Goal: Task Accomplishment & Management: Use online tool/utility

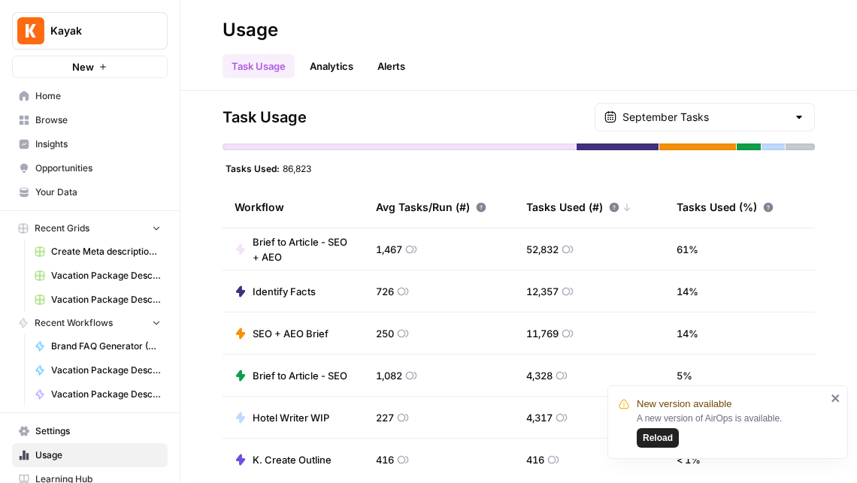
scroll to position [178, 0]
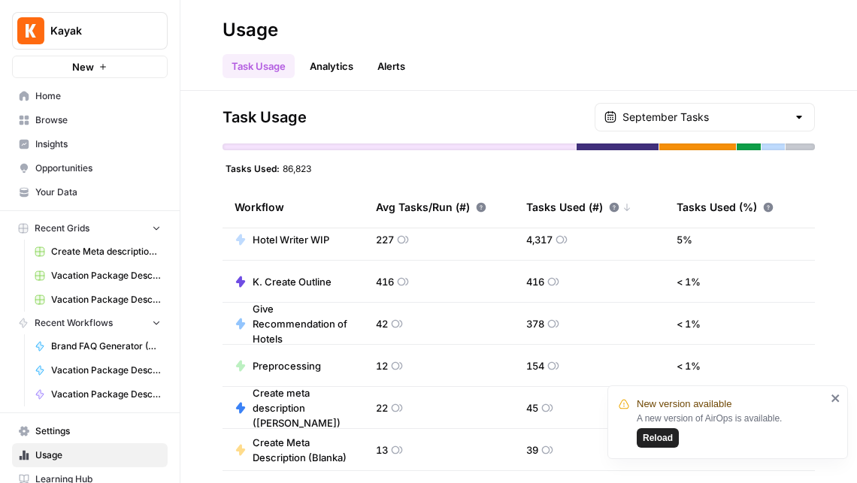
click at [62, 93] on span "Home" at bounding box center [98, 96] width 126 height 14
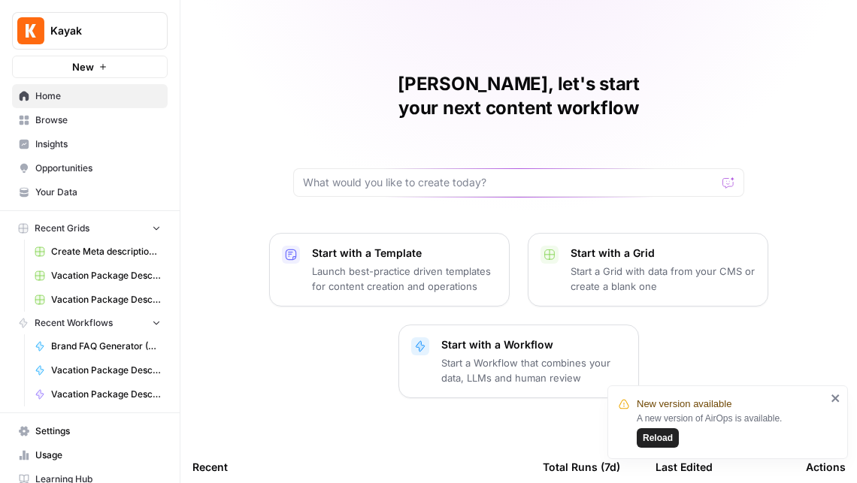
click at [62, 189] on span "Your Data" at bounding box center [98, 193] width 126 height 14
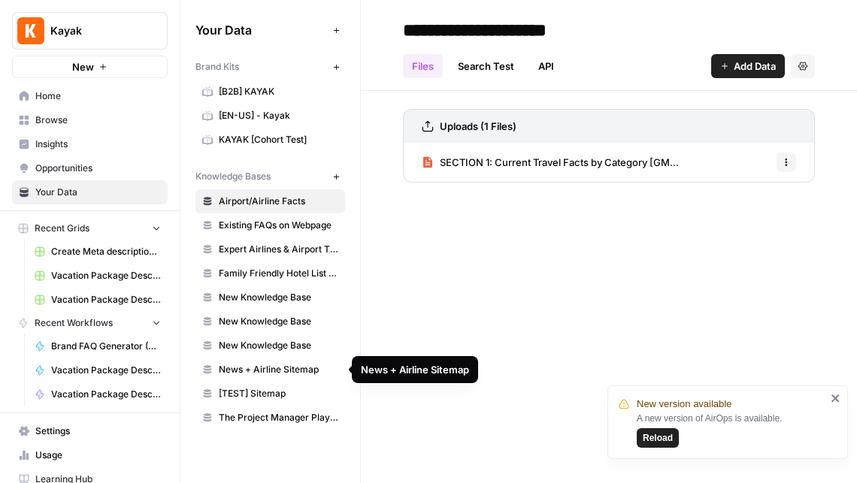
click at [272, 368] on span "News + Airline Sitemap" at bounding box center [279, 370] width 120 height 14
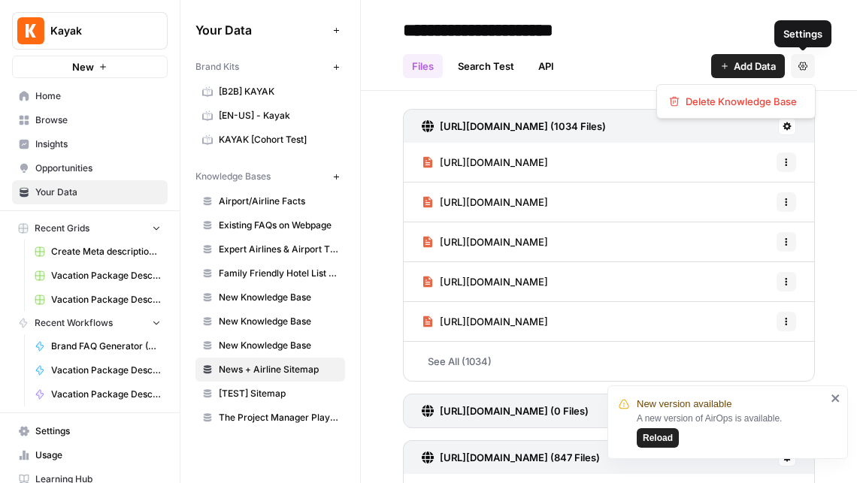
click at [806, 62] on icon "button" at bounding box center [802, 66] width 9 height 9
click at [803, 65] on icon "button" at bounding box center [802, 66] width 9 height 8
click at [804, 63] on icon "button" at bounding box center [802, 66] width 9 height 8
click at [785, 126] on icon at bounding box center [786, 126] width 9 height 9
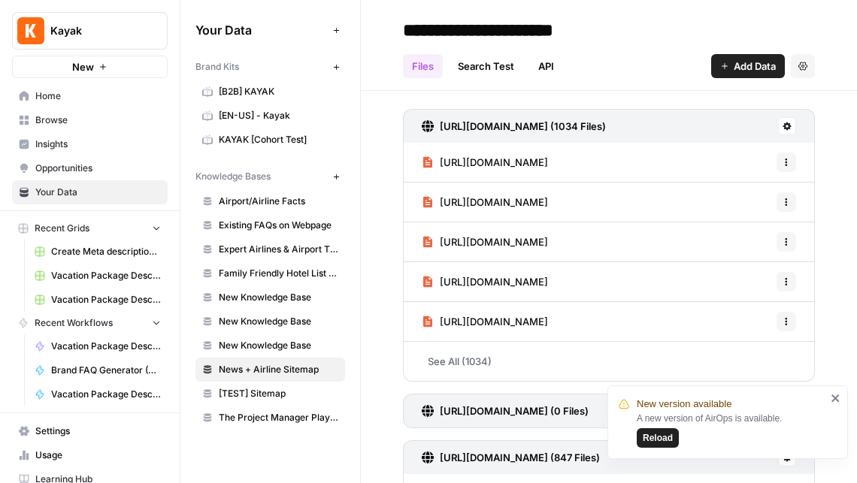
click at [785, 128] on icon at bounding box center [787, 127] width 8 height 8
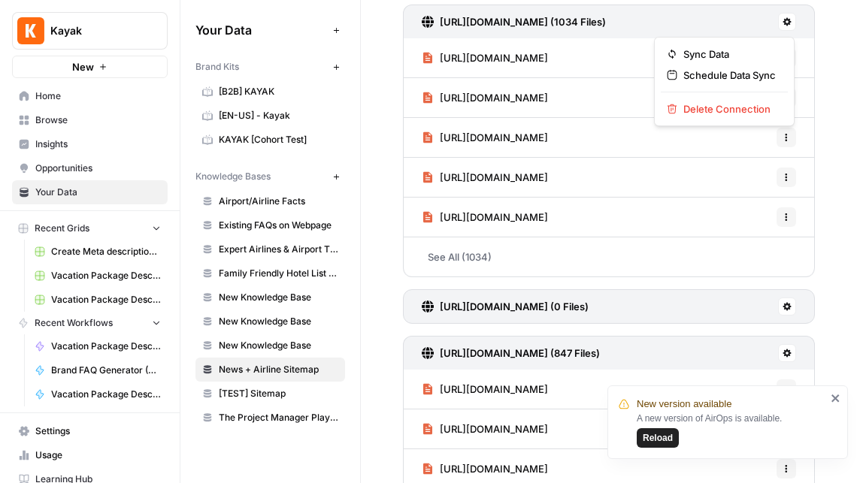
scroll to position [87, 0]
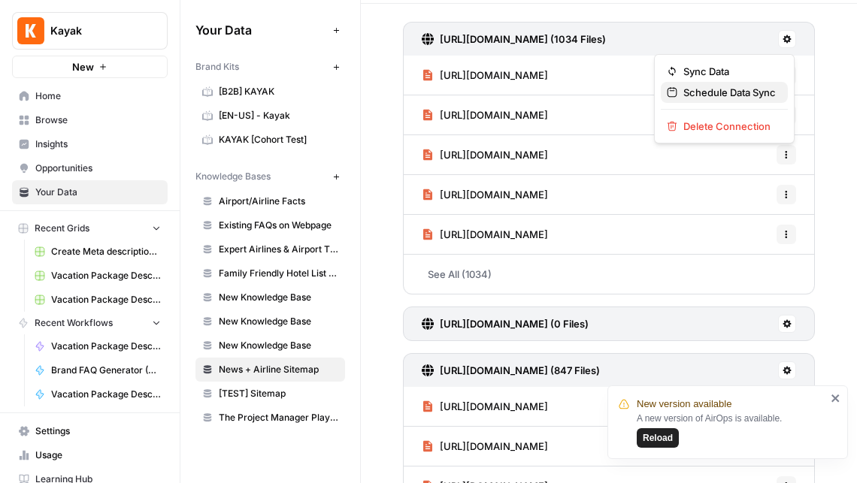
click at [751, 92] on span "Schedule Data Sync" at bounding box center [729, 92] width 92 height 15
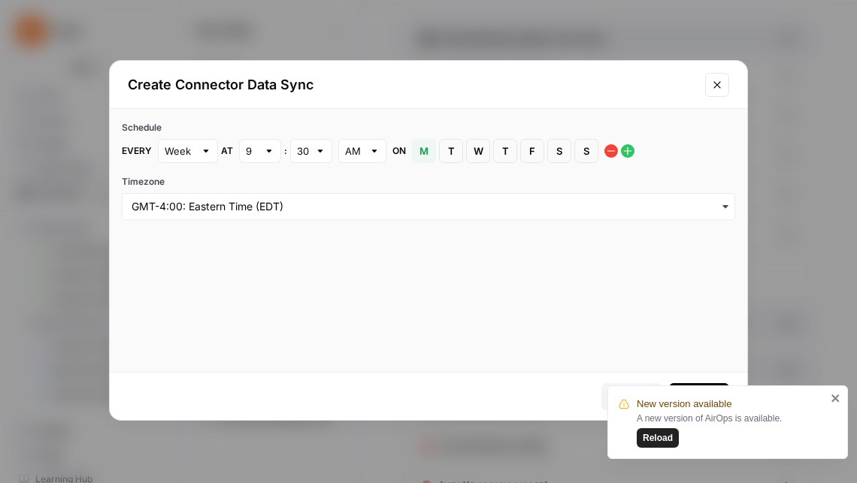
click at [655, 442] on span "Reload" at bounding box center [658, 438] width 30 height 14
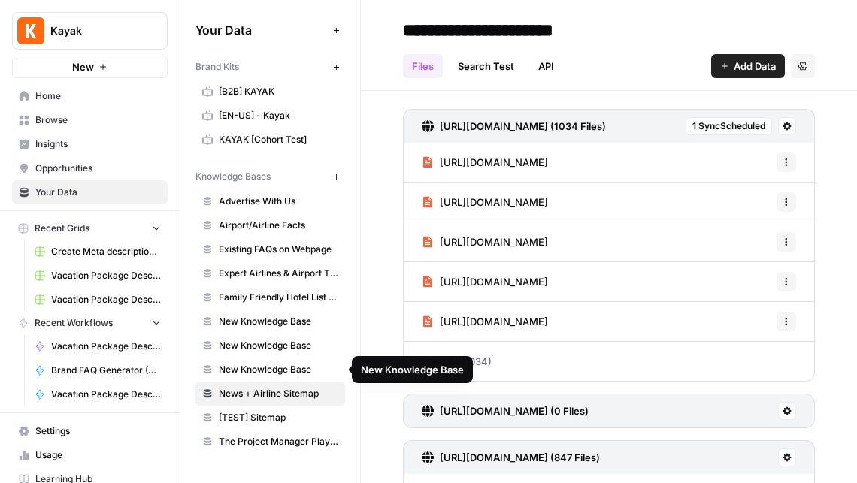
click at [297, 395] on span "News + Airline Sitemap" at bounding box center [279, 394] width 120 height 14
click at [737, 128] on span "1 Sync Scheduled" at bounding box center [728, 127] width 73 height 14
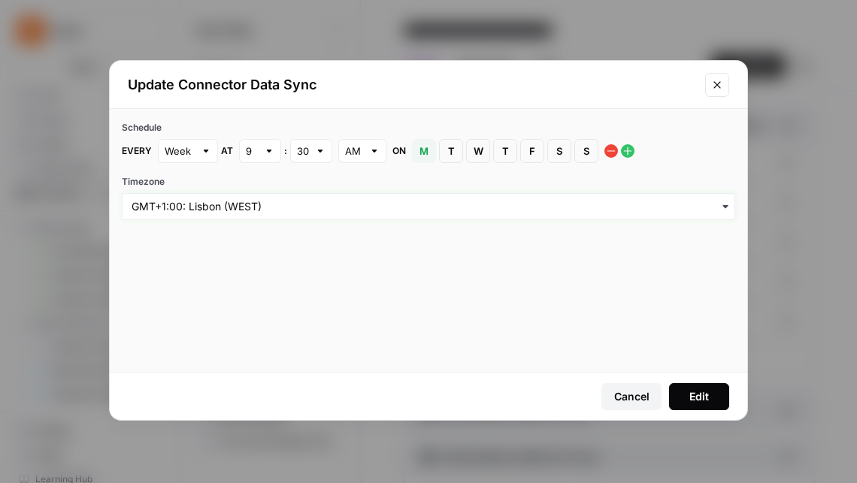
click at [689, 211] on input "Timezone" at bounding box center [429, 206] width 594 height 15
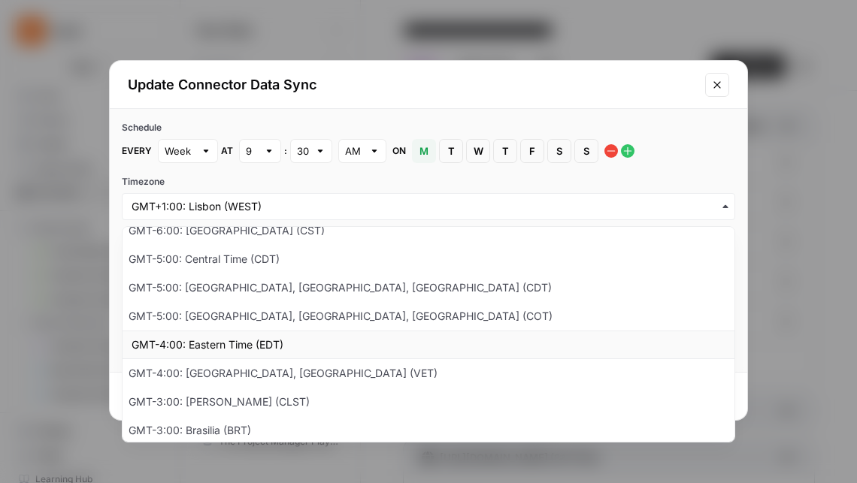
scroll to position [307, 0]
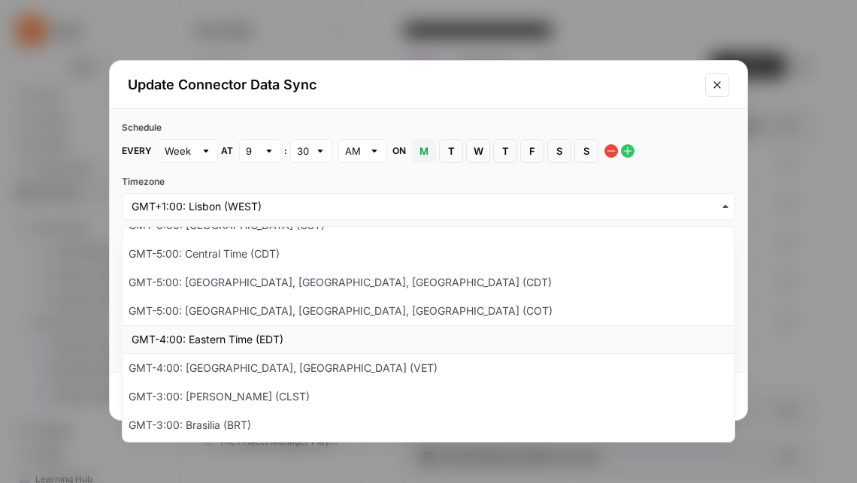
click at [249, 338] on div "GMT-4:00: Eastern Time (EDT)" at bounding box center [429, 339] width 612 height 29
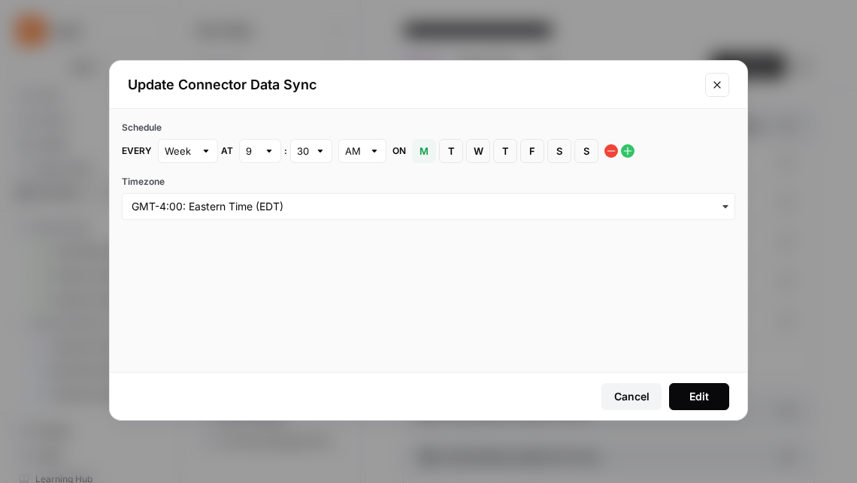
click at [715, 82] on icon "Close modal" at bounding box center [717, 85] width 12 height 12
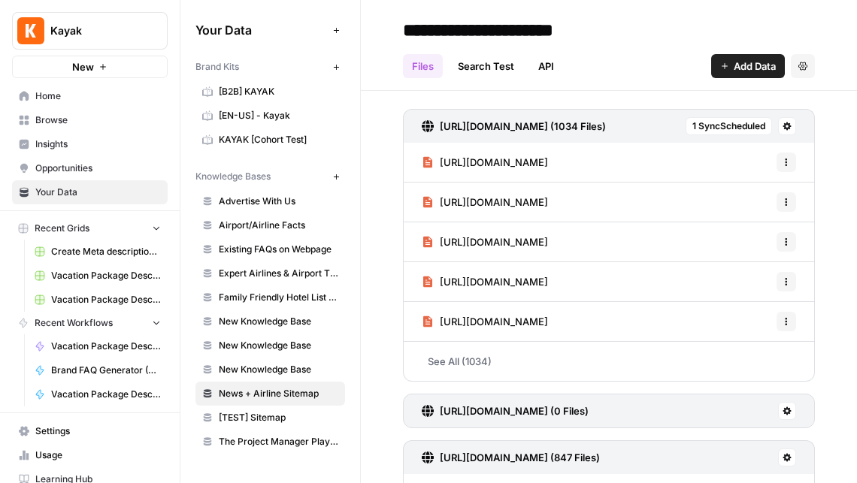
click at [786, 128] on icon at bounding box center [787, 127] width 8 height 8
click at [716, 182] on span "Schedule Data Sync" at bounding box center [729, 179] width 92 height 15
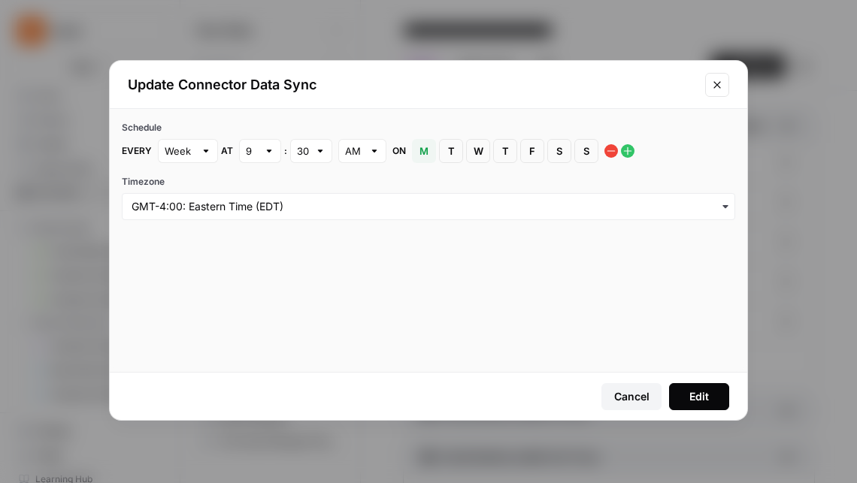
click at [717, 89] on icon "Close modal" at bounding box center [717, 85] width 12 height 12
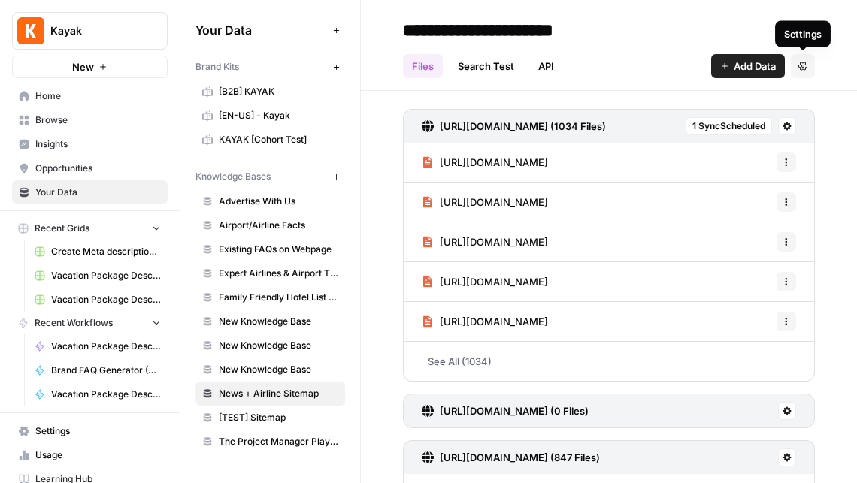
click at [805, 69] on icon "button" at bounding box center [802, 66] width 9 height 9
click at [652, 30] on div "**********" at bounding box center [609, 30] width 412 height 24
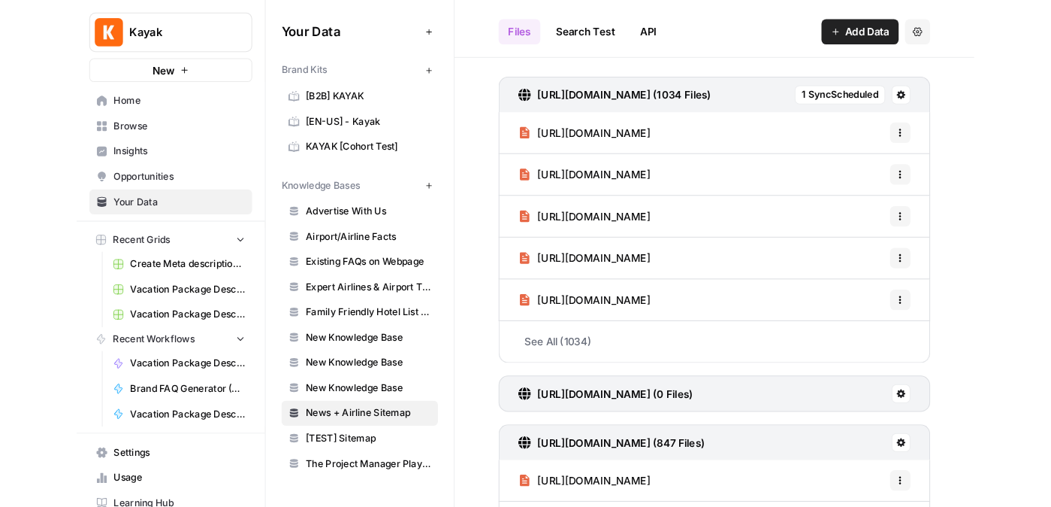
scroll to position [11, 0]
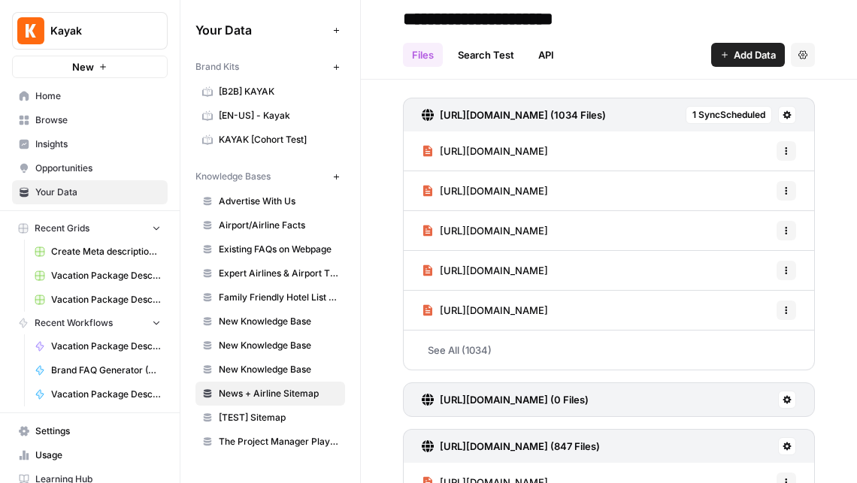
click at [77, 322] on span "Recent Workflows" at bounding box center [74, 323] width 78 height 14
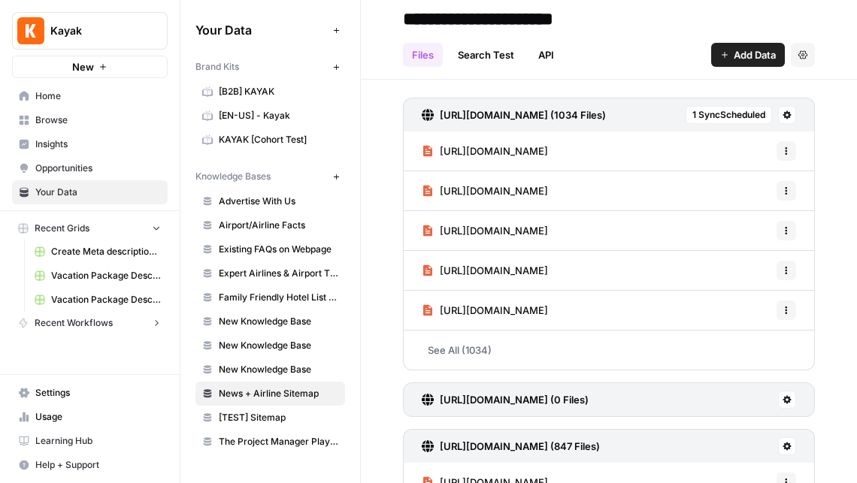
click at [71, 317] on span "Recent Workflows" at bounding box center [74, 323] width 78 height 14
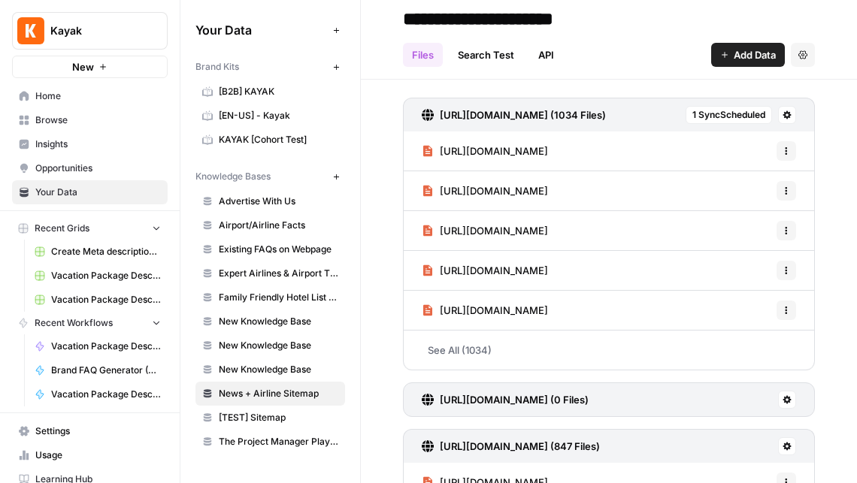
click at [89, 244] on link "Create Meta description ([PERSON_NAME]) Grid" at bounding box center [98, 252] width 140 height 24
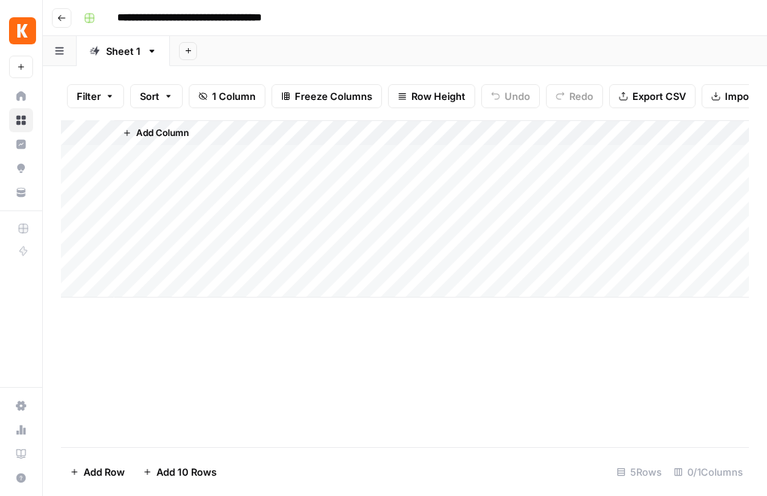
click at [59, 17] on icon "button" at bounding box center [61, 18] width 9 height 9
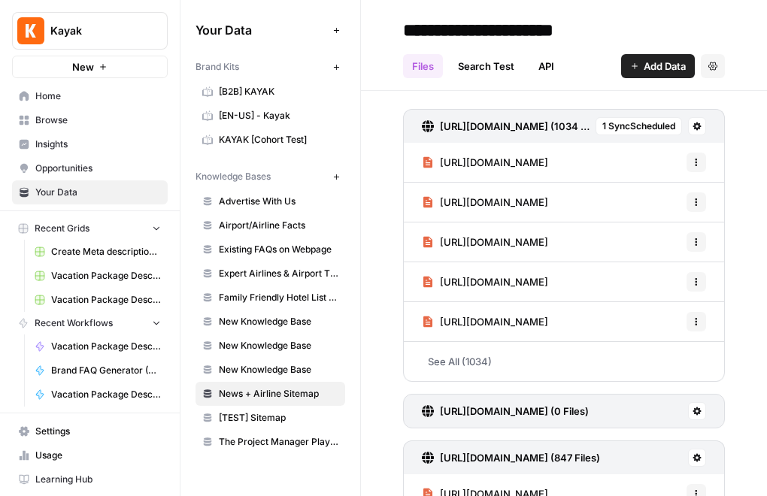
click at [36, 121] on span "Browse" at bounding box center [98, 120] width 126 height 14
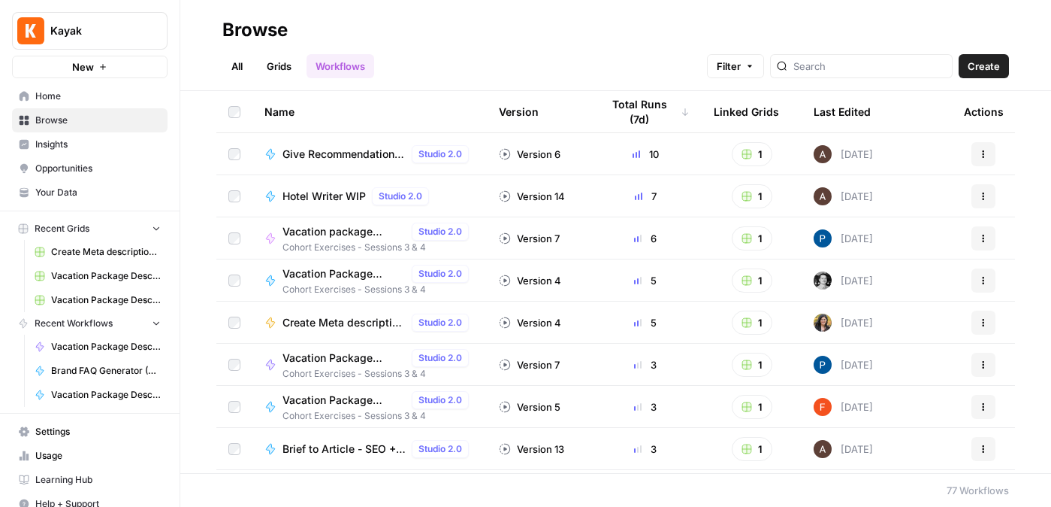
click at [72, 89] on span "Home" at bounding box center [98, 96] width 126 height 14
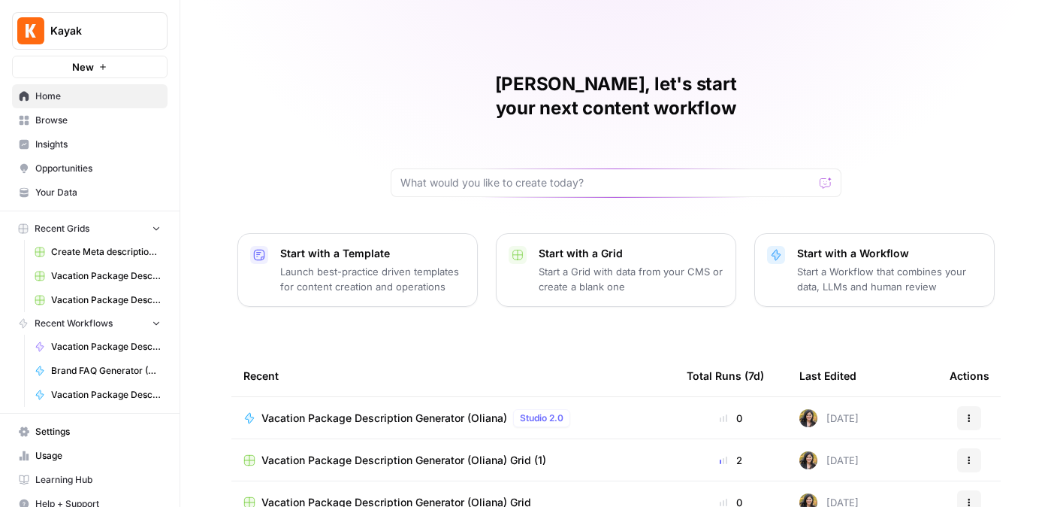
click at [61, 120] on span "Browse" at bounding box center [98, 120] width 126 height 14
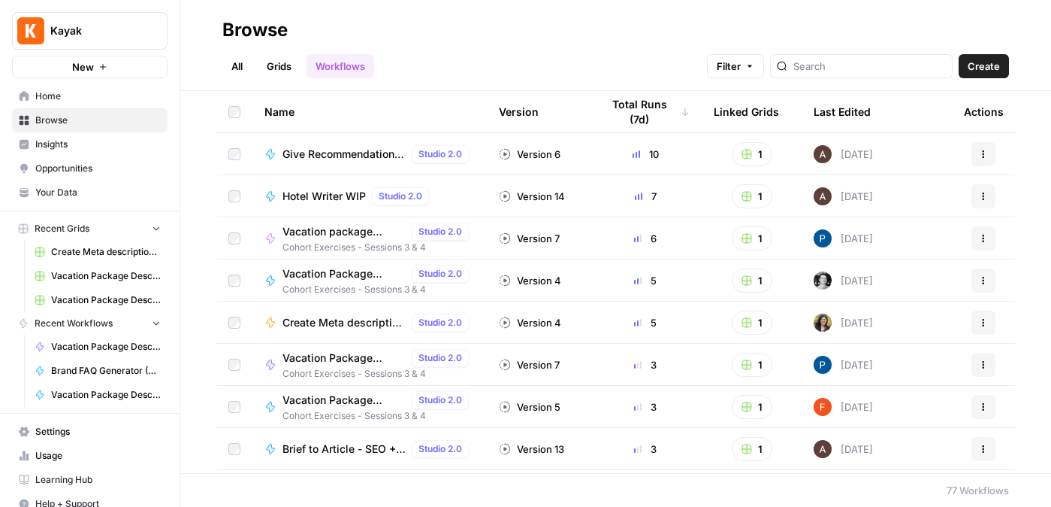
click at [238, 65] on link "All" at bounding box center [236, 66] width 29 height 24
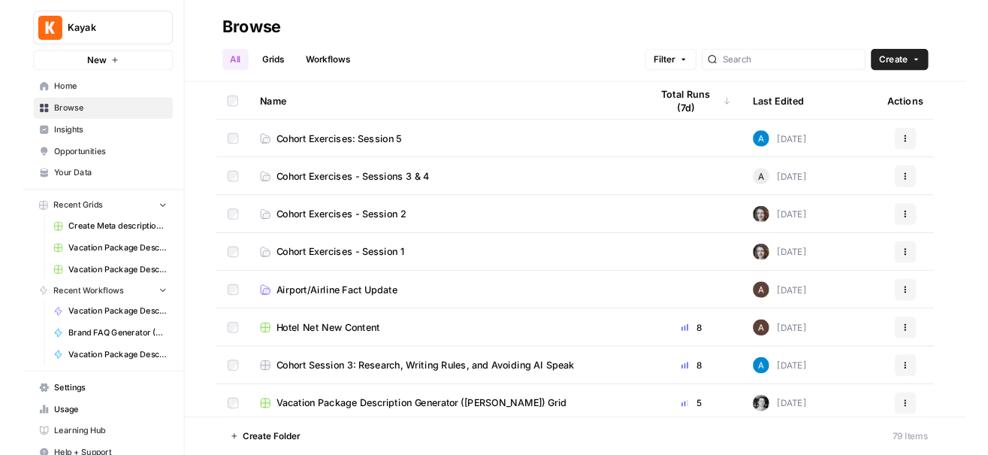
scroll to position [6, 0]
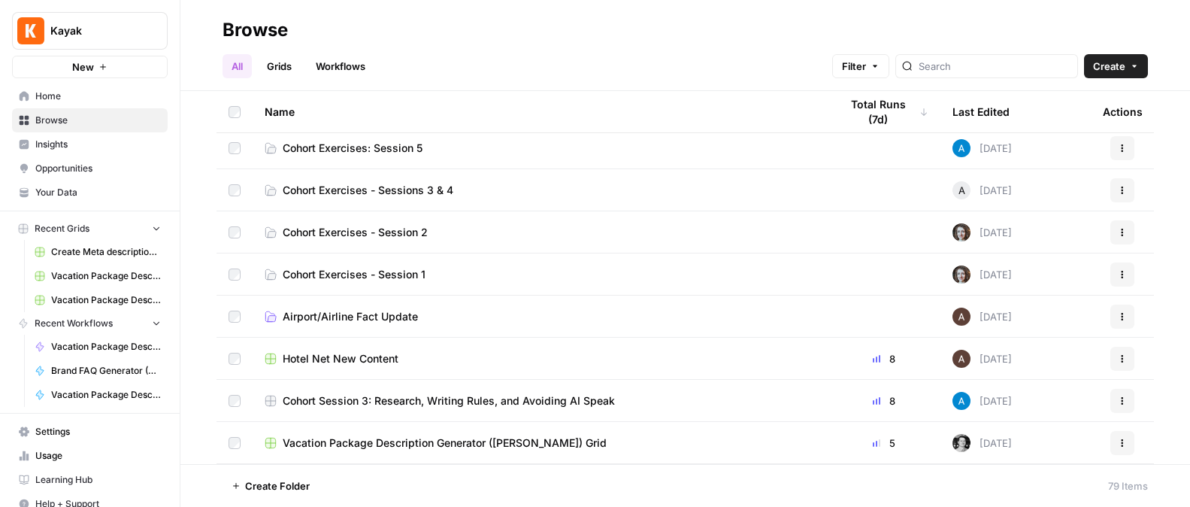
click at [371, 152] on span "Cohort Exercises: Session 5" at bounding box center [353, 148] width 140 height 15
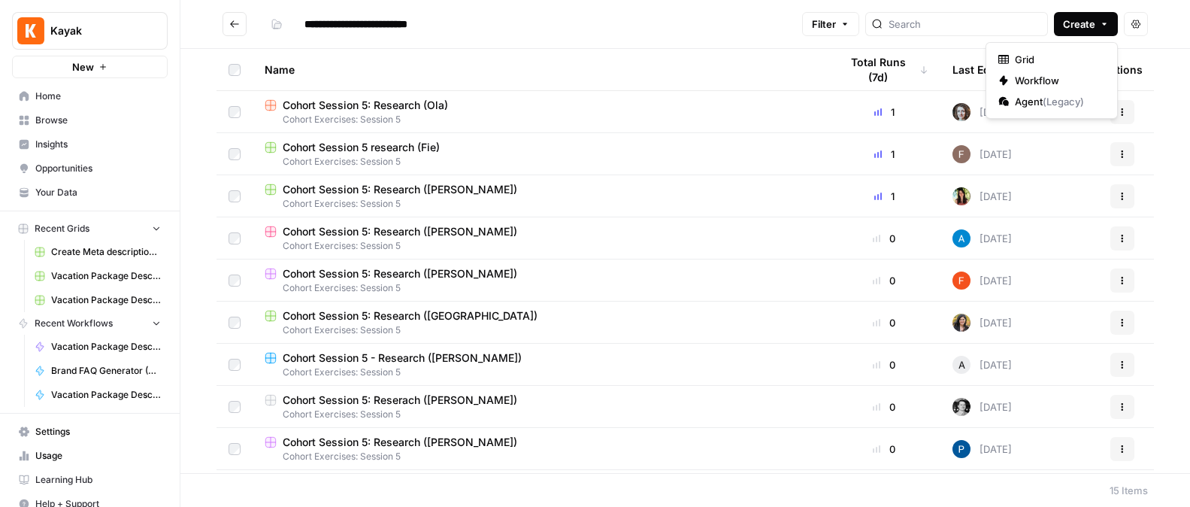
click at [856, 23] on icon "button" at bounding box center [1104, 24] width 9 height 9
click at [856, 86] on span "Workflow" at bounding box center [1057, 80] width 84 height 15
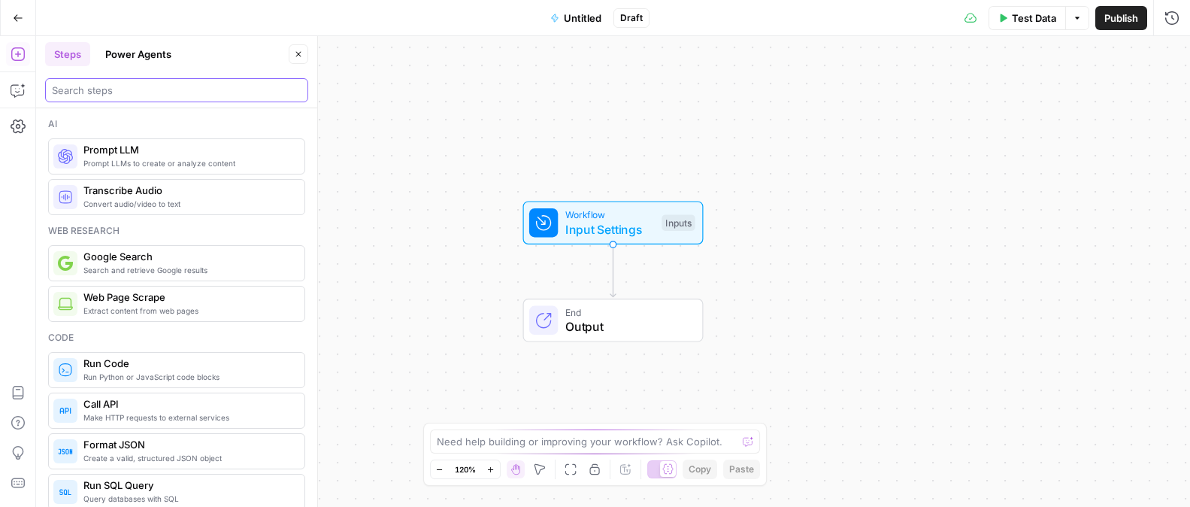
click at [101, 92] on input "search" at bounding box center [177, 90] width 250 height 15
click at [598, 221] on span "Input Settings" at bounding box center [609, 229] width 89 height 18
click at [573, 225] on span "Input Settings" at bounding box center [609, 229] width 89 height 18
click at [856, 99] on span "Add Field" at bounding box center [1031, 102] width 44 height 15
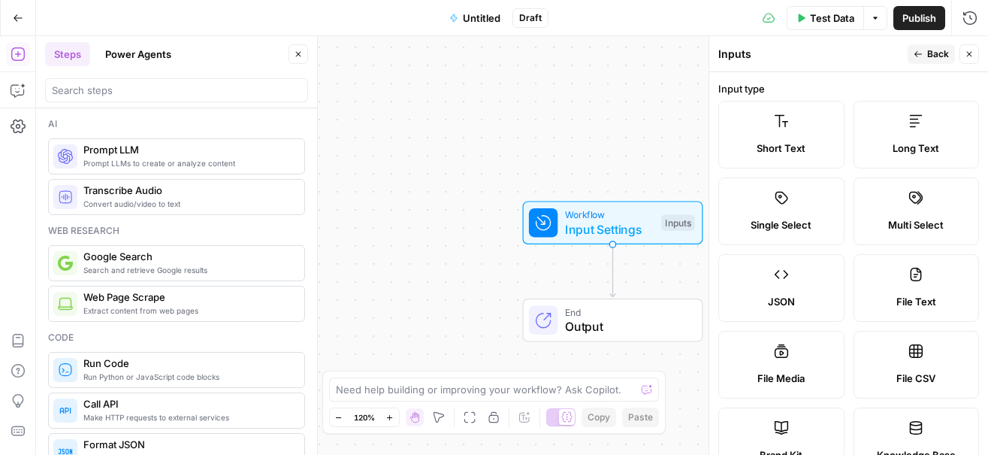
click at [781, 121] on icon at bounding box center [781, 120] width 15 height 15
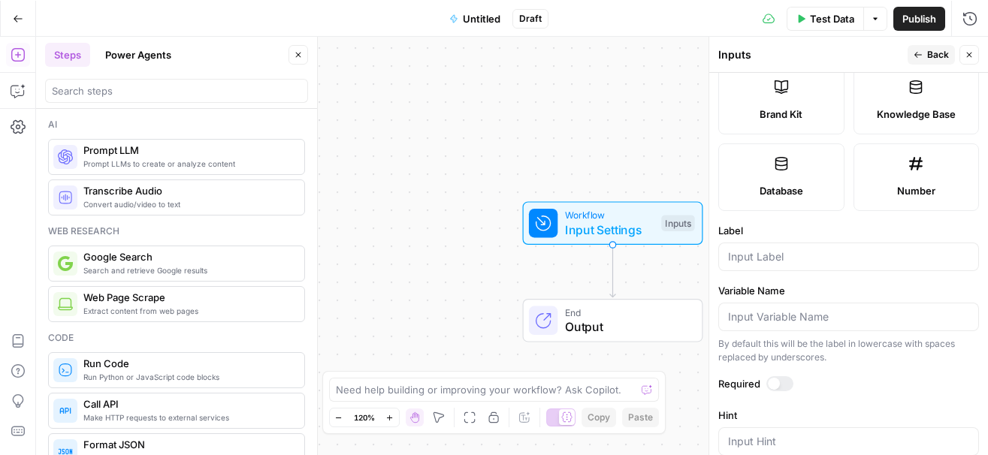
scroll to position [295, 0]
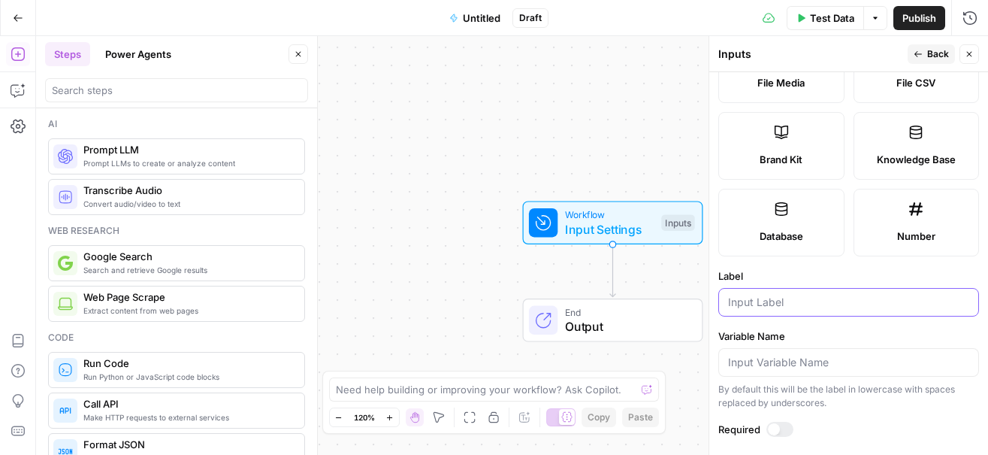
click at [739, 299] on input "Label" at bounding box center [848, 302] width 241 height 15
type input "Company name"
click at [856, 50] on icon "button" at bounding box center [918, 54] width 9 height 9
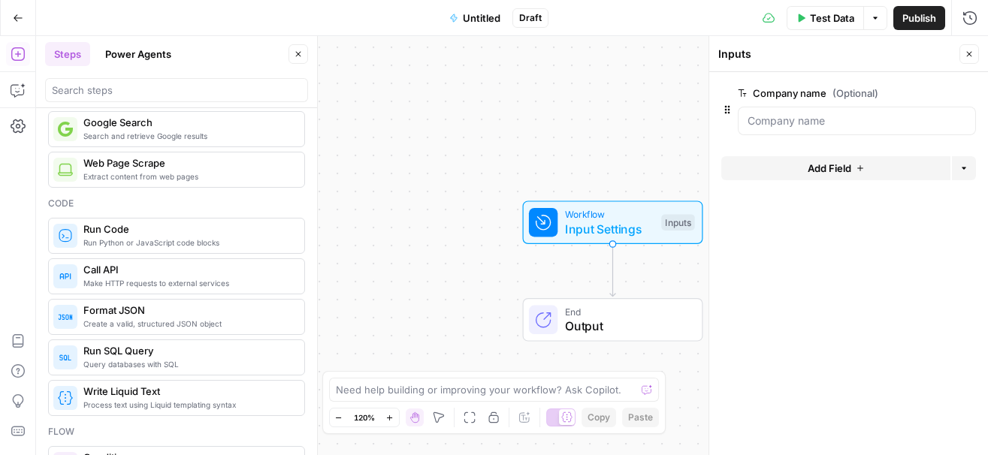
scroll to position [186, 0]
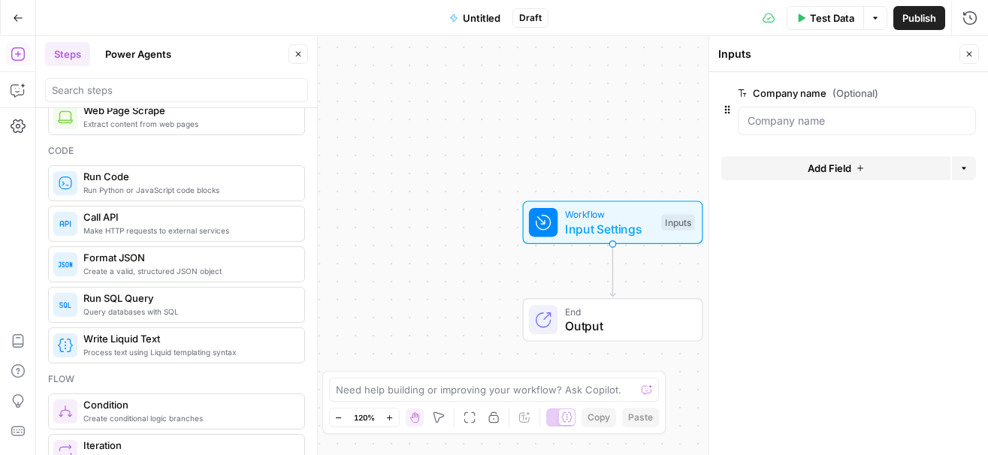
click at [856, 171] on icon "button" at bounding box center [964, 168] width 9 height 9
click at [826, 171] on span "Add Field" at bounding box center [830, 168] width 44 height 15
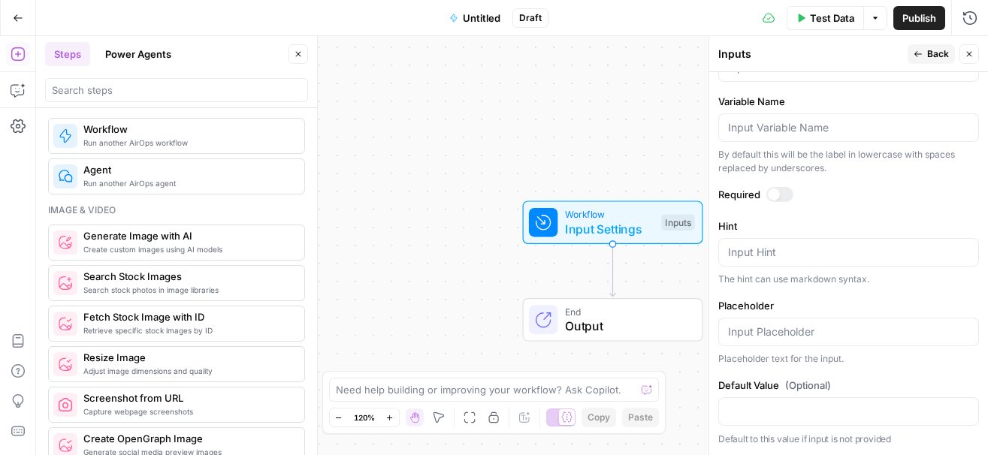
scroll to position [915, 0]
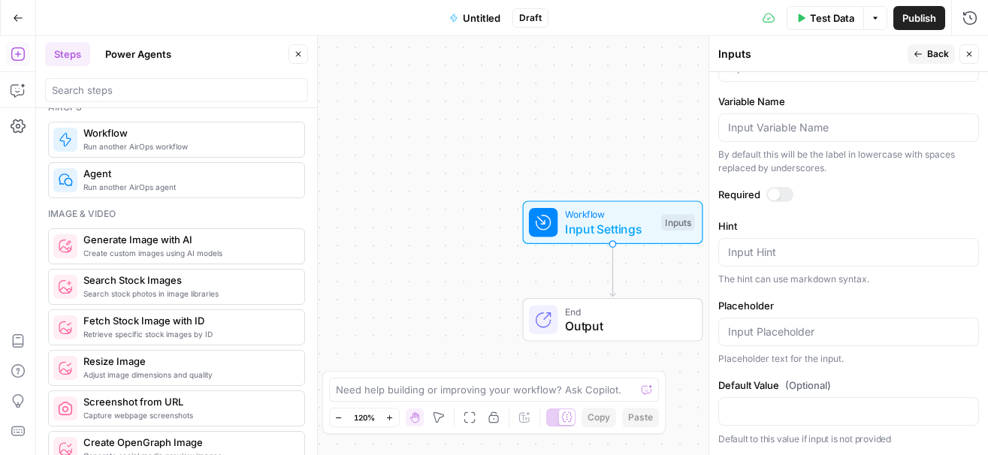
click at [104, 82] on div at bounding box center [176, 90] width 263 height 24
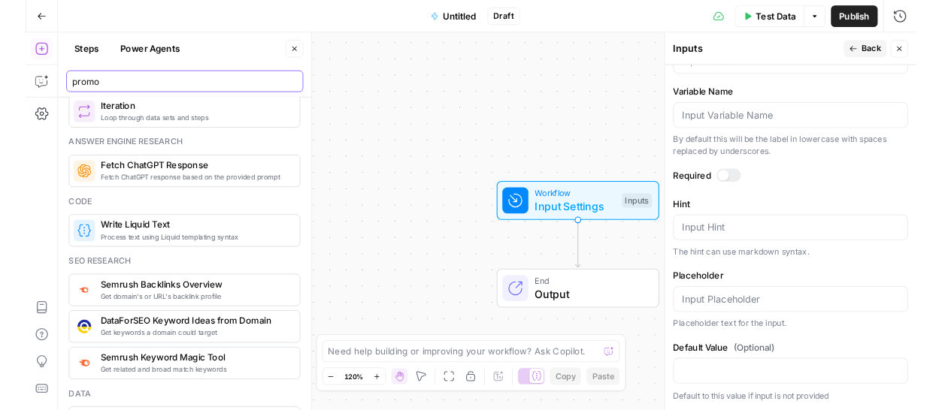
scroll to position [33, 0]
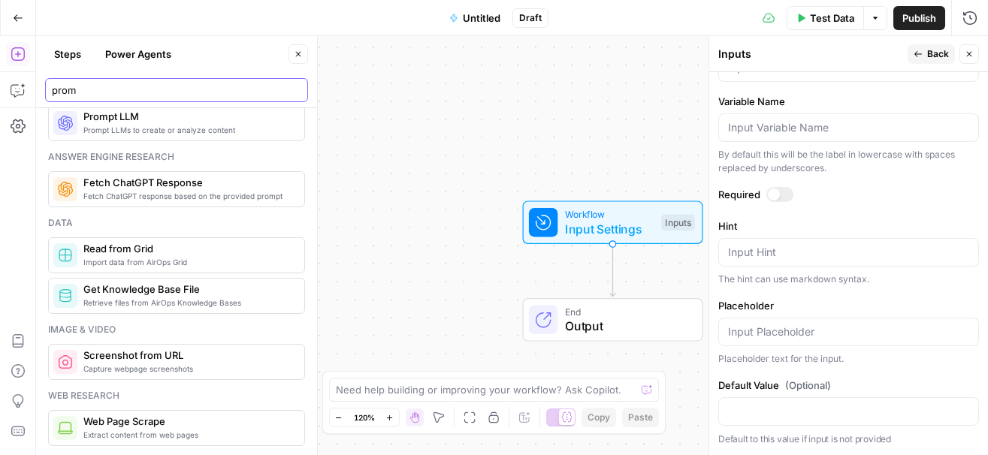
type input "prom"
click at [173, 126] on span "Prompt LLMs to create or analyze content" at bounding box center [187, 130] width 209 height 12
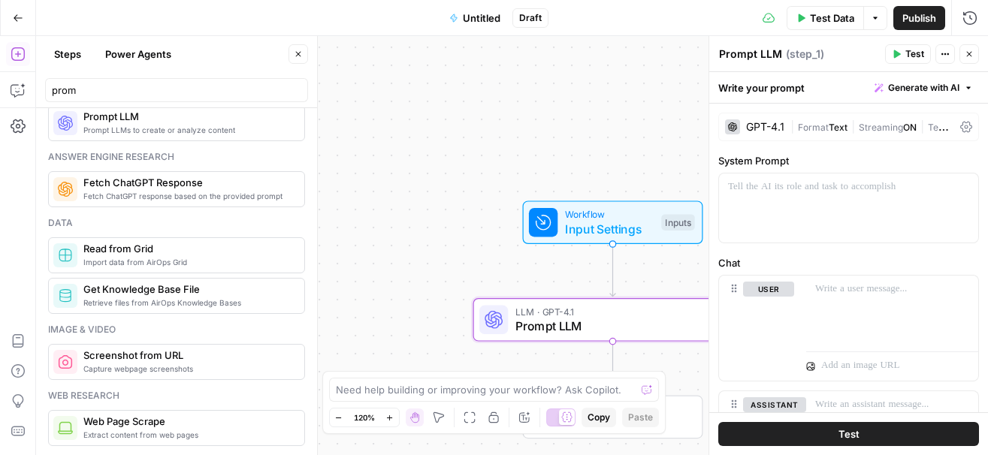
click at [249, 129] on span "Prompt LLMs to create or analyze content" at bounding box center [187, 130] width 209 height 12
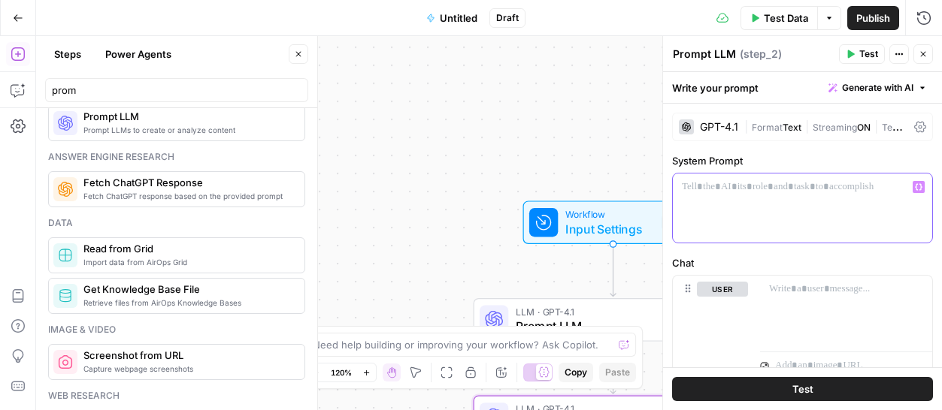
click at [709, 191] on p at bounding box center [802, 187] width 241 height 15
click at [722, 199] on div at bounding box center [802, 208] width 259 height 69
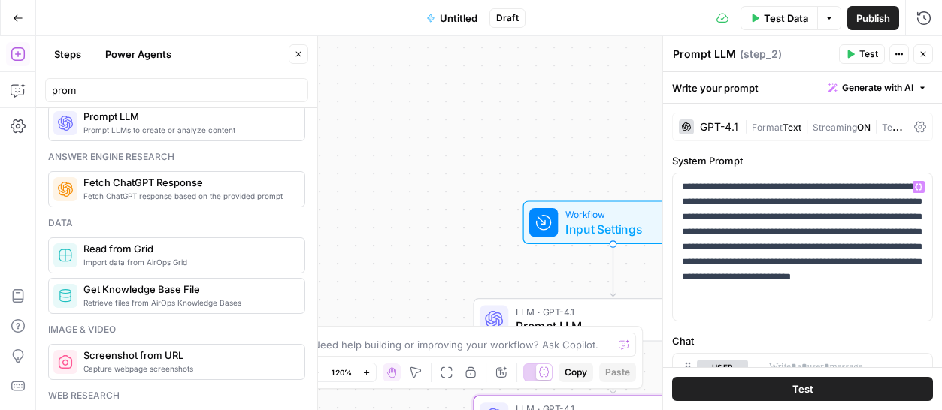
click at [856, 126] on icon at bounding box center [920, 127] width 12 height 12
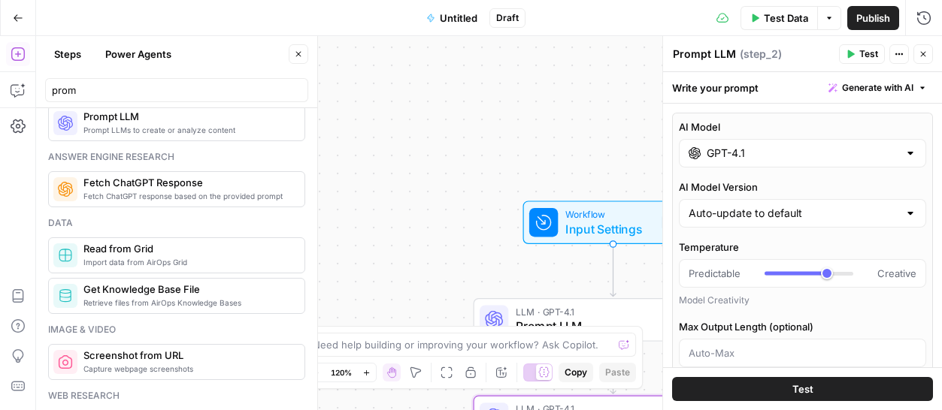
click at [856, 153] on div at bounding box center [910, 153] width 12 height 15
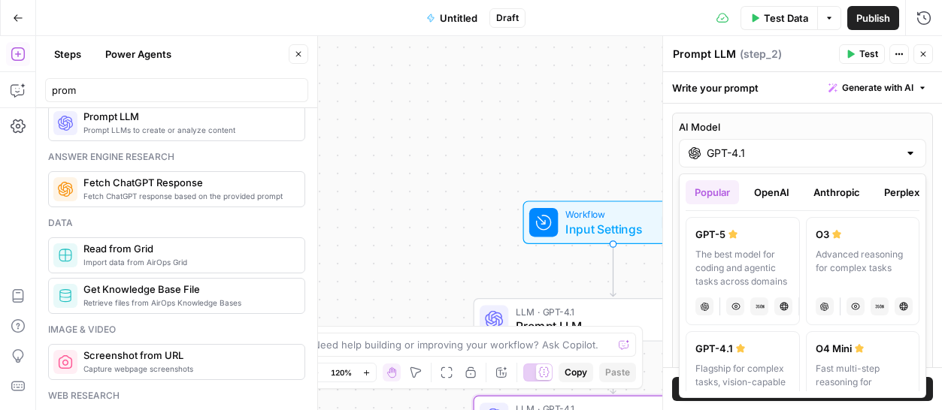
click at [720, 268] on div "The best model for coding and agentic tasks across domains" at bounding box center [742, 268] width 95 height 41
type input "GPT-5"
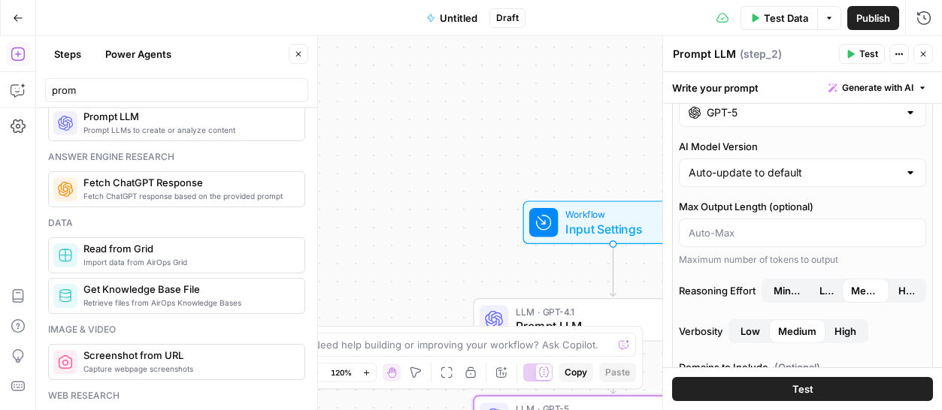
scroll to position [0, 0]
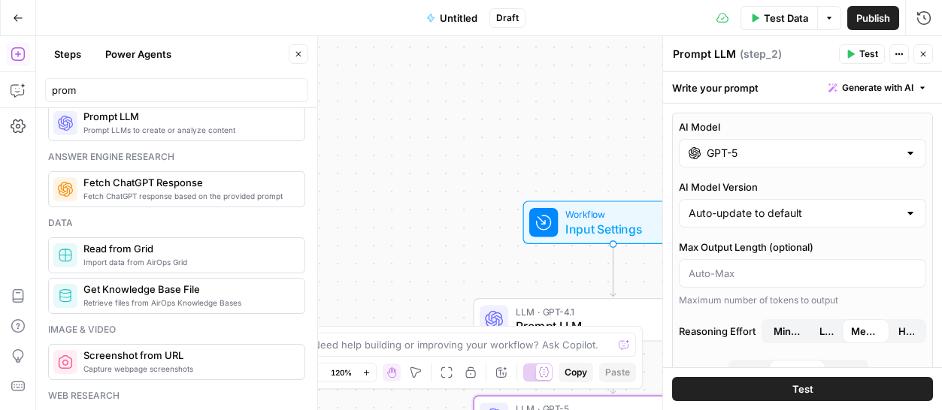
click at [728, 91] on div "Write your prompt Generate with AI" at bounding box center [802, 87] width 279 height 31
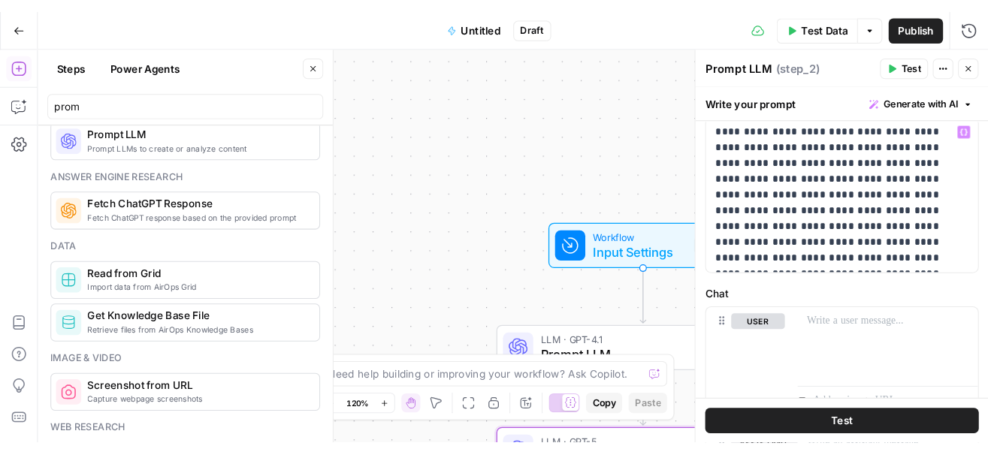
scroll to position [719, 0]
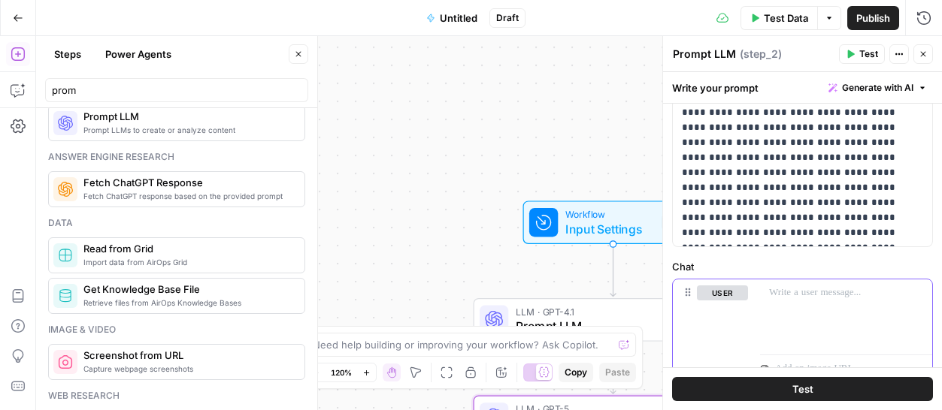
click at [773, 289] on p at bounding box center [846, 293] width 154 height 15
click at [771, 295] on p "**********" at bounding box center [846, 301] width 154 height 30
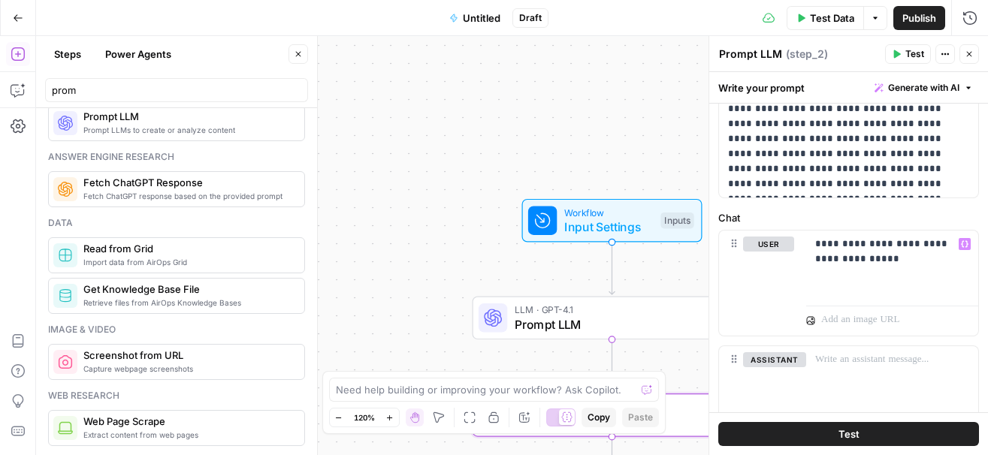
scroll to position [765, 0]
drag, startPoint x: 872, startPoint y: 266, endPoint x: 794, endPoint y: 243, distance: 81.6
click at [794, 243] on div "**********" at bounding box center [848, 285] width 259 height 105
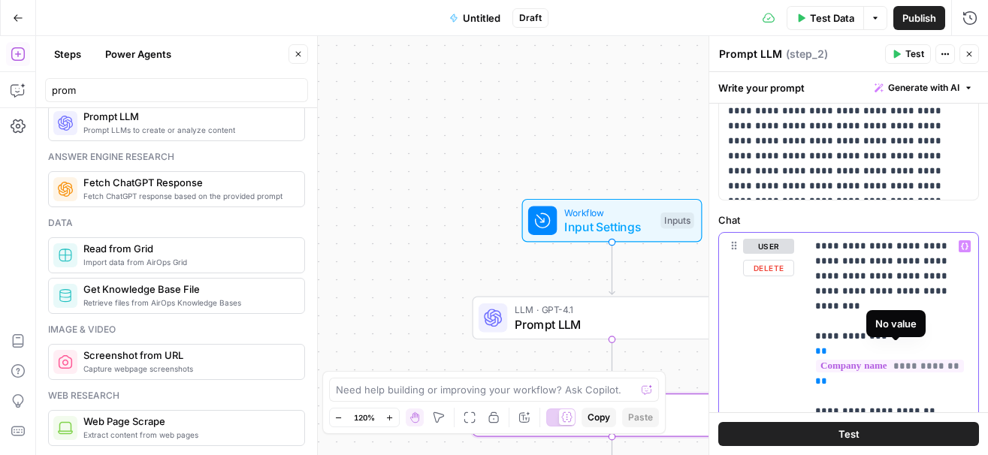
click at [856, 360] on span "**********" at bounding box center [890, 366] width 148 height 13
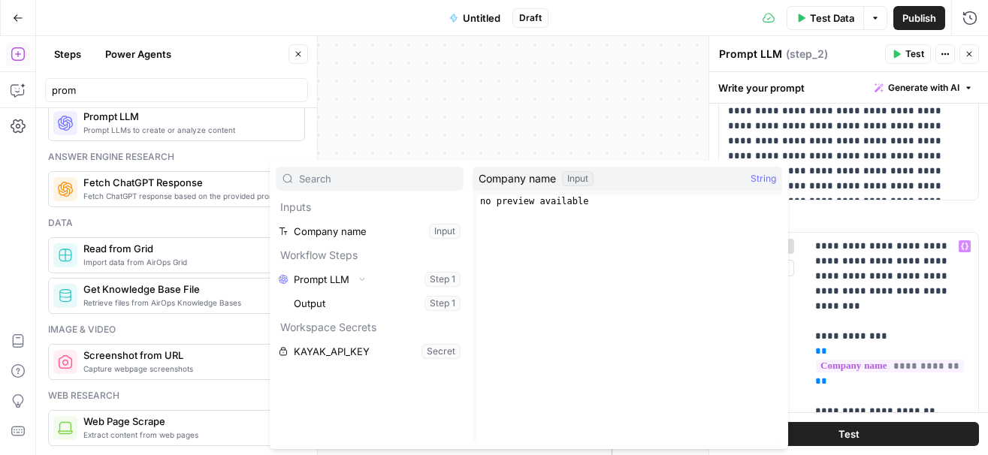
click at [406, 232] on button "Select variable Company name" at bounding box center [370, 231] width 188 height 24
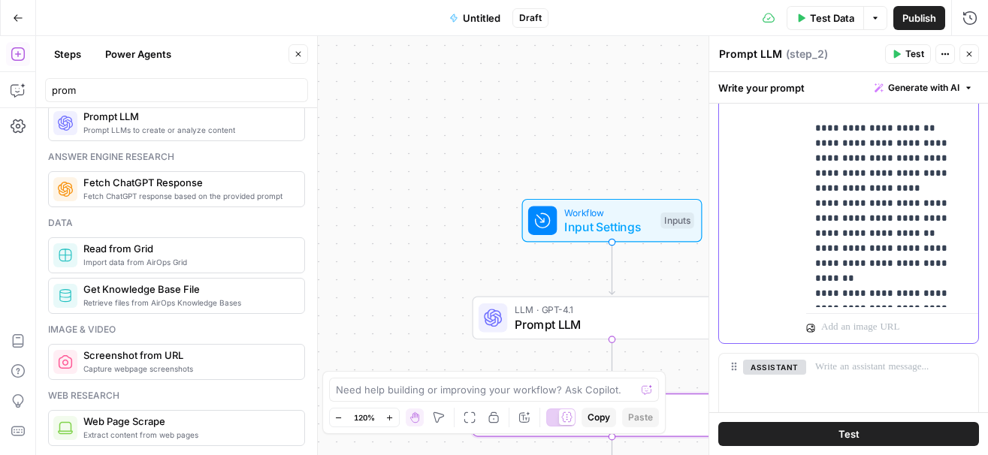
scroll to position [1139, 0]
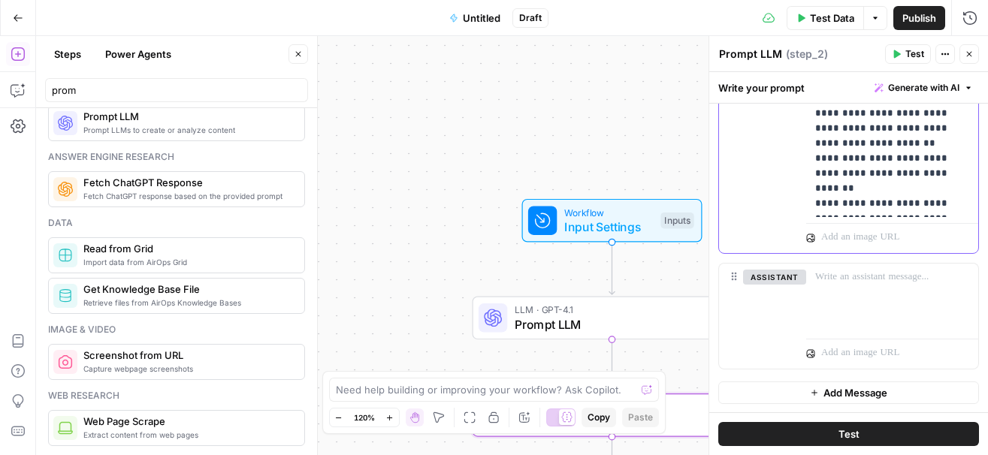
click at [856, 207] on p "**********" at bounding box center [892, 38] width 154 height 346
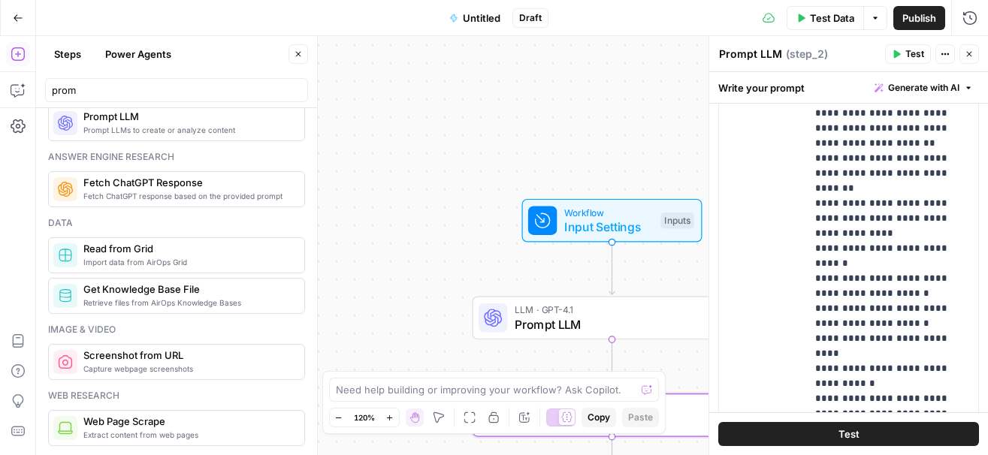
click at [856, 50] on span "Test" at bounding box center [915, 54] width 19 height 14
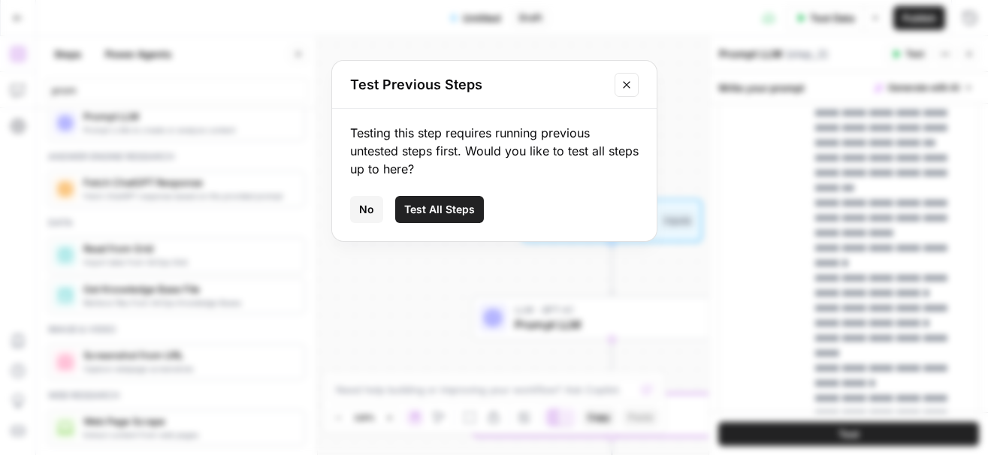
click at [620, 73] on button "Close modal" at bounding box center [627, 85] width 24 height 24
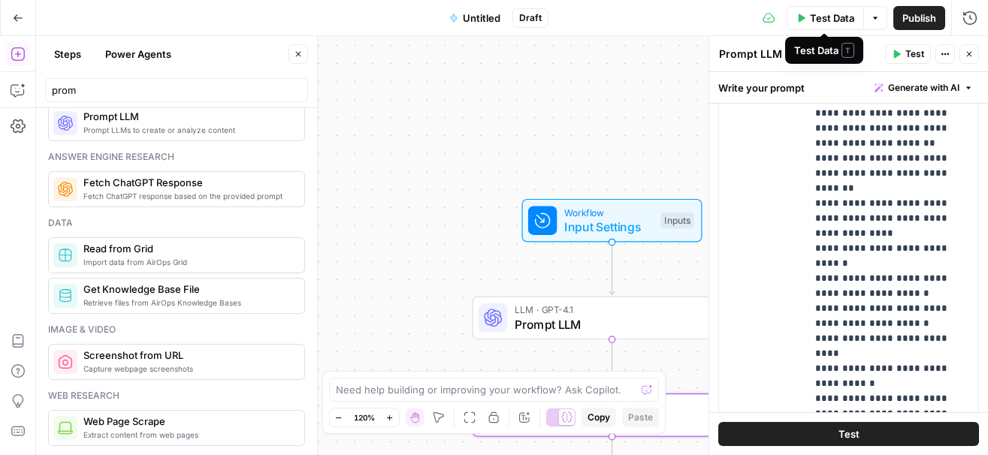
click at [823, 15] on span "Test Data" at bounding box center [832, 18] width 44 height 15
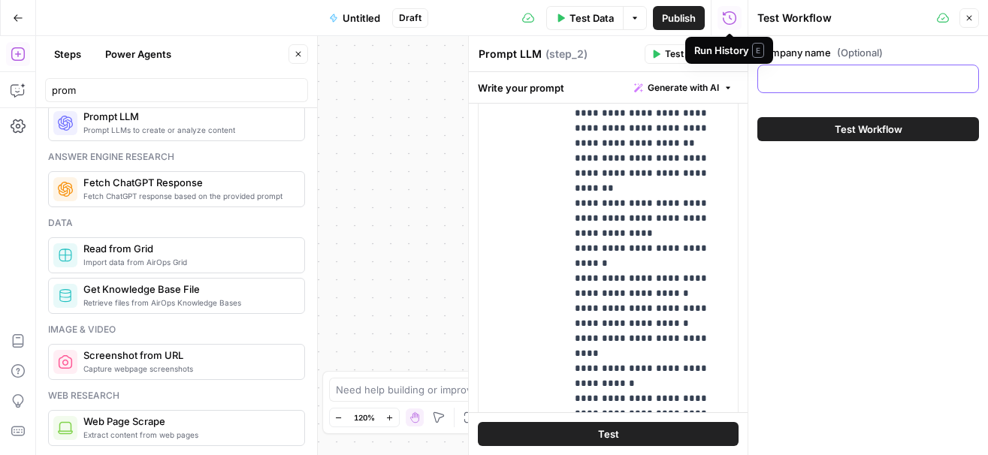
click at [776, 76] on input "Company name (Optional)" at bounding box center [868, 78] width 202 height 15
click at [802, 74] on input "Company name (Optional)" at bounding box center [868, 78] width 202 height 15
click at [789, 79] on input "Company name (Optional)" at bounding box center [868, 78] width 202 height 15
type input "skyscanner"
click at [856, 133] on span "Test Workflow" at bounding box center [869, 129] width 68 height 15
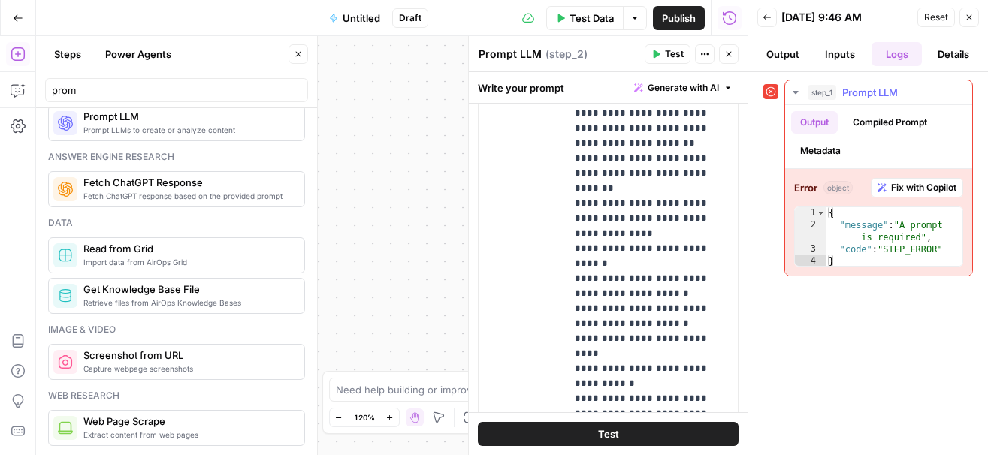
click at [856, 186] on span "Fix with Copilot" at bounding box center [923, 188] width 65 height 14
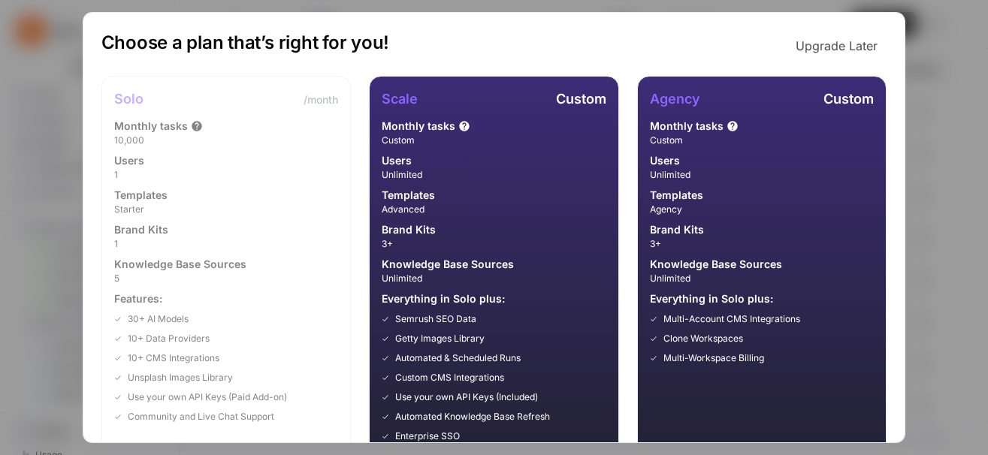
type input "**********"
click at [856, 44] on button "Upgrade Later" at bounding box center [837, 46] width 100 height 30
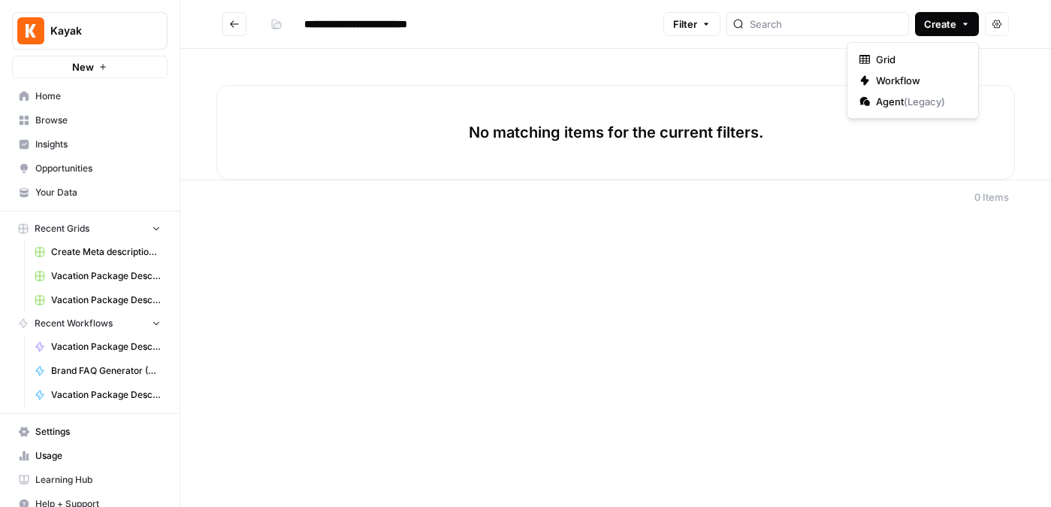
click at [961, 30] on button "Create" at bounding box center [947, 24] width 64 height 24
click at [885, 60] on span "Grid" at bounding box center [918, 59] width 84 height 15
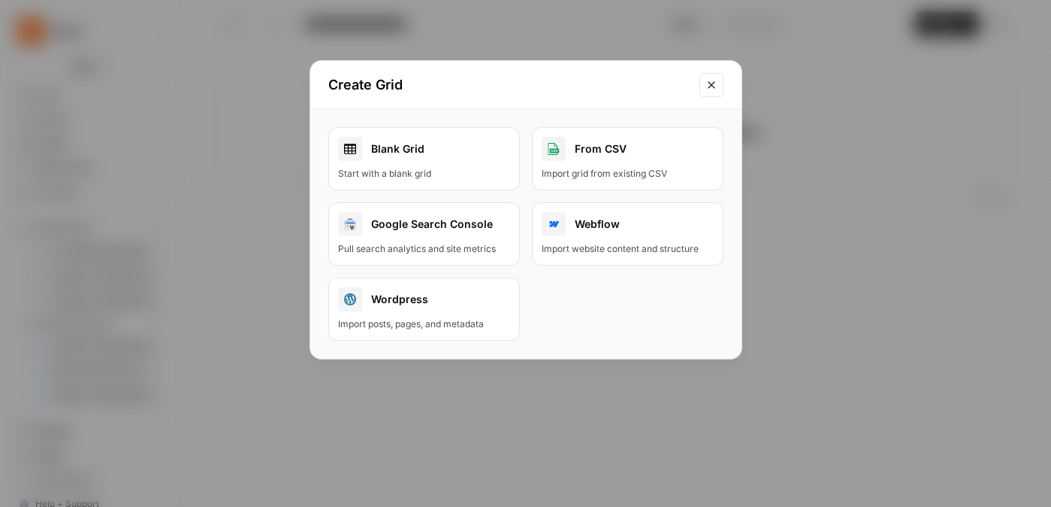
click at [392, 159] on div "Blank Grid" at bounding box center [424, 149] width 172 height 24
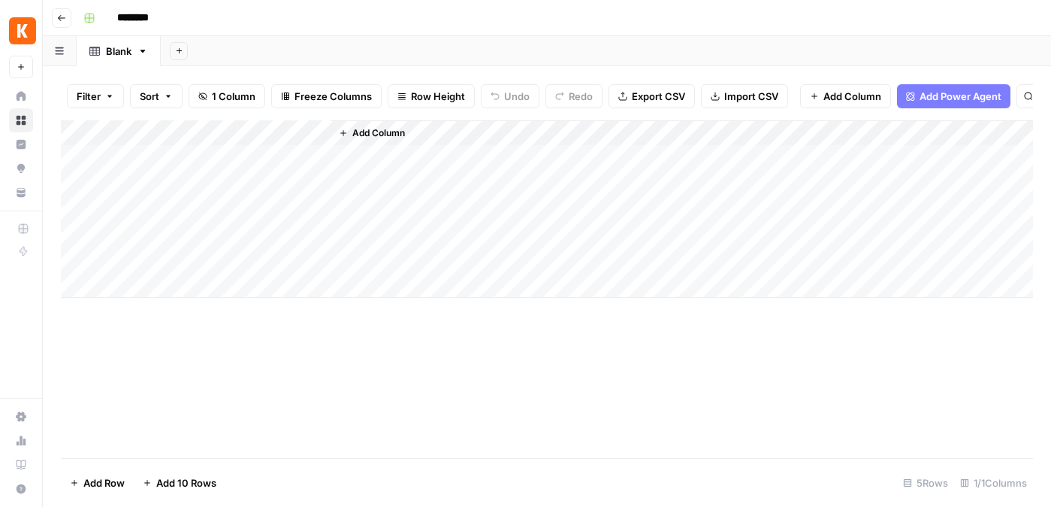
click at [194, 18] on input "********" at bounding box center [152, 18] width 84 height 24
type input "*"
type input "**********"
click at [184, 132] on div "Add Column" at bounding box center [547, 208] width 973 height 177
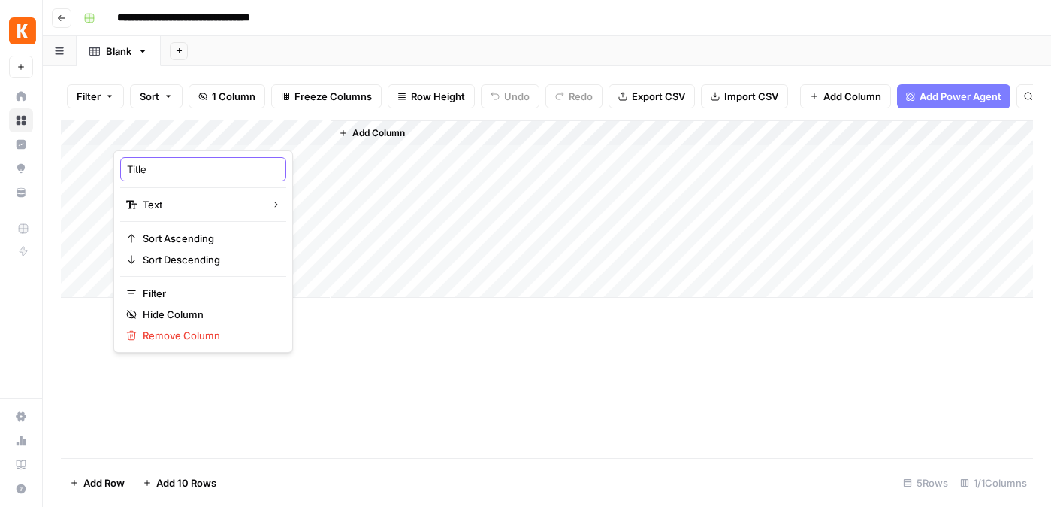
click at [161, 168] on input "Title" at bounding box center [203, 169] width 153 height 15
type input "T"
type input "Y"
type input "Topic"
drag, startPoint x: 326, startPoint y: 132, endPoint x: 212, endPoint y: 133, distance: 114.2
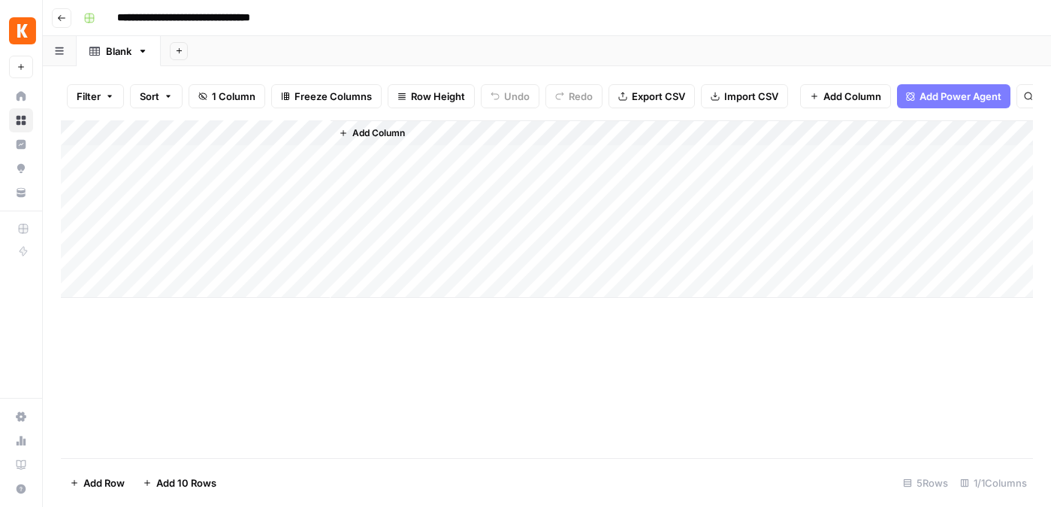
click at [207, 133] on div "Add Column" at bounding box center [547, 208] width 973 height 177
drag, startPoint x: 330, startPoint y: 127, endPoint x: 221, endPoint y: 129, distance: 109.0
click at [194, 129] on div "Add Column" at bounding box center [547, 208] width 973 height 177
click at [199, 154] on div "Add Column" at bounding box center [547, 208] width 973 height 177
type textarea "*"
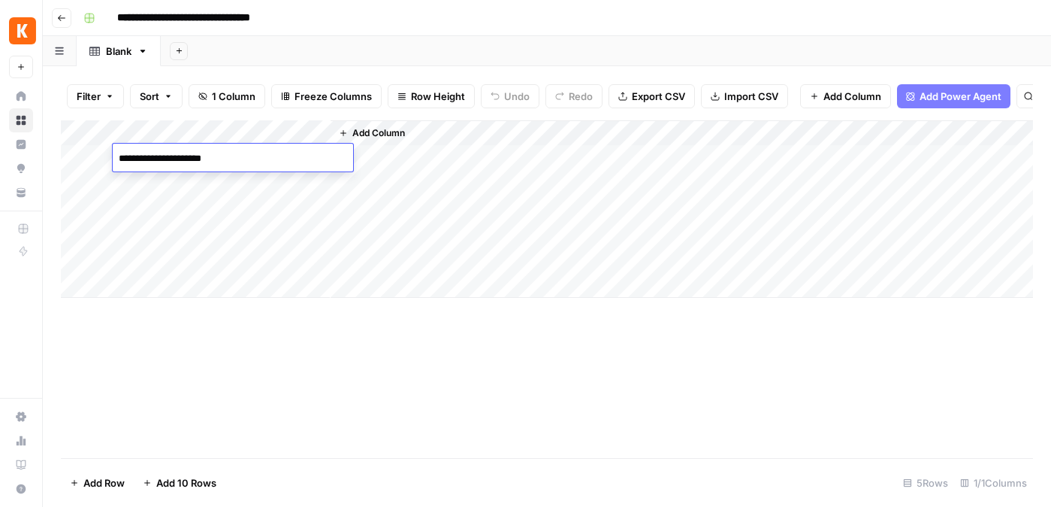
type textarea "**********"
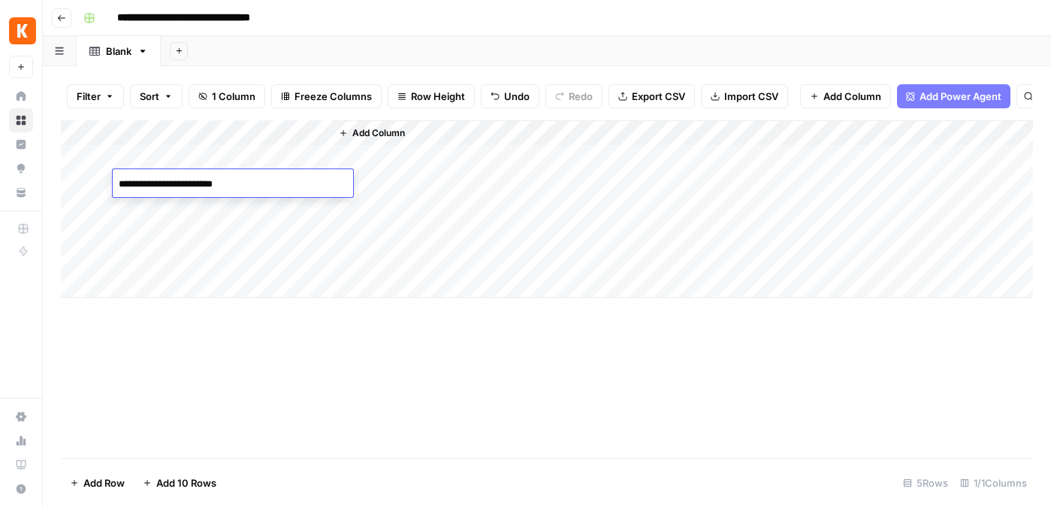
type textarea "**********"
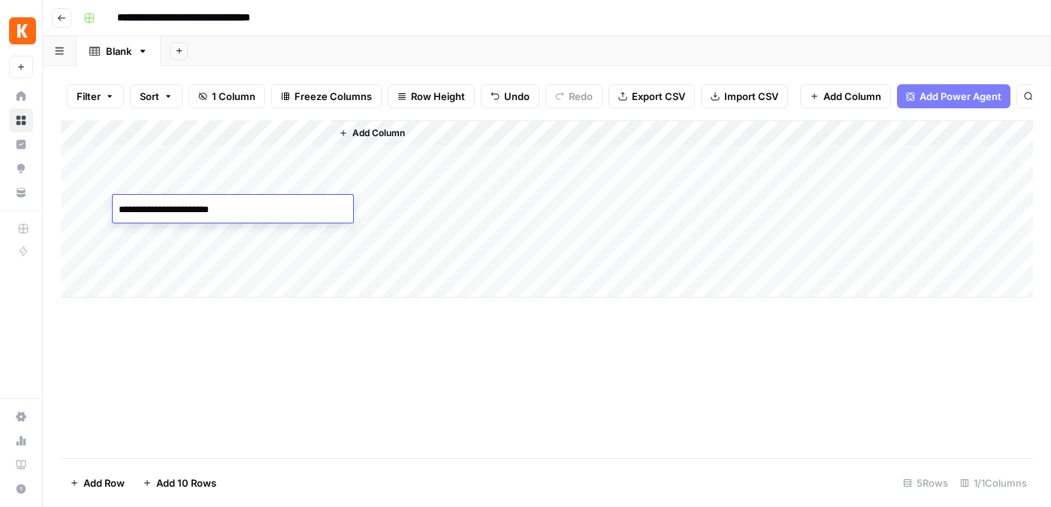
type textarea "**********"
click at [387, 132] on span "Add Column" at bounding box center [378, 133] width 53 height 14
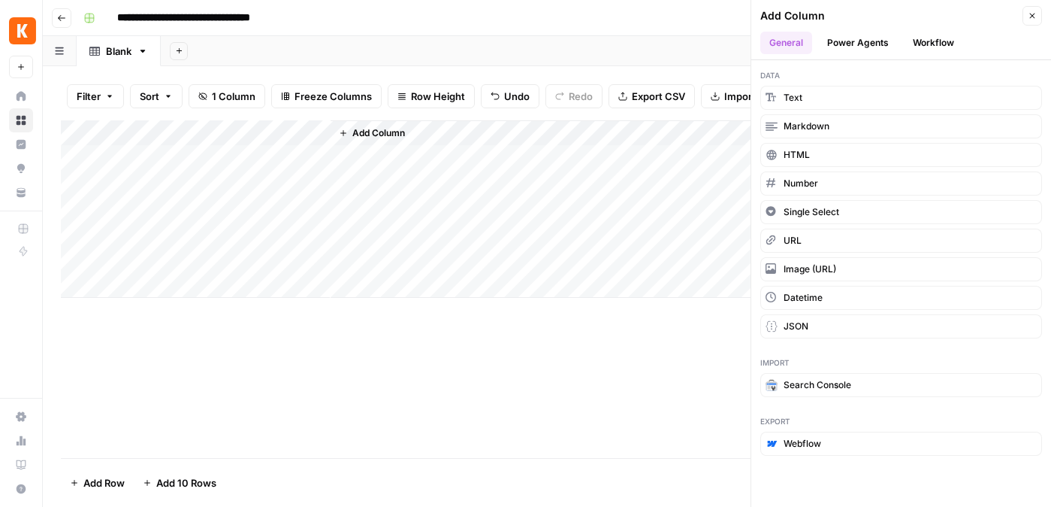
click at [864, 46] on button "Power Agents" at bounding box center [858, 43] width 80 height 23
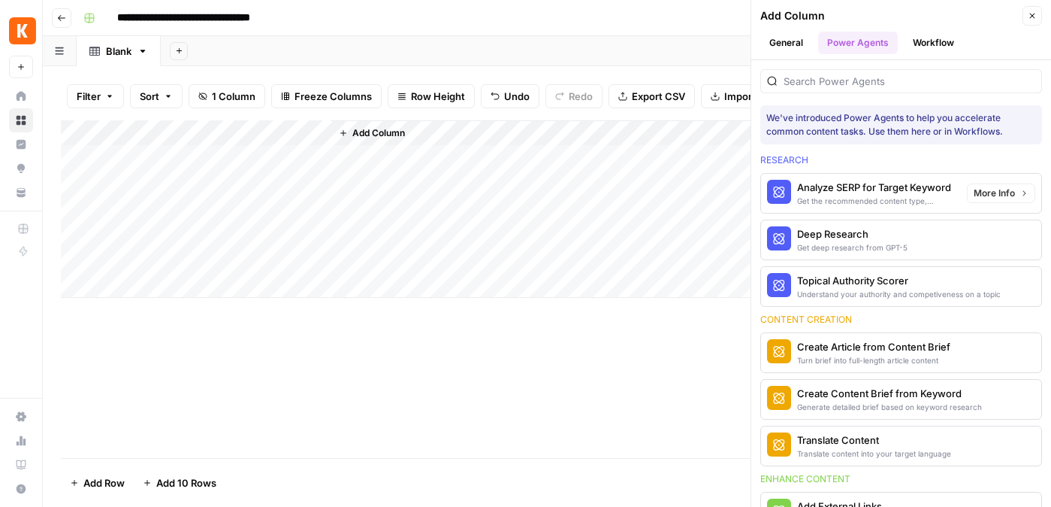
click at [822, 234] on div "Deep Research" at bounding box center [852, 233] width 110 height 15
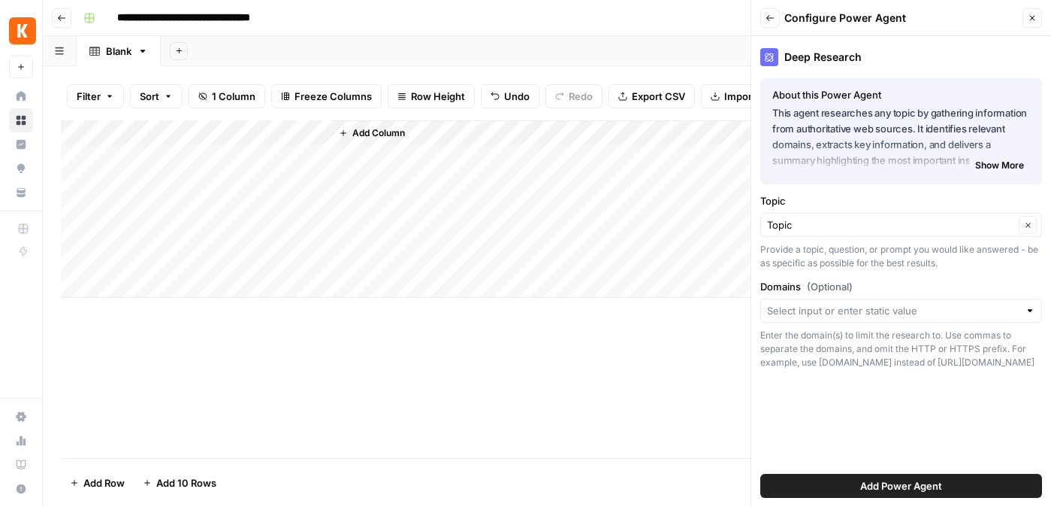
click at [894, 483] on span "Add Power Agent" at bounding box center [902, 485] width 82 height 15
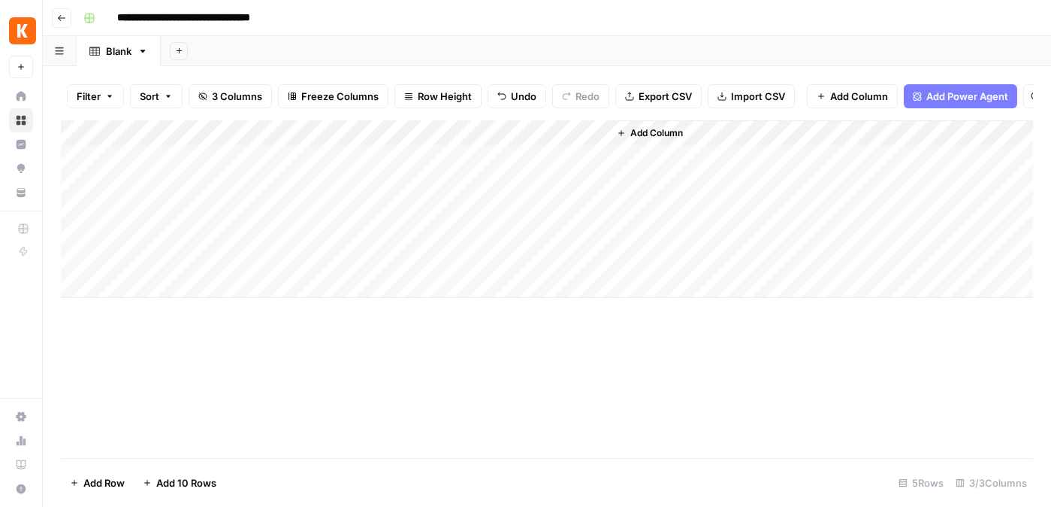
click at [404, 156] on div "Add Column" at bounding box center [547, 208] width 973 height 177
click at [439, 159] on div "Add Column" at bounding box center [547, 208] width 973 height 177
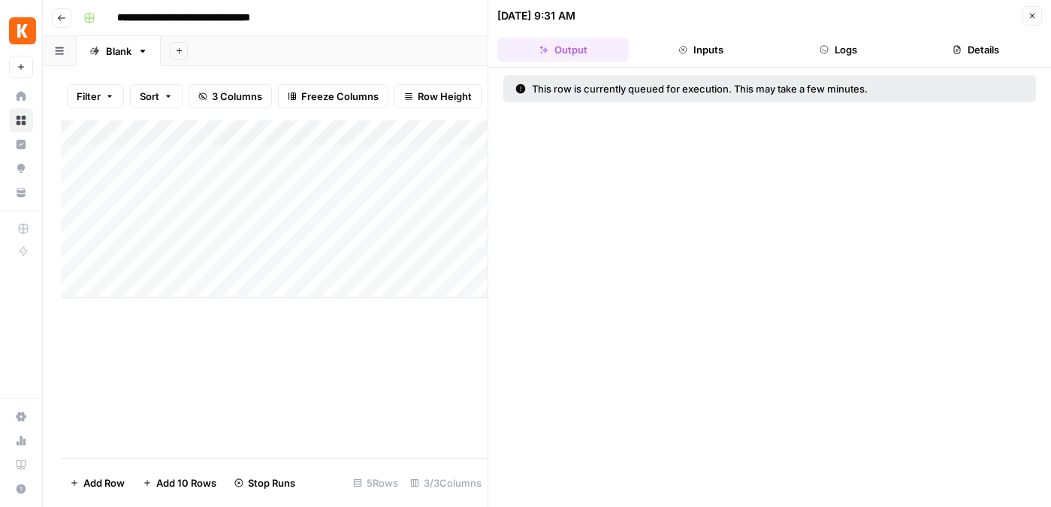
click at [714, 51] on button "Inputs" at bounding box center [701, 50] width 132 height 24
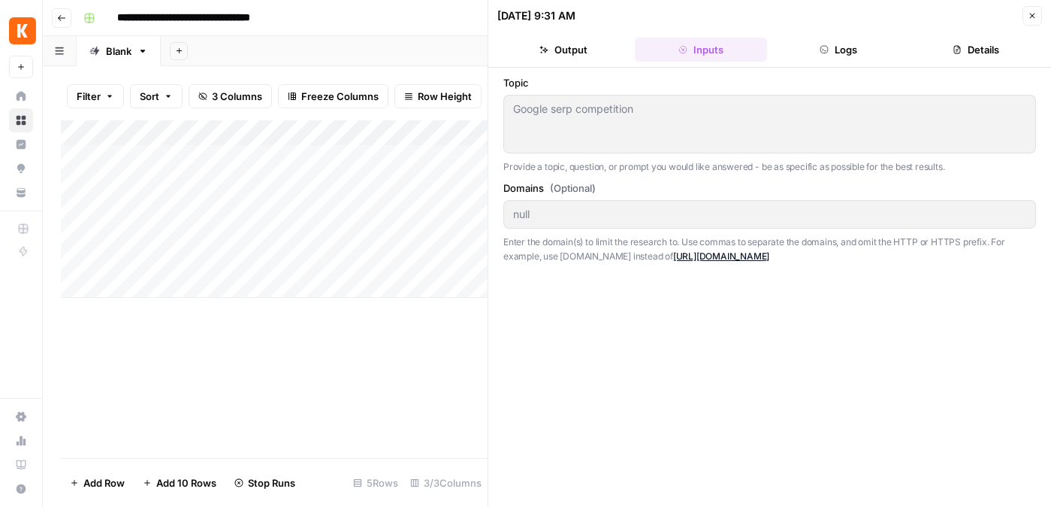
click at [844, 47] on button "Logs" at bounding box center [839, 50] width 132 height 24
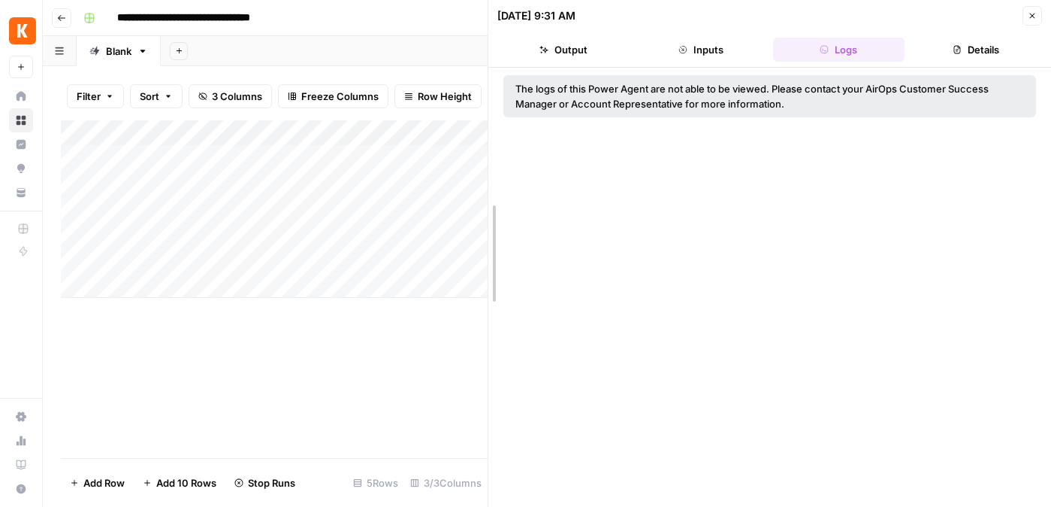
drag, startPoint x: 488, startPoint y: 21, endPoint x: 591, endPoint y: 12, distance: 103.4
click at [572, 228] on div "The logs of this Power Agent are not able to be viewed. Please contact your Air…" at bounding box center [770, 287] width 563 height 439
drag, startPoint x: 490, startPoint y: 159, endPoint x: 764, endPoint y: 161, distance: 274.3
drag, startPoint x: 488, startPoint y: 30, endPoint x: 690, endPoint y: 38, distance: 202.3
click at [718, 53] on button "Inputs" at bounding box center [701, 50] width 132 height 24
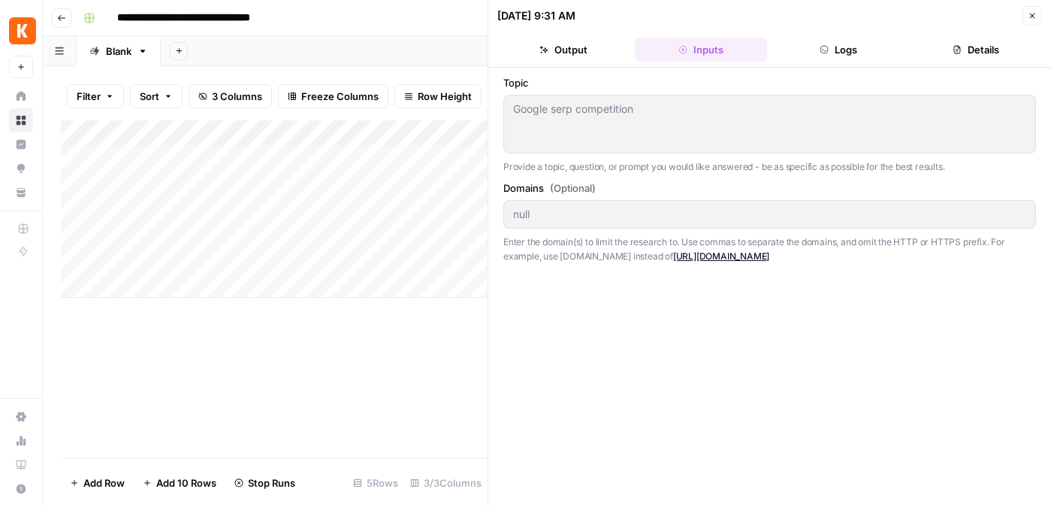
click at [366, 131] on div "Add Column" at bounding box center [274, 208] width 427 height 177
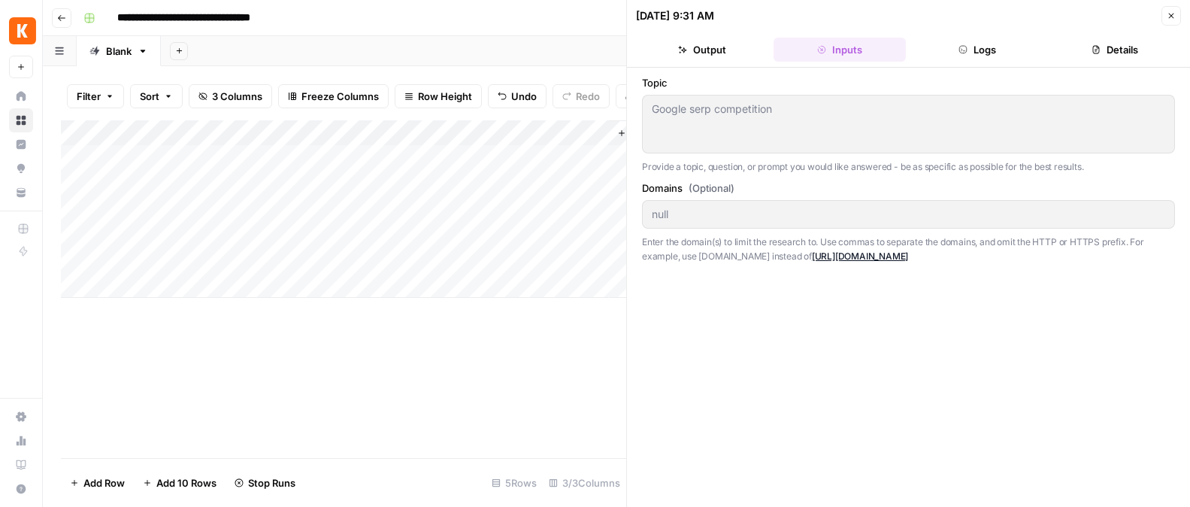
click at [458, 129] on div "Add Column" at bounding box center [343, 208] width 565 height 177
click at [437, 135] on div "Add Column" at bounding box center [343, 208] width 565 height 177
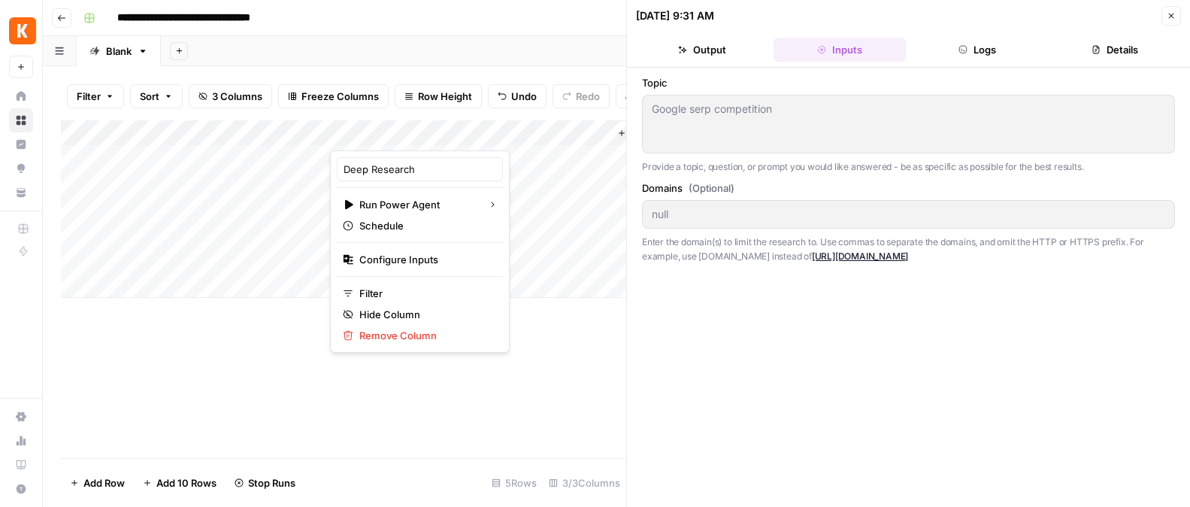
click at [389, 126] on div at bounding box center [402, 135] width 144 height 30
click at [324, 136] on div "Add Column" at bounding box center [343, 208] width 565 height 177
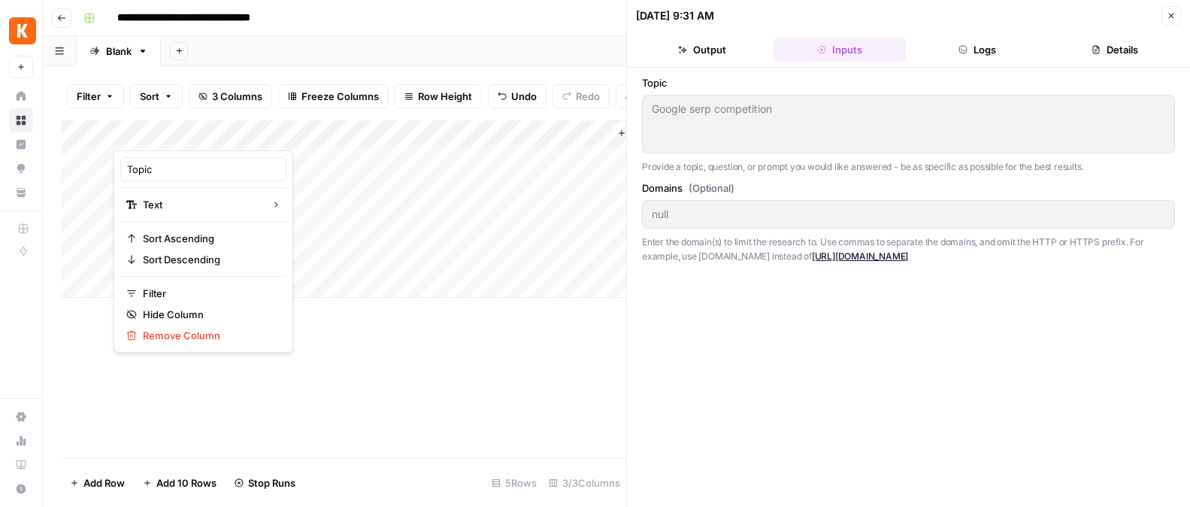
click at [348, 135] on div "Add Column" at bounding box center [343, 208] width 565 height 177
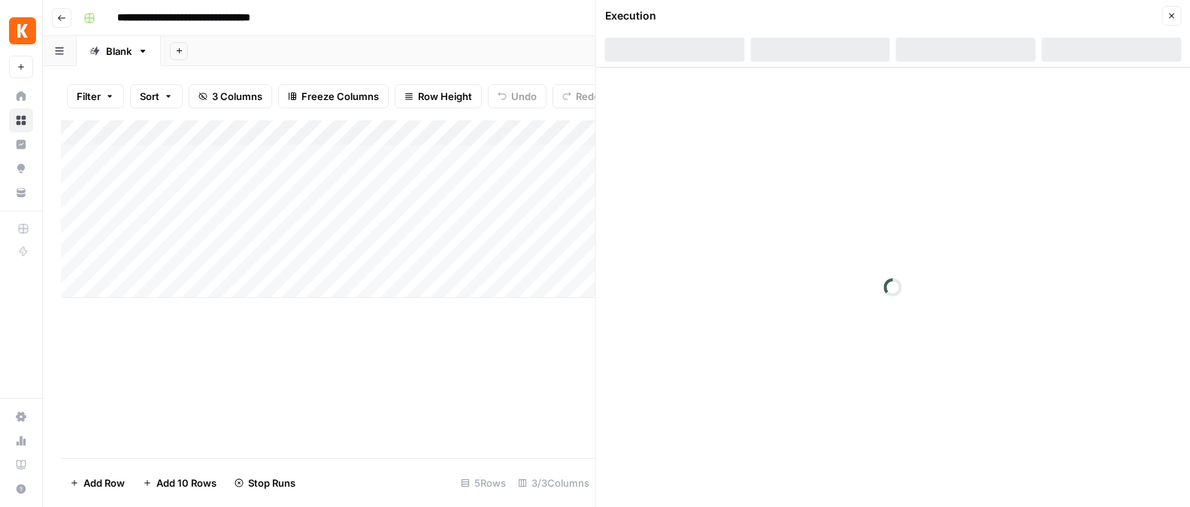
click at [422, 132] on div "Add Column" at bounding box center [328, 208] width 534 height 177
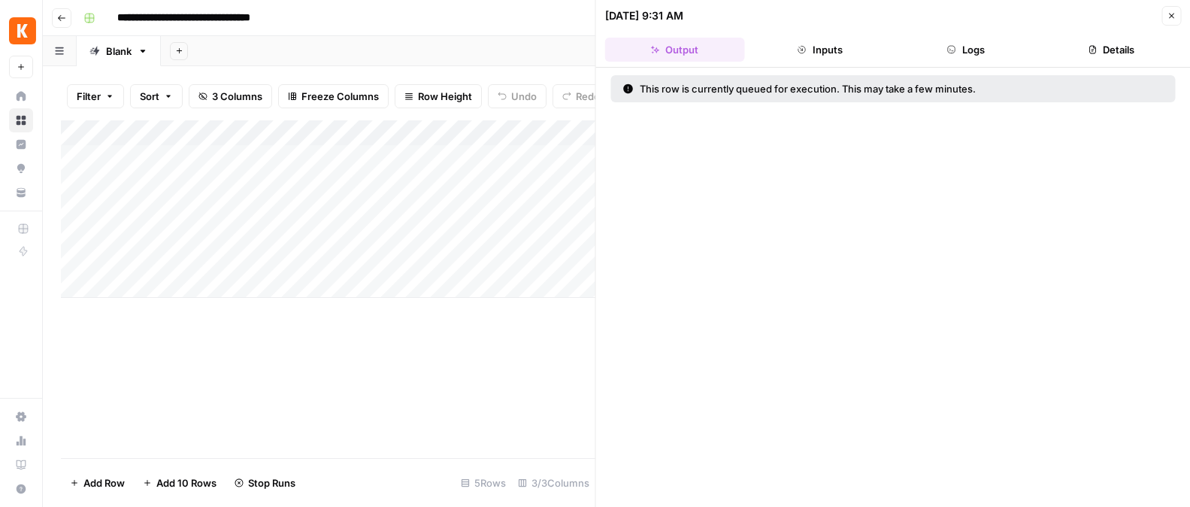
click at [421, 132] on div "Add Column" at bounding box center [328, 208] width 534 height 177
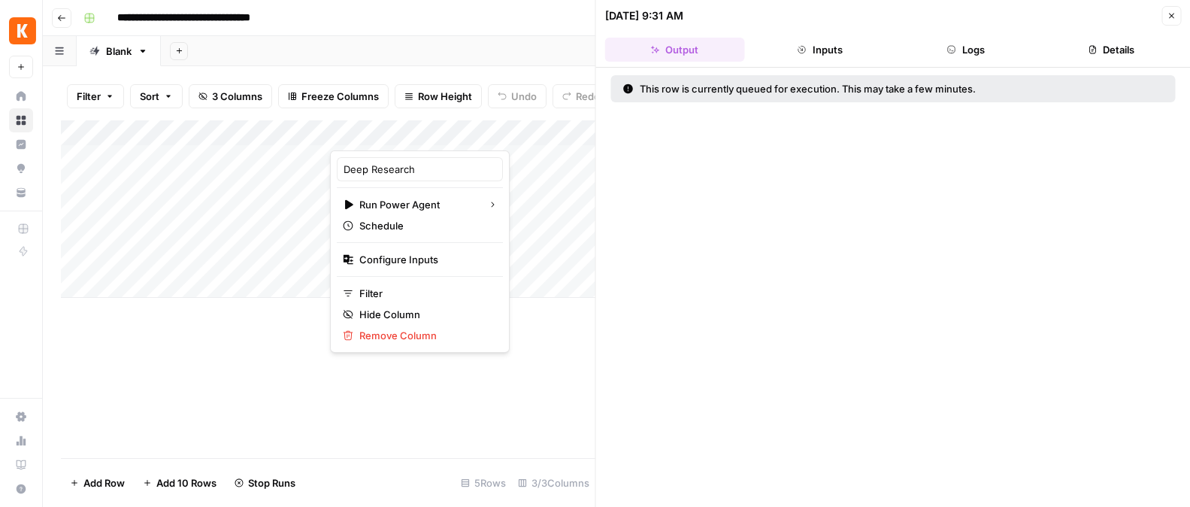
click at [419, 121] on div at bounding box center [402, 135] width 144 height 30
click at [535, 170] on div "Add Column" at bounding box center [328, 208] width 534 height 177
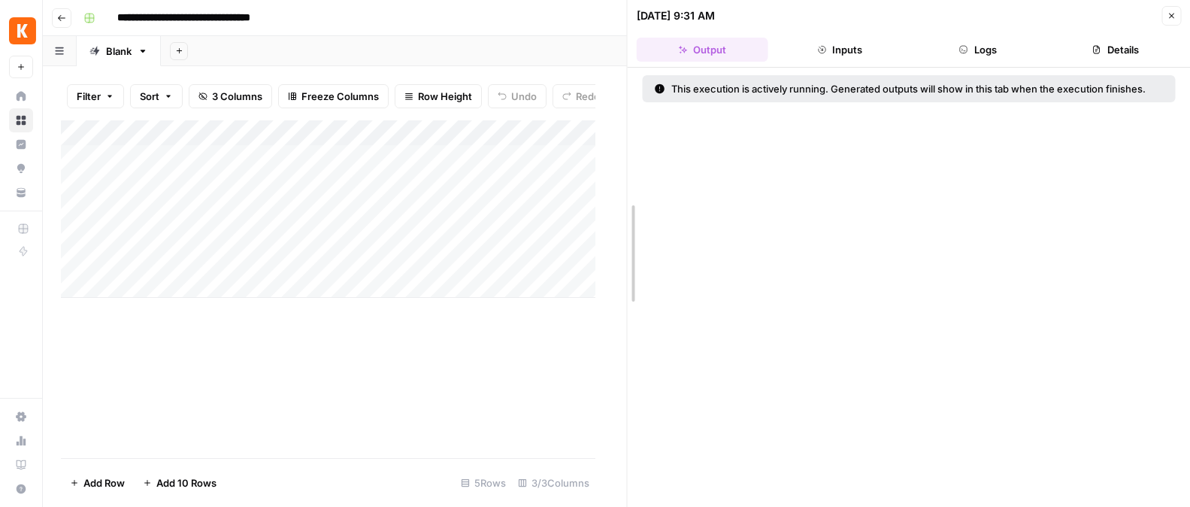
drag, startPoint x: 594, startPoint y: 115, endPoint x: 824, endPoint y: 124, distance: 229.4
click at [461, 156] on div "Add Column" at bounding box center [343, 208] width 565 height 177
click at [442, 133] on div "Add Column" at bounding box center [343, 208] width 565 height 177
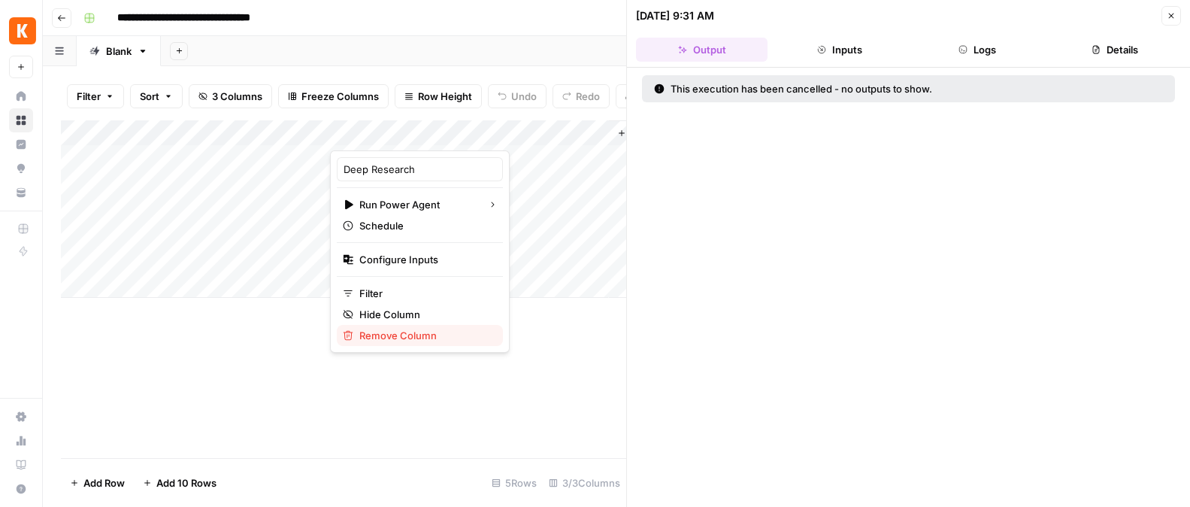
click at [422, 331] on span "Remove Column" at bounding box center [425, 335] width 132 height 15
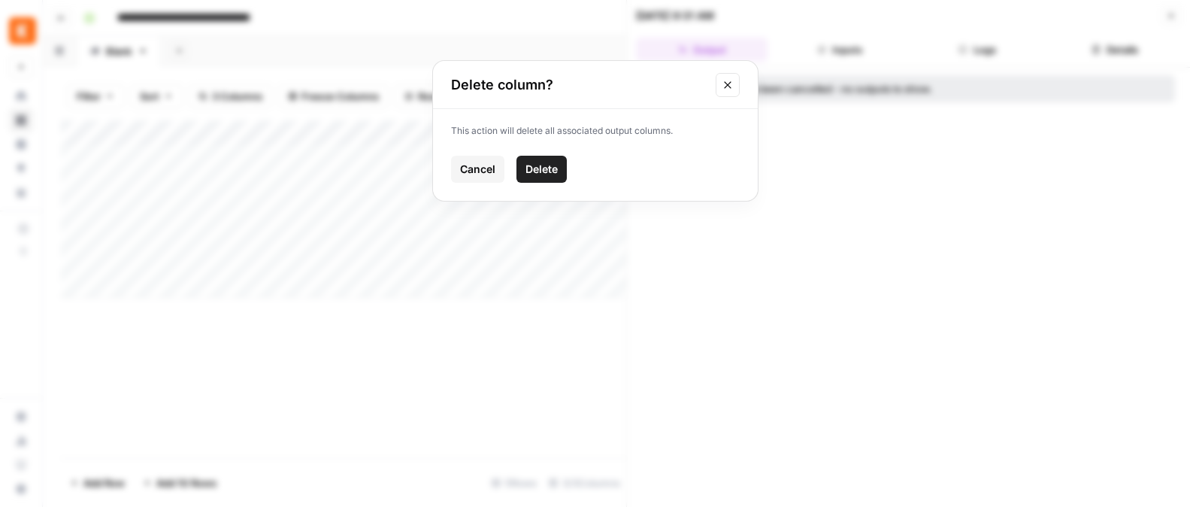
click at [537, 162] on span "Delete" at bounding box center [541, 169] width 32 height 15
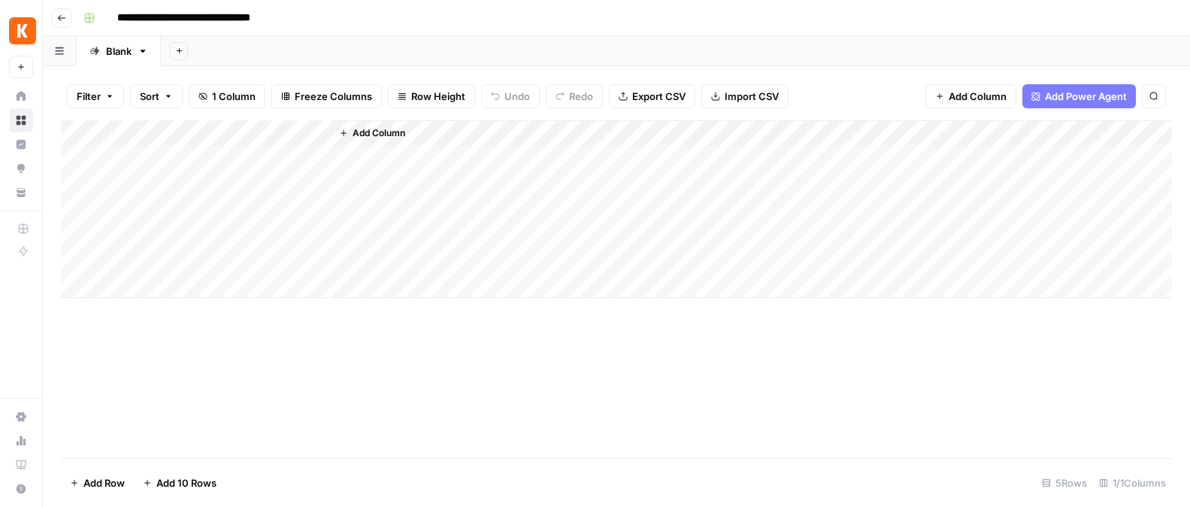
click at [374, 135] on span "Add Column" at bounding box center [378, 133] width 53 height 14
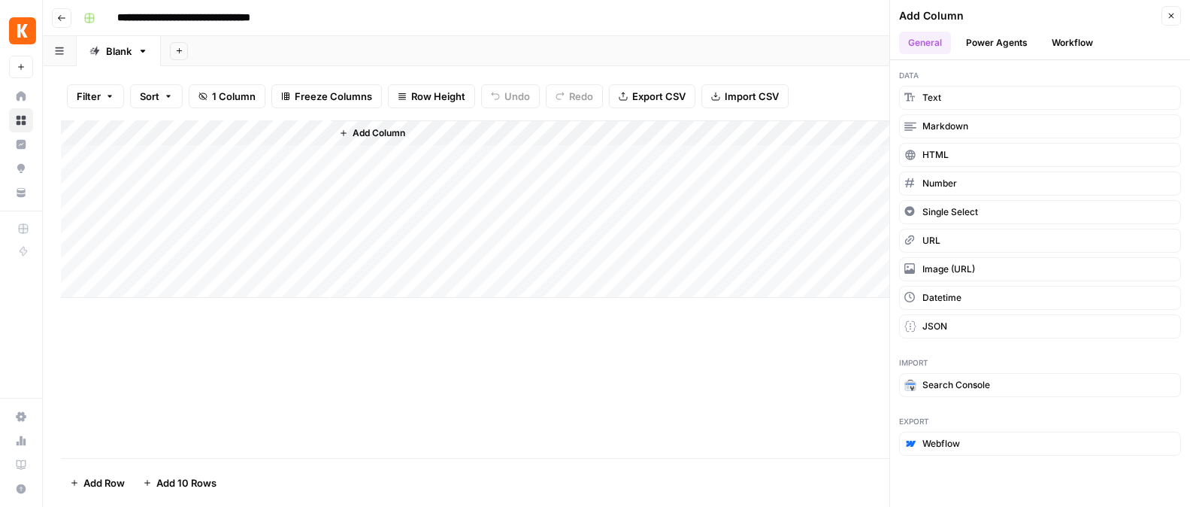
click at [1000, 39] on button "Power Agents" at bounding box center [997, 43] width 80 height 23
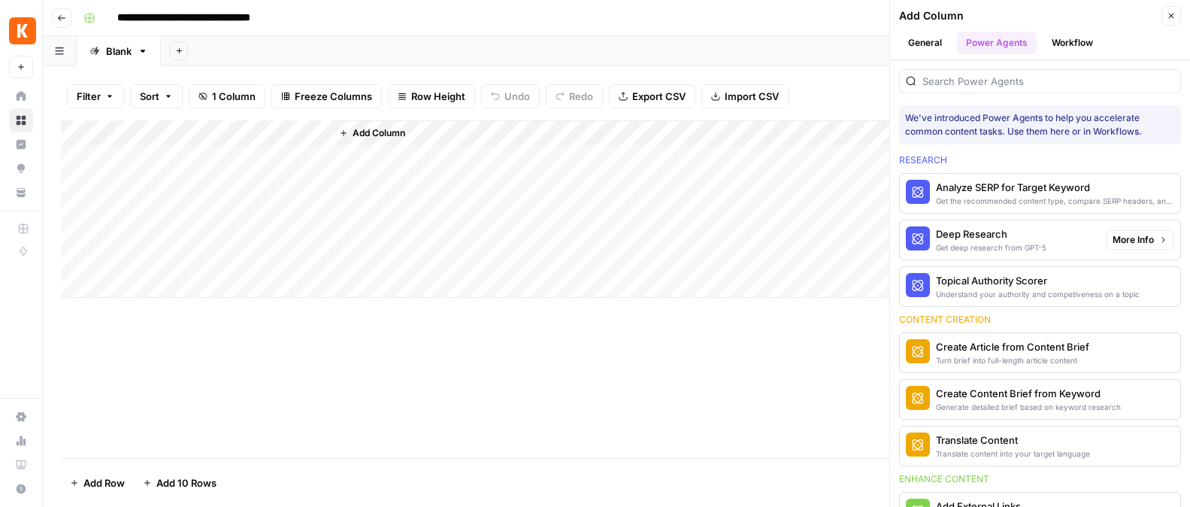
click at [980, 237] on div "Deep Research" at bounding box center [991, 233] width 110 height 15
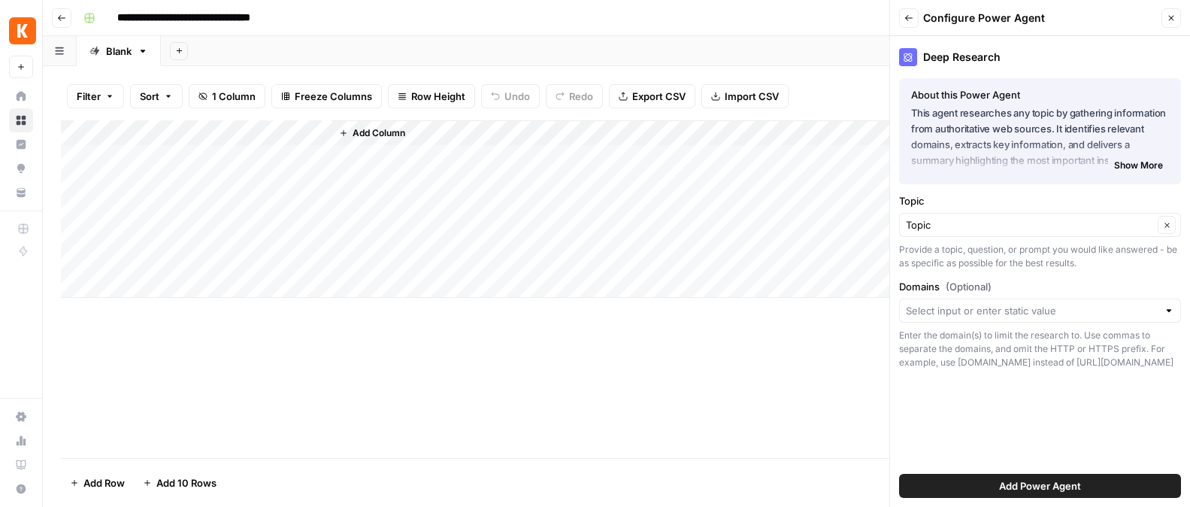
click at [1030, 487] on span "Add Power Agent" at bounding box center [1040, 485] width 82 height 15
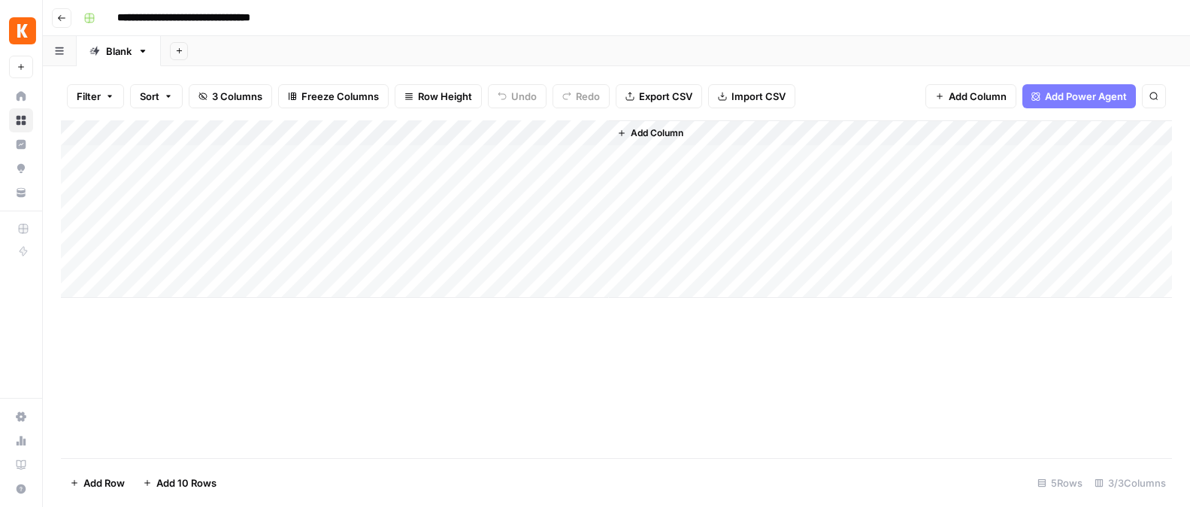
click at [567, 132] on div "Add Column" at bounding box center [616, 208] width 1111 height 177
click at [437, 133] on div "Add Column" at bounding box center [616, 208] width 1111 height 177
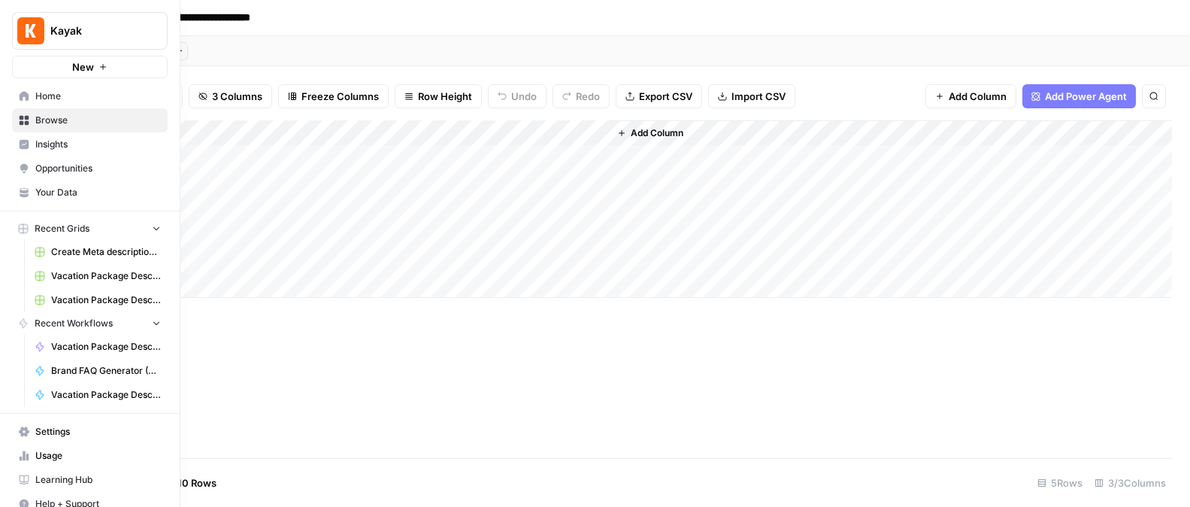
click at [56, 91] on span "Home" at bounding box center [98, 96] width 126 height 14
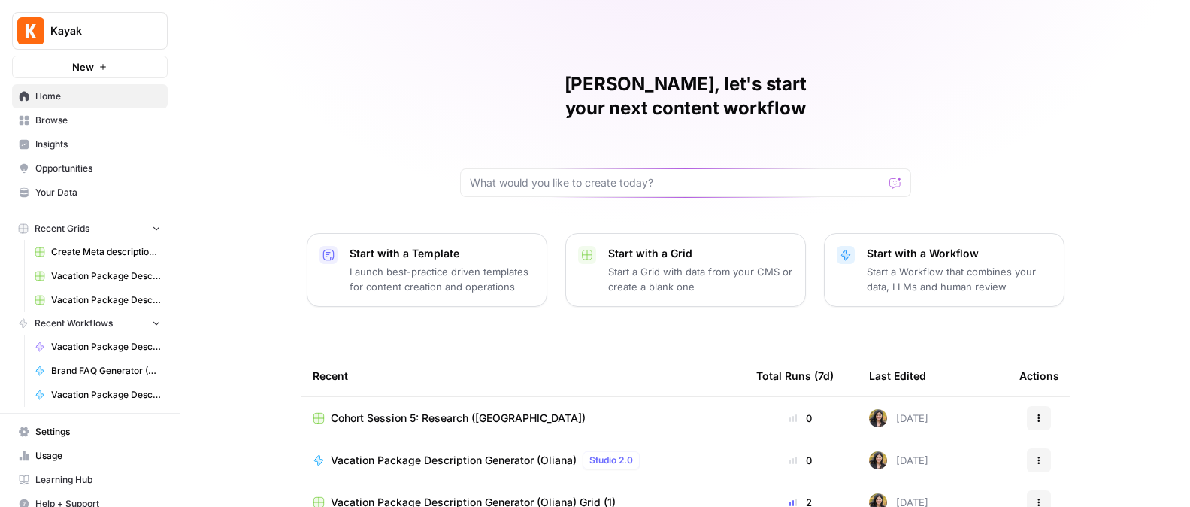
click at [61, 120] on span "Browse" at bounding box center [98, 120] width 126 height 14
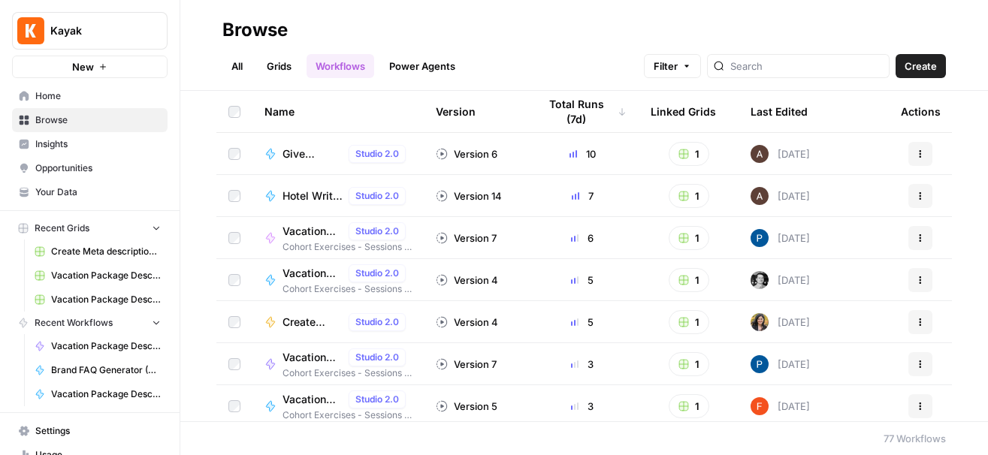
click at [273, 68] on link "Grids" at bounding box center [279, 66] width 43 height 24
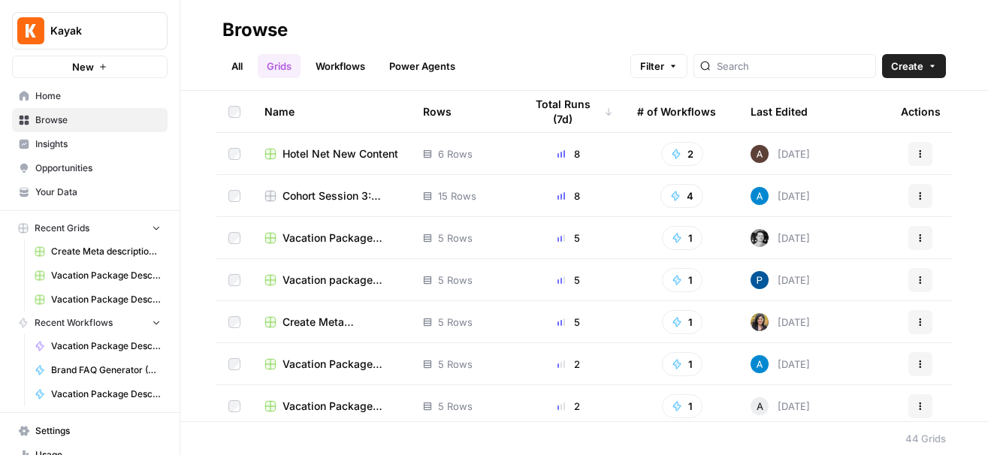
click at [424, 66] on link "Power Agents" at bounding box center [422, 66] width 84 height 24
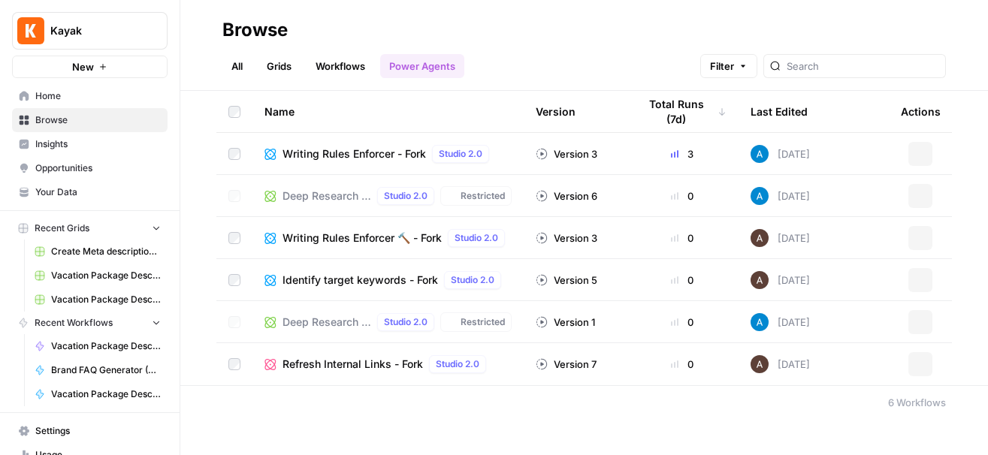
click at [331, 69] on link "Workflows" at bounding box center [341, 66] width 68 height 24
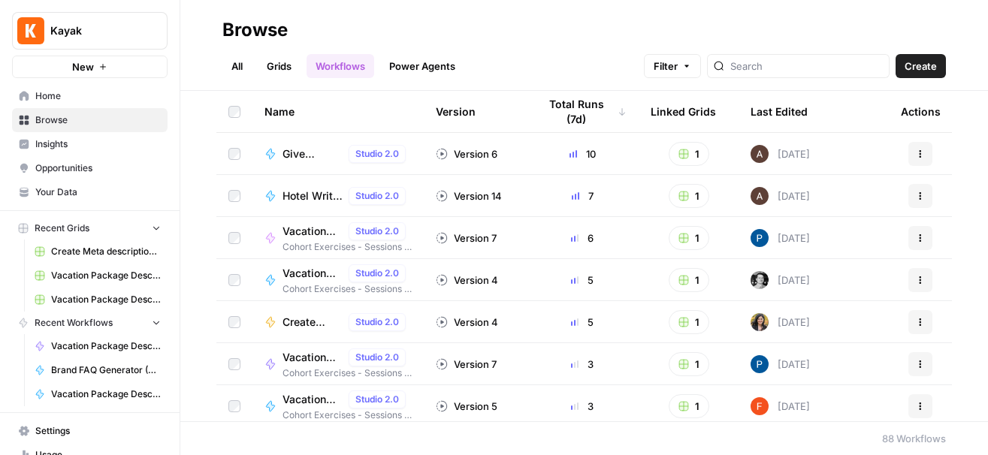
click at [62, 94] on span "Home" at bounding box center [98, 96] width 126 height 14
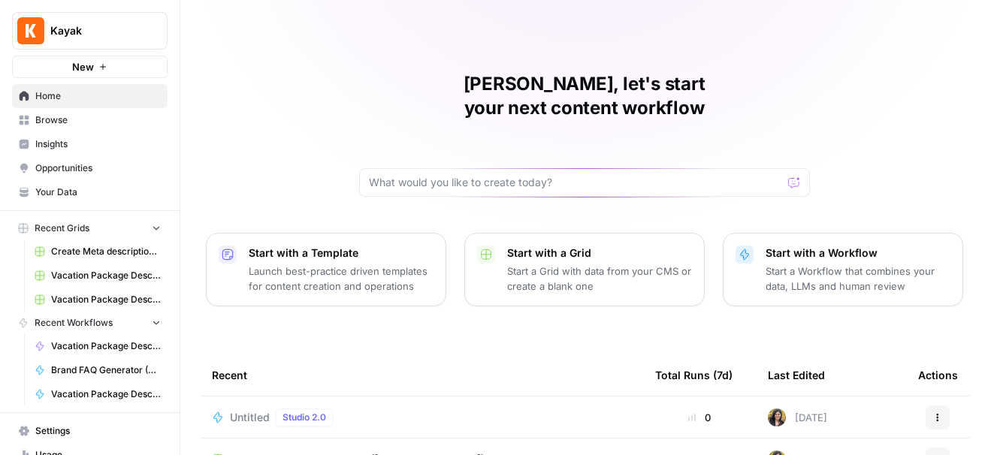
click at [52, 126] on span "Browse" at bounding box center [98, 120] width 126 height 14
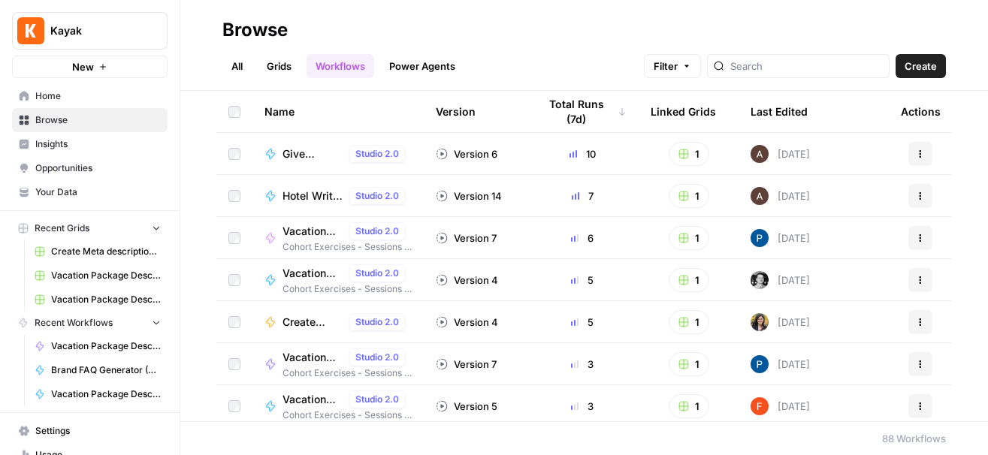
click at [63, 144] on span "Insights" at bounding box center [98, 145] width 126 height 14
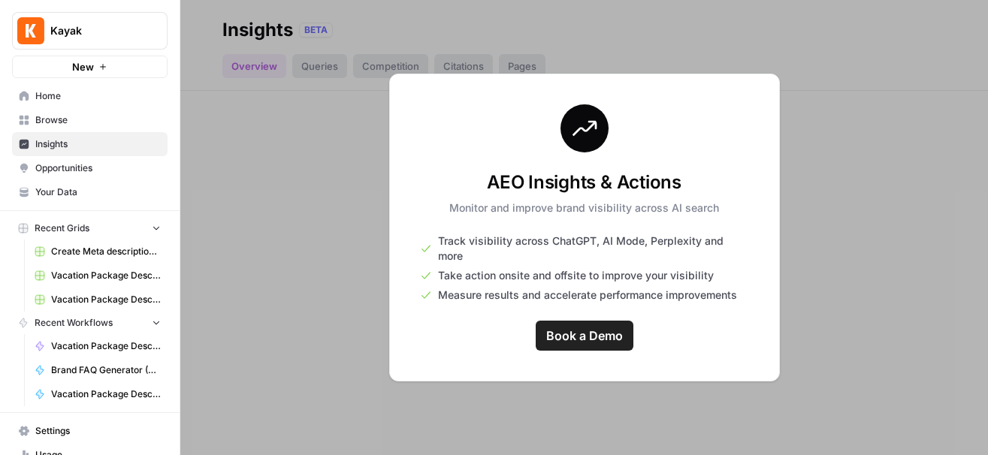
click at [64, 165] on span "Opportunities" at bounding box center [98, 169] width 126 height 14
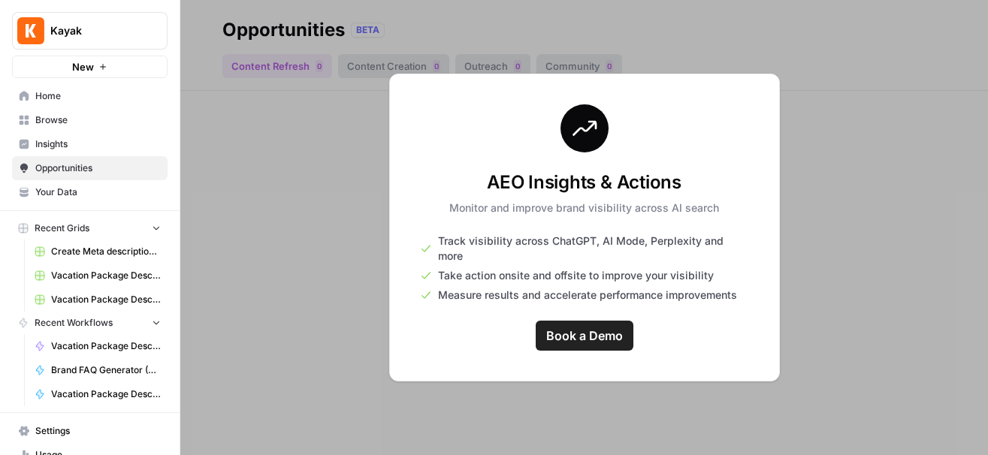
click at [817, 82] on div at bounding box center [584, 227] width 808 height 455
click at [67, 195] on span "Your Data" at bounding box center [98, 193] width 126 height 14
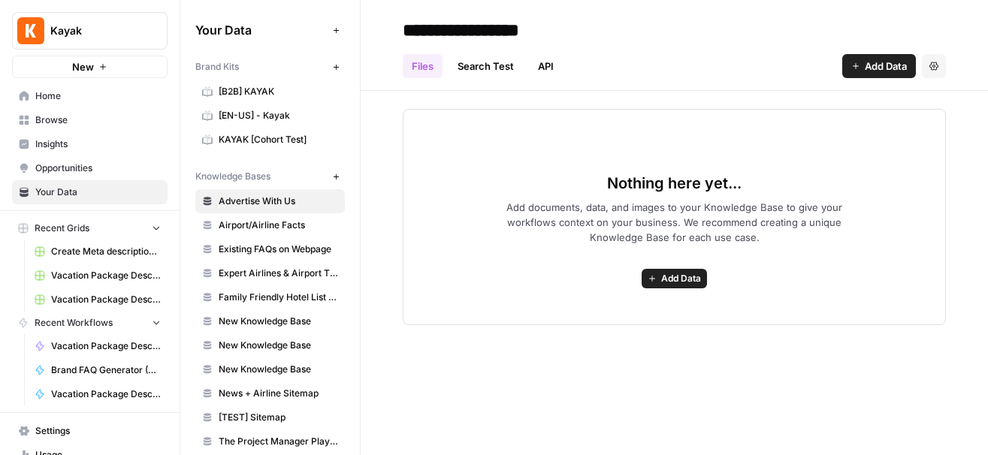
click at [44, 91] on span "Home" at bounding box center [98, 96] width 126 height 14
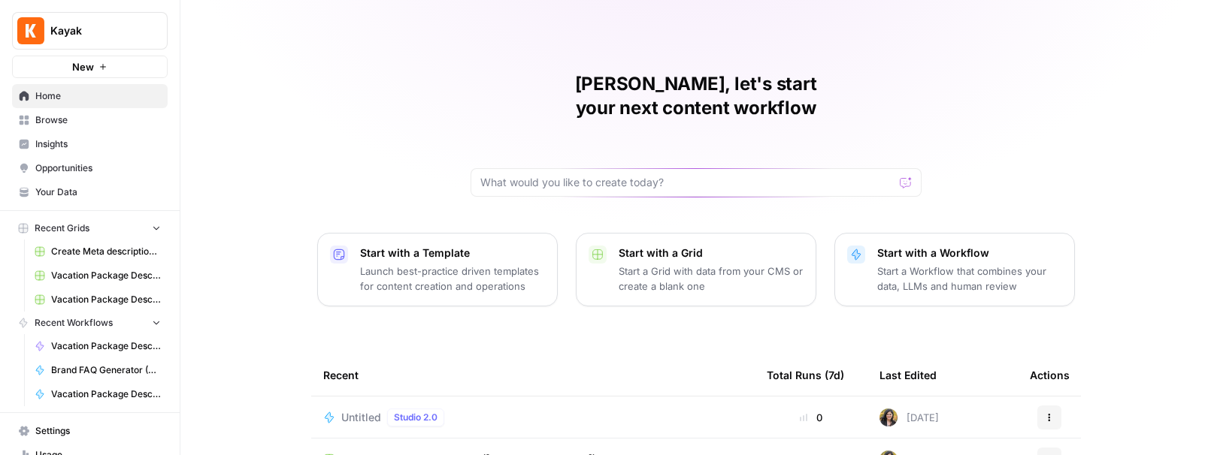
drag, startPoint x: 177, startPoint y: 256, endPoint x: 565, endPoint y: 241, distance: 388.1
click at [565, 241] on div "Kayak New Home Browse Insights Opportunities Your Data Recent Grids Create Meta…" at bounding box center [605, 227] width 1211 height 455
drag, startPoint x: 177, startPoint y: 91, endPoint x: 183, endPoint y: 112, distance: 21.9
click at [183, 107] on div "Kayak New Home Browse Insights Opportunities Your Data Recent Grids Create Meta…" at bounding box center [605, 227] width 1211 height 455
click at [102, 141] on span "Insights" at bounding box center [98, 145] width 126 height 14
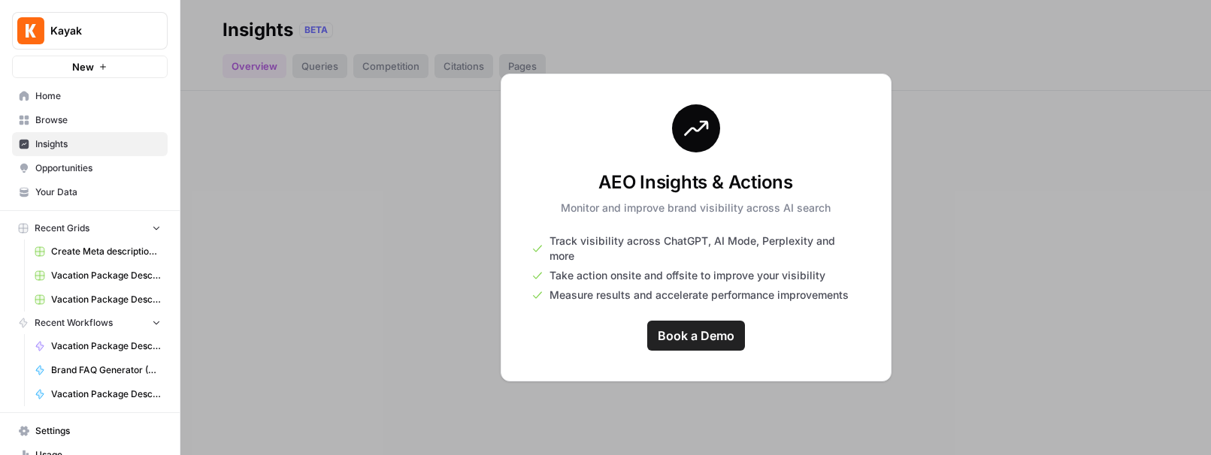
click at [53, 90] on span "Home" at bounding box center [98, 96] width 126 height 14
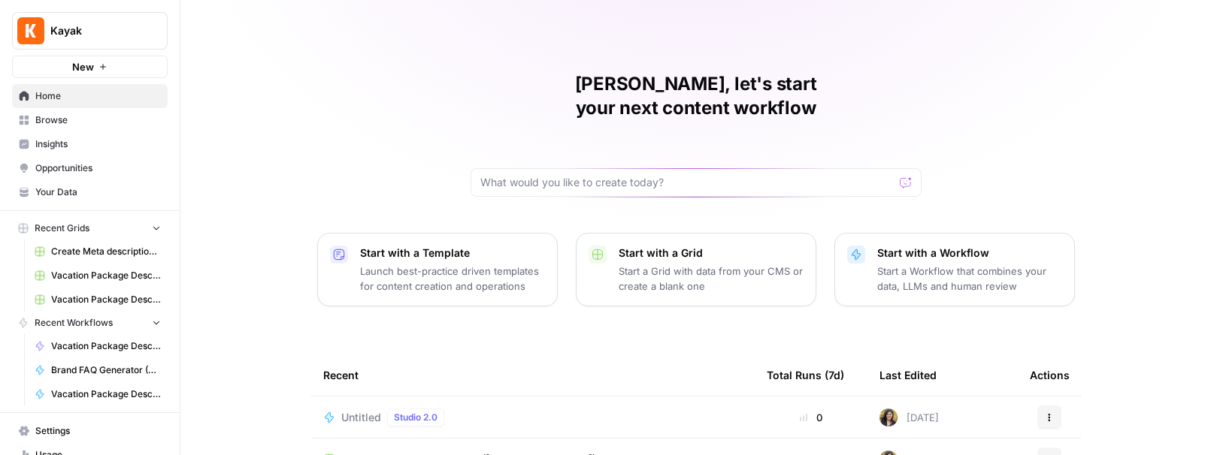
click at [28, 95] on icon at bounding box center [25, 96] width 10 height 10
click at [27, 122] on icon at bounding box center [25, 121] width 10 height 10
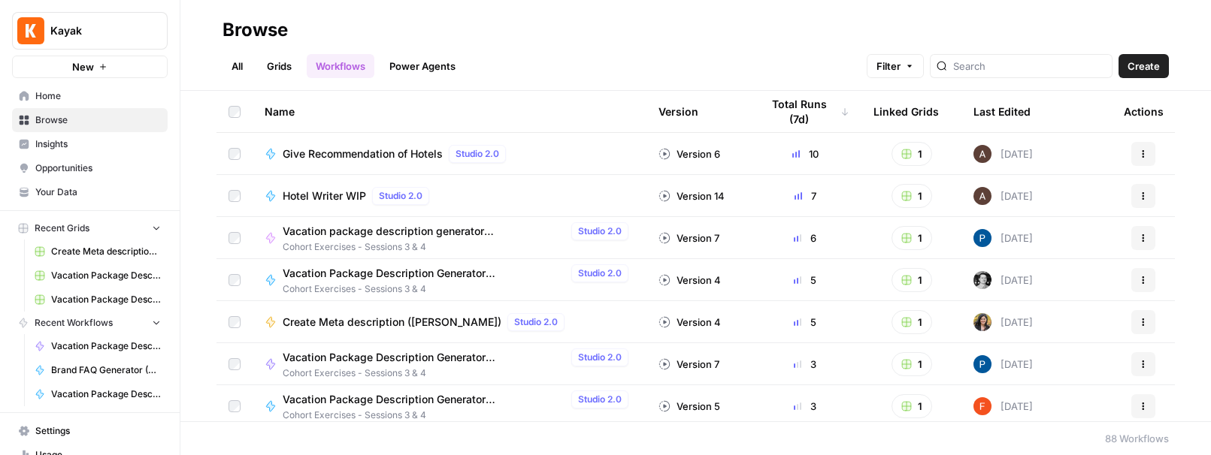
click at [1011, 118] on div "Last Edited" at bounding box center [1001, 111] width 57 height 41
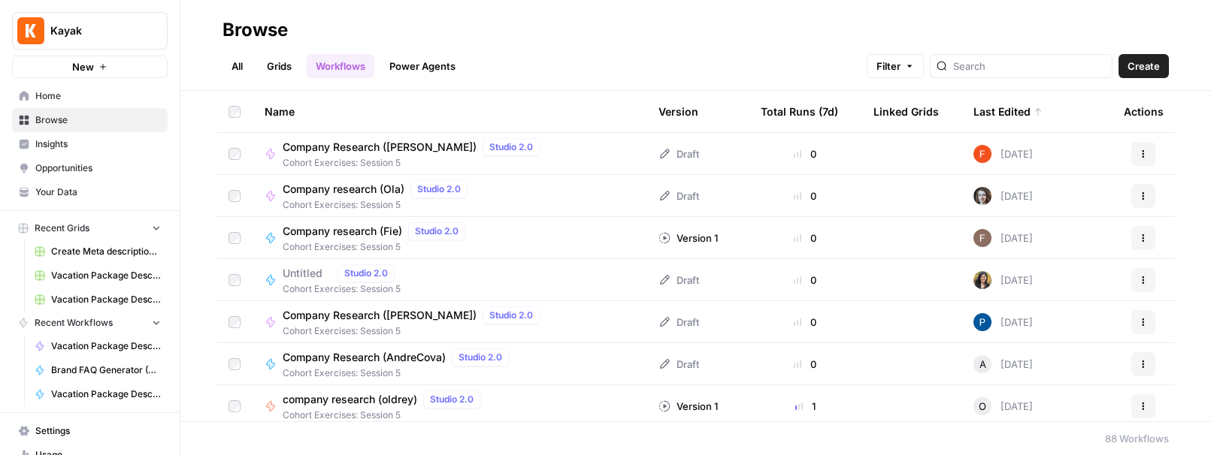
click at [295, 277] on span "Untitled" at bounding box center [307, 273] width 49 height 15
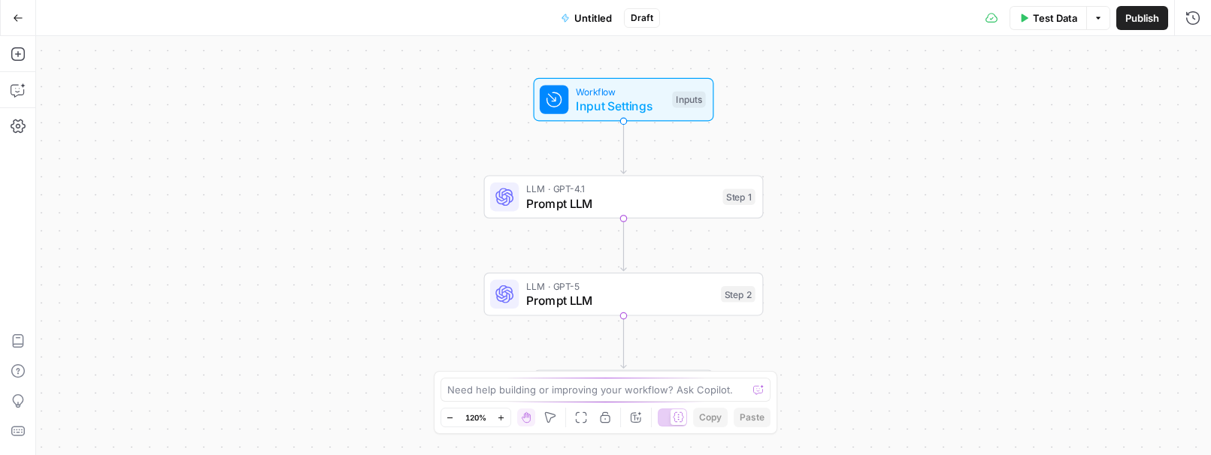
click at [591, 20] on span "Untitled" at bounding box center [593, 18] width 38 height 15
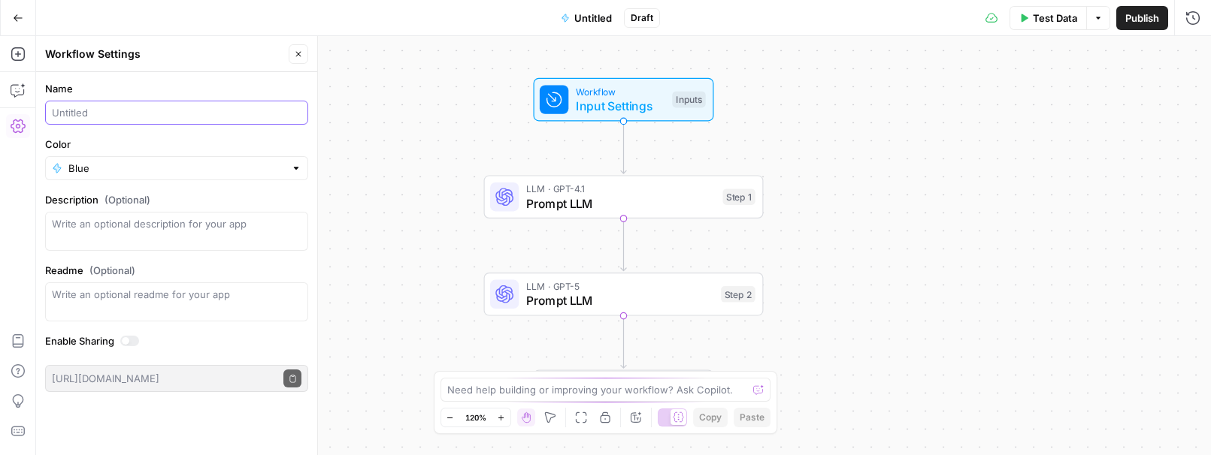
click at [89, 107] on input "Name" at bounding box center [177, 112] width 250 height 15
type input "Company Research (Oliana)"
click at [1055, 20] on span "Test Data" at bounding box center [1055, 18] width 44 height 15
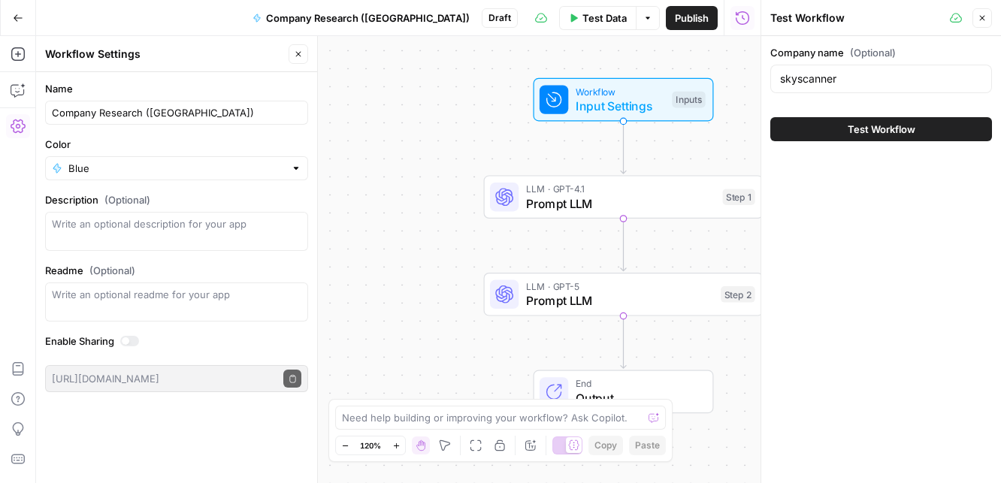
click at [898, 132] on span "Test Workflow" at bounding box center [882, 129] width 68 height 15
click at [663, 208] on span "Prompt LLM" at bounding box center [620, 204] width 189 height 18
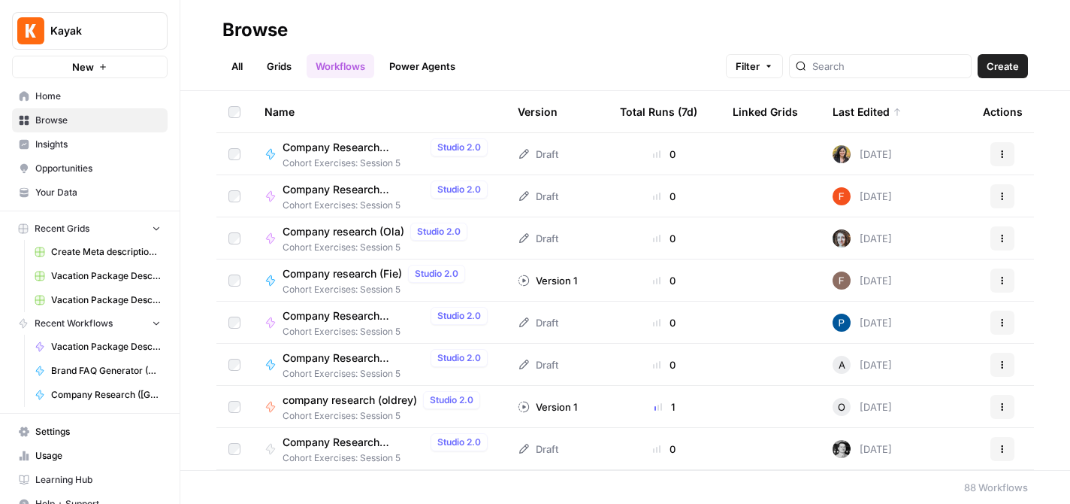
click at [374, 152] on span "Company Research ([GEOGRAPHIC_DATA])" at bounding box center [354, 147] width 142 height 15
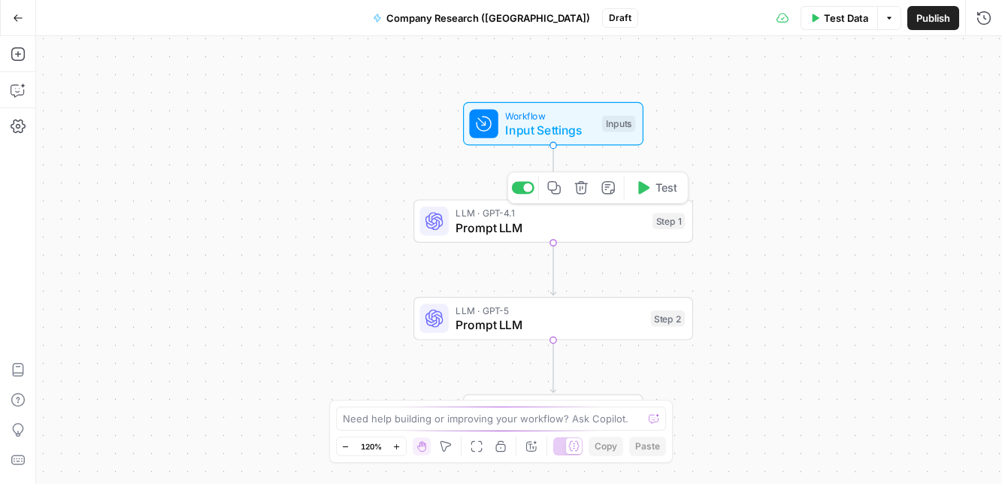
click at [464, 233] on span "Prompt LLM" at bounding box center [549, 228] width 189 height 18
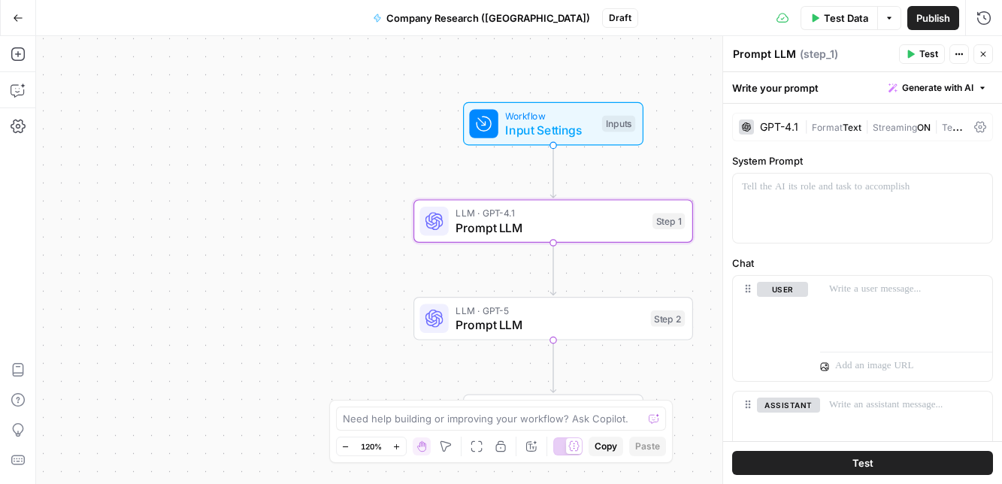
click at [457, 326] on span "Prompt LLM" at bounding box center [549, 325] width 188 height 18
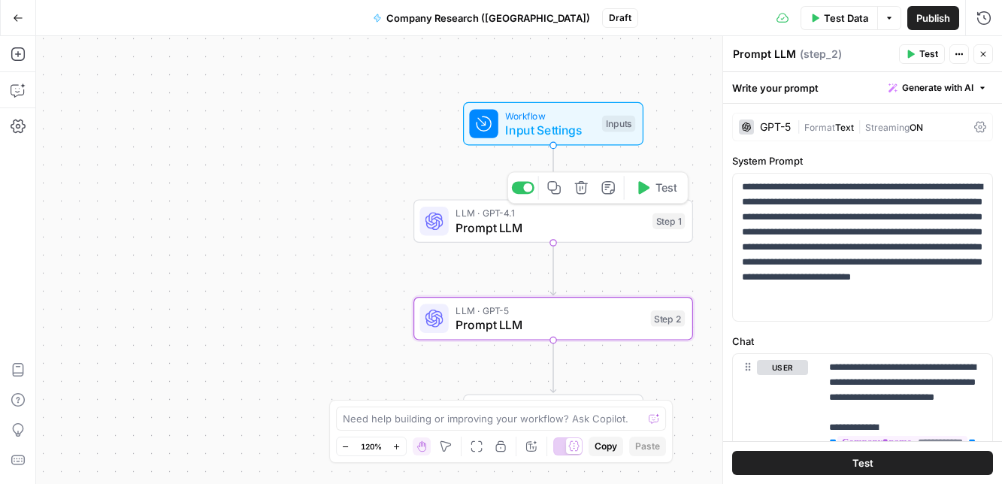
click at [488, 238] on div "LLM · GPT-4.1 Prompt LLM Step 1 Copy step Delete step Add Note Test" at bounding box center [553, 221] width 280 height 44
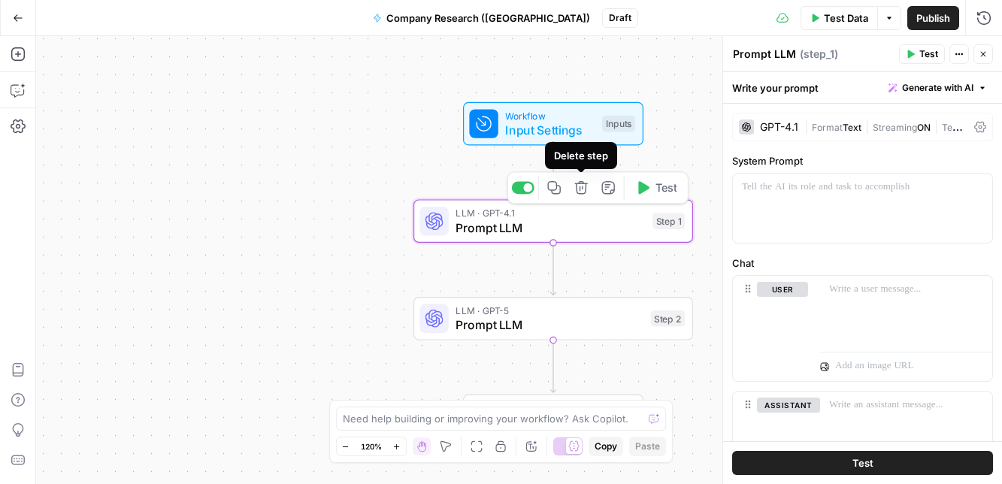
click at [581, 186] on icon "button" at bounding box center [580, 187] width 13 height 13
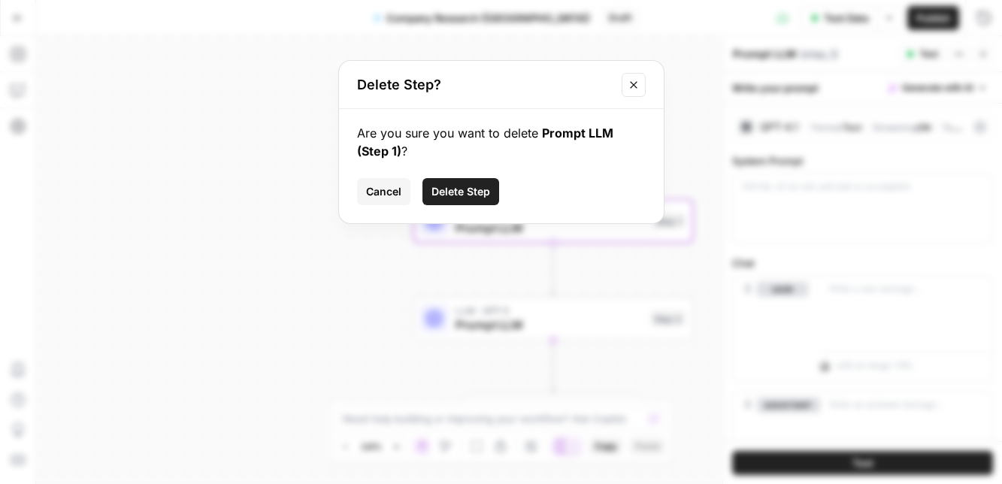
click at [476, 189] on span "Delete Step" at bounding box center [460, 191] width 59 height 15
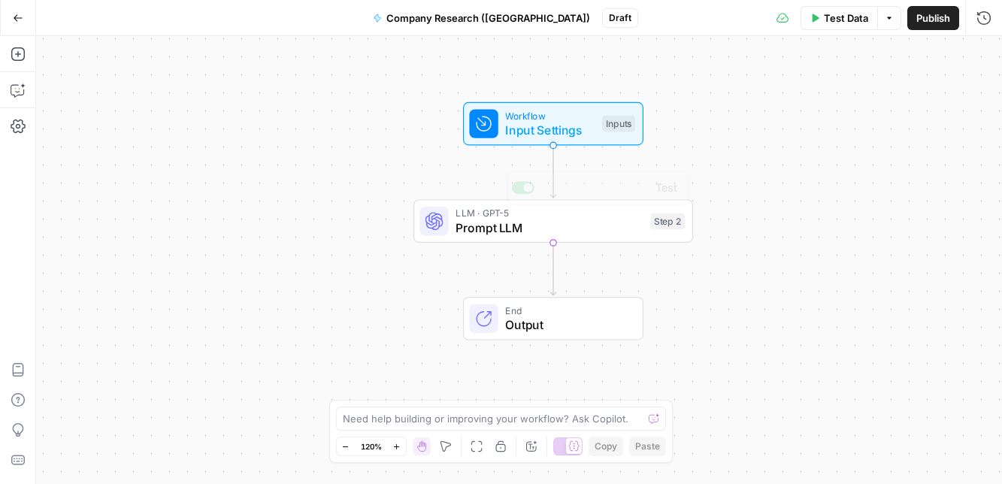
click at [476, 244] on div "Workflow Input Settings Inputs LLM · GPT-5 Prompt LLM Step 2 Copy step Delete s…" at bounding box center [519, 260] width 966 height 448
click at [525, 219] on span "Prompt LLM" at bounding box center [549, 228] width 188 height 18
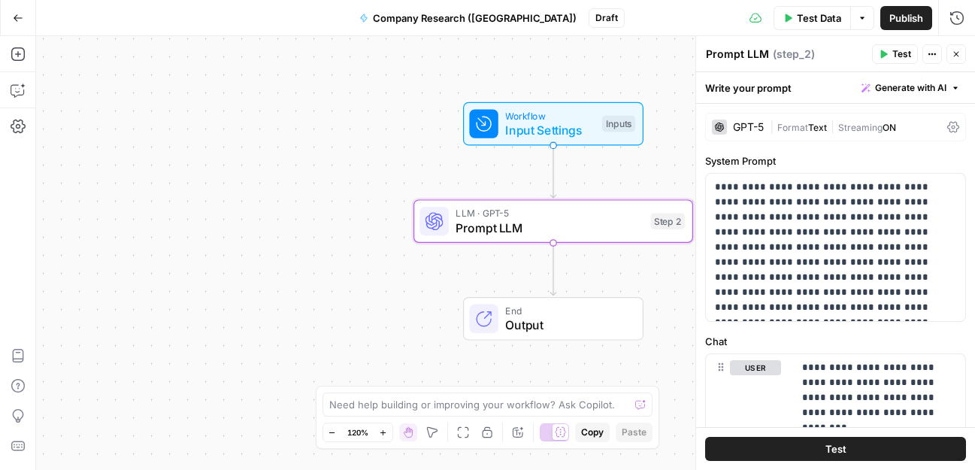
click at [837, 458] on button "Test" at bounding box center [835, 449] width 261 height 24
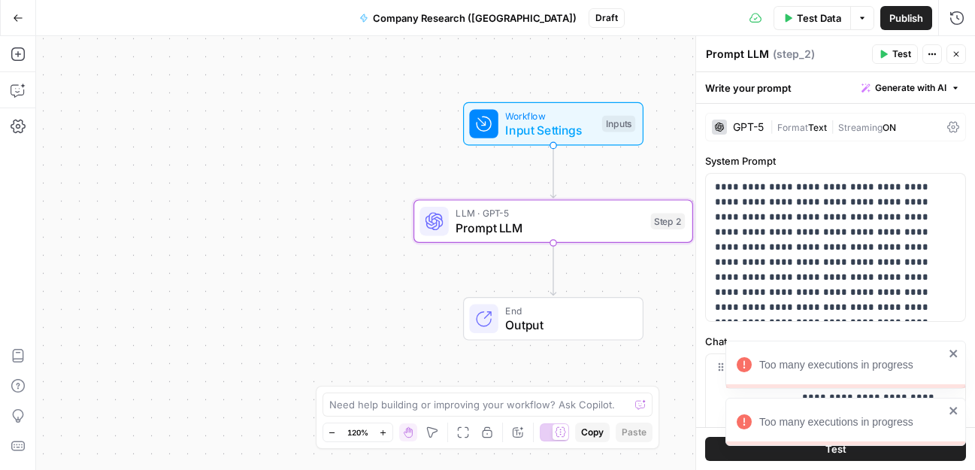
click at [955, 410] on icon "close" at bounding box center [953, 410] width 11 height 12
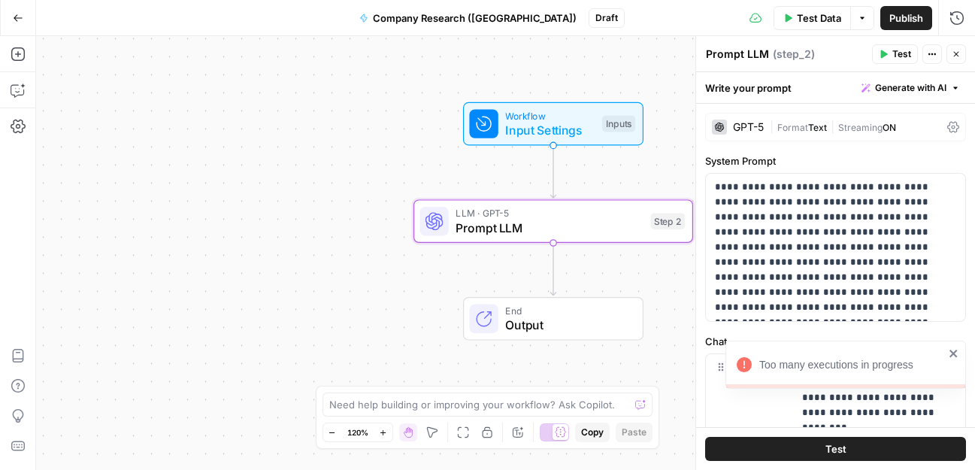
click at [952, 352] on icon "close" at bounding box center [953, 353] width 8 height 8
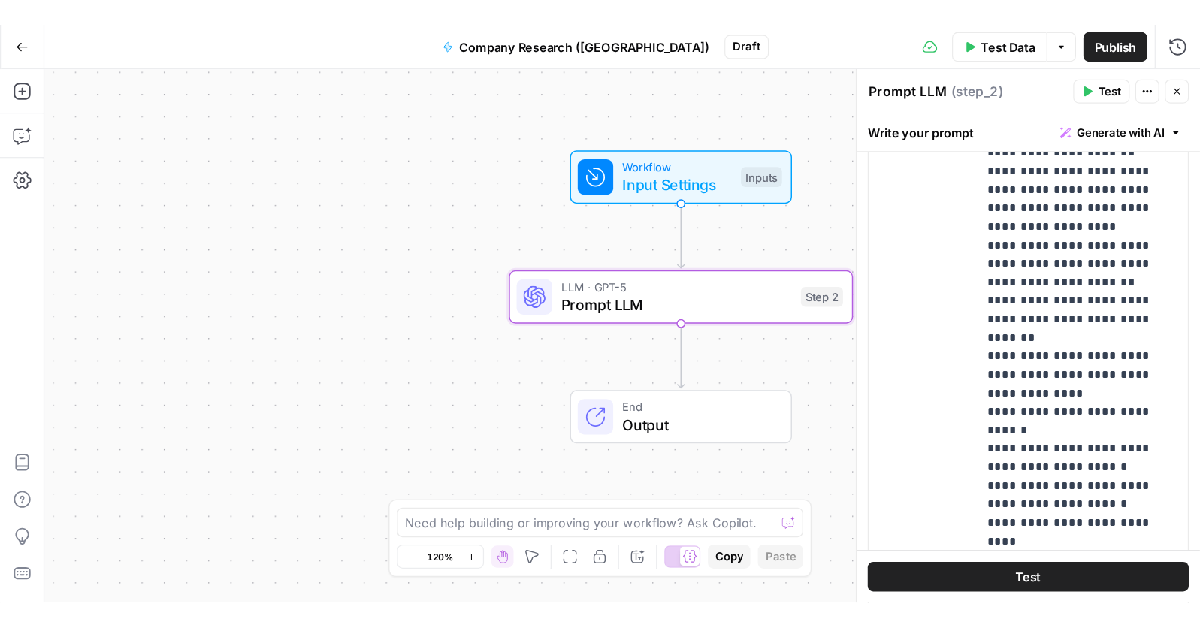
scroll to position [16, 0]
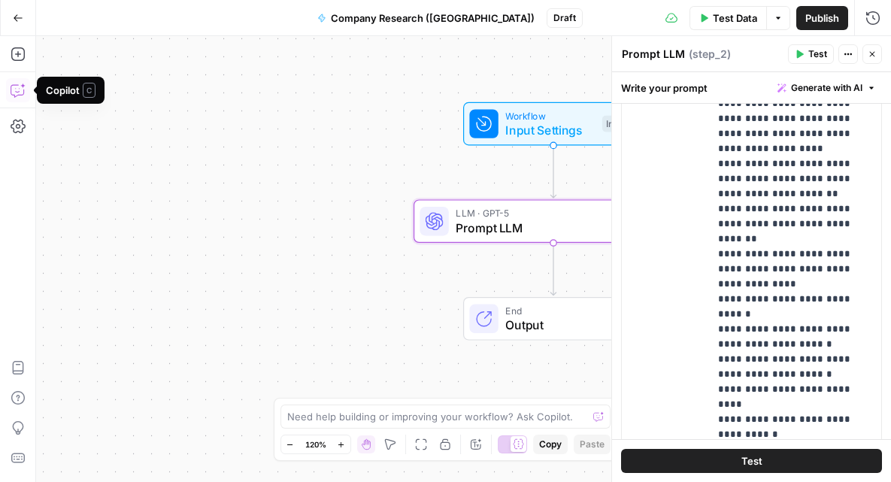
click at [21, 89] on icon "button" at bounding box center [18, 90] width 15 height 15
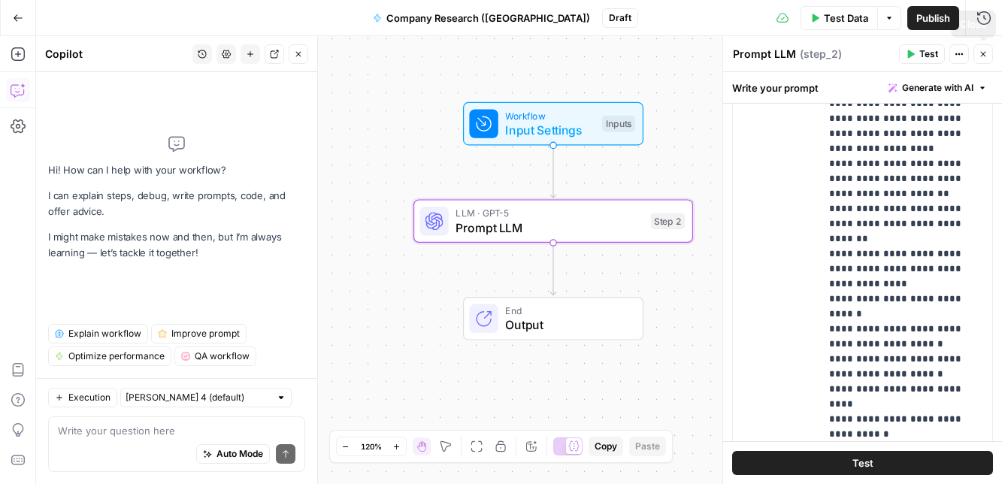
click at [961, 59] on button "Actions" at bounding box center [959, 54] width 20 height 20
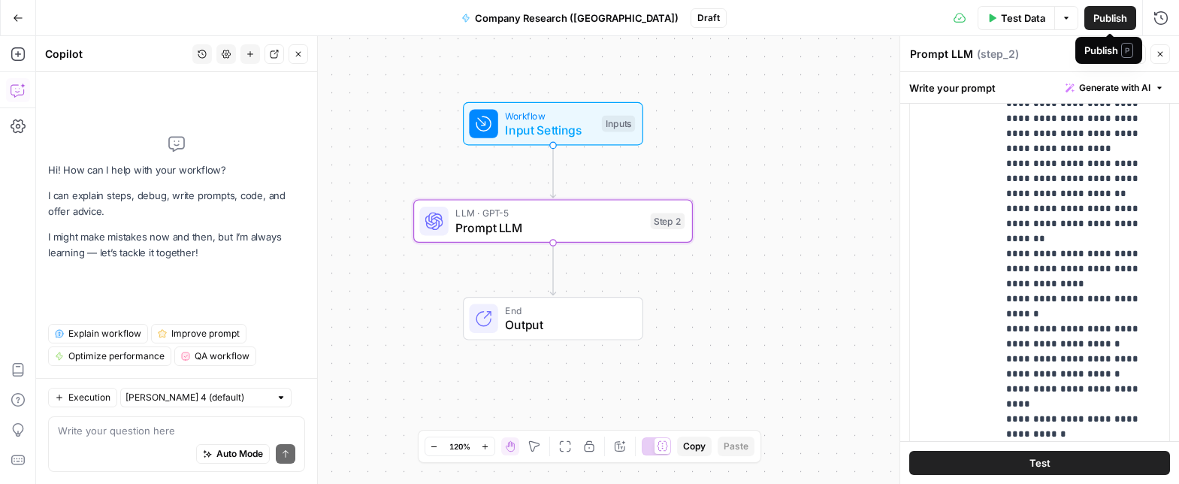
click at [1133, 50] on span "P" at bounding box center [1127, 50] width 12 height 15
click at [1138, 55] on icon "button" at bounding box center [1136, 54] width 9 height 9
click at [1071, 17] on button "Options" at bounding box center [1066, 18] width 24 height 24
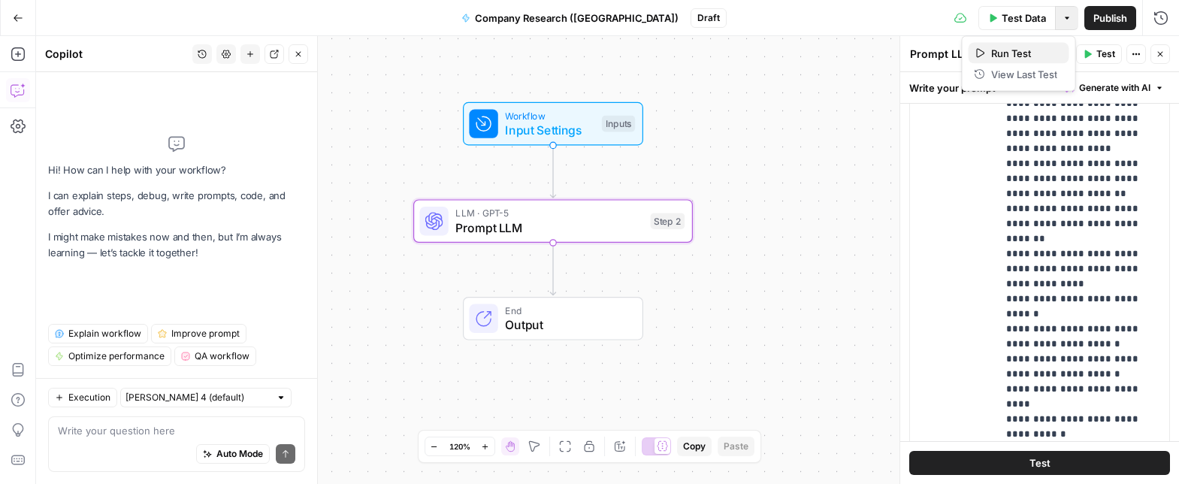
click at [1020, 53] on span "Run Test" at bounding box center [1024, 53] width 66 height 15
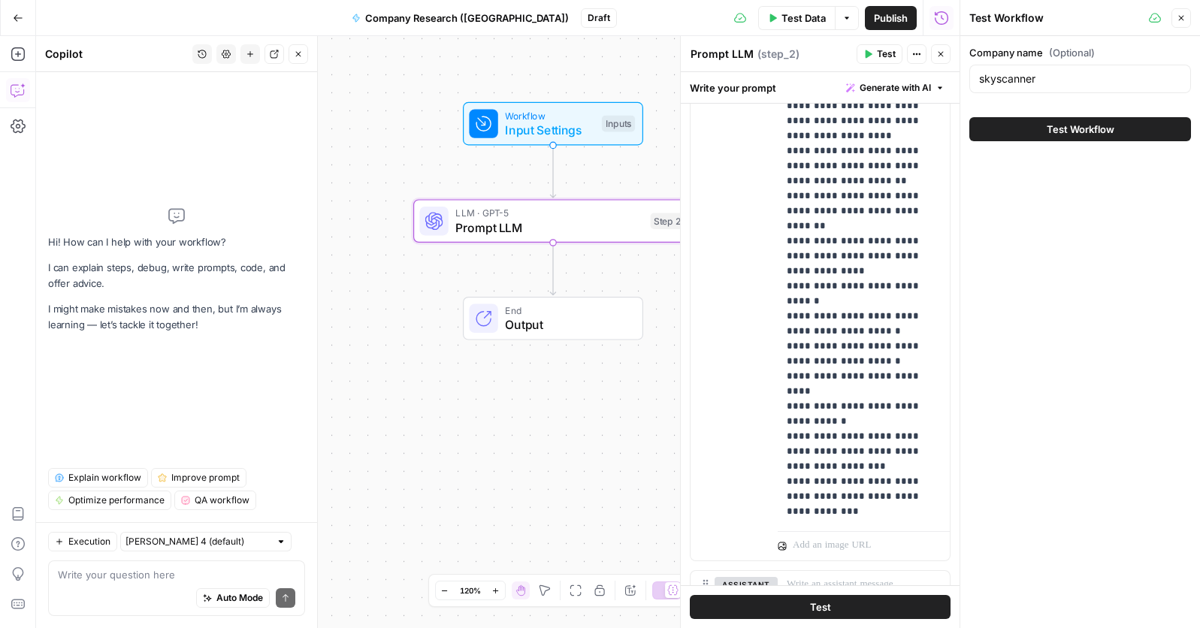
scroll to position [576, 0]
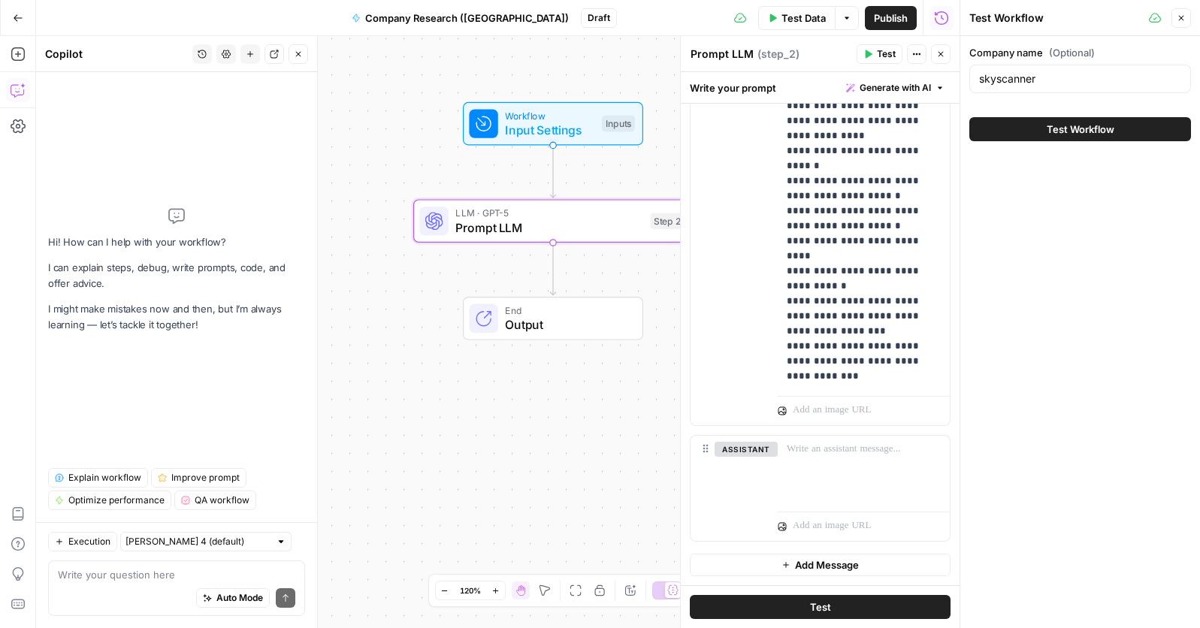
click at [507, 228] on span "Prompt LLM" at bounding box center [549, 228] width 188 height 18
click at [753, 55] on div "Prompt LLM Prompt LLM" at bounding box center [722, 54] width 71 height 18
click at [729, 53] on textarea "Prompt LLM" at bounding box center [722, 54] width 63 height 15
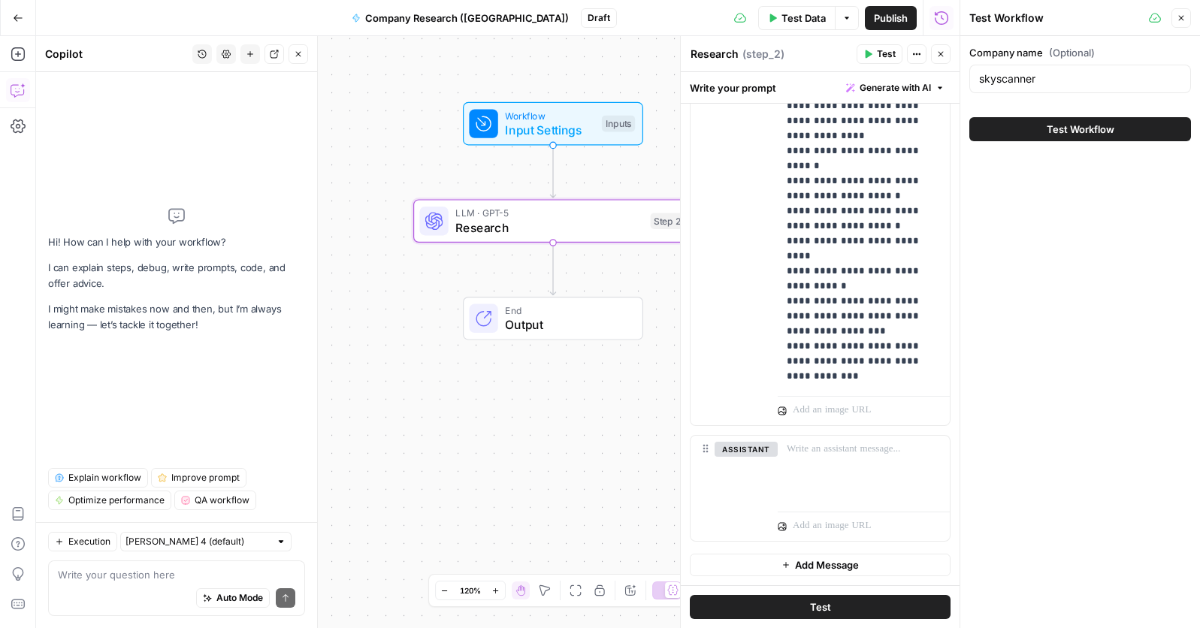
type textarea "Research"
click at [1051, 129] on span "Test Workflow" at bounding box center [1081, 129] width 68 height 15
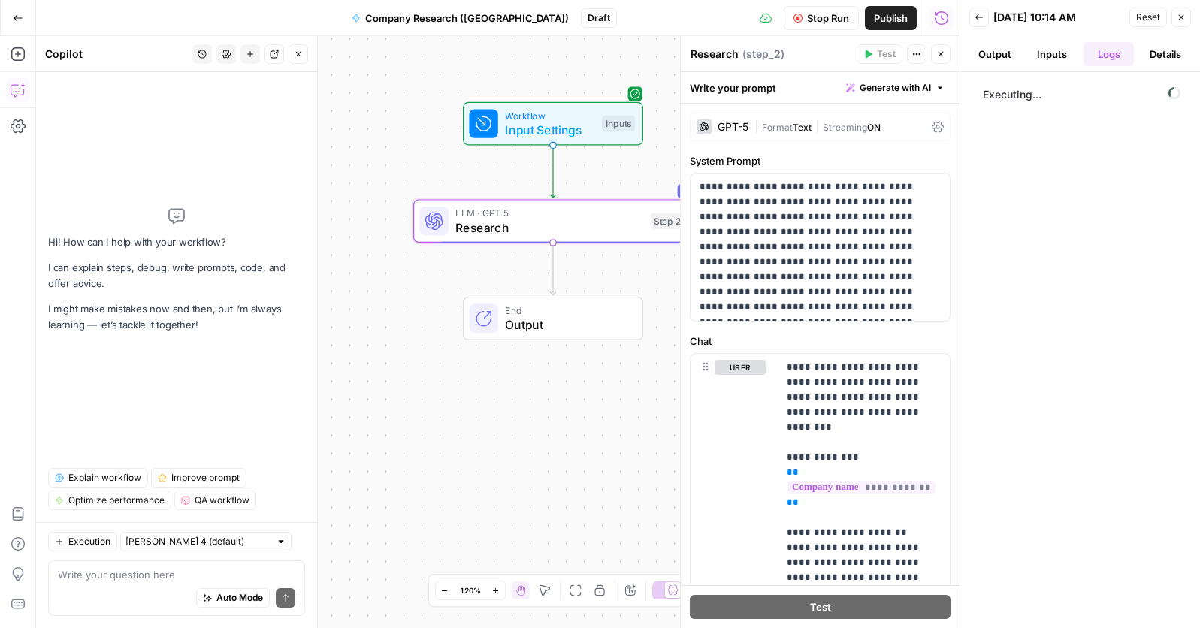
click at [807, 23] on span "Stop Run" at bounding box center [828, 18] width 42 height 15
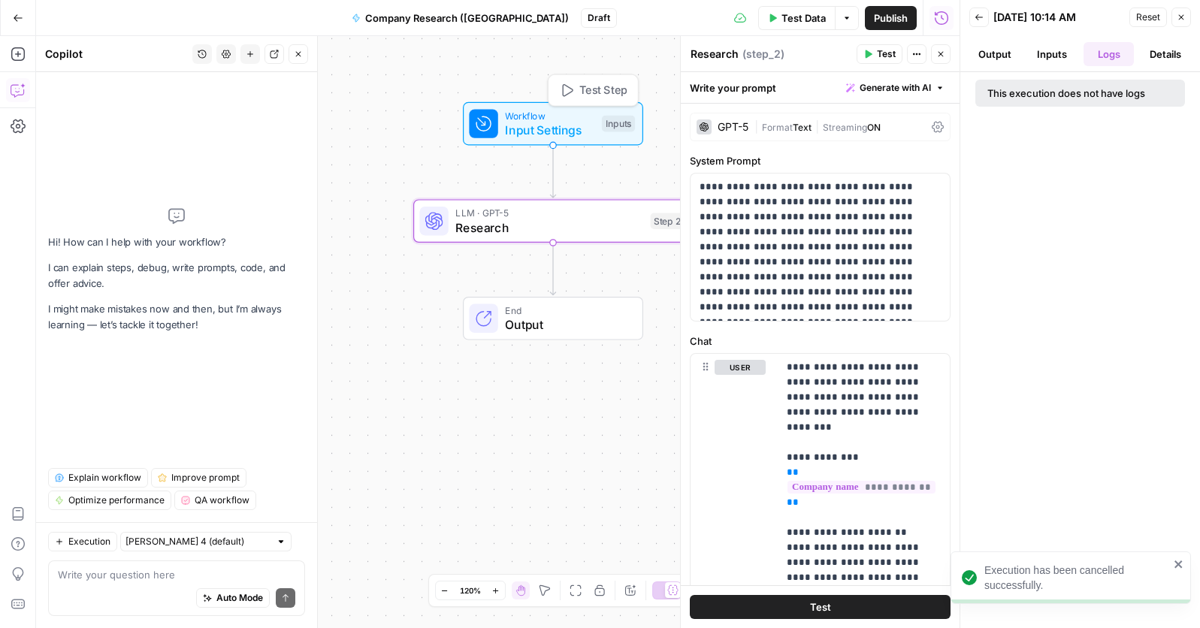
click at [582, 123] on span "Input Settings" at bounding box center [549, 130] width 89 height 18
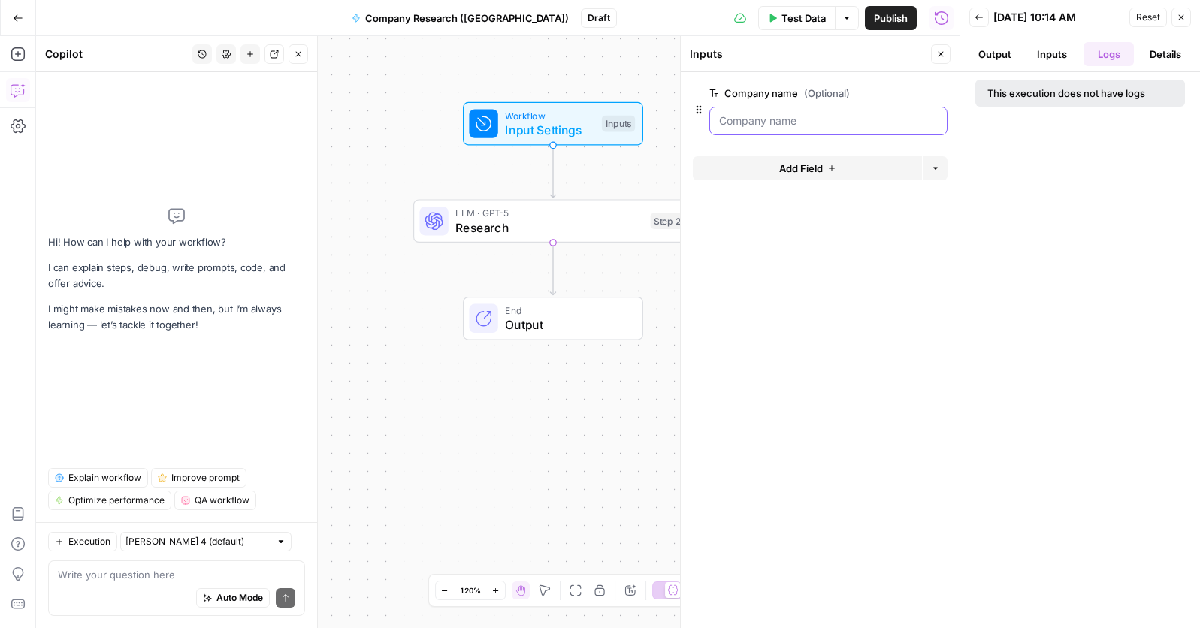
click at [799, 121] on name "Company name (Optional)" at bounding box center [828, 120] width 219 height 15
click at [765, 114] on name "Company name (Optional)" at bounding box center [828, 120] width 219 height 15
click at [1184, 18] on icon "button" at bounding box center [1181, 17] width 9 height 9
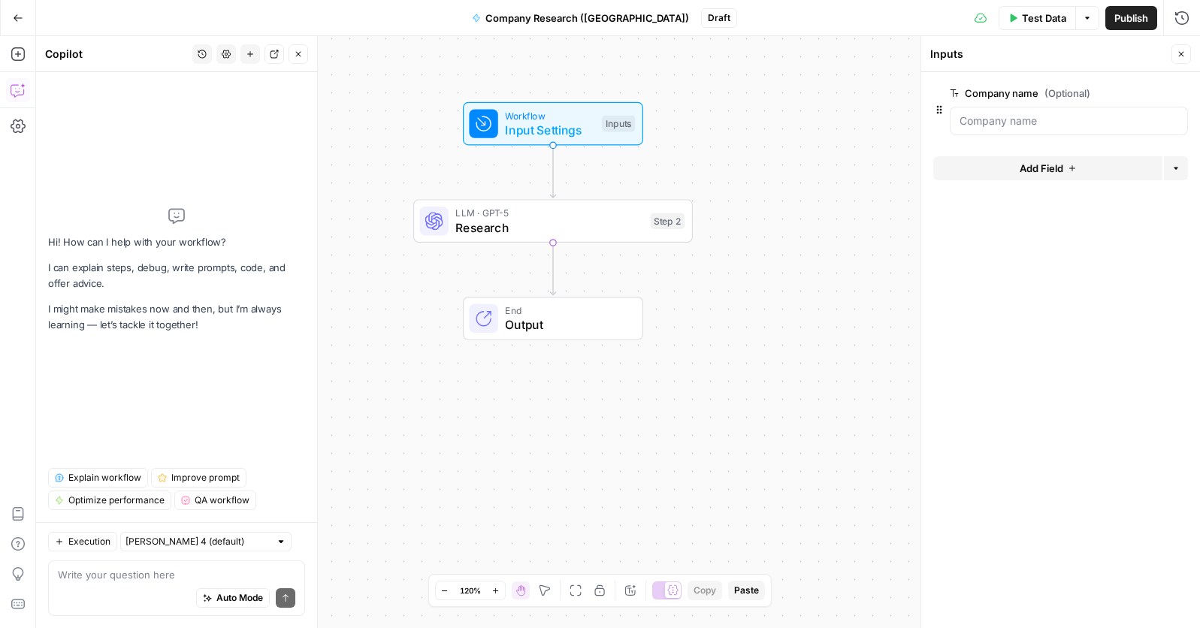
click at [1033, 168] on span "Add Field" at bounding box center [1042, 168] width 44 height 15
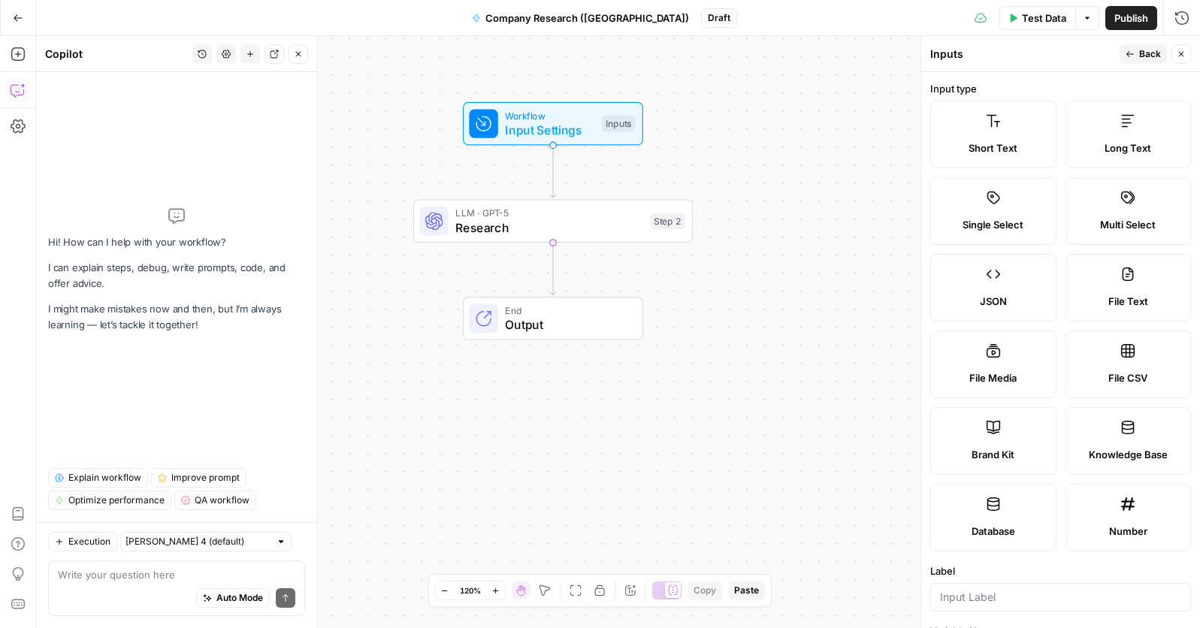
click at [643, 163] on div "Workflow Input Settings Inputs LLM · GPT-5 Research Step 2 End Output" at bounding box center [618, 332] width 1164 height 592
click at [22, 53] on icon "button" at bounding box center [18, 54] width 15 height 15
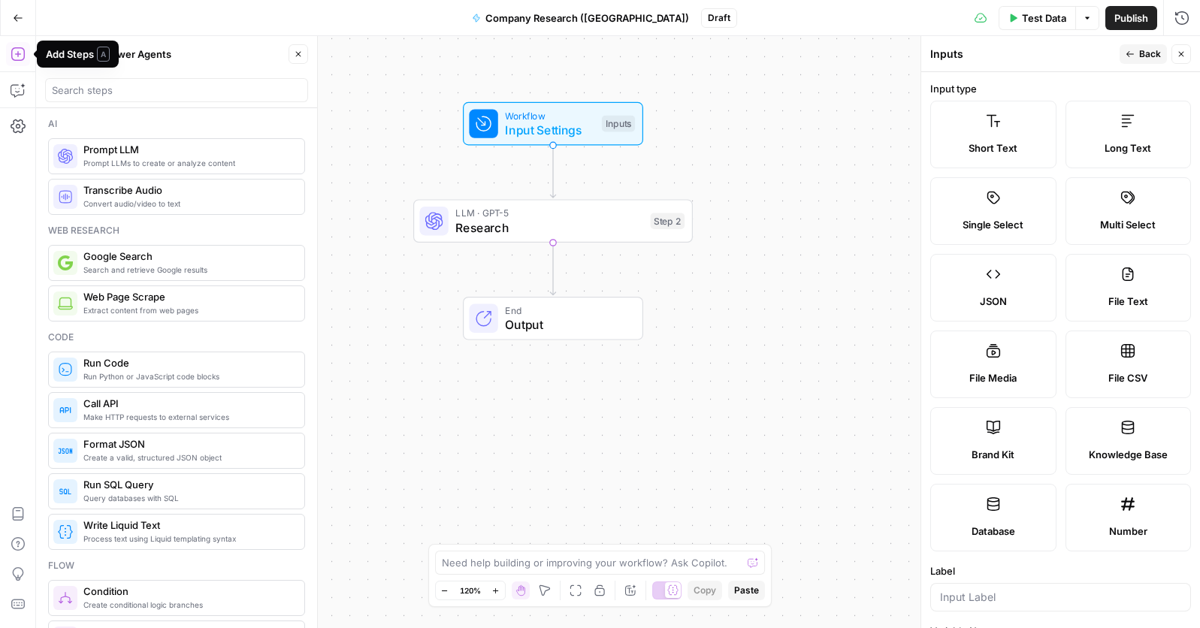
click at [15, 52] on icon "button" at bounding box center [18, 54] width 15 height 15
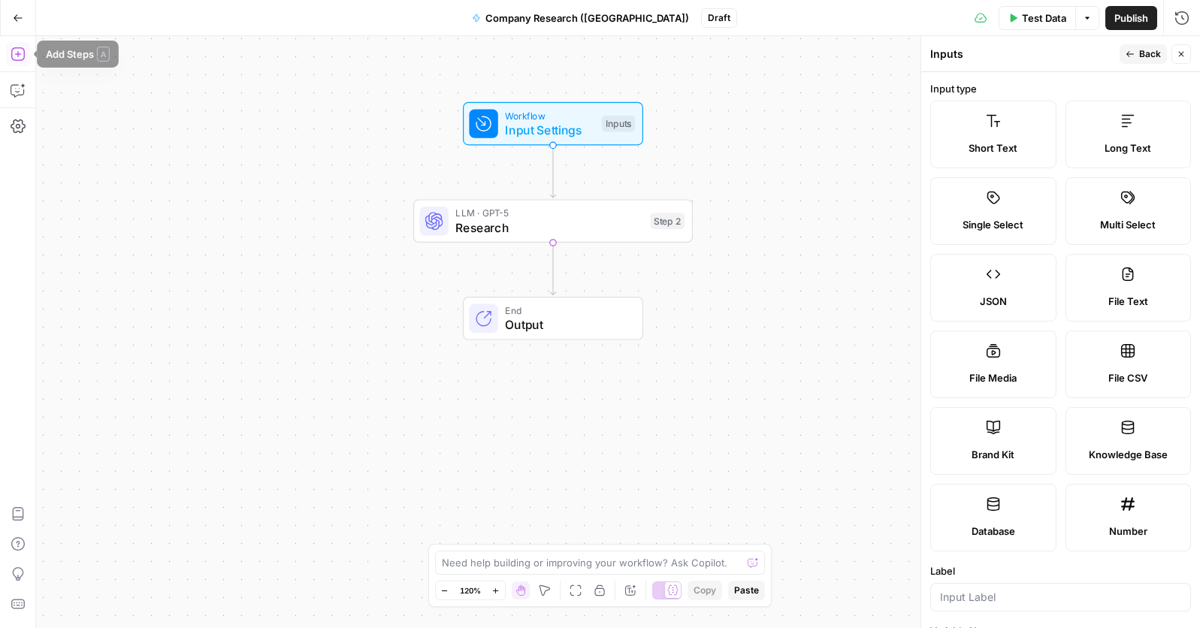
click at [14, 53] on icon "button" at bounding box center [18, 54] width 15 height 15
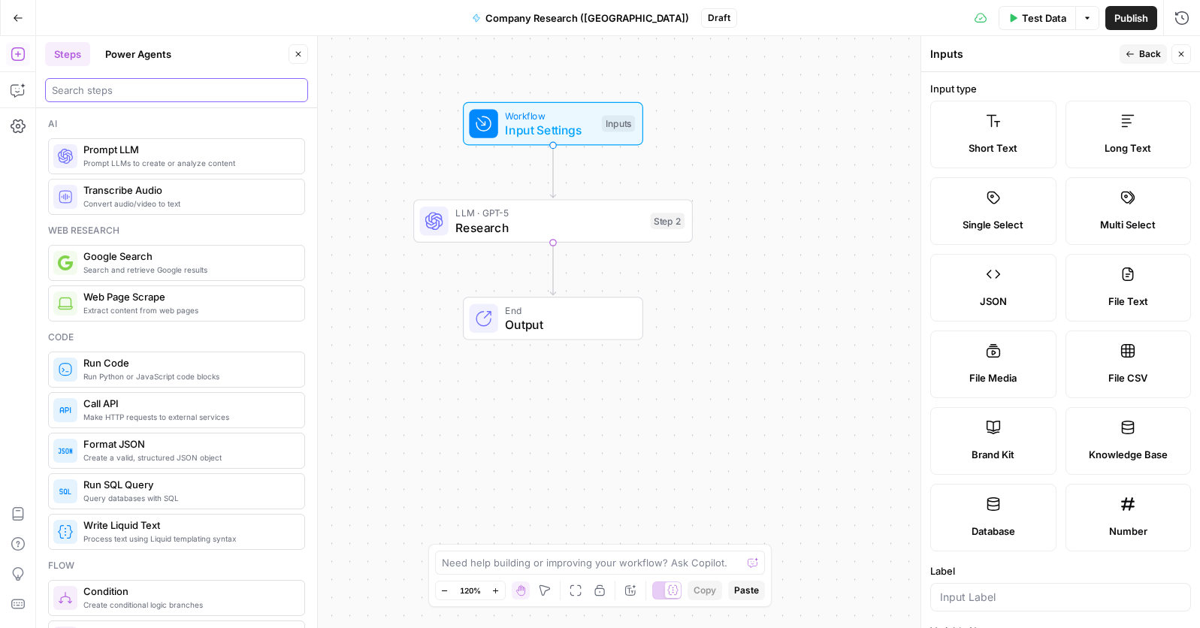
click at [99, 86] on input "search" at bounding box center [177, 90] width 250 height 15
click at [750, 506] on span "Paste" at bounding box center [746, 591] width 25 height 14
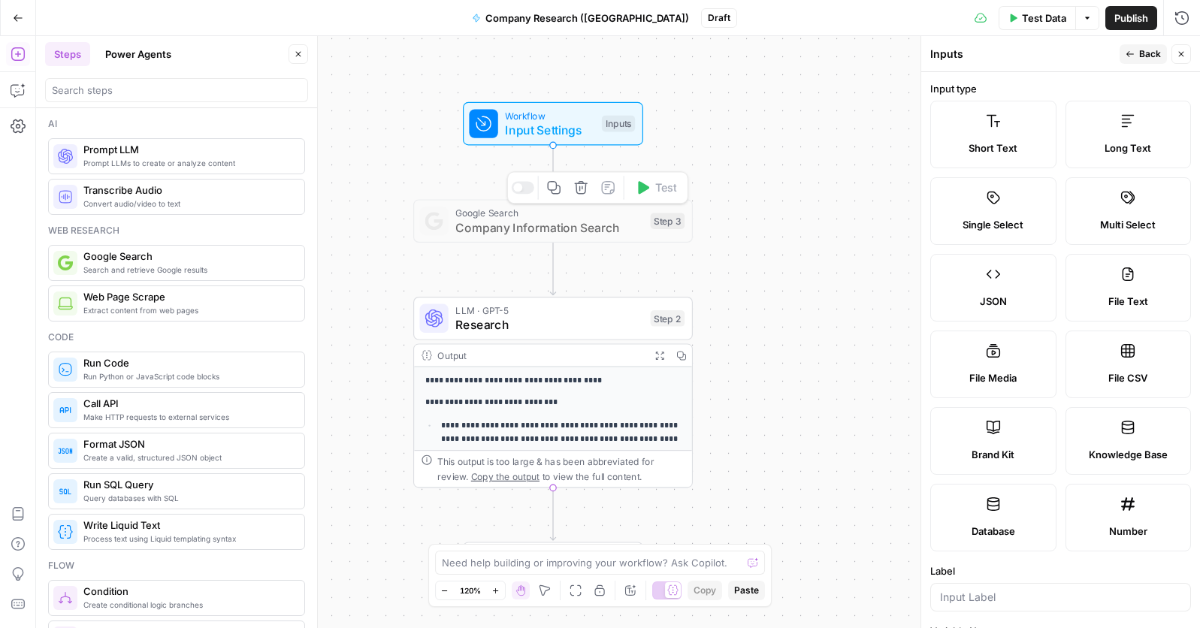
click at [496, 227] on span "Company Information Search" at bounding box center [549, 228] width 188 height 18
click at [831, 297] on div "**********" at bounding box center [618, 332] width 1164 height 592
click at [1135, 51] on button "Back" at bounding box center [1143, 54] width 47 height 20
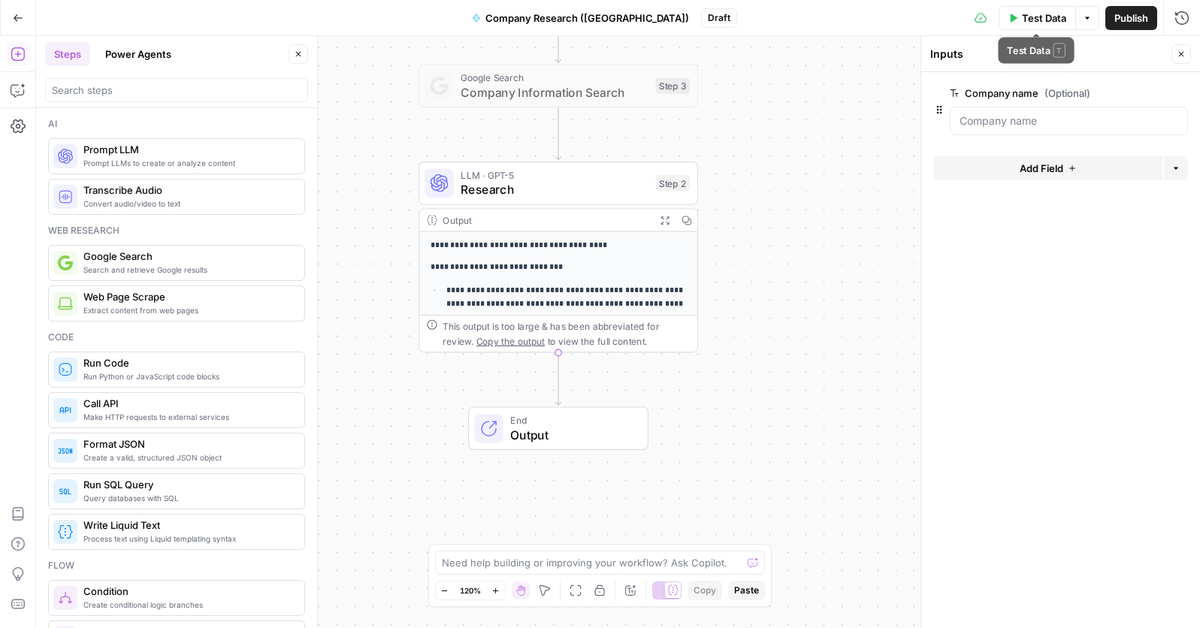
click at [1022, 13] on span "Test Data" at bounding box center [1044, 18] width 44 height 15
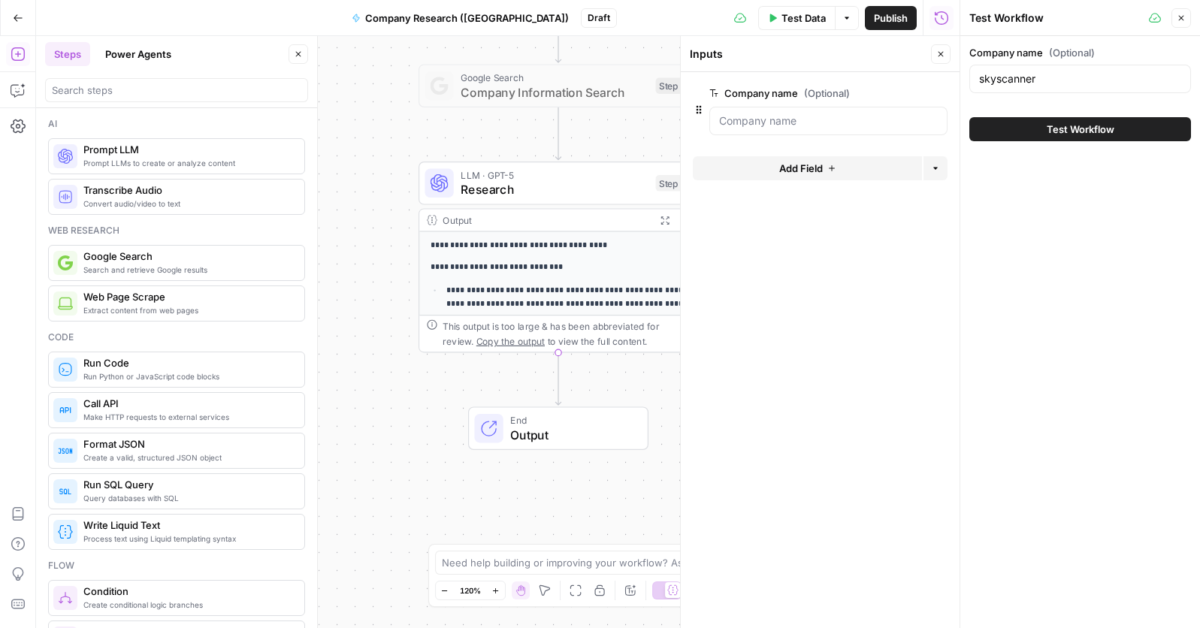
click at [1033, 128] on button "Test Workflow" at bounding box center [1081, 129] width 222 height 24
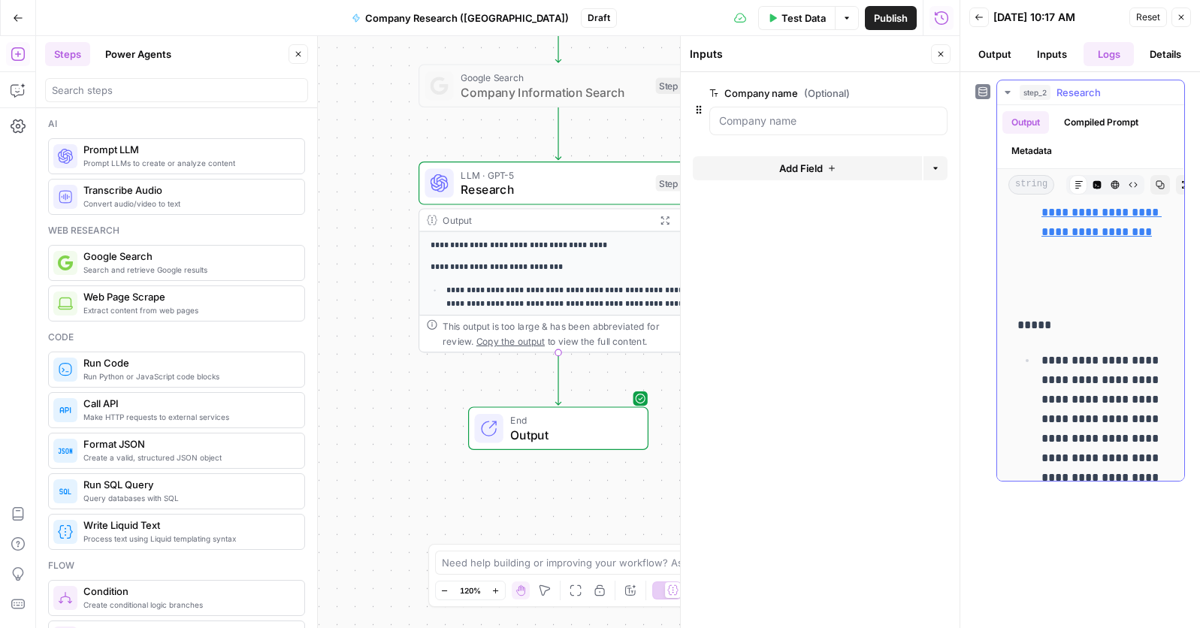
scroll to position [10613, 1]
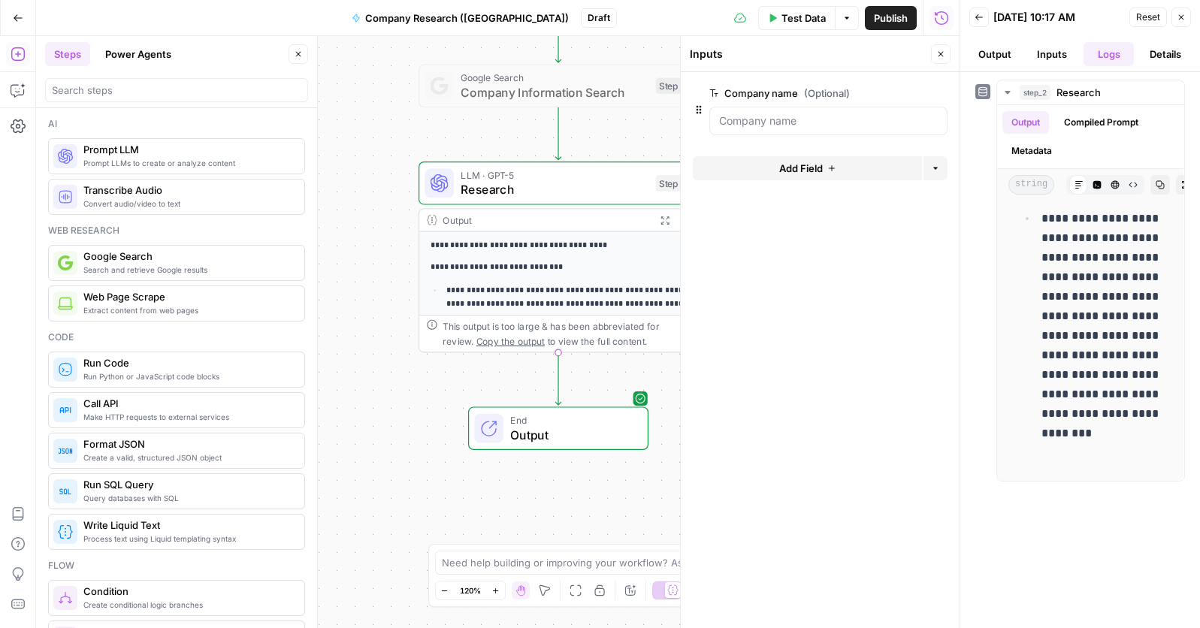
click at [1182, 16] on icon "button" at bounding box center [1181, 17] width 5 height 5
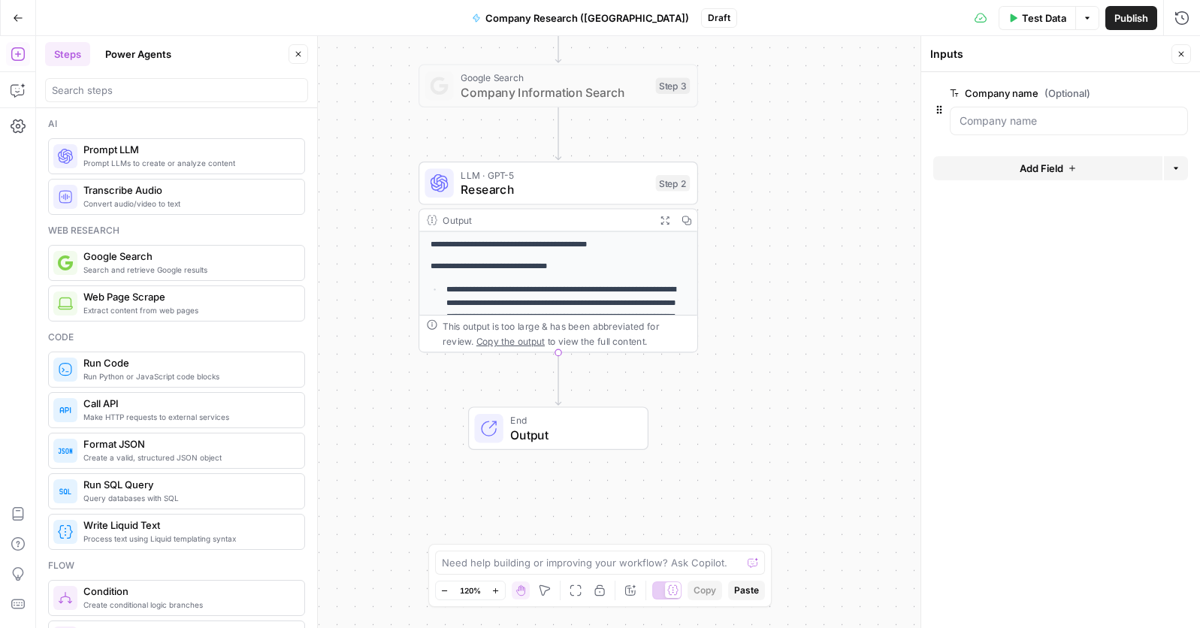
scroll to position [0, 0]
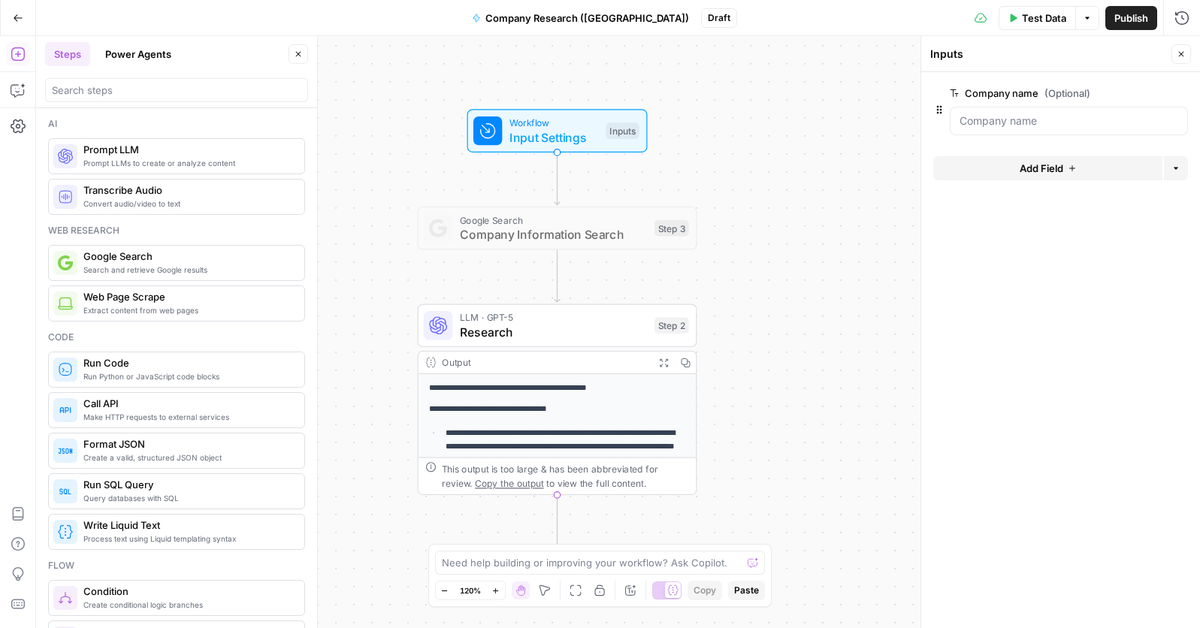
click at [524, 238] on span "Company Information Search" at bounding box center [554, 234] width 188 height 18
click at [940, 63] on div "Inputs Close" at bounding box center [1060, 54] width 261 height 20
click at [462, 232] on span "Company Information Search" at bounding box center [554, 234] width 188 height 18
click at [823, 306] on div "**********" at bounding box center [618, 332] width 1164 height 592
click at [146, 52] on button "Power Agents" at bounding box center [138, 54] width 84 height 24
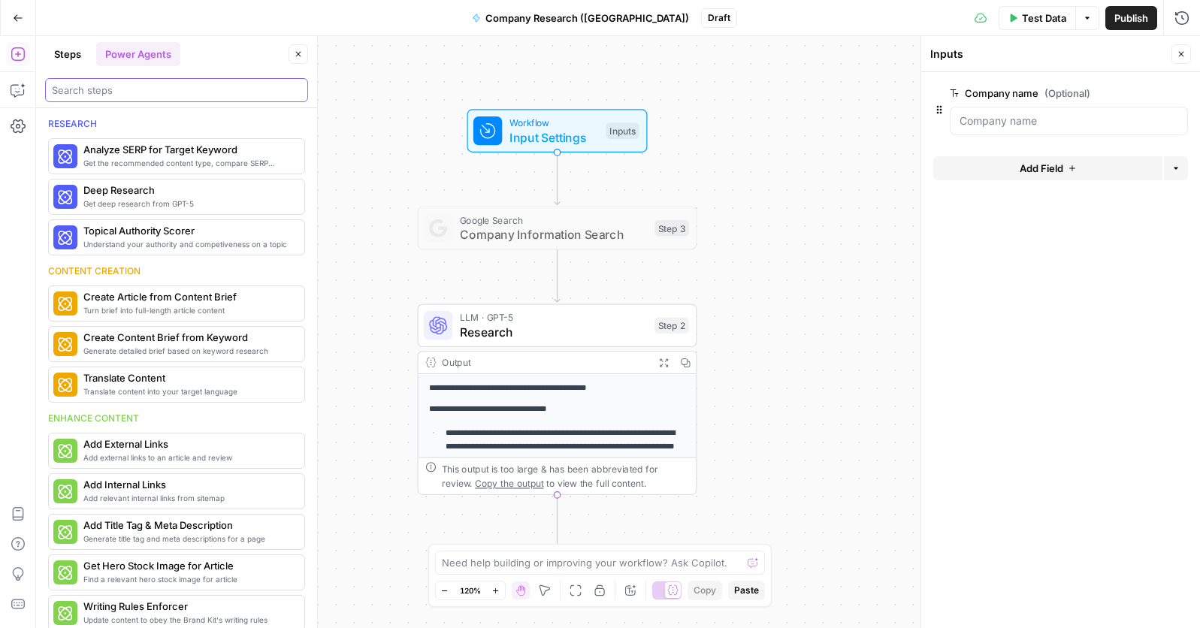
click at [99, 90] on input "search" at bounding box center [177, 90] width 250 height 15
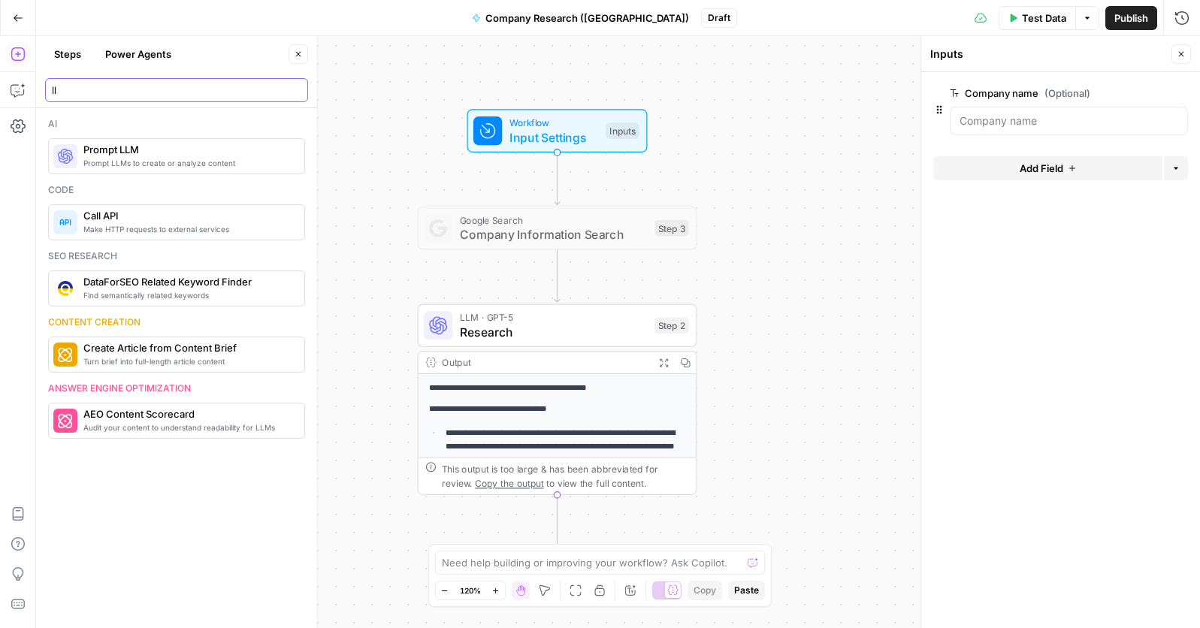
type input "ll"
click at [101, 157] on span "Prompt LLMs to create or analyze content" at bounding box center [187, 163] width 209 height 12
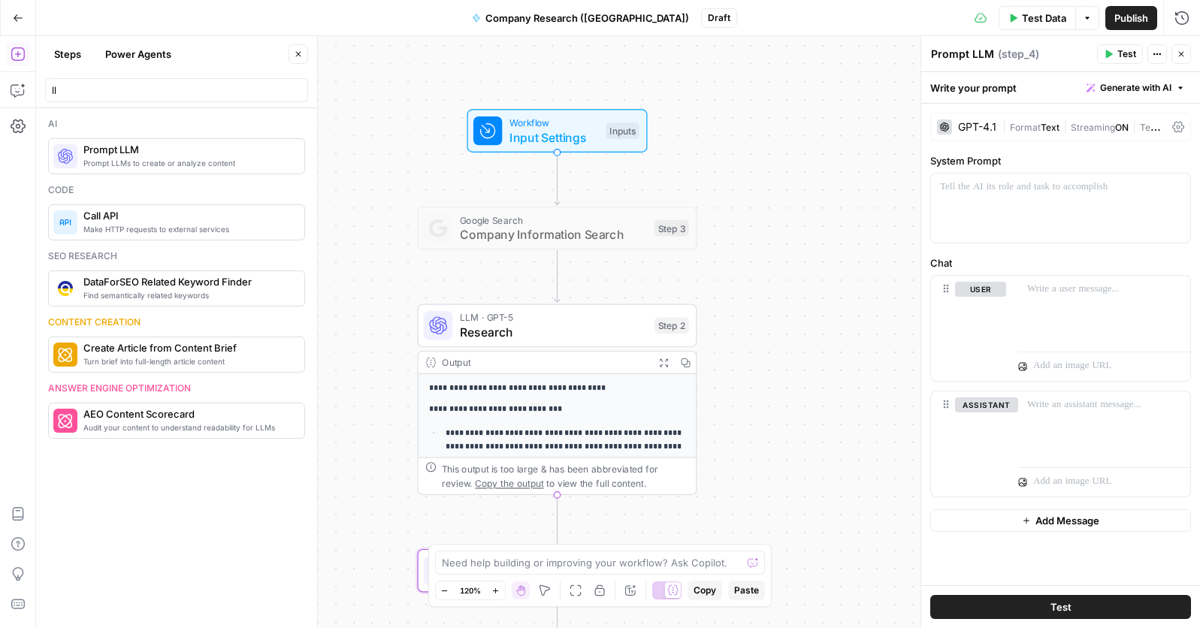
click at [1178, 124] on icon at bounding box center [1178, 127] width 12 height 12
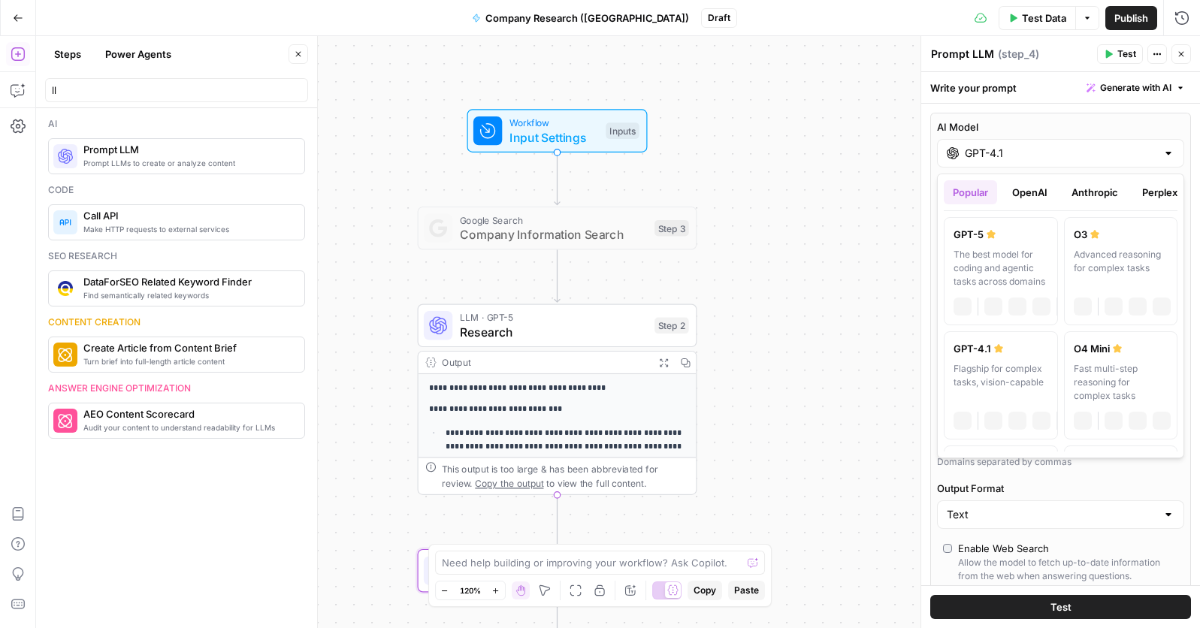
click at [1040, 159] on input "GPT-4.1" at bounding box center [1061, 153] width 192 height 15
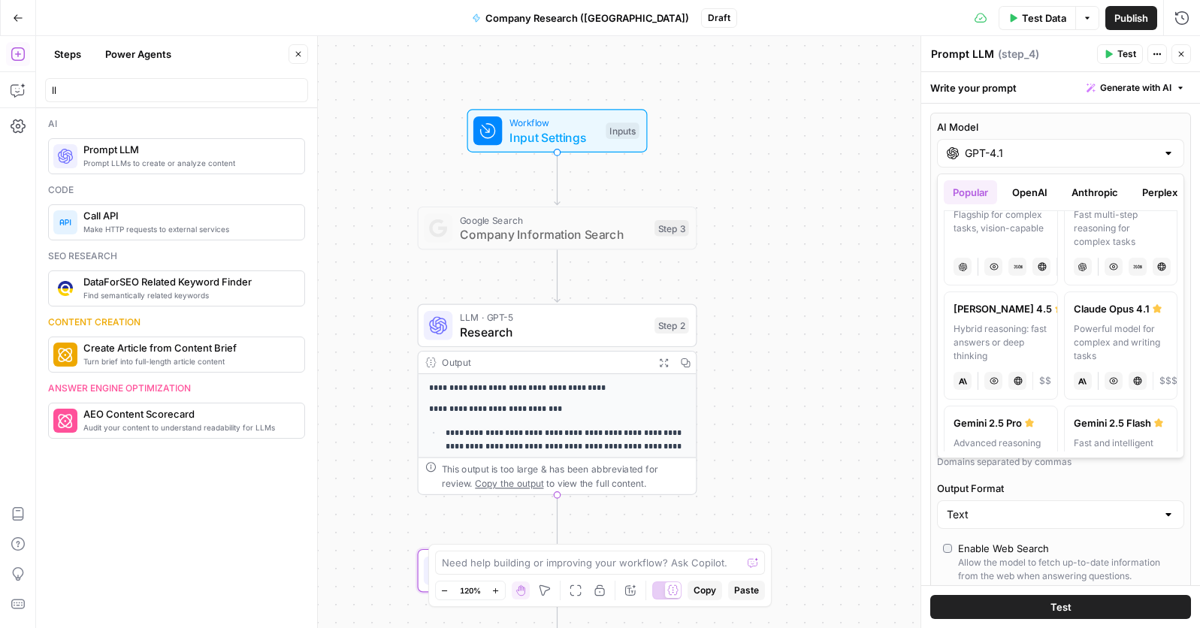
scroll to position [149, 0]
click at [994, 334] on div "Hybrid reasoning: fast answers or deep thinking" at bounding box center [1001, 348] width 95 height 41
type input "Claude Sonnet 4.5"
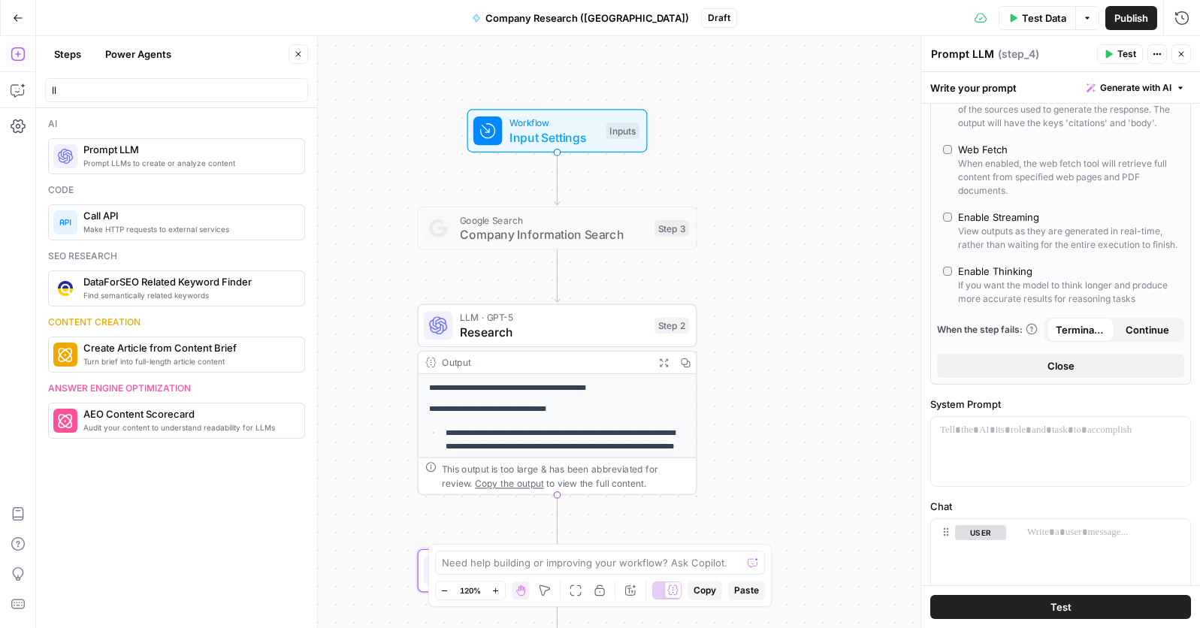
scroll to position [518, 0]
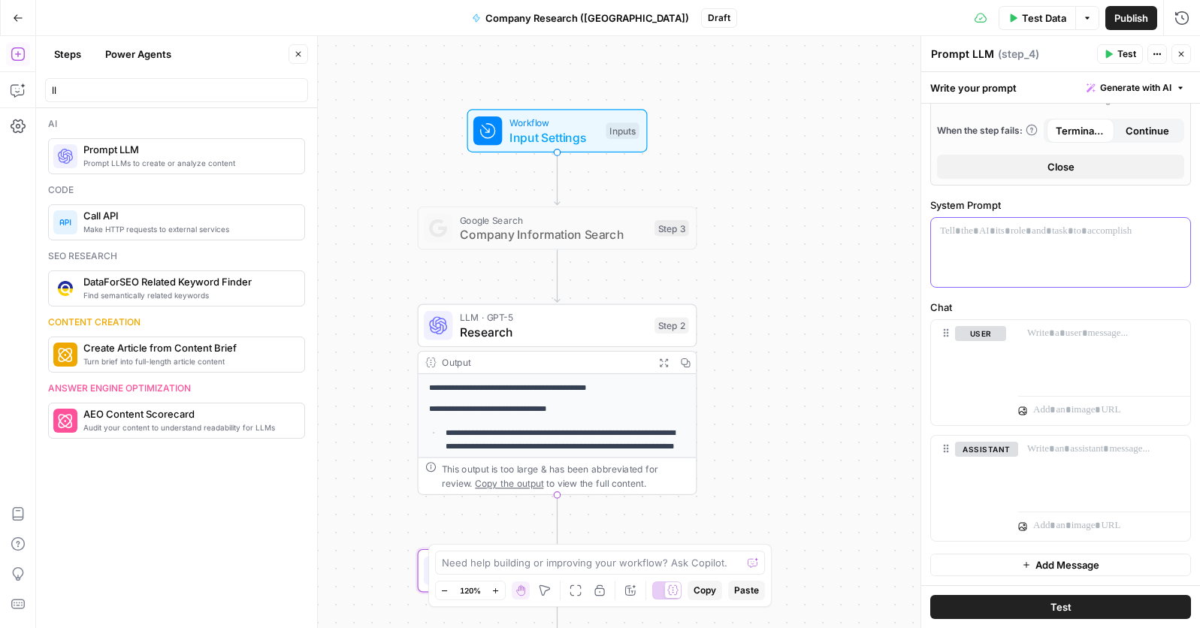
click at [962, 228] on p at bounding box center [1060, 231] width 241 height 15
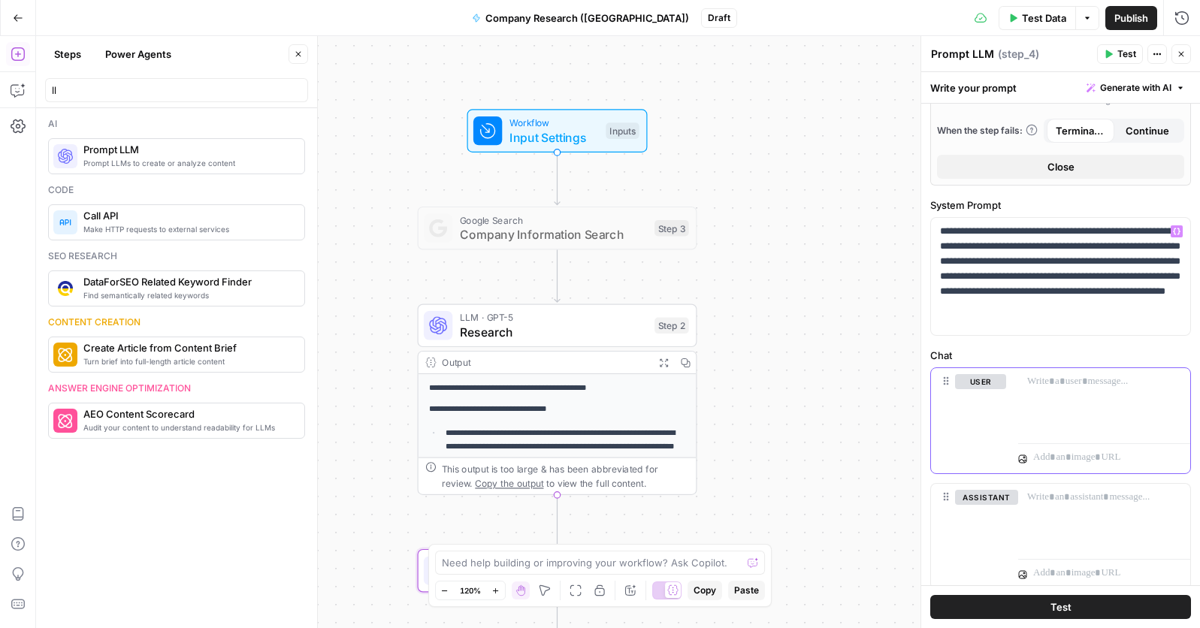
click at [1034, 380] on p at bounding box center [1104, 381] width 154 height 15
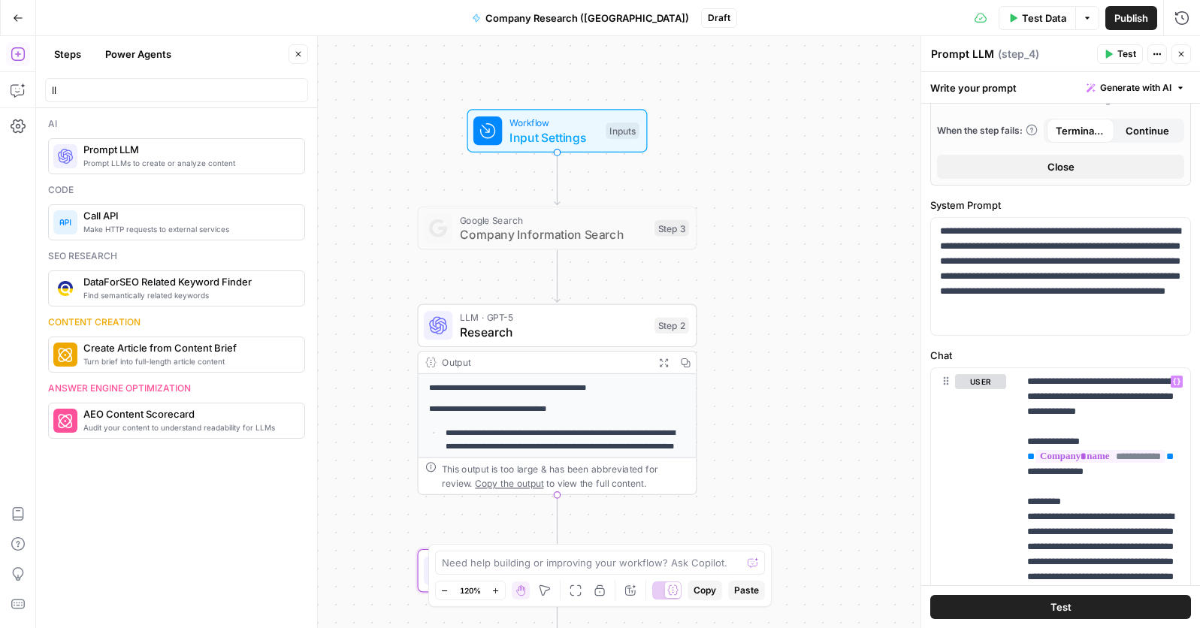
click at [1003, 506] on button "Test" at bounding box center [1060, 607] width 261 height 24
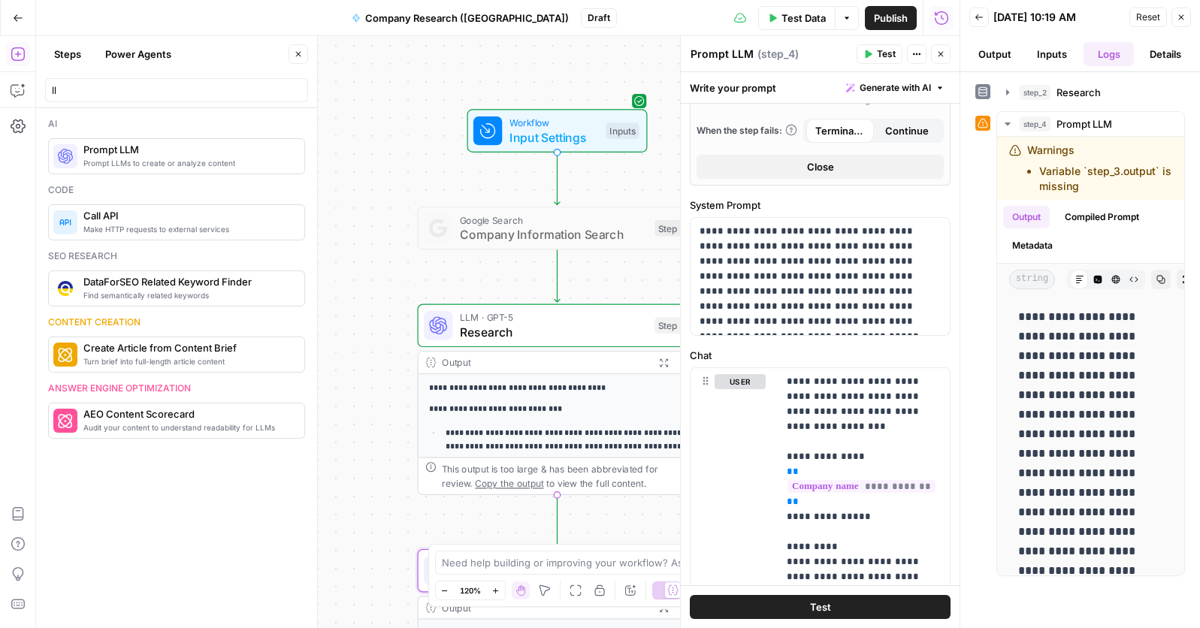
click at [1046, 62] on button "Inputs" at bounding box center [1052, 54] width 51 height 24
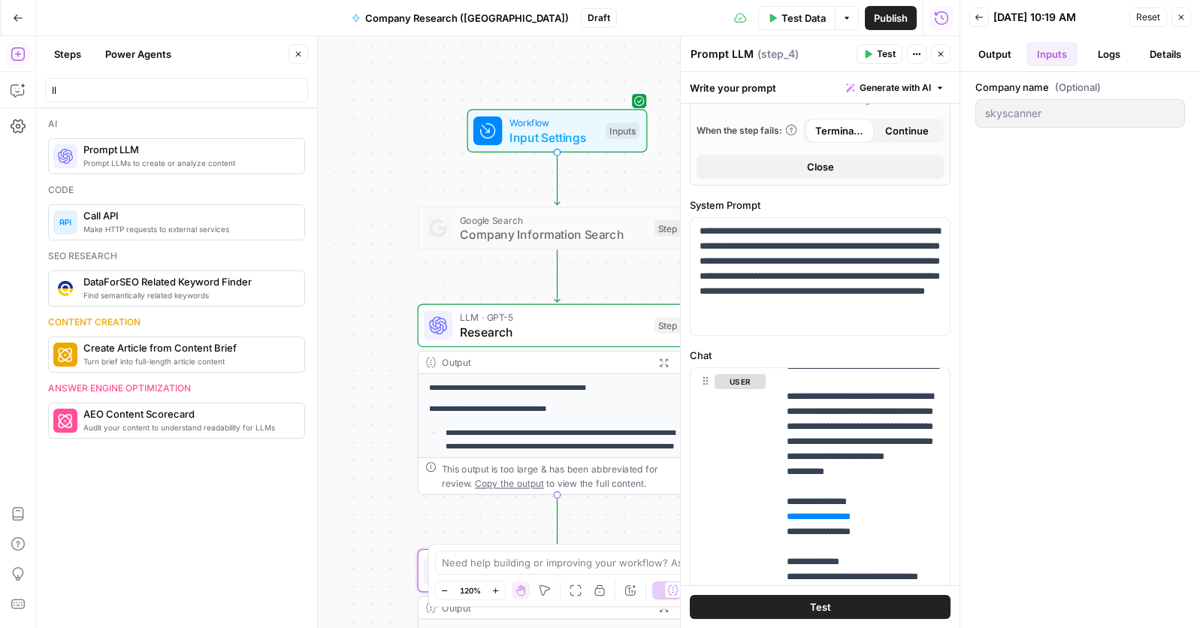
scroll to position [346, 0]
click at [812, 506] on span "Test" at bounding box center [820, 607] width 21 height 15
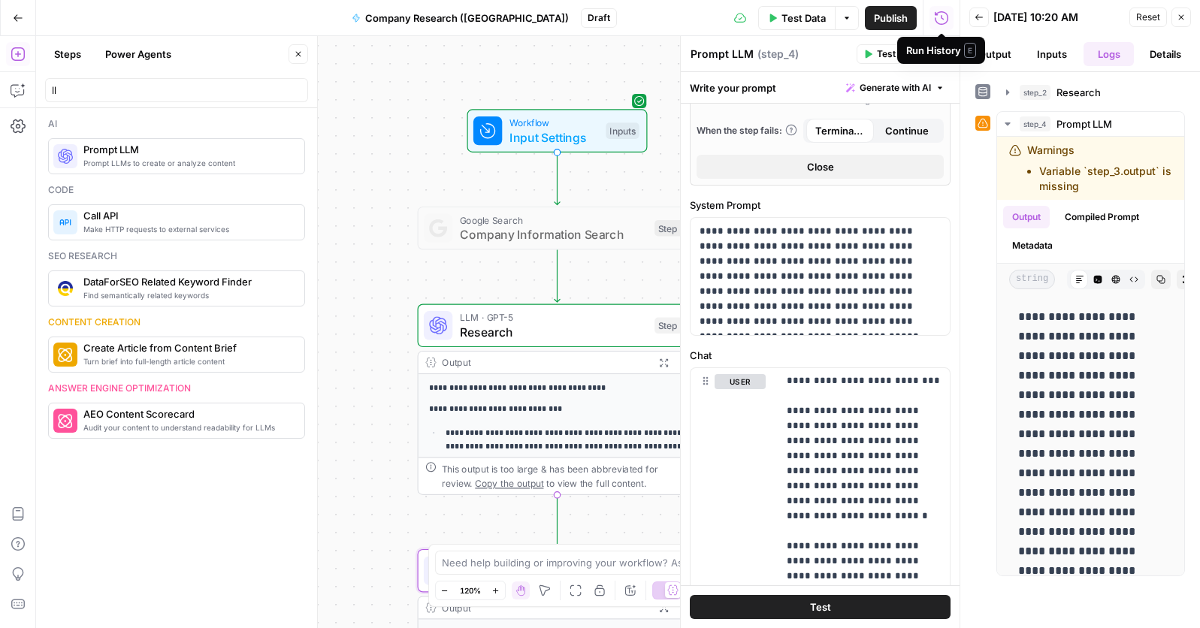
click at [1000, 52] on button "Output" at bounding box center [995, 54] width 51 height 24
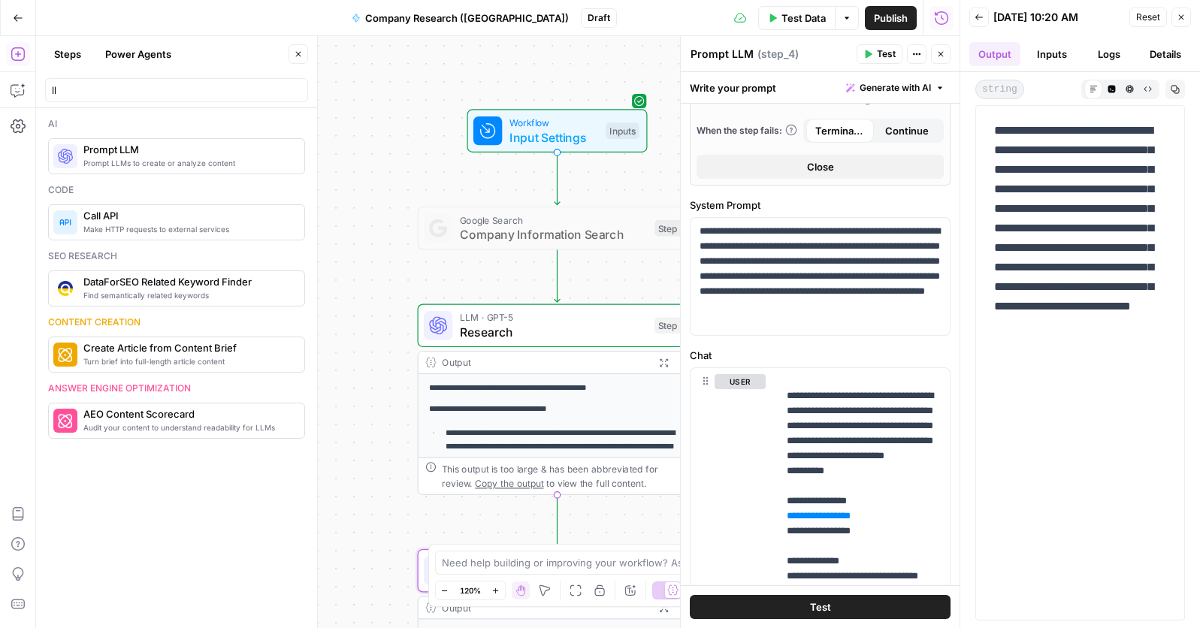
click at [1050, 58] on button "Inputs" at bounding box center [1052, 54] width 51 height 24
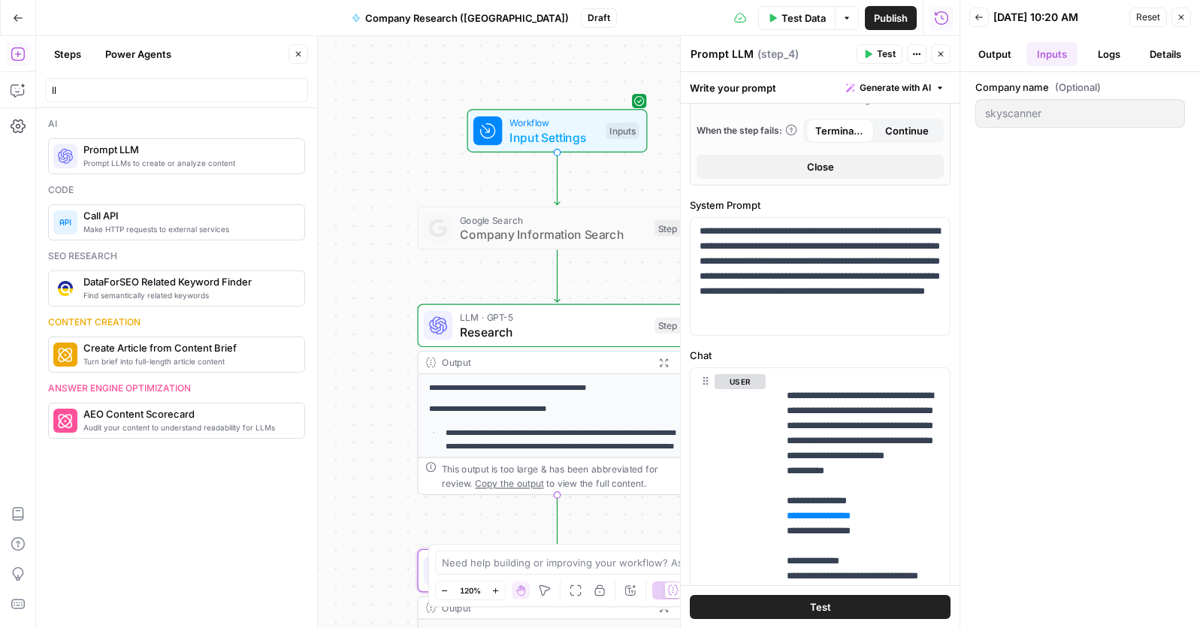
click at [1113, 59] on button "Logs" at bounding box center [1109, 54] width 51 height 24
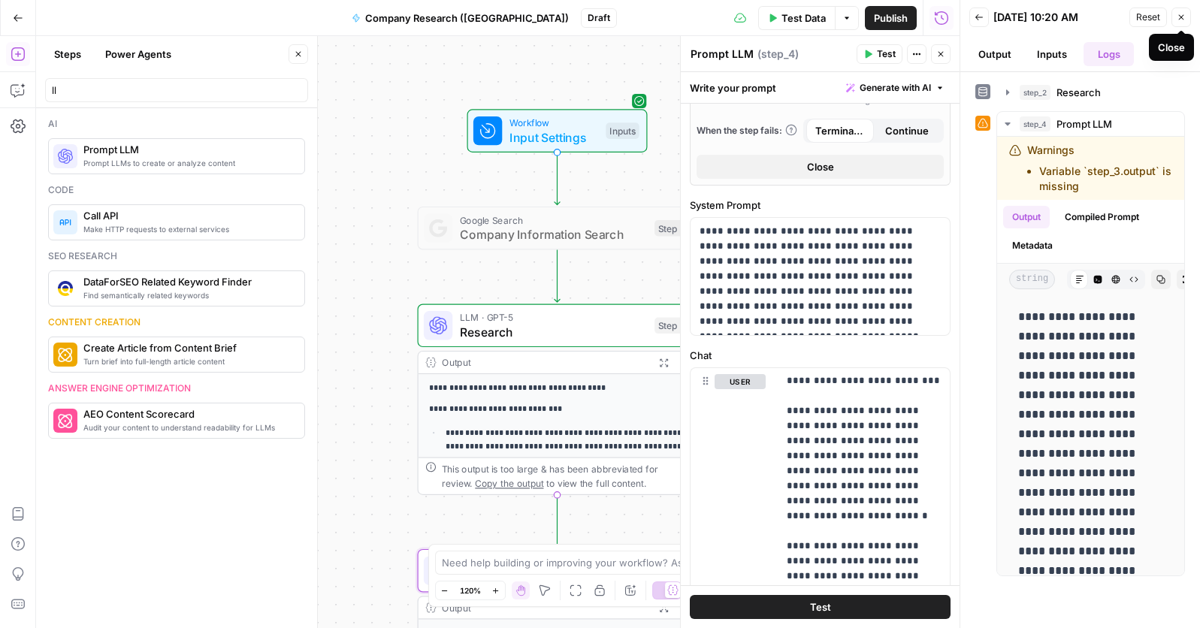
click at [1182, 18] on icon "button" at bounding box center [1181, 17] width 9 height 9
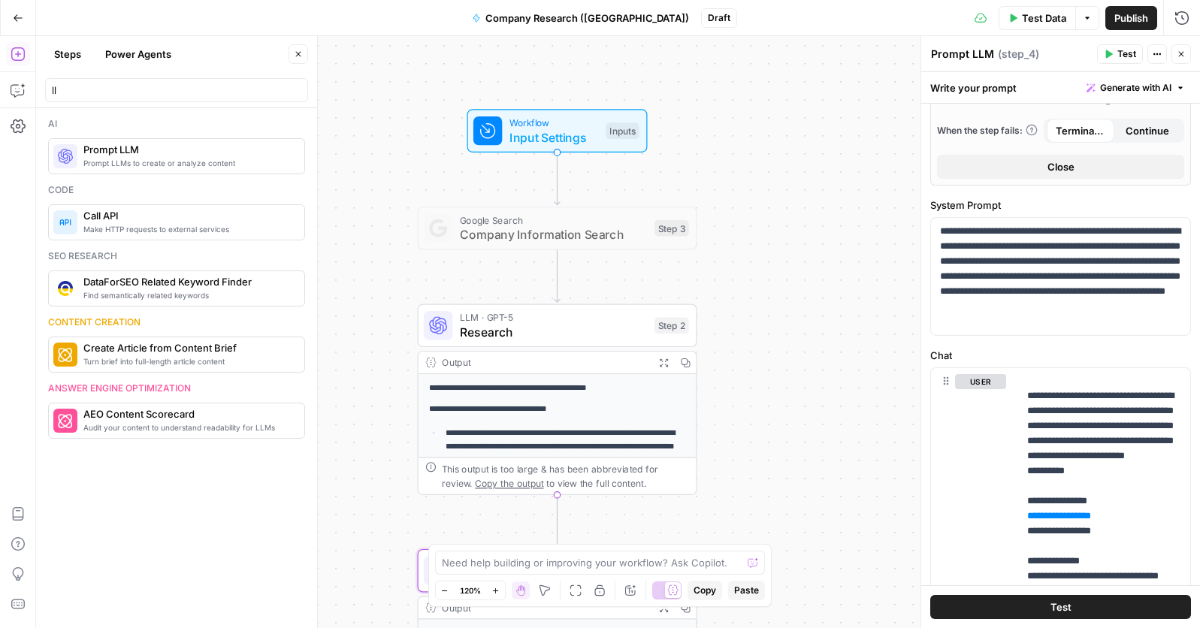
click at [512, 483] on span "Copy the output" at bounding box center [509, 483] width 68 height 11
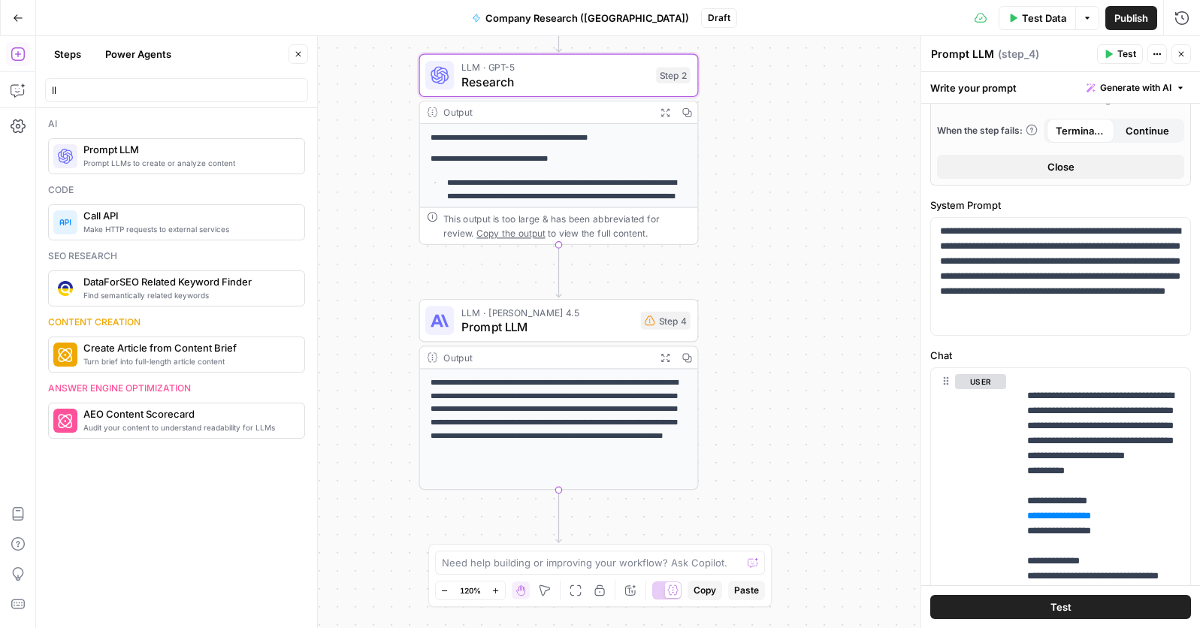
click at [729, 422] on div "**********" at bounding box center [618, 332] width 1164 height 592
click at [667, 109] on icon "button" at bounding box center [666, 112] width 10 height 10
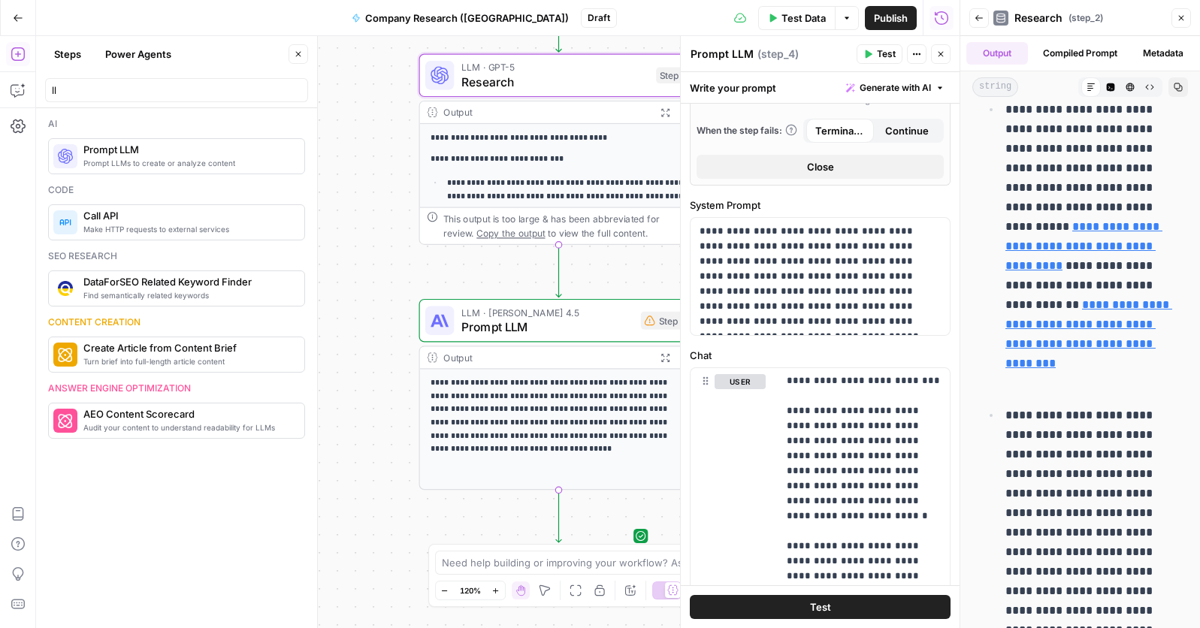
scroll to position [614, 0]
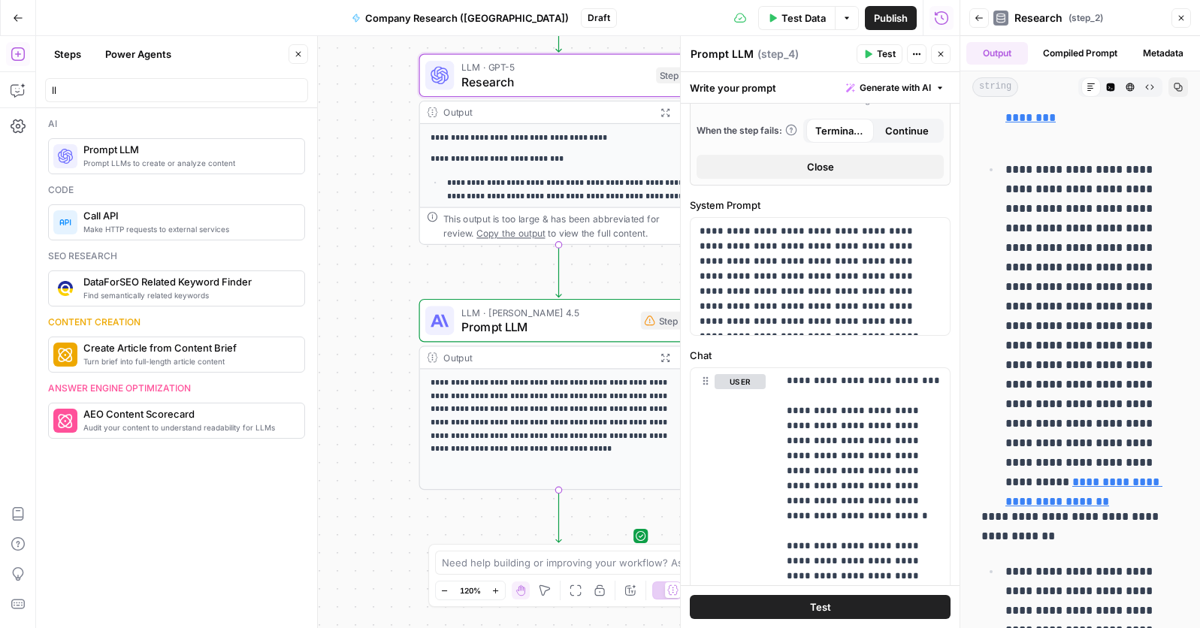
click at [1181, 16] on icon "button" at bounding box center [1181, 18] width 9 height 9
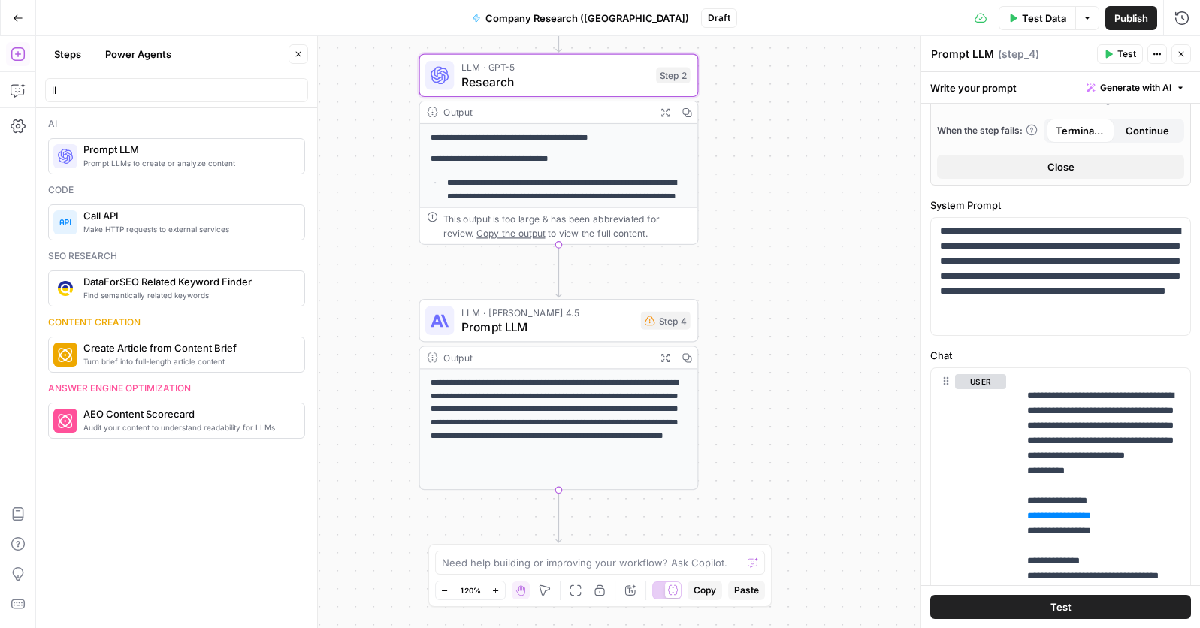
click at [13, 55] on icon "button" at bounding box center [18, 54] width 15 height 15
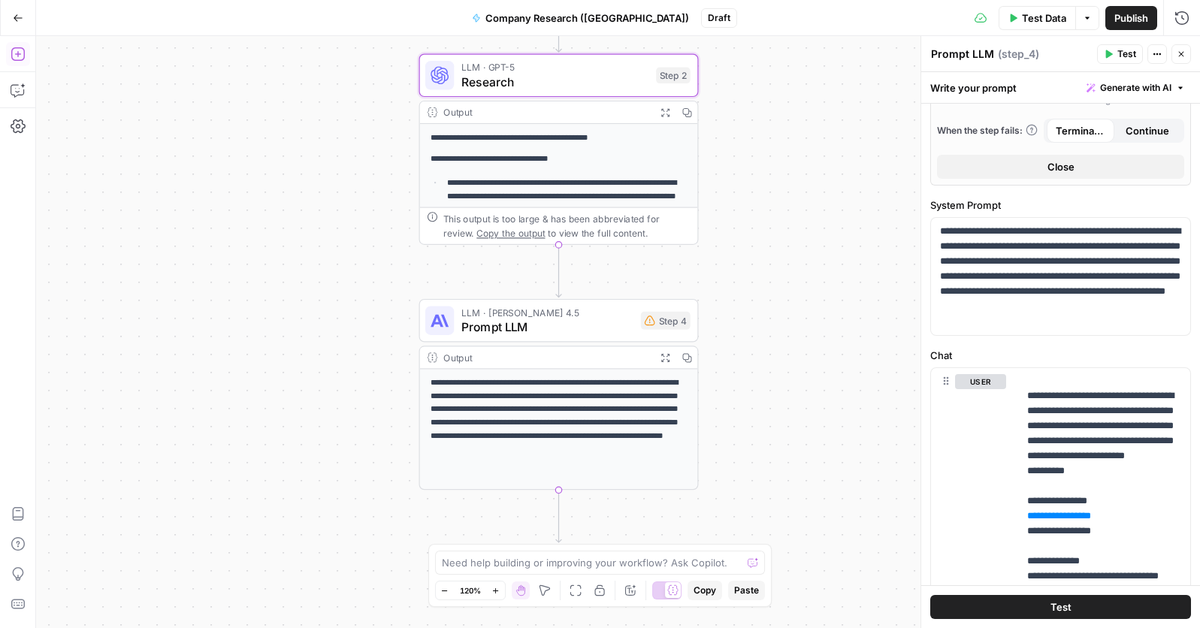
click at [20, 56] on icon "button" at bounding box center [18, 54] width 15 height 15
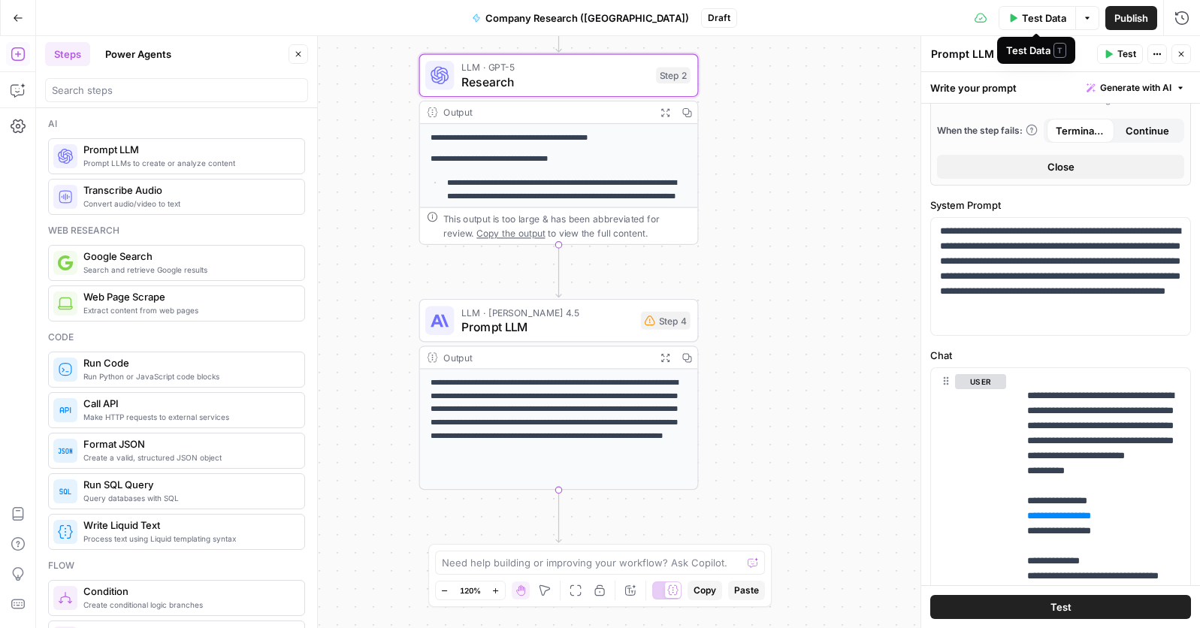
click at [1033, 14] on span "Test Data" at bounding box center [1044, 18] width 44 height 15
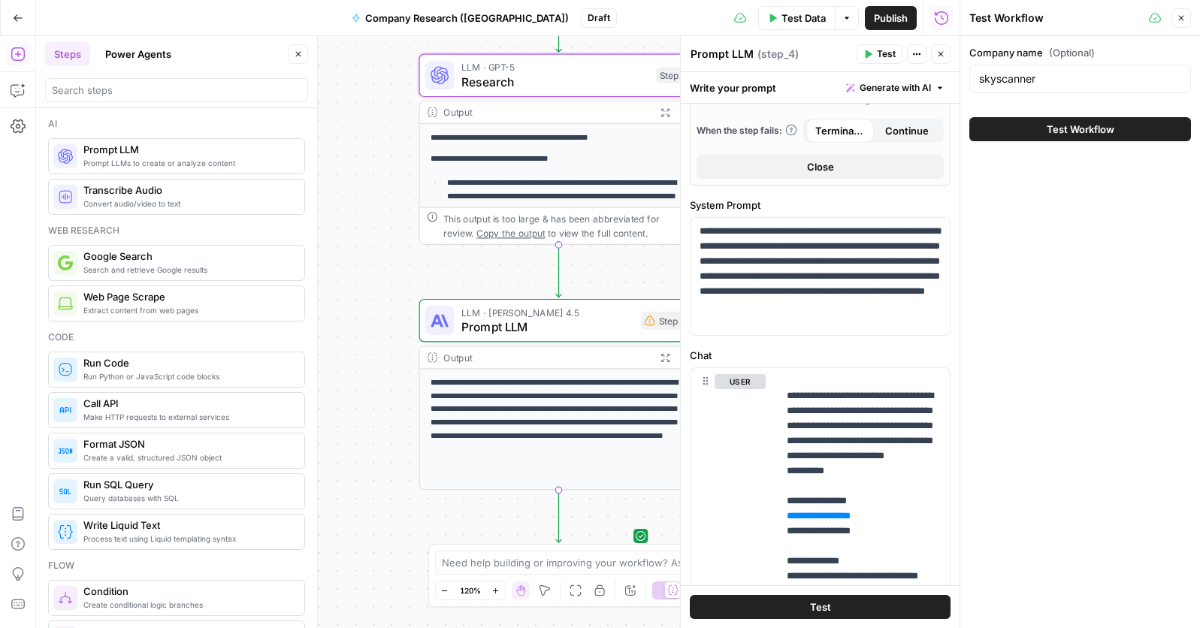
click at [1068, 134] on span "Test Workflow" at bounding box center [1081, 129] width 68 height 15
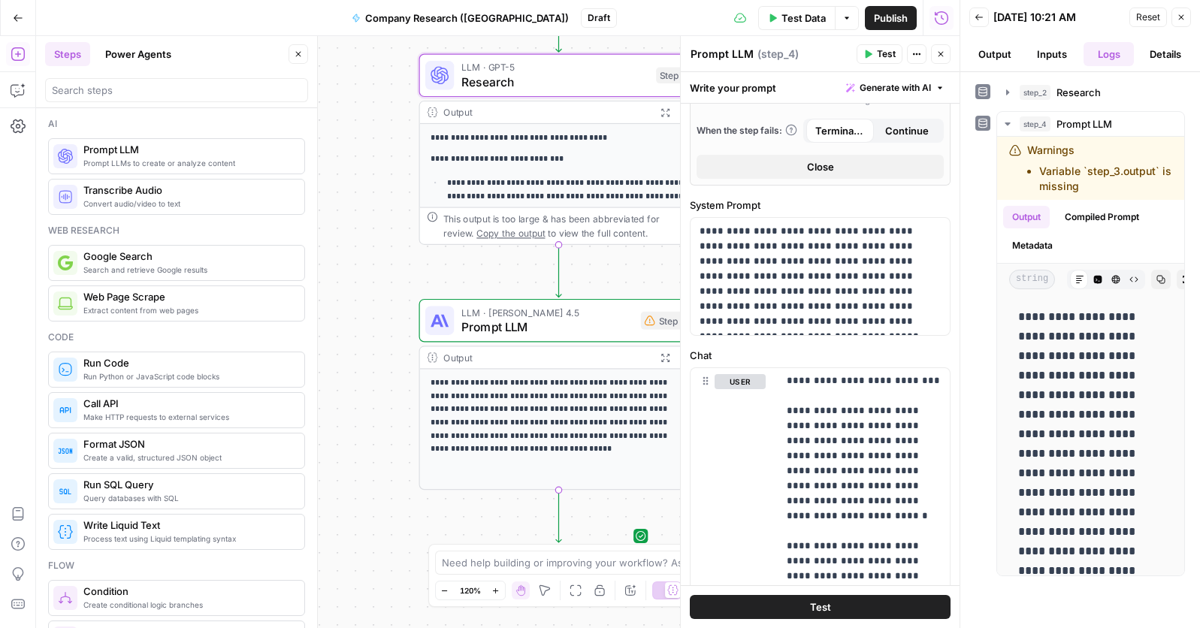
click at [1186, 15] on button "Close" at bounding box center [1182, 18] width 20 height 20
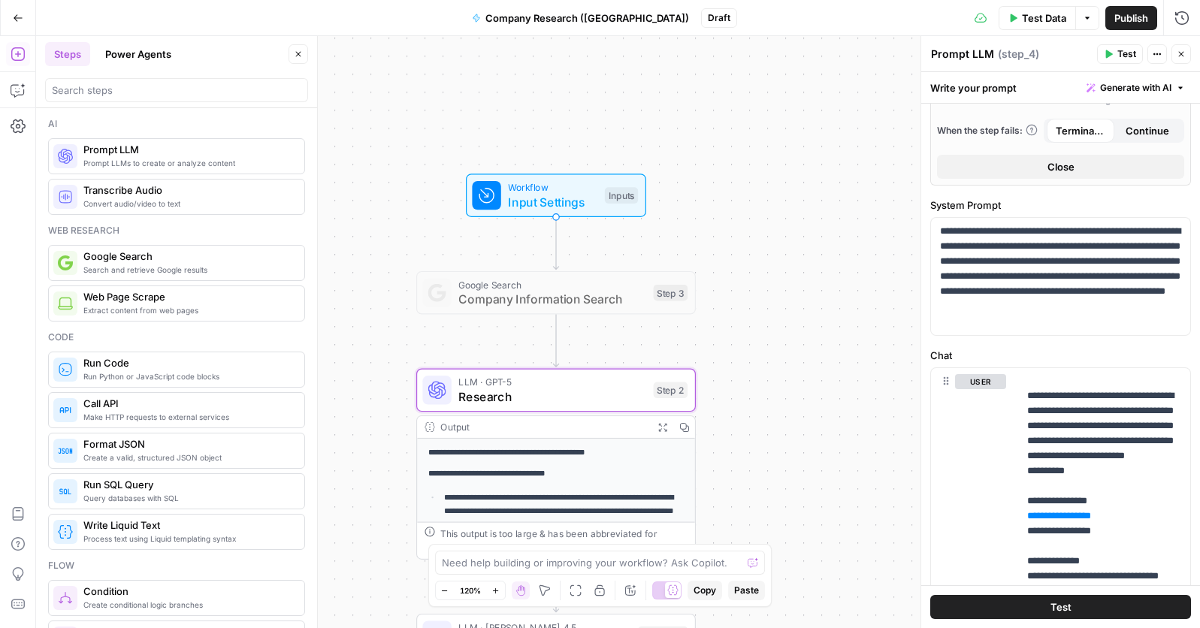
click at [673, 296] on div "Step 3" at bounding box center [671, 293] width 35 height 17
click at [673, 300] on div "Step 3" at bounding box center [671, 293] width 35 height 17
click at [759, 300] on div "**********" at bounding box center [618, 332] width 1164 height 592
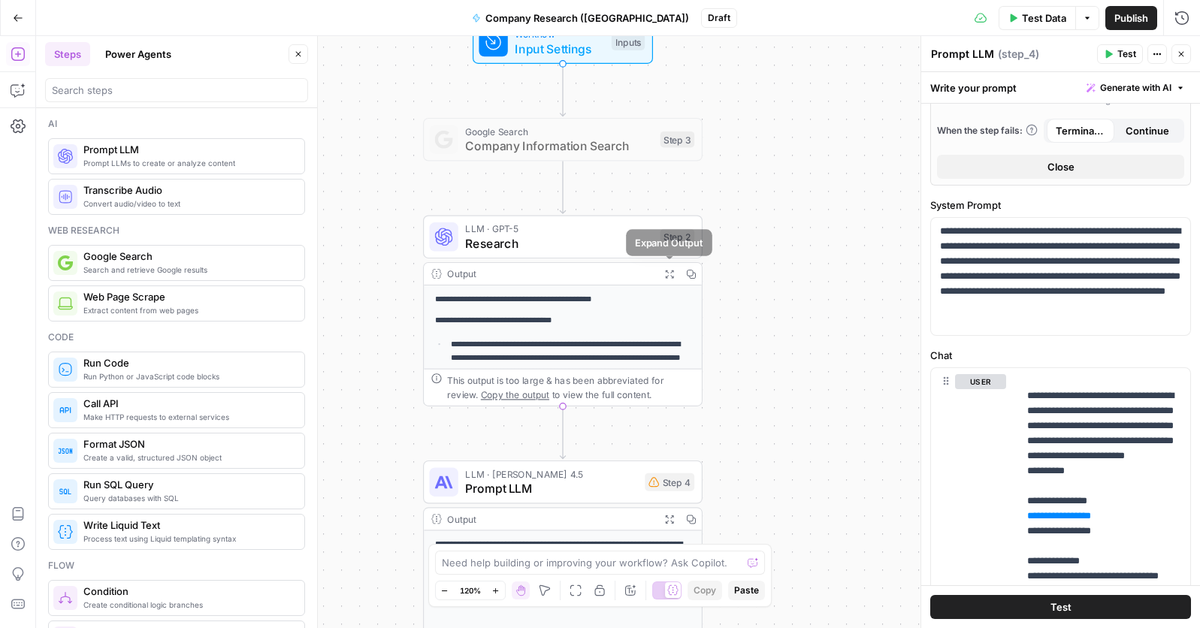
click at [671, 269] on icon "button" at bounding box center [669, 274] width 10 height 10
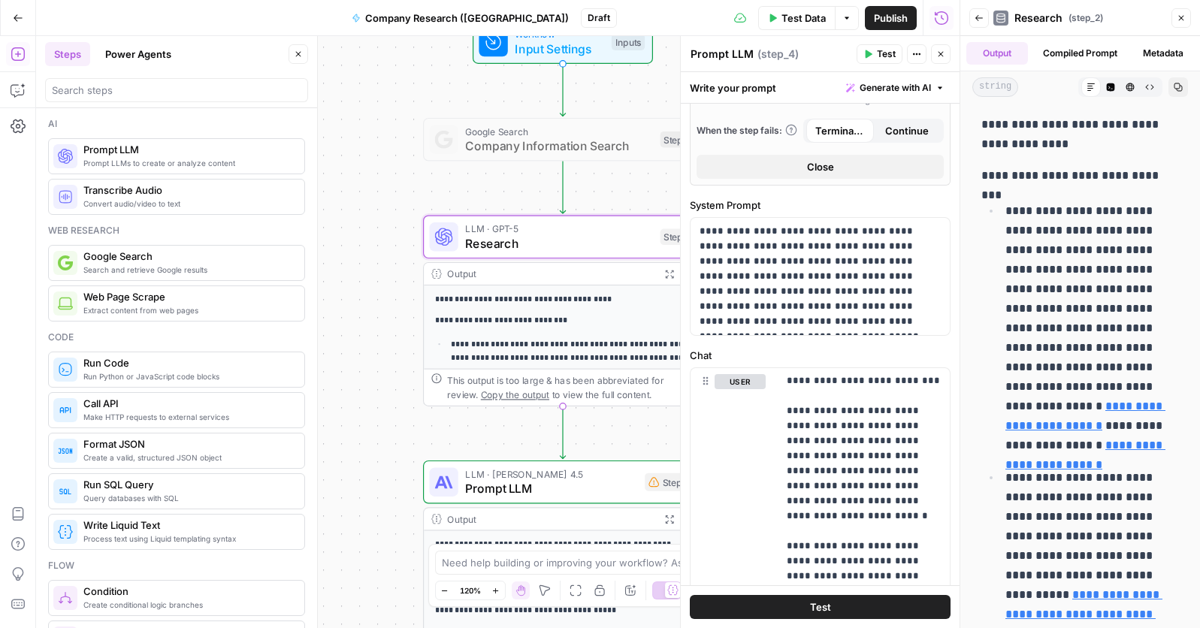
click at [662, 280] on button "Expand Output" at bounding box center [669, 274] width 22 height 22
click at [672, 271] on icon "button" at bounding box center [669, 274] width 8 height 8
click at [1178, 20] on icon "button" at bounding box center [1181, 18] width 9 height 9
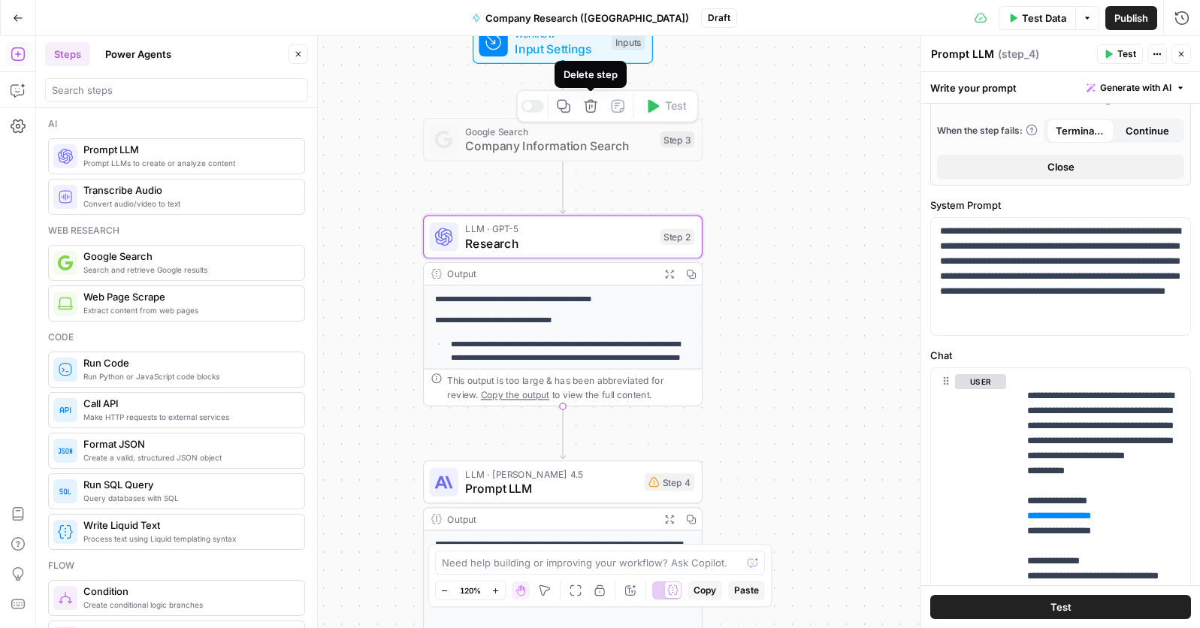
click at [588, 105] on icon "button" at bounding box center [591, 106] width 14 height 14
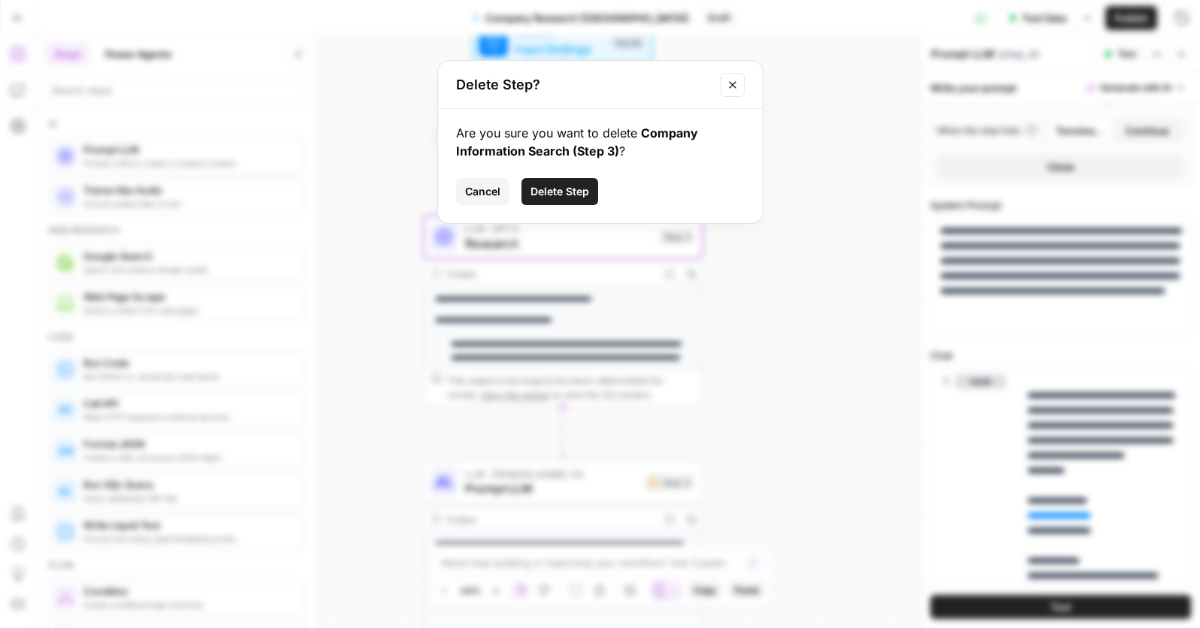
click at [734, 80] on icon "Close modal" at bounding box center [733, 85] width 12 height 12
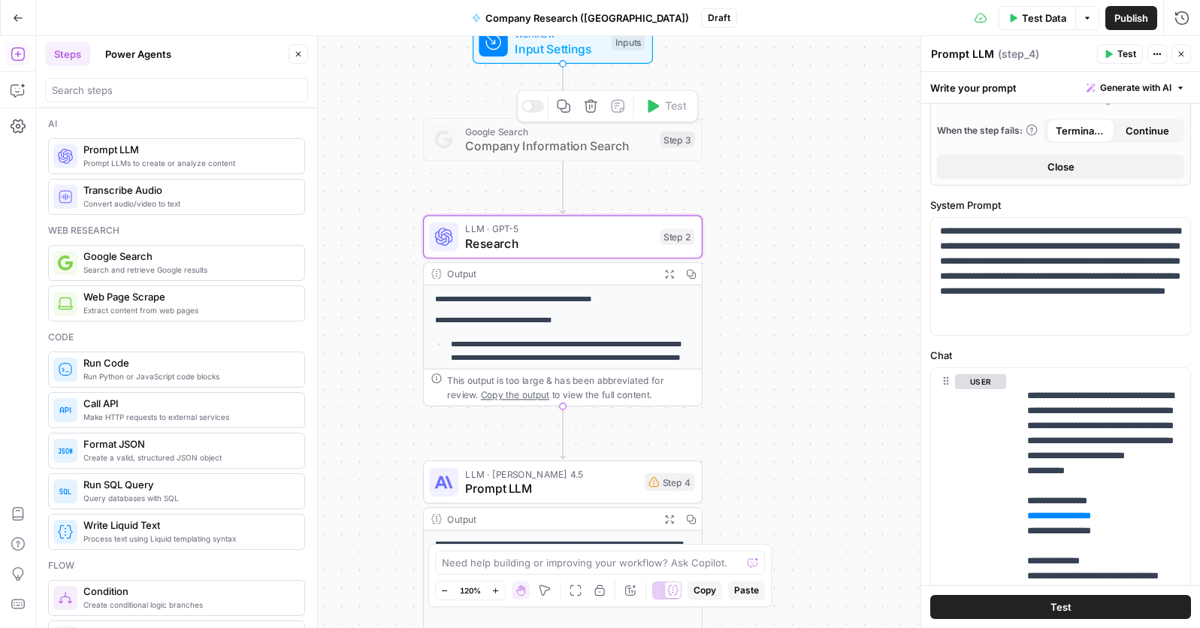
click at [592, 112] on icon "button" at bounding box center [590, 106] width 13 height 13
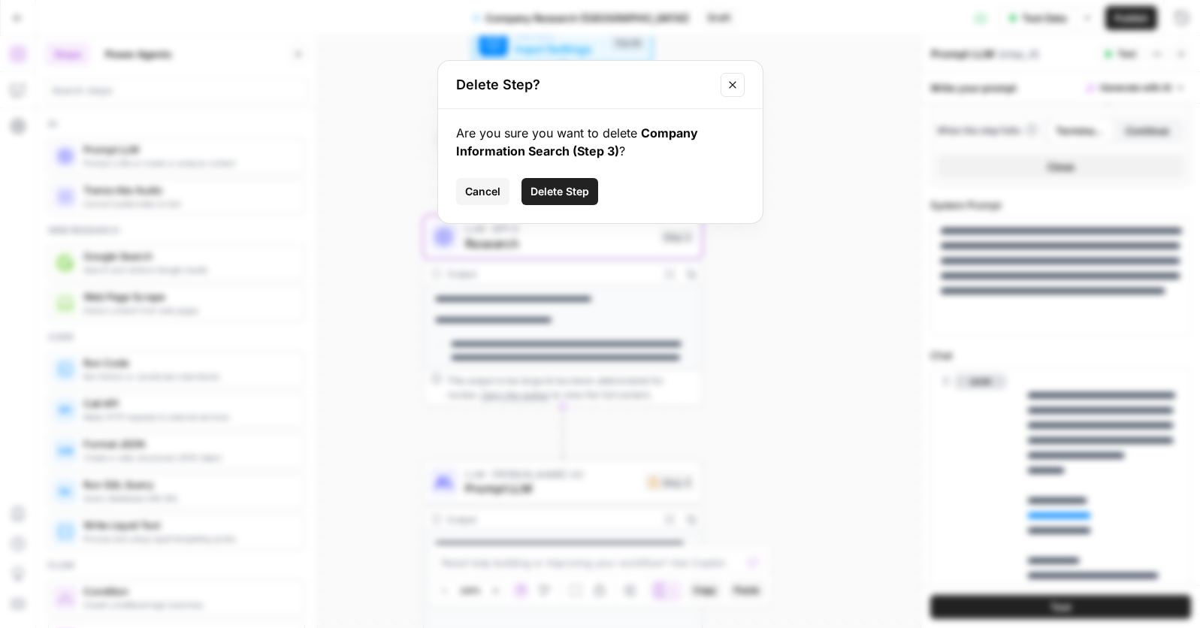
click at [561, 193] on span "Delete Step" at bounding box center [560, 191] width 59 height 15
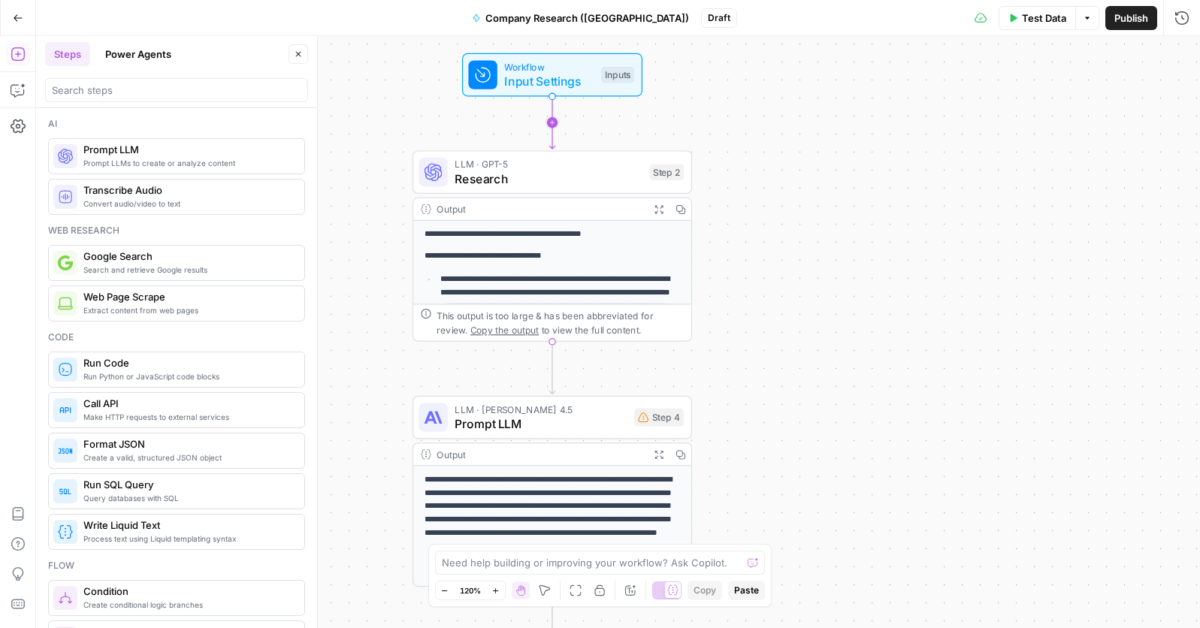
click at [549, 118] on icon "Edge from start to step_2" at bounding box center [551, 122] width 5 height 53
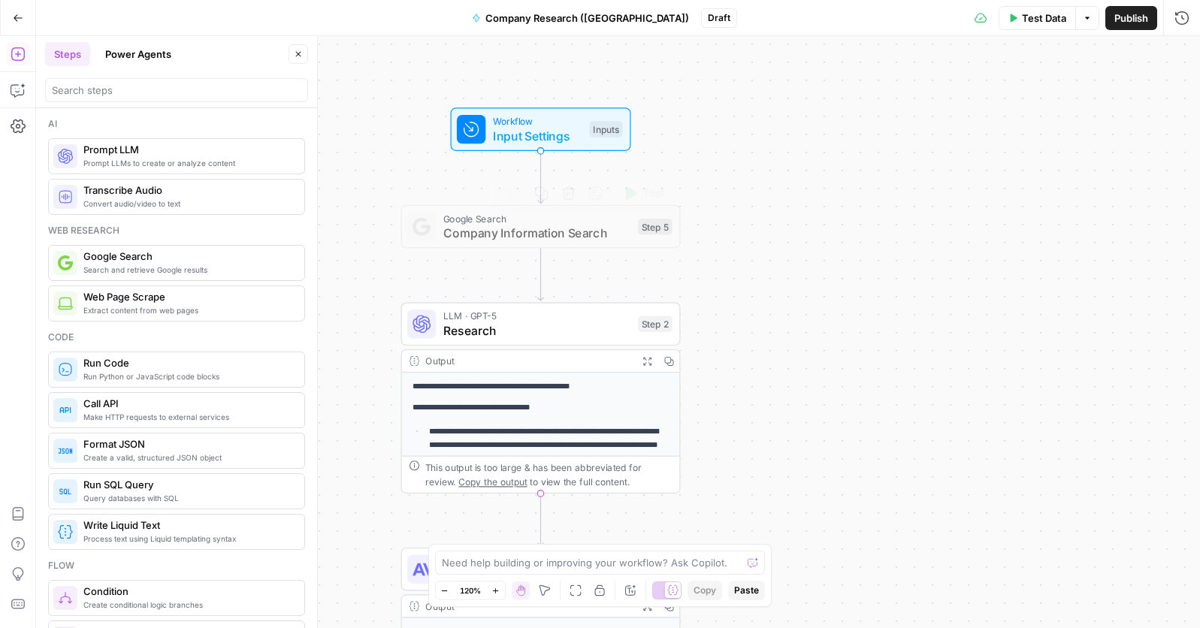
click at [658, 231] on div "Step 5" at bounding box center [655, 227] width 35 height 17
click at [513, 234] on span "Company Information Search" at bounding box center [537, 233] width 188 height 18
click at [542, 197] on icon "button" at bounding box center [541, 193] width 14 height 14
click at [543, 197] on icon "button" at bounding box center [541, 193] width 14 height 14
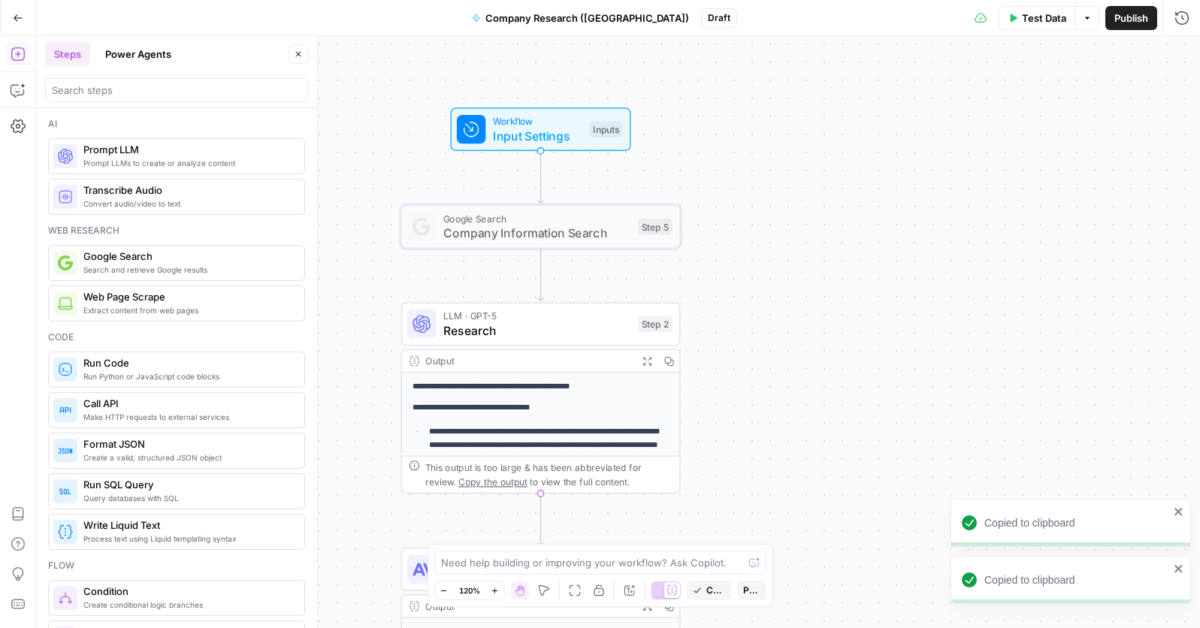
click at [1179, 506] on icon "close" at bounding box center [1179, 569] width 8 height 8
click at [1181, 506] on icon "close" at bounding box center [1179, 512] width 11 height 12
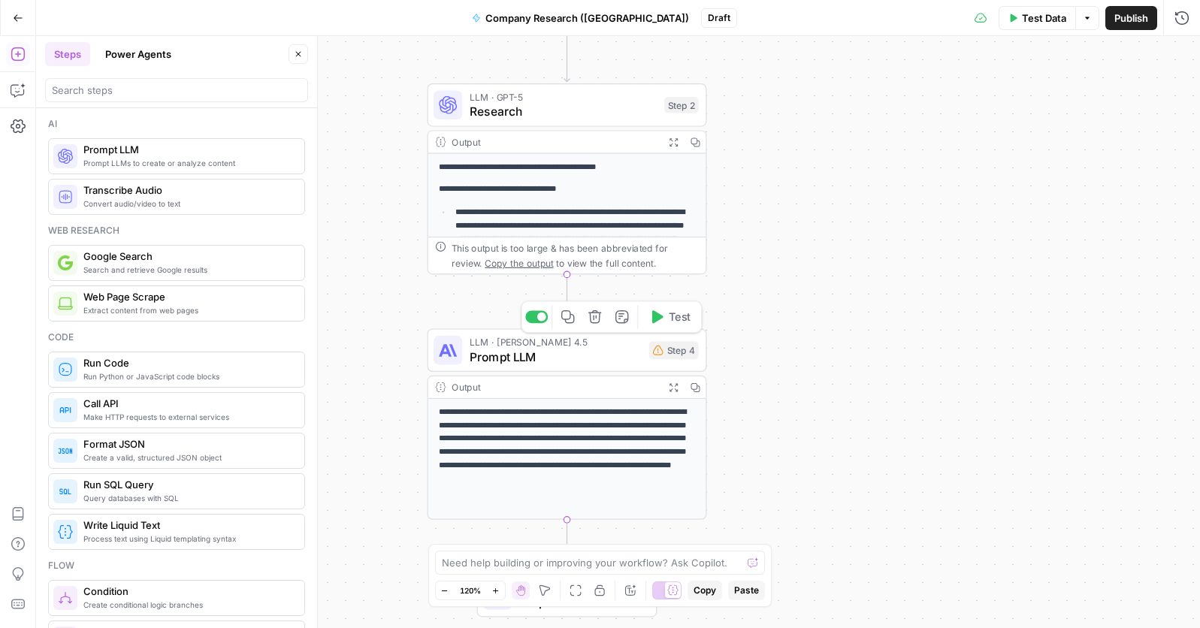
click at [594, 316] on icon "button" at bounding box center [594, 316] width 13 height 13
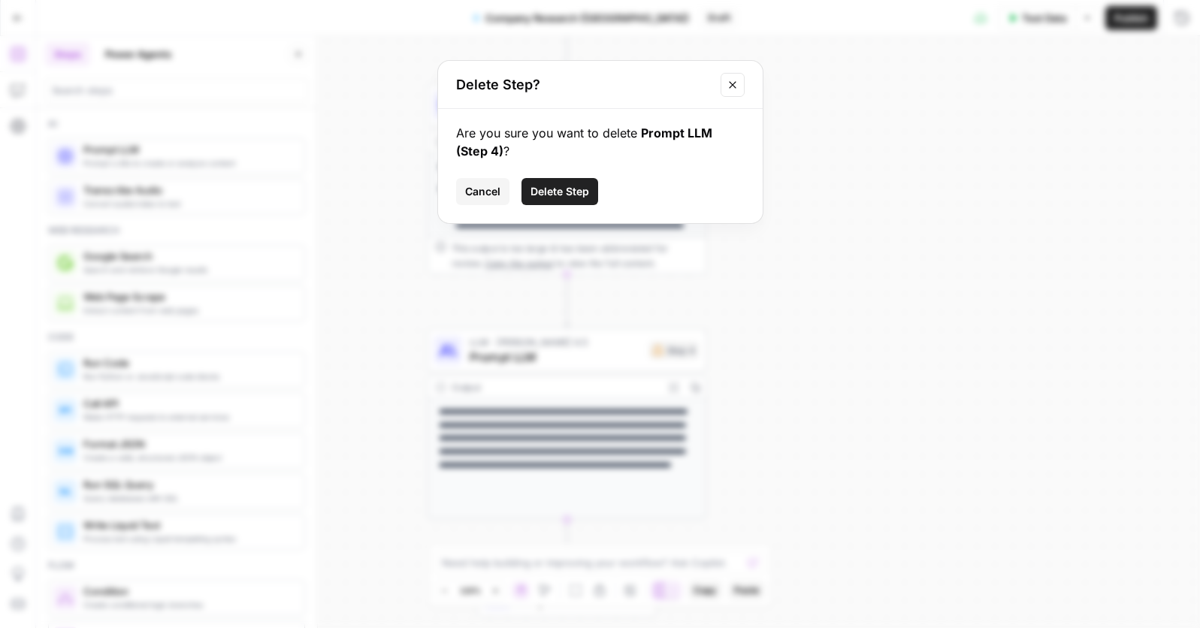
click at [573, 194] on span "Delete Step" at bounding box center [560, 191] width 59 height 15
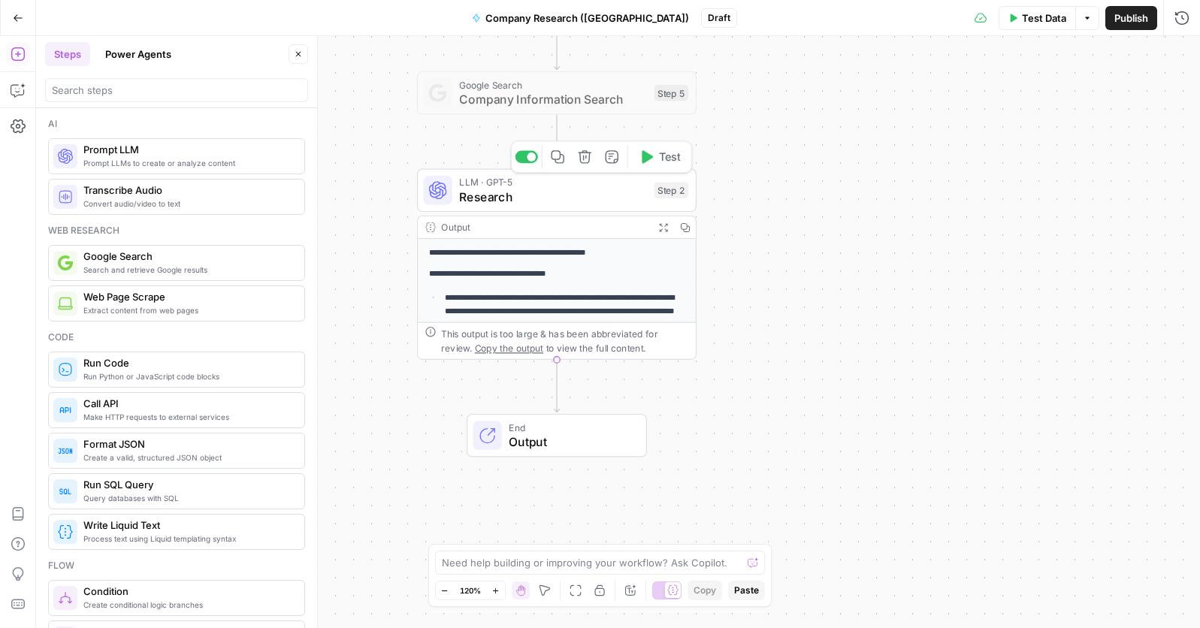
click at [651, 193] on div "LLM · GPT-5 Research Step 2 Copy step Delete step Add Note Test" at bounding box center [555, 190] width 265 height 31
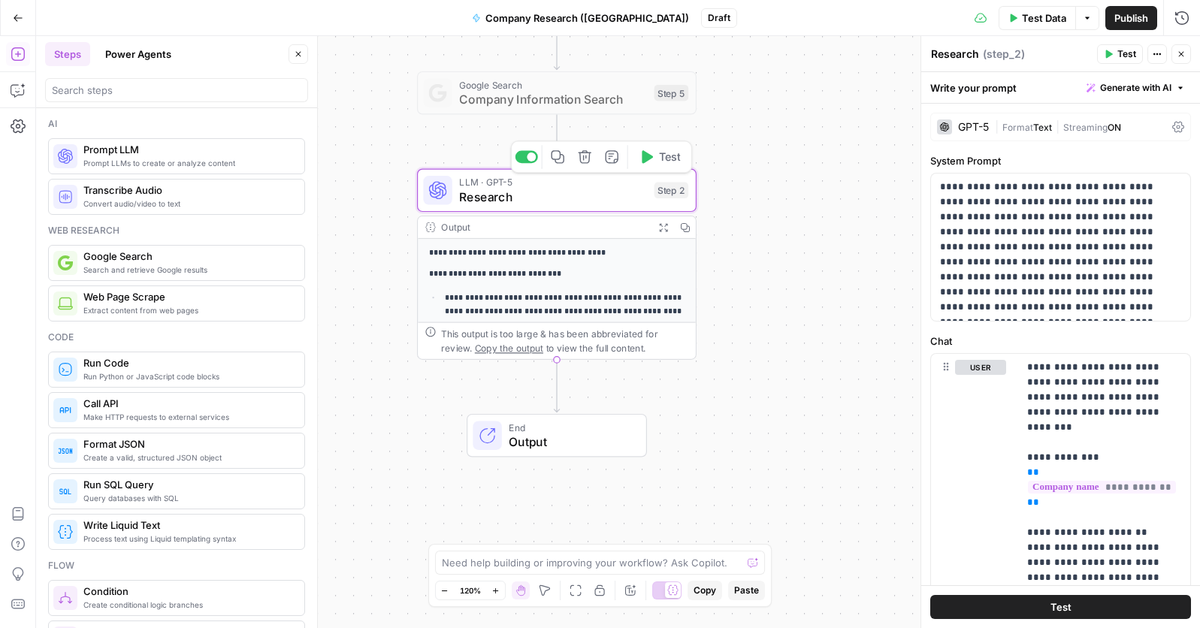
click at [588, 161] on icon "button" at bounding box center [584, 156] width 13 height 13
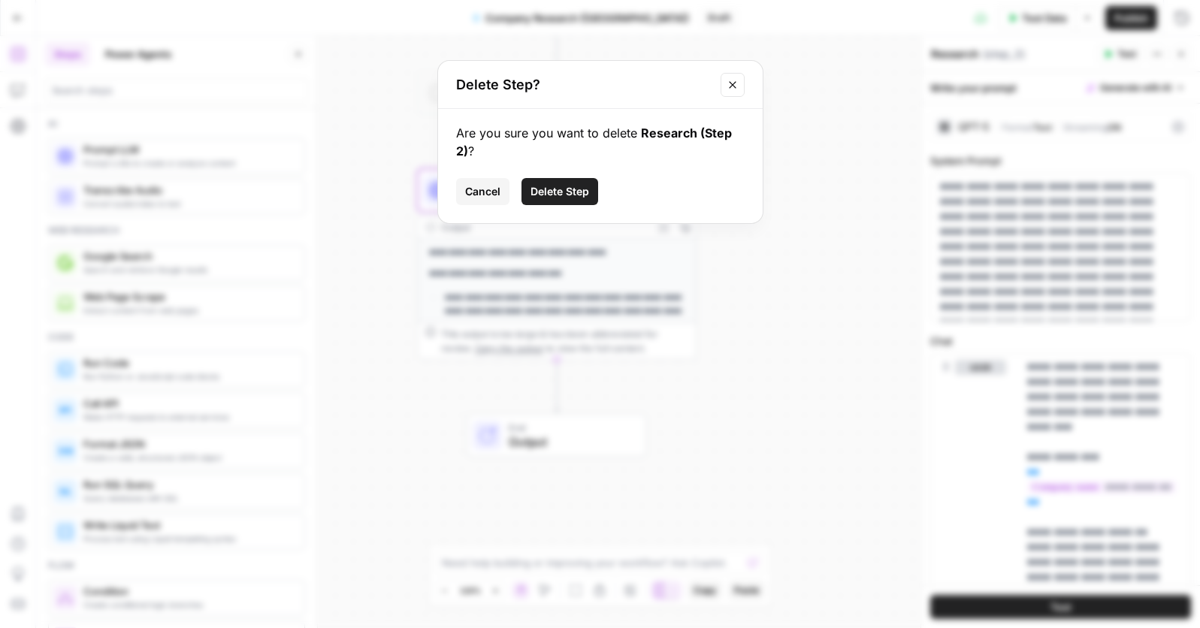
click at [555, 189] on span "Delete Step" at bounding box center [560, 191] width 59 height 15
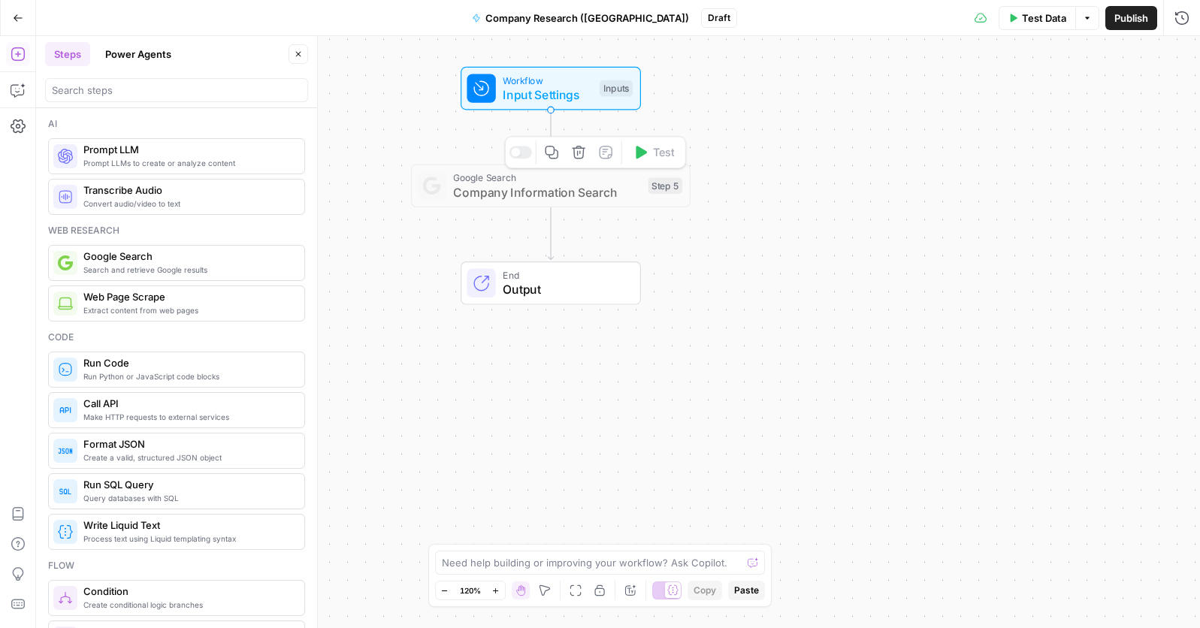
click at [591, 195] on span "Company Information Search" at bounding box center [547, 192] width 188 height 18
click at [580, 158] on icon "button" at bounding box center [578, 152] width 13 height 13
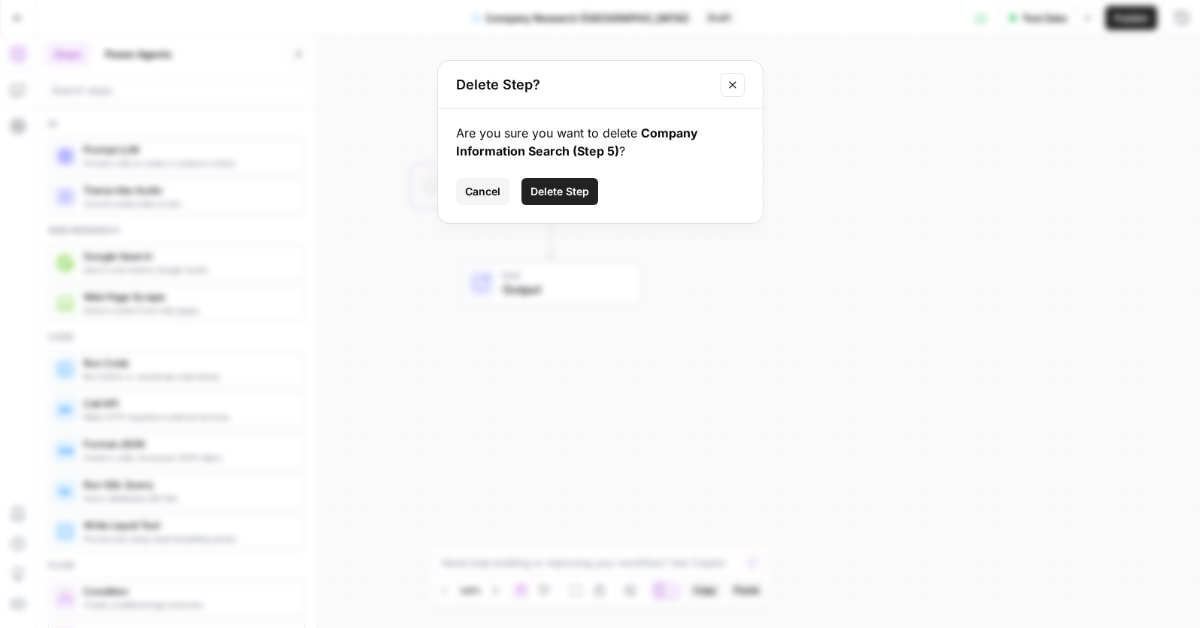
click at [558, 191] on span "Delete Step" at bounding box center [560, 191] width 59 height 15
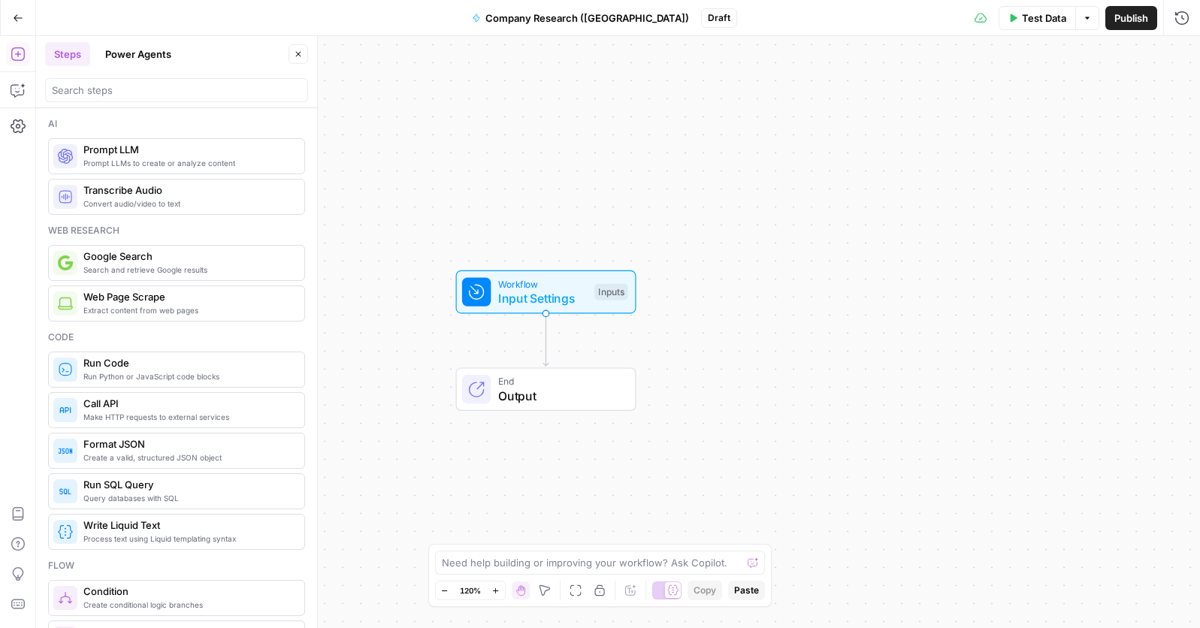
click at [11, 56] on icon "button" at bounding box center [18, 54] width 15 height 15
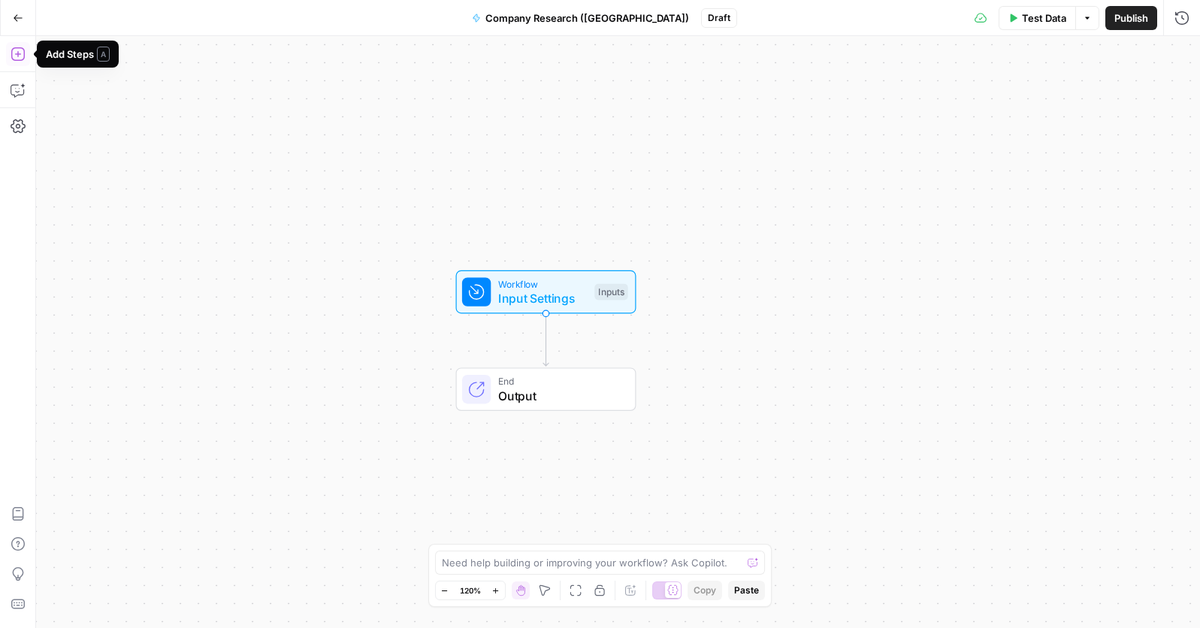
click at [23, 52] on icon "button" at bounding box center [18, 54] width 15 height 15
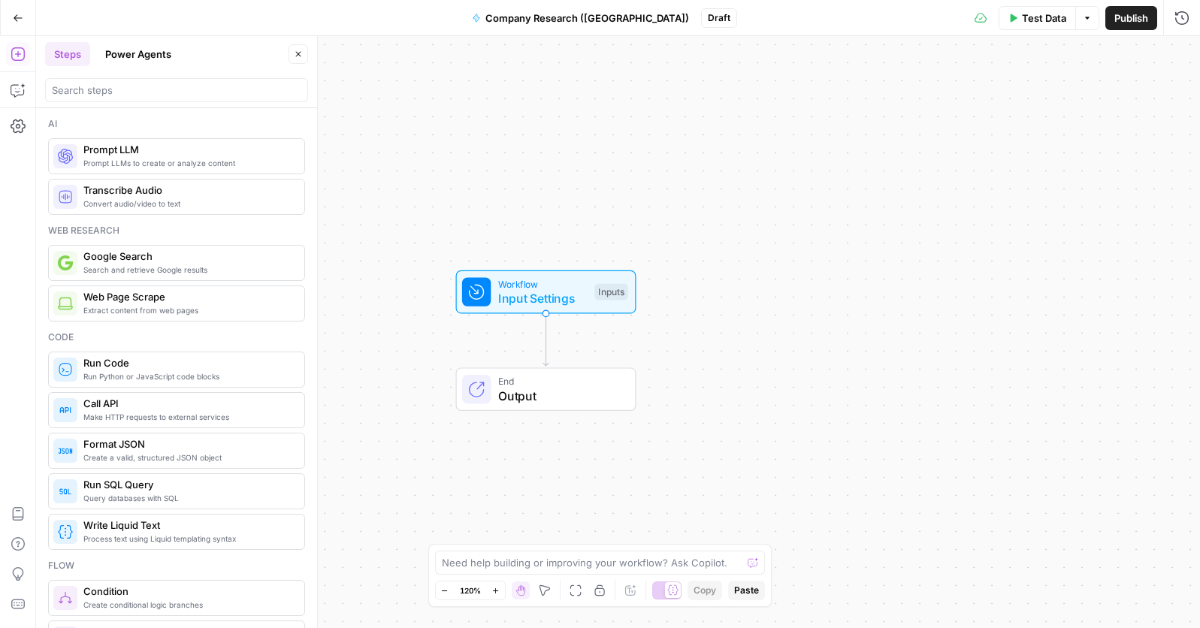
click at [77, 50] on button "Steps" at bounding box center [67, 54] width 45 height 24
click at [115, 269] on span "Search and retrieve Google results" at bounding box center [187, 270] width 209 height 12
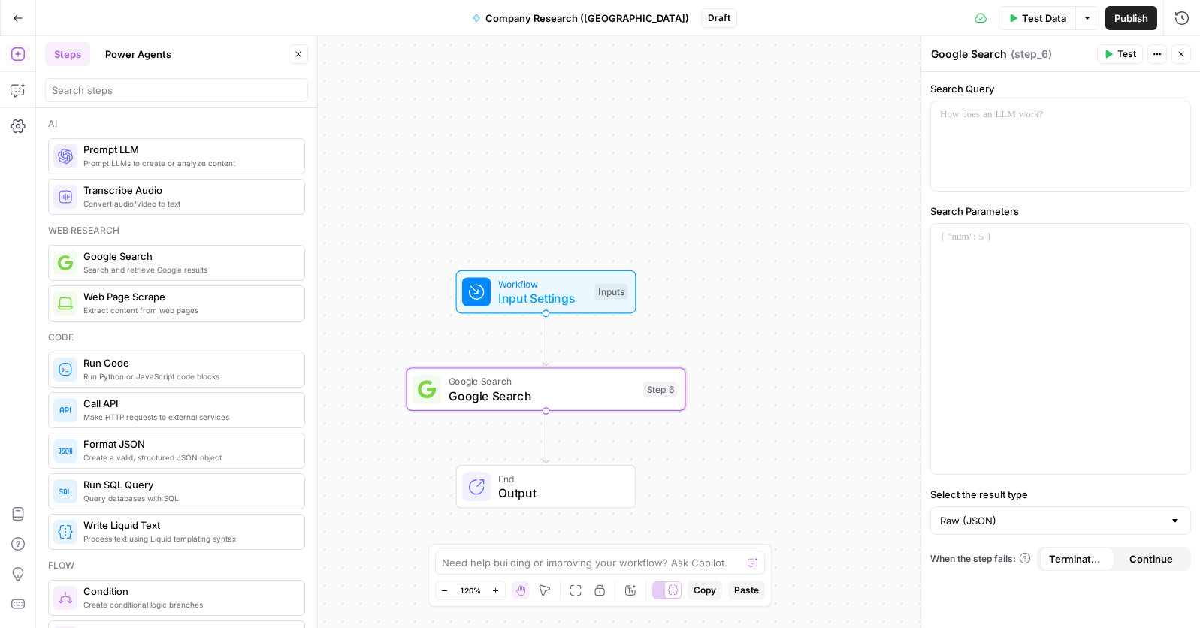
click at [560, 289] on span "Input Settings" at bounding box center [542, 298] width 89 height 18
click at [531, 300] on span "Input Settings" at bounding box center [542, 298] width 89 height 18
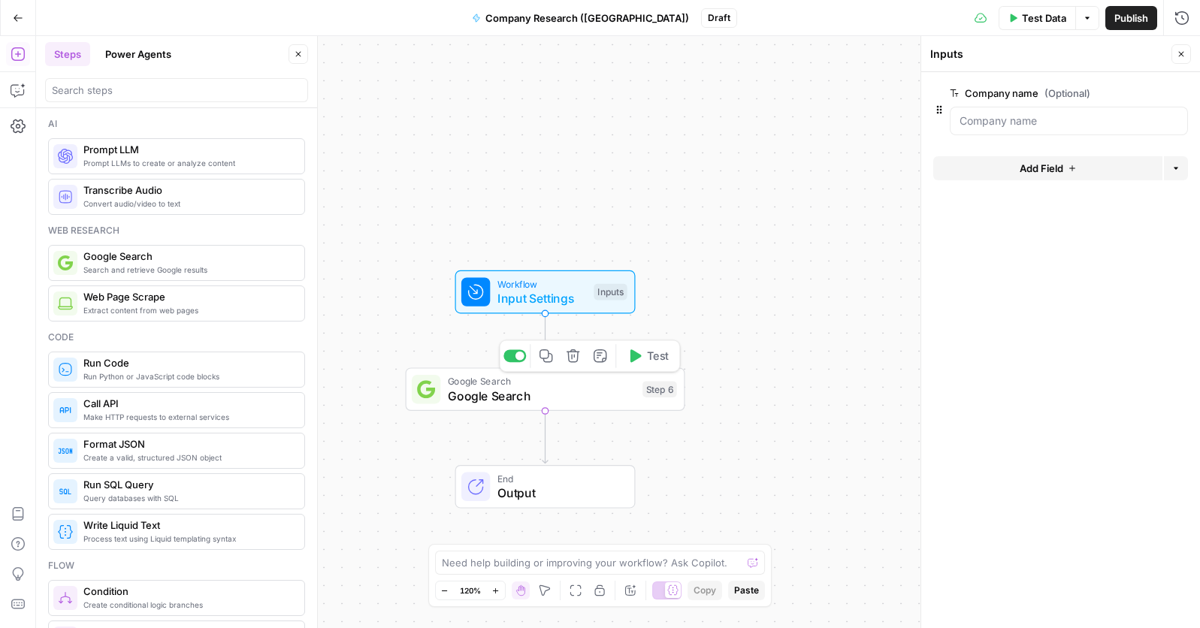
click at [664, 391] on div "Step 6" at bounding box center [660, 389] width 35 height 17
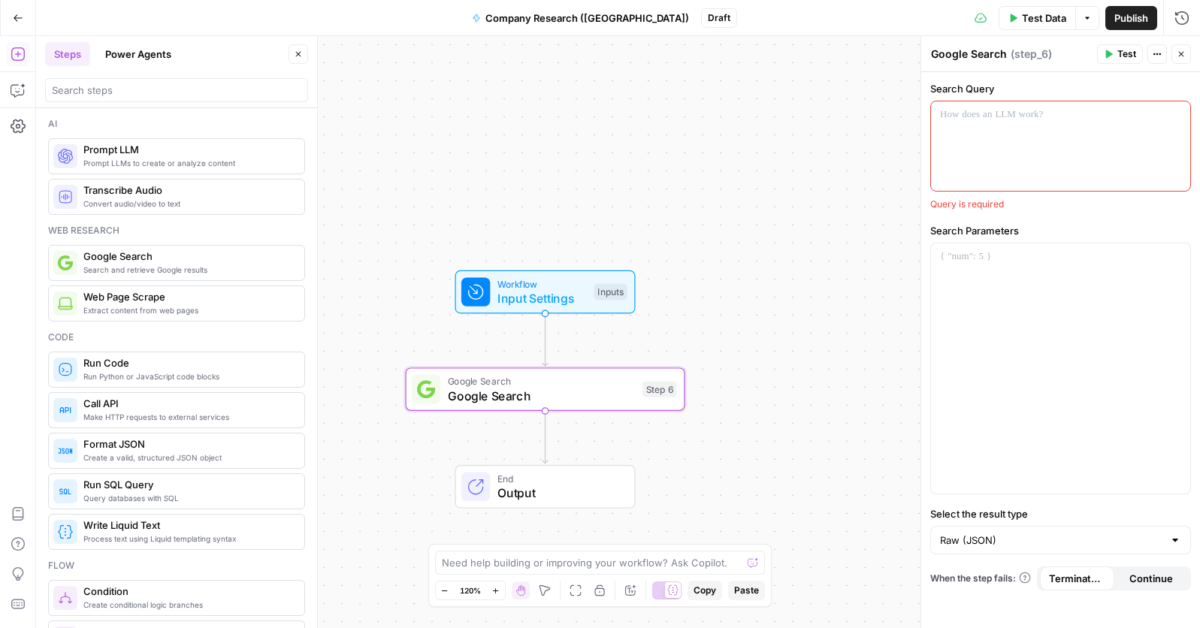
click at [1048, 50] on span "( step_6 )" at bounding box center [1031, 54] width 41 height 15
click at [1051, 54] on div "Google Search Google Search ( step_6 )" at bounding box center [1011, 54] width 162 height 17
click at [1161, 54] on span "Actions" at bounding box center [1161, 54] width 1 height 1
click at [1182, 56] on icon "button" at bounding box center [1181, 54] width 9 height 9
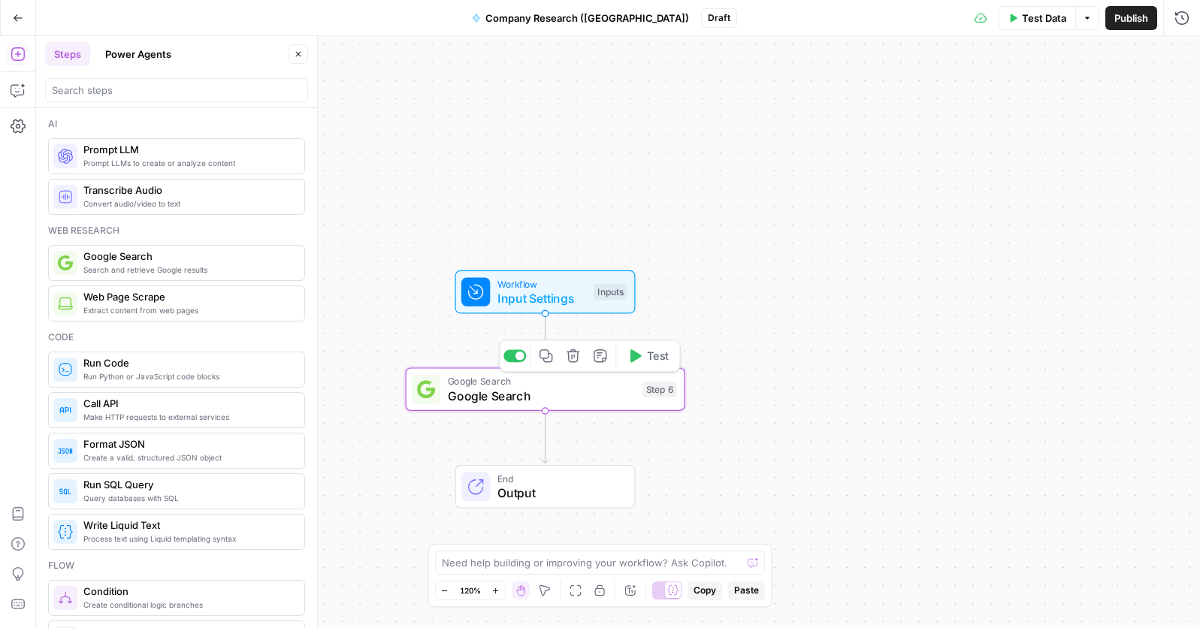
click at [601, 401] on span "Google Search" at bounding box center [542, 396] width 188 height 18
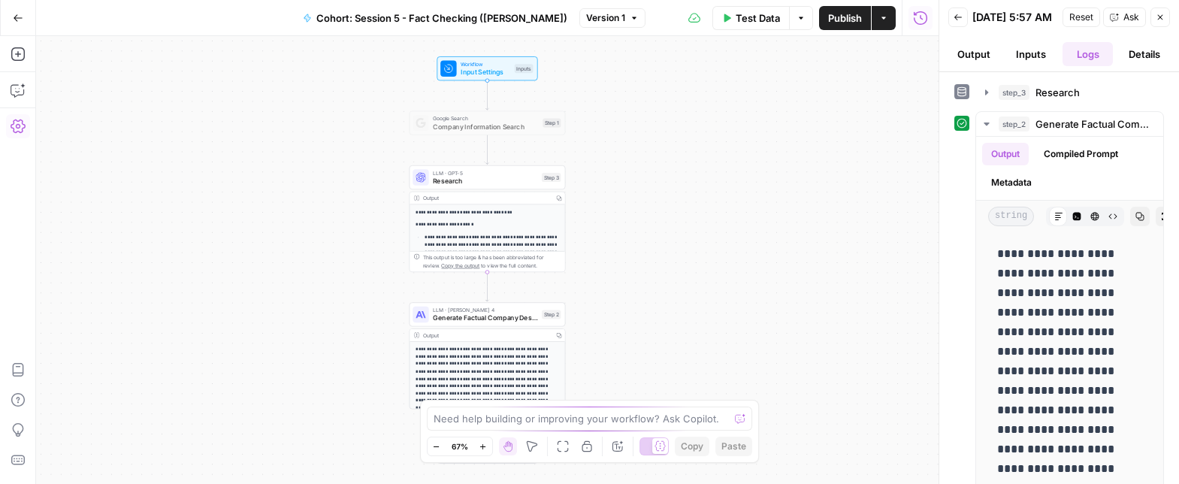
click at [11, 132] on icon "button" at bounding box center [18, 126] width 15 height 15
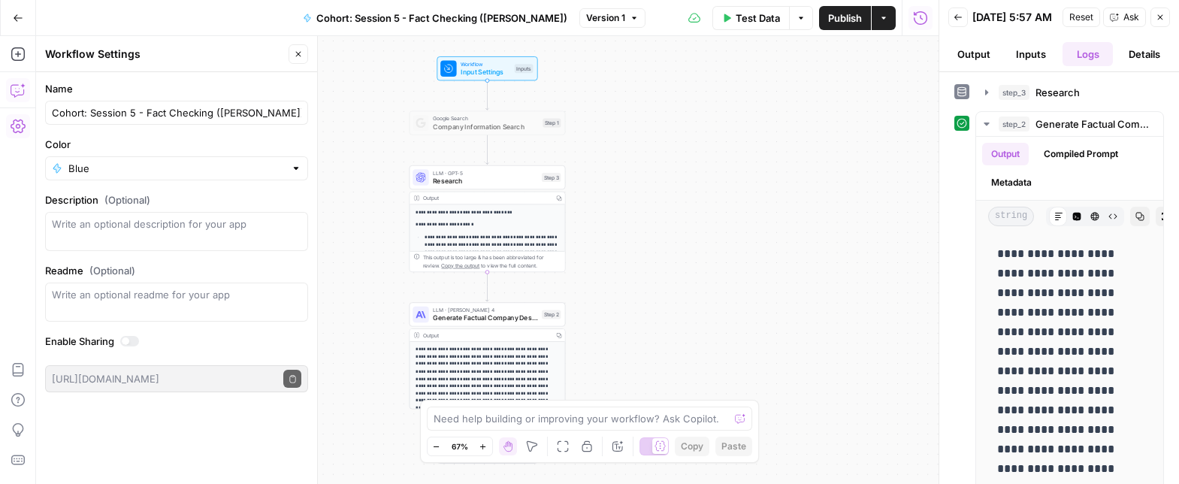
click at [16, 89] on icon "button" at bounding box center [18, 90] width 15 height 15
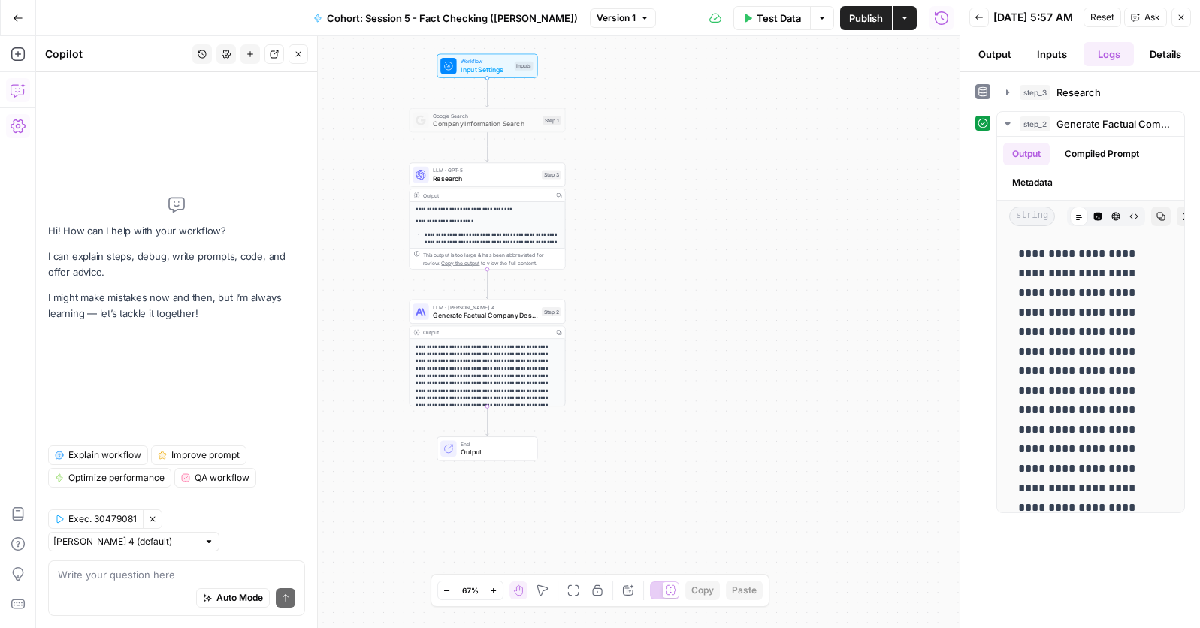
click at [1163, 66] on button "Details" at bounding box center [1165, 54] width 51 height 24
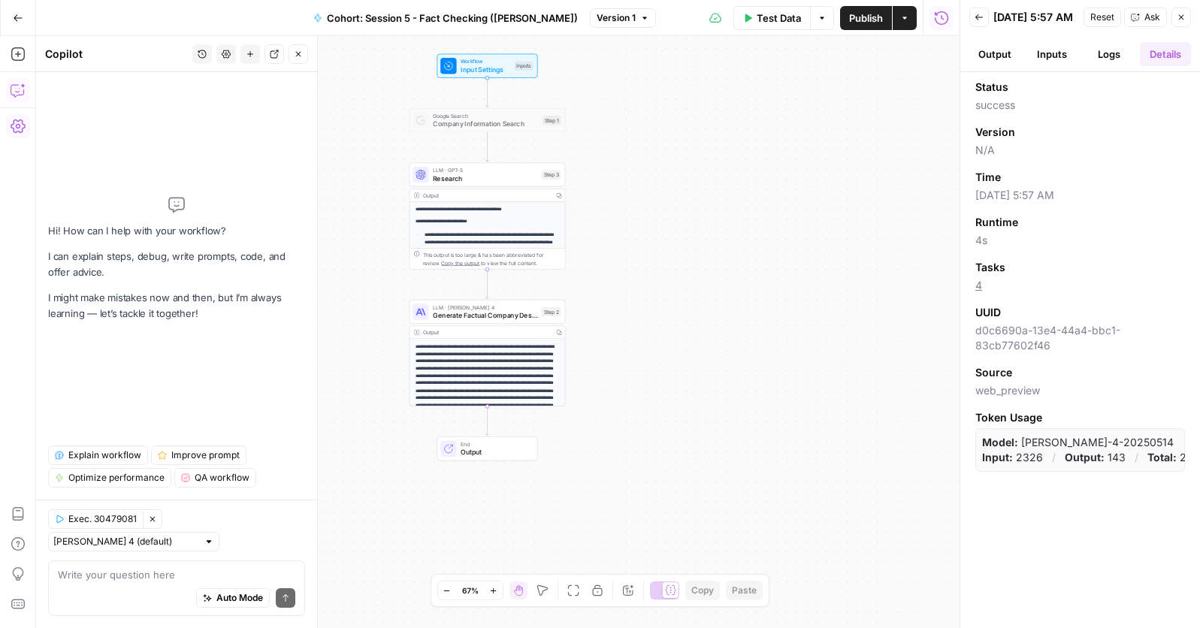
click at [1050, 65] on button "Inputs" at bounding box center [1052, 54] width 51 height 24
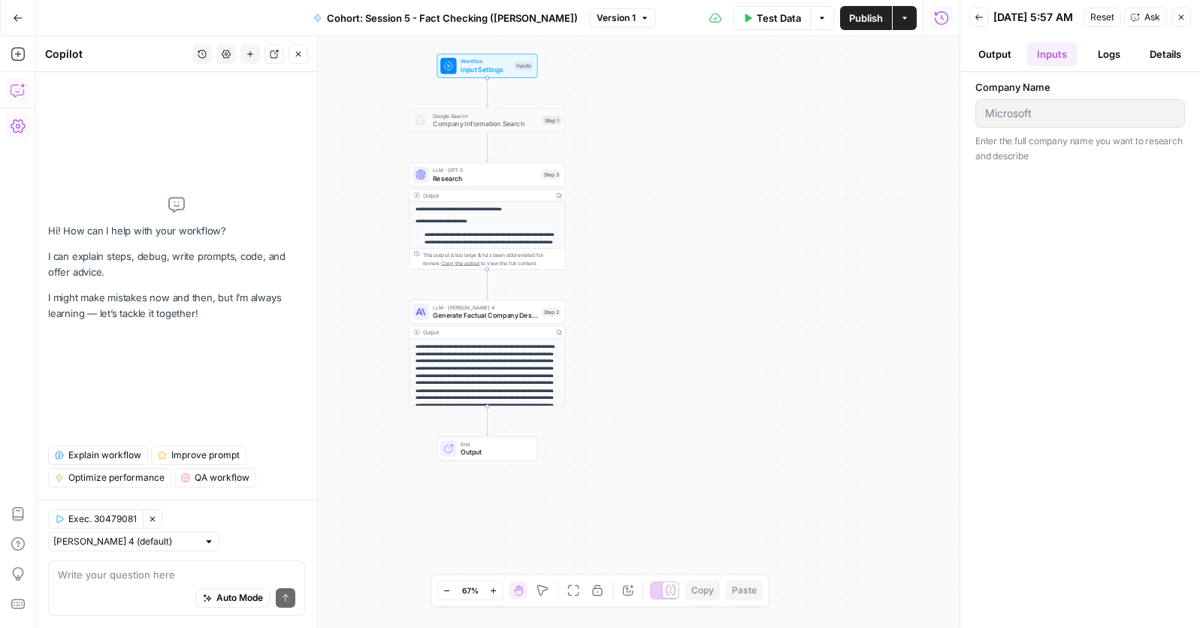
click at [993, 57] on button "Output" at bounding box center [995, 54] width 51 height 24
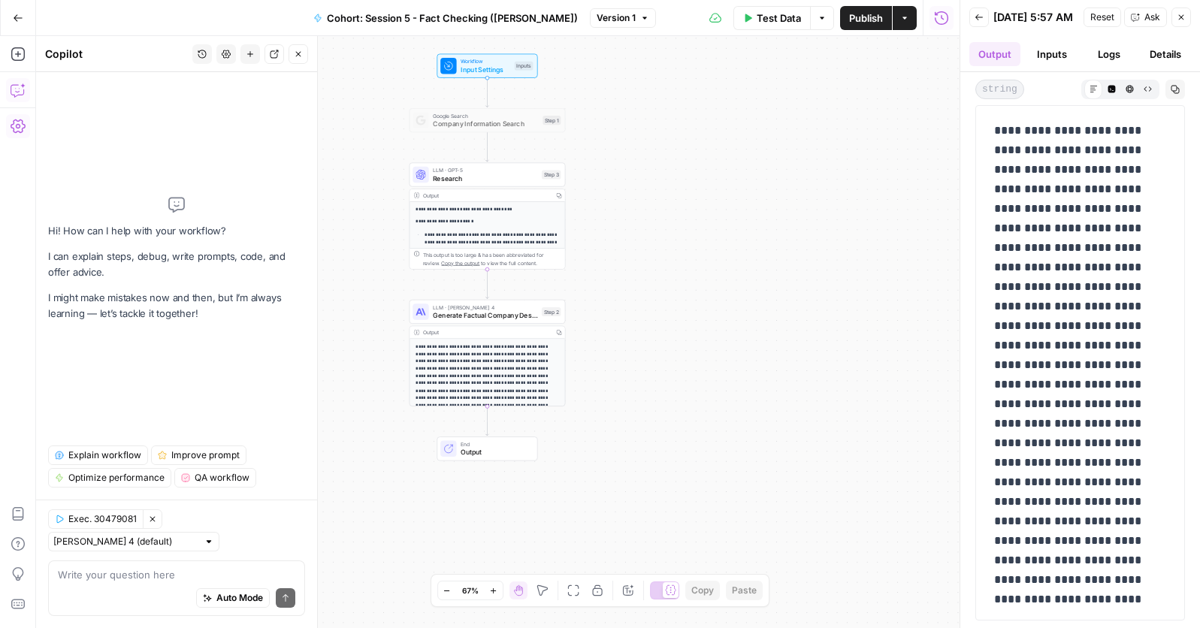
click at [1113, 62] on button "Logs" at bounding box center [1109, 54] width 51 height 24
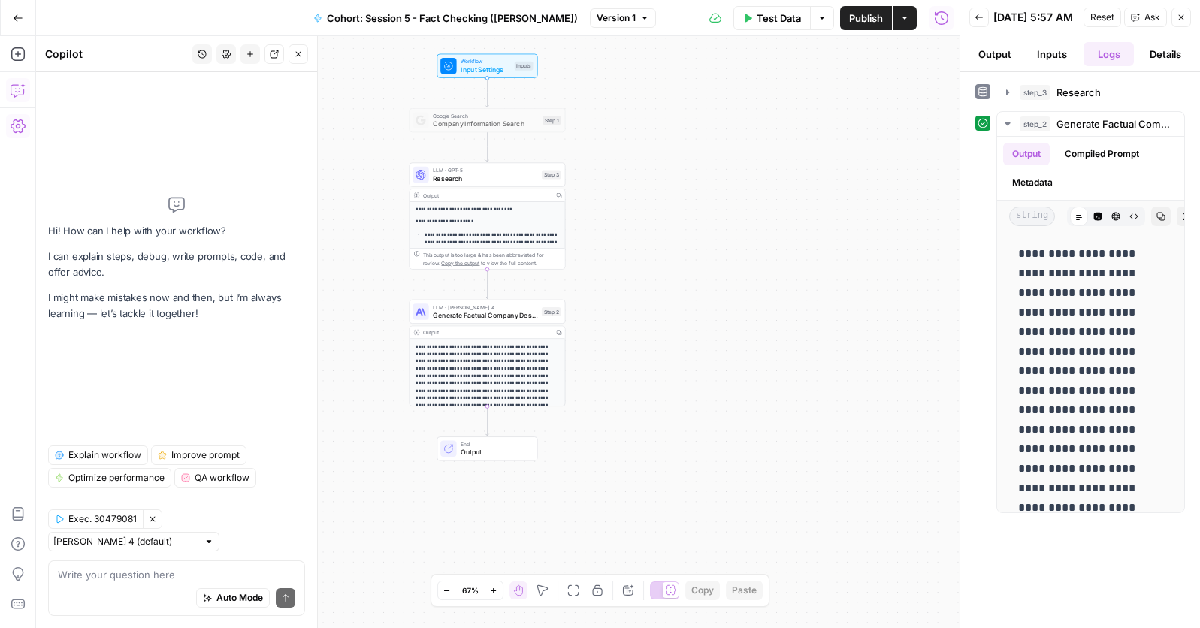
click at [770, 19] on span "Test Data" at bounding box center [779, 18] width 44 height 15
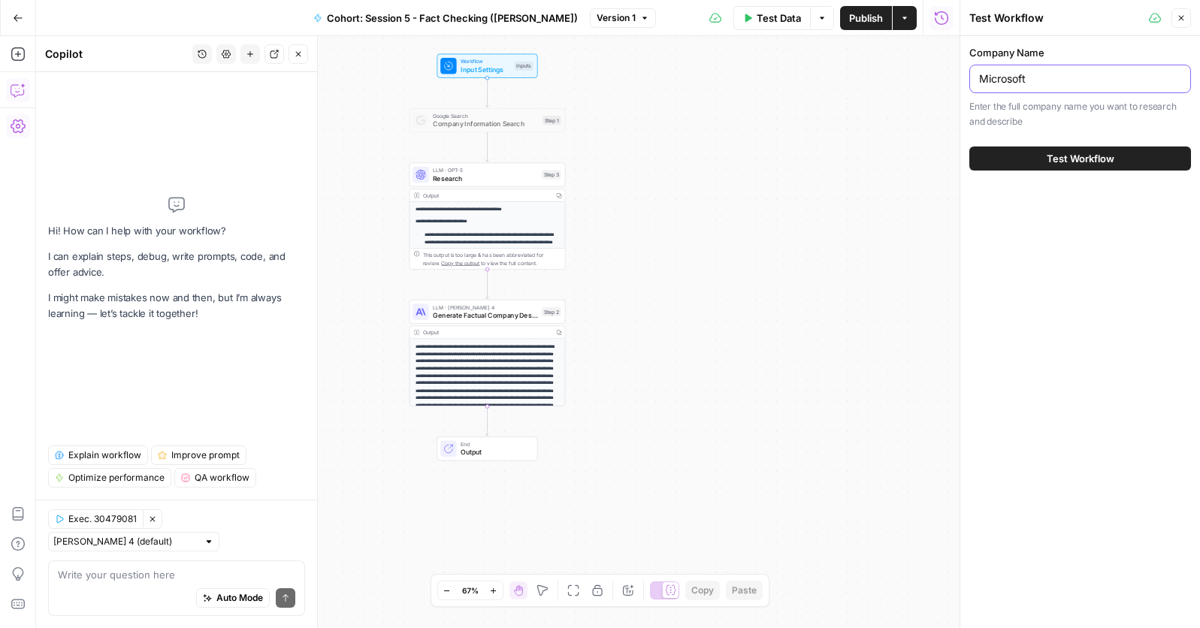
click at [1040, 77] on input "Microsoft" at bounding box center [1080, 78] width 202 height 15
type input "M"
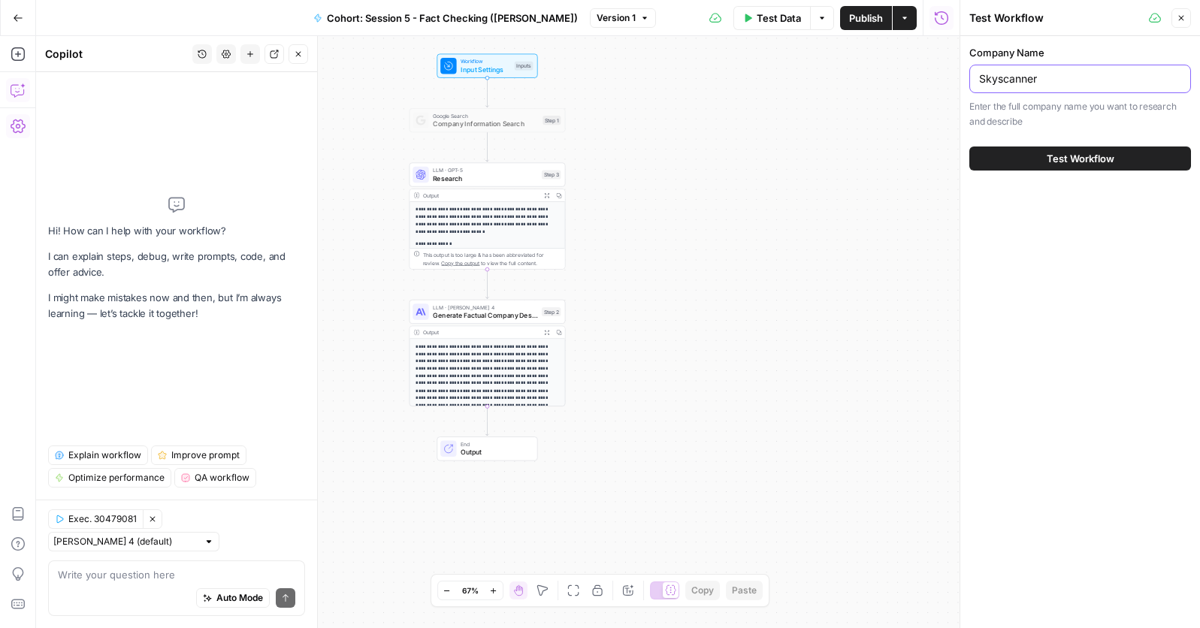
type input "Skyscanner"
click at [1078, 162] on span "Test Workflow" at bounding box center [1081, 158] width 68 height 15
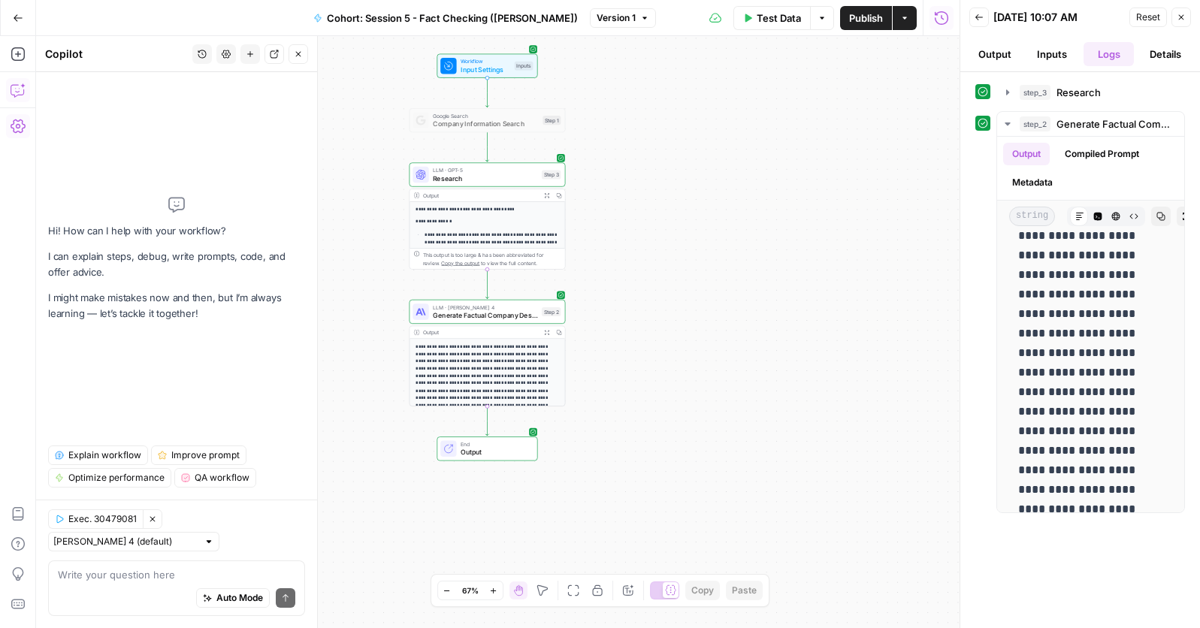
scroll to position [301, 0]
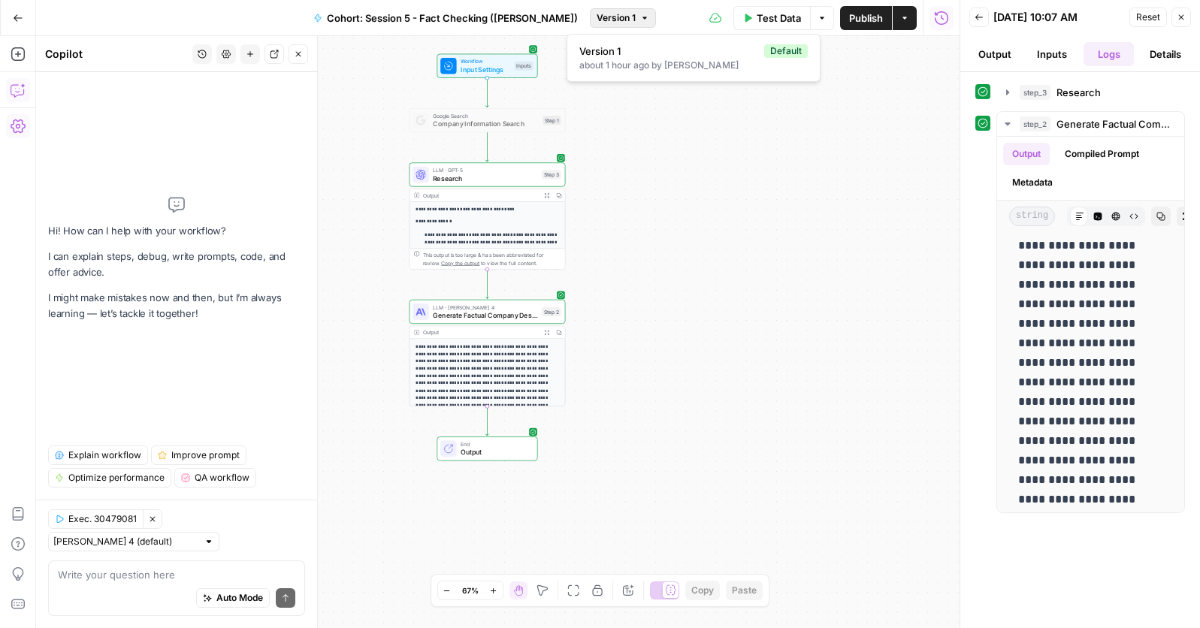
click at [640, 17] on icon "button" at bounding box center [644, 18] width 9 height 9
click at [1173, 58] on button "Details" at bounding box center [1165, 54] width 51 height 24
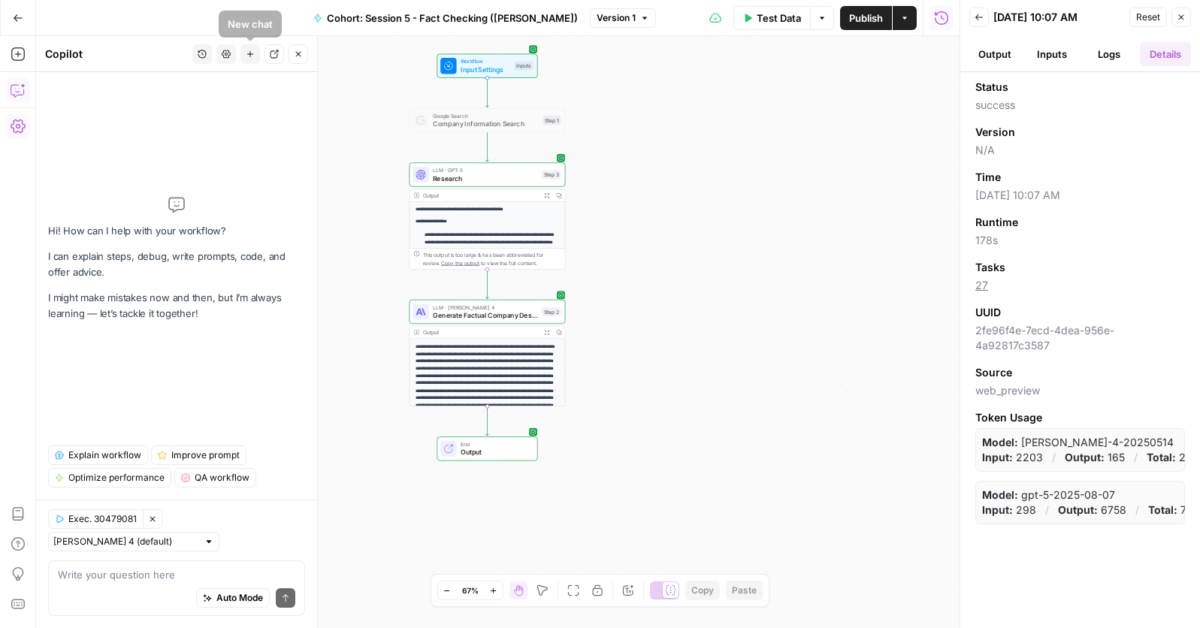
click at [226, 53] on icon "button" at bounding box center [226, 54] width 9 height 9
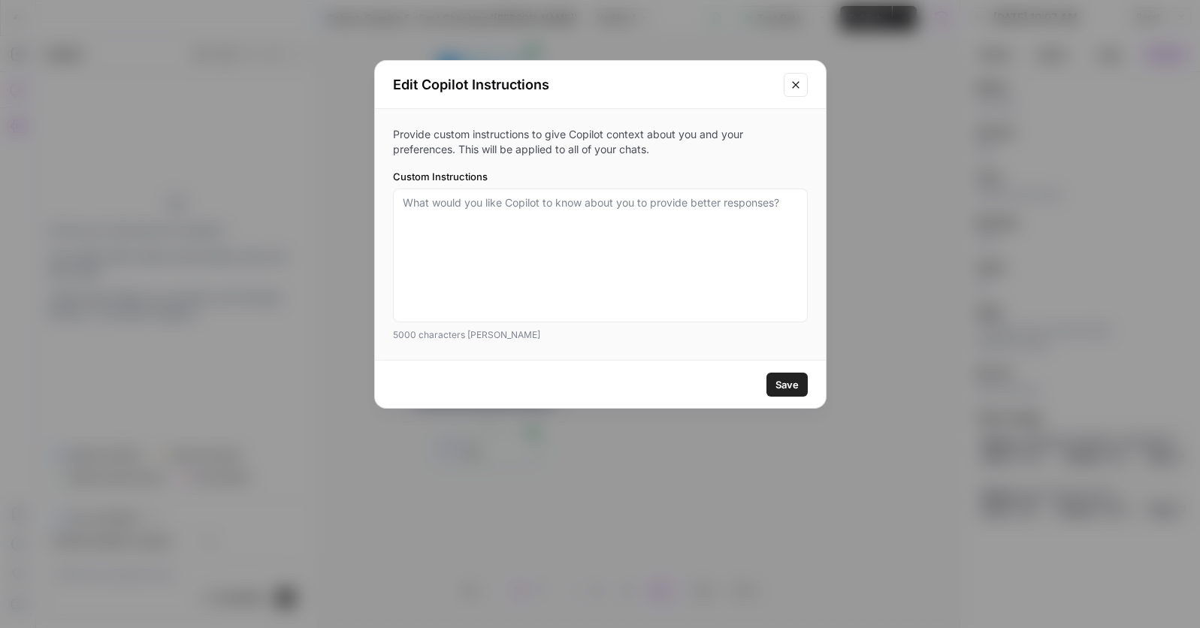
click at [798, 80] on icon "Close modal" at bounding box center [796, 85] width 12 height 12
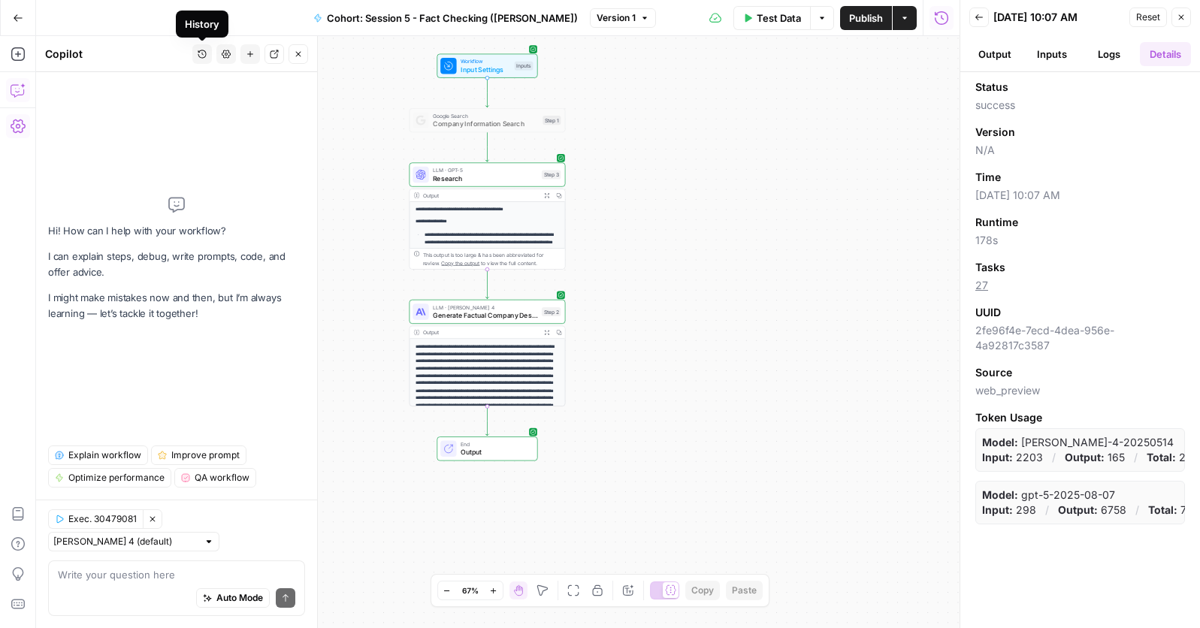
click at [203, 55] on icon "button" at bounding box center [202, 54] width 9 height 9
click at [220, 65] on header "Copilot History Settings New chat Detach Close" at bounding box center [176, 54] width 281 height 36
click at [231, 54] on button "Settings" at bounding box center [226, 54] width 20 height 20
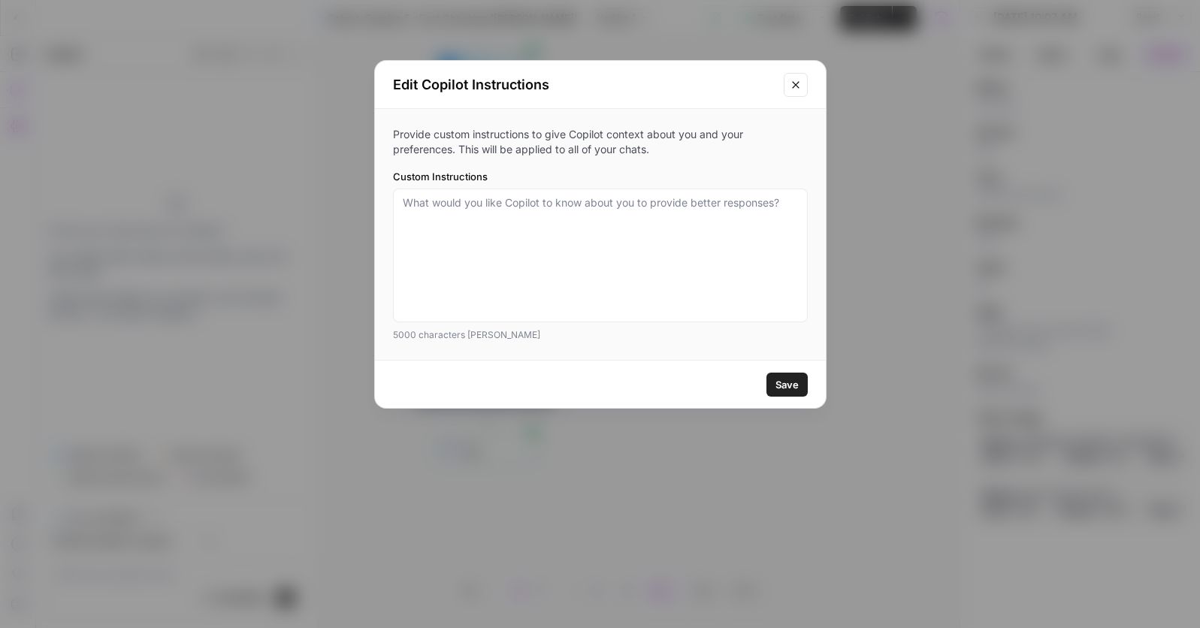
click at [799, 81] on icon "Close modal" at bounding box center [796, 85] width 12 height 12
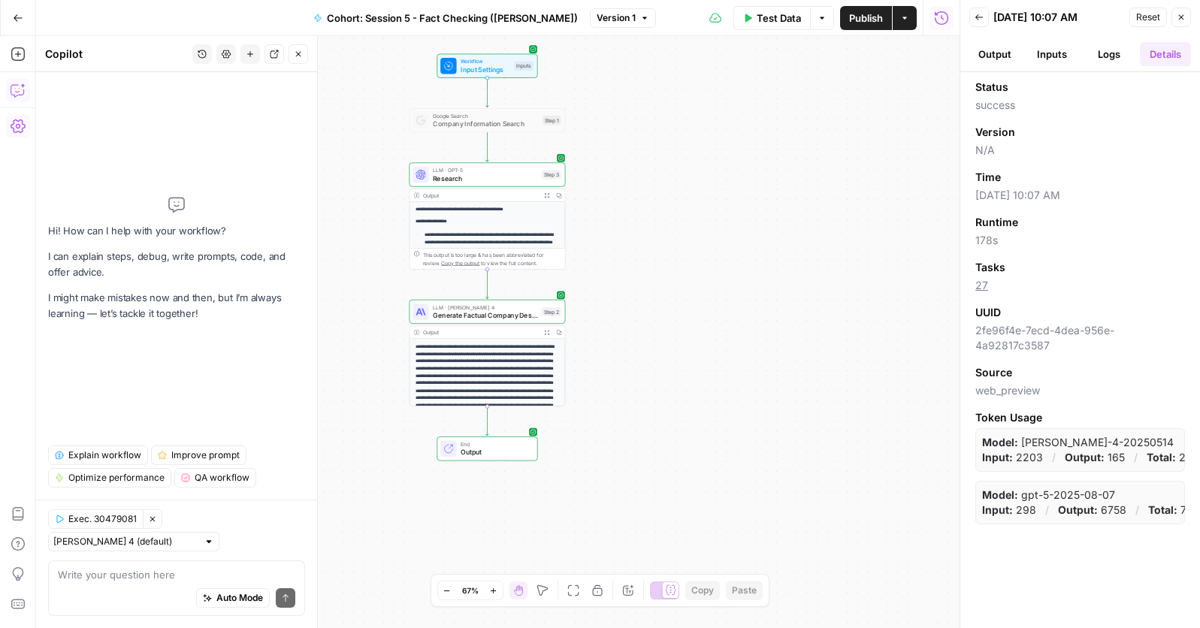
click at [249, 56] on icon "button" at bounding box center [250, 54] width 9 height 9
click at [461, 356] on p "**********" at bounding box center [487, 383] width 143 height 81
click at [518, 313] on span "Generate Factual Company Description" at bounding box center [485, 315] width 104 height 10
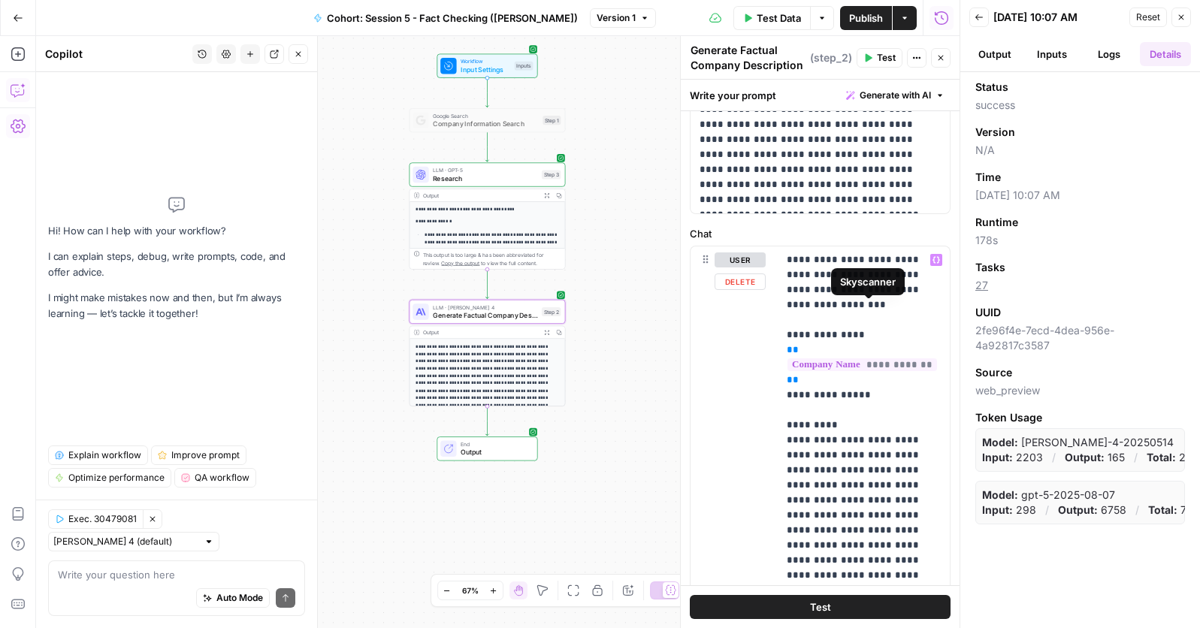
scroll to position [71, 0]
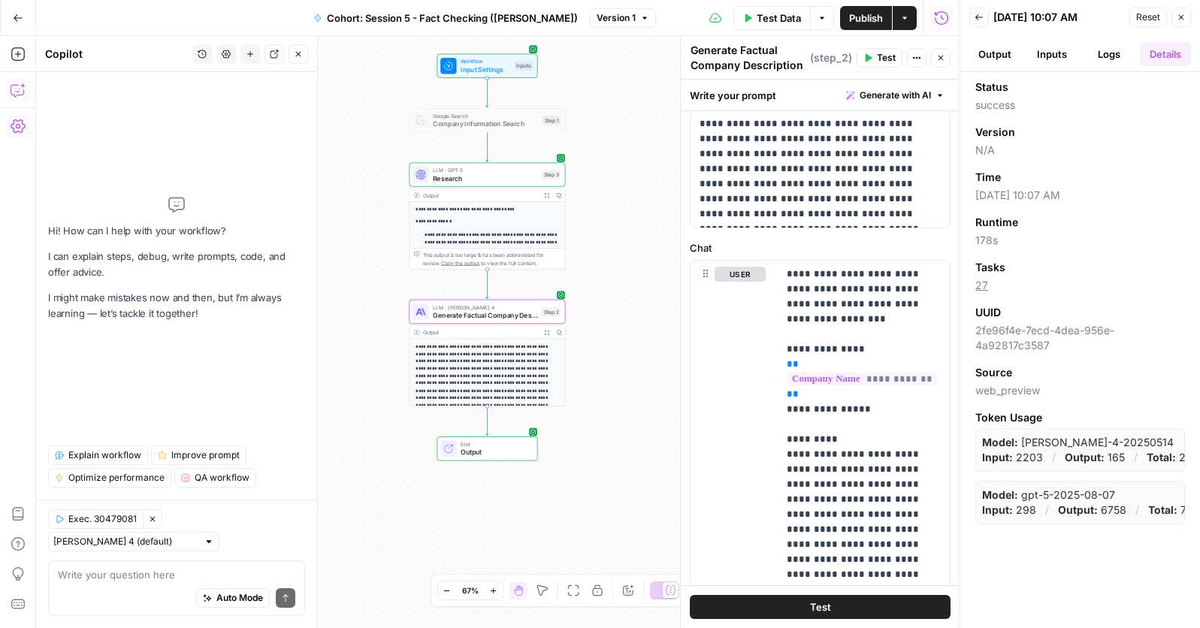
click at [526, 228] on div "**********" at bounding box center [488, 307] width 156 height 210
click at [525, 180] on span "Research" at bounding box center [485, 179] width 104 height 10
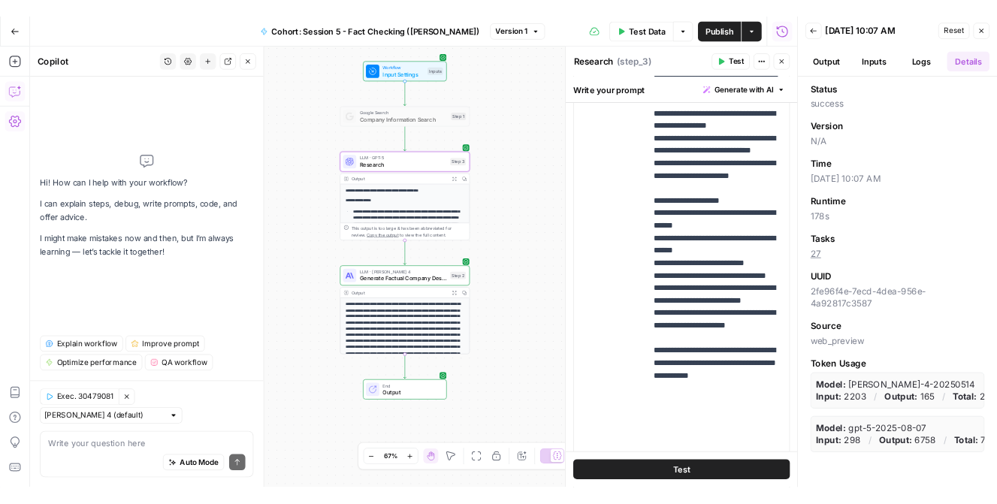
scroll to position [522, 0]
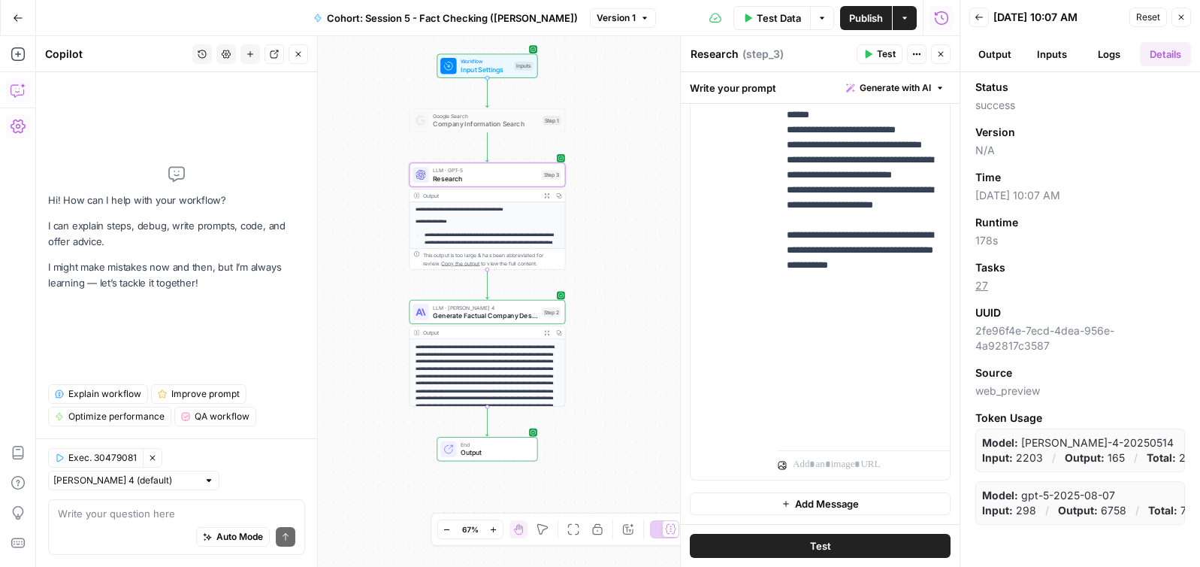
click at [492, 119] on span "Company Information Search" at bounding box center [486, 124] width 106 height 10
click at [446, 127] on span "Company Information Search" at bounding box center [486, 124] width 106 height 10
click at [463, 128] on span "Company Information Search" at bounding box center [486, 124] width 106 height 10
click at [1178, 21] on button "Close" at bounding box center [1182, 18] width 20 height 20
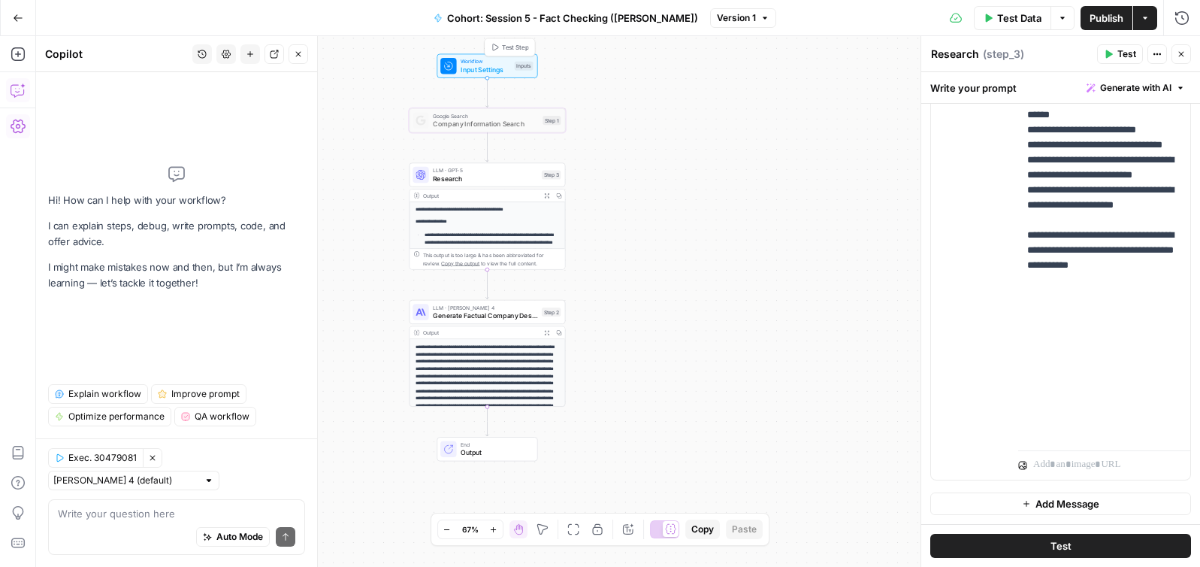
click at [495, 65] on span "Input Settings" at bounding box center [486, 70] width 50 height 10
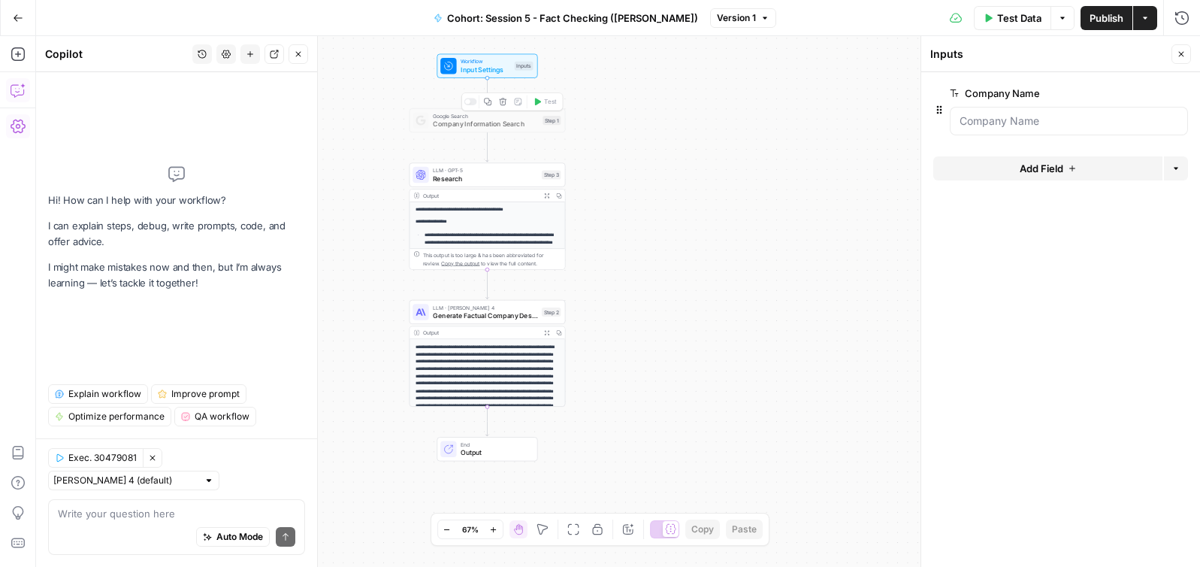
click at [483, 129] on div "Google Search Company Information Search Step 1 Copy step Delete step Add Note …" at bounding box center [488, 120] width 156 height 24
click at [513, 129] on div "Google Search Company Information Search Step 1 Copy step Delete step Add Note …" at bounding box center [488, 120] width 156 height 24
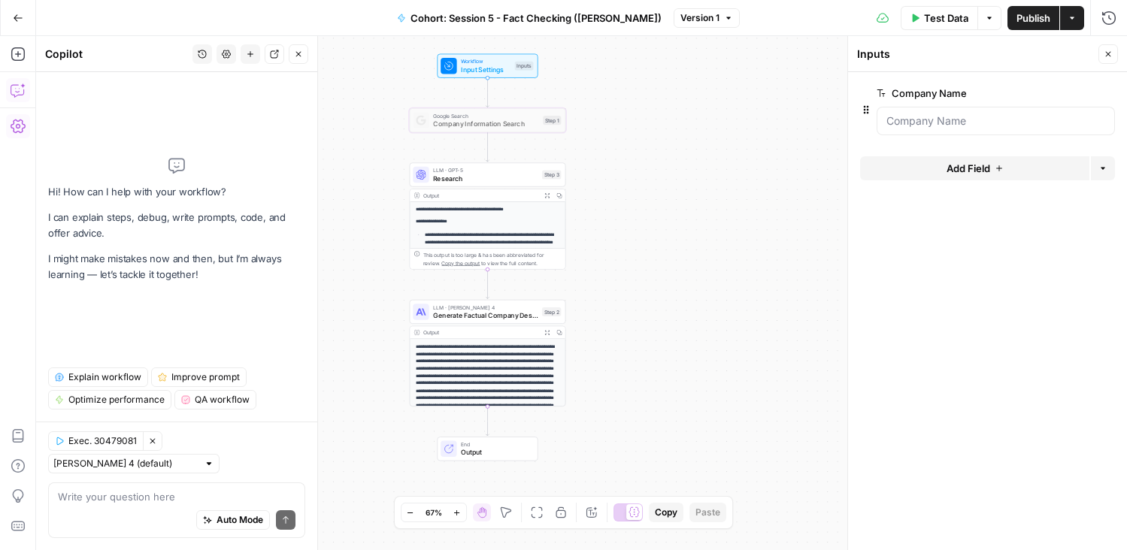
click at [497, 126] on span "Company Information Search" at bounding box center [486, 124] width 106 height 10
click at [555, 126] on div "Google Search Company Information Search Step 1 Copy step Delete step Add Note …" at bounding box center [487, 120] width 148 height 17
click at [497, 128] on span "Company Information Search" at bounding box center [486, 124] width 106 height 10
click at [488, 103] on icon "button" at bounding box center [488, 102] width 8 height 8
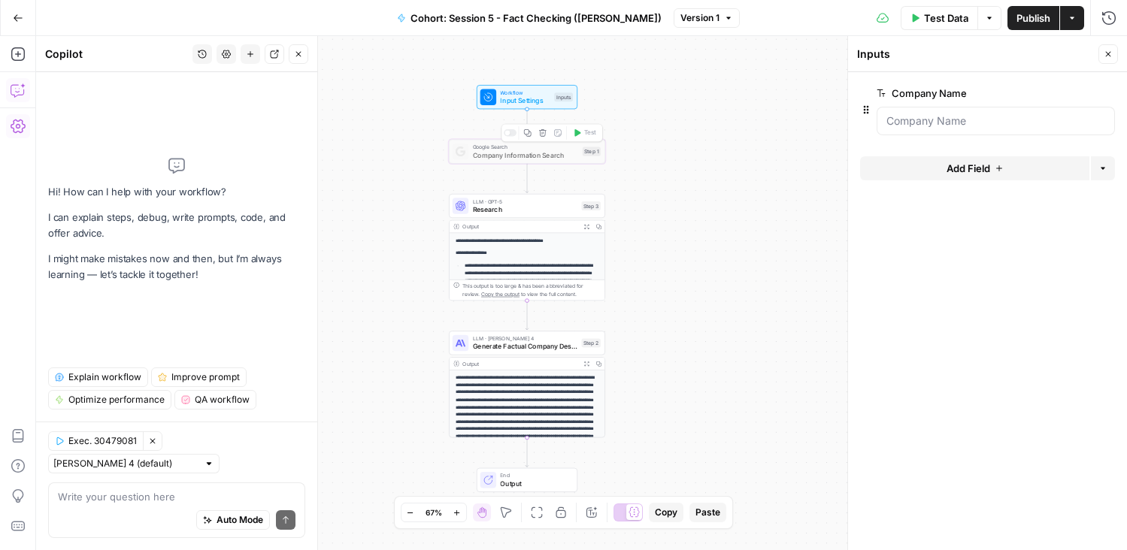
click at [514, 166] on div "**********" at bounding box center [581, 293] width 1091 height 514
click at [518, 154] on span "Company Information Search" at bounding box center [526, 155] width 106 height 10
click at [544, 210] on span "Research" at bounding box center [525, 209] width 104 height 10
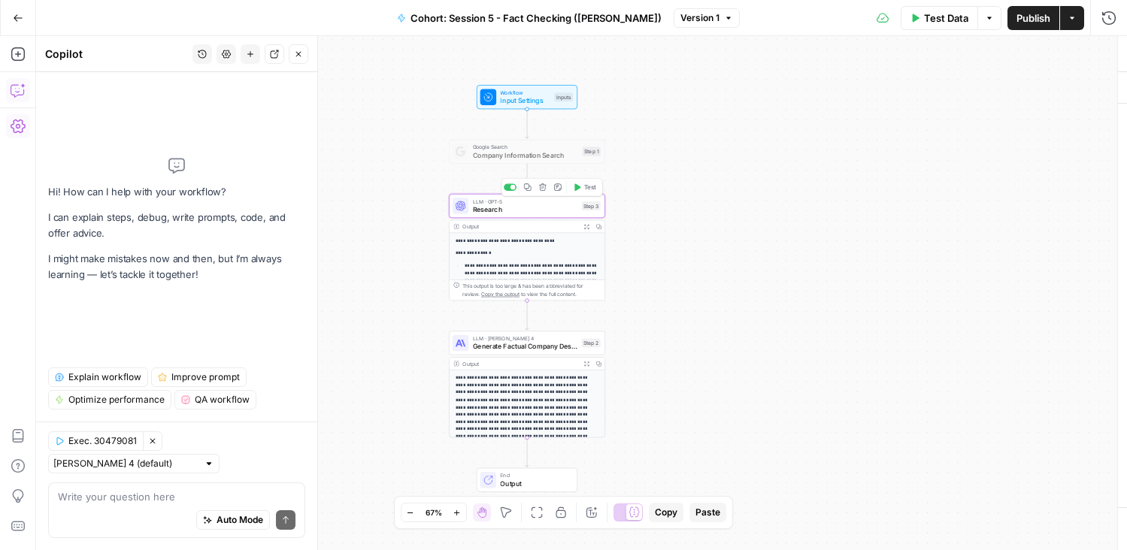
type textarea "Research"
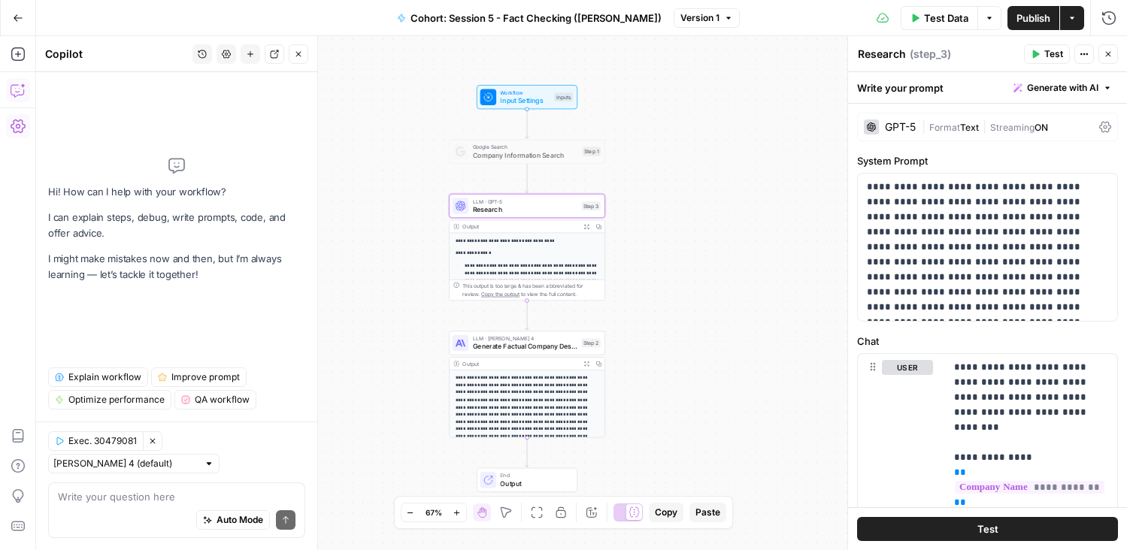
click at [540, 161] on div "Google Search Company Information Search Step 1 Copy step Delete step Add Note …" at bounding box center [527, 152] width 156 height 24
click at [564, 153] on span "Company Information Search" at bounding box center [526, 155] width 106 height 10
click at [540, 154] on span "Company Information Search" at bounding box center [526, 155] width 106 height 10
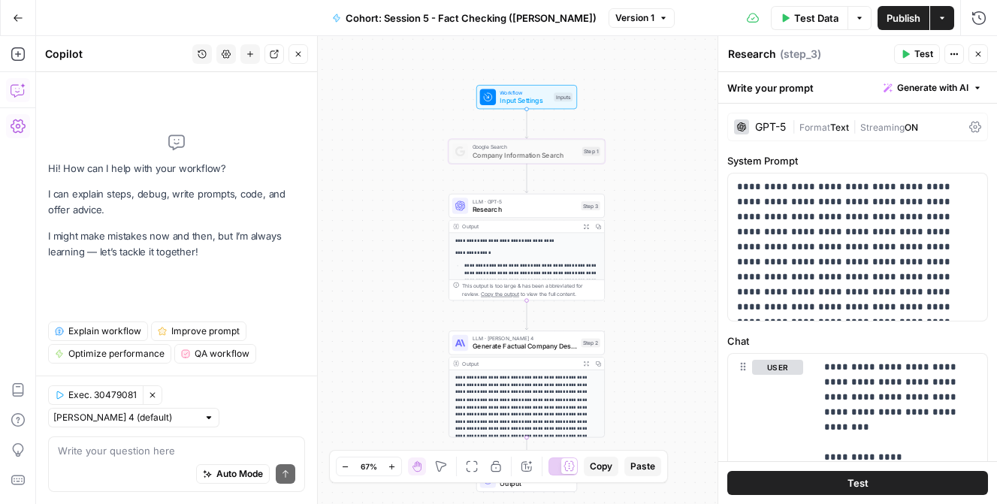
click at [863, 54] on div "Research Research ( step_3 )" at bounding box center [809, 54] width 162 height 17
click at [981, 54] on icon "button" at bounding box center [978, 54] width 9 height 9
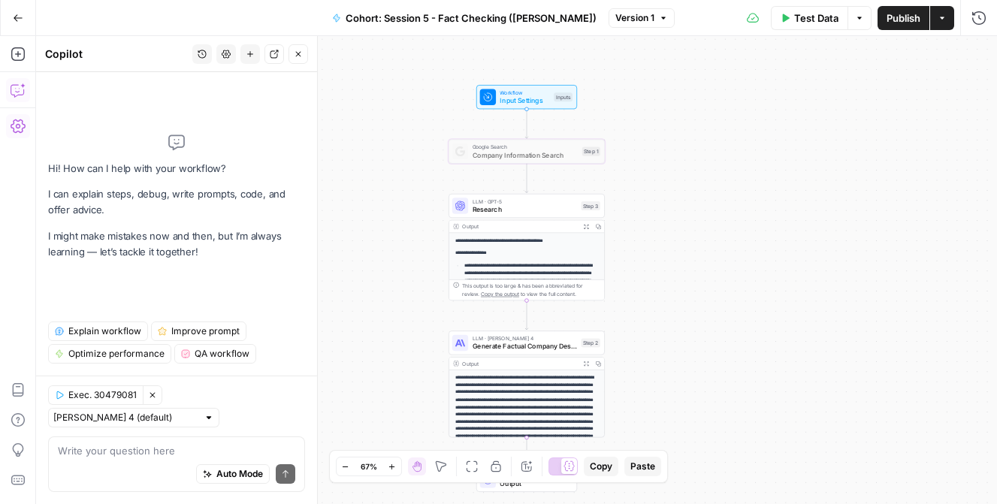
click at [520, 159] on span "Company Information Search" at bounding box center [526, 155] width 106 height 10
click at [532, 155] on span "Company Information Search" at bounding box center [526, 155] width 106 height 10
click at [573, 467] on icon at bounding box center [569, 466] width 11 height 10
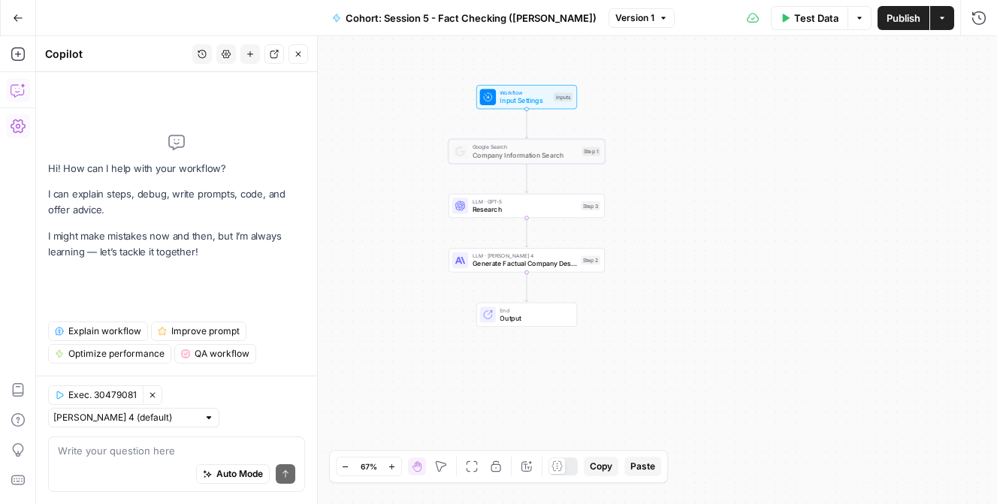
click at [602, 468] on span "Copy" at bounding box center [601, 467] width 23 height 14
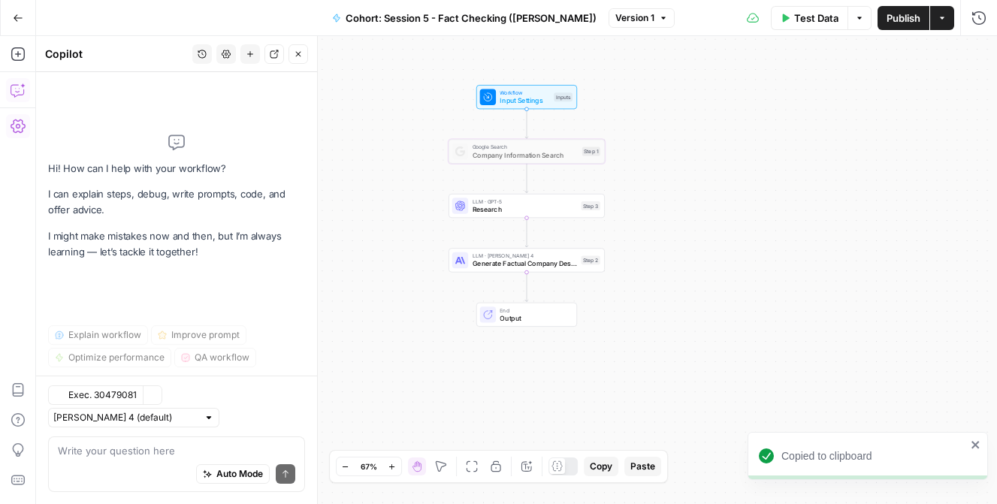
click at [486, 265] on span "Generate Factual Company Description" at bounding box center [525, 264] width 104 height 10
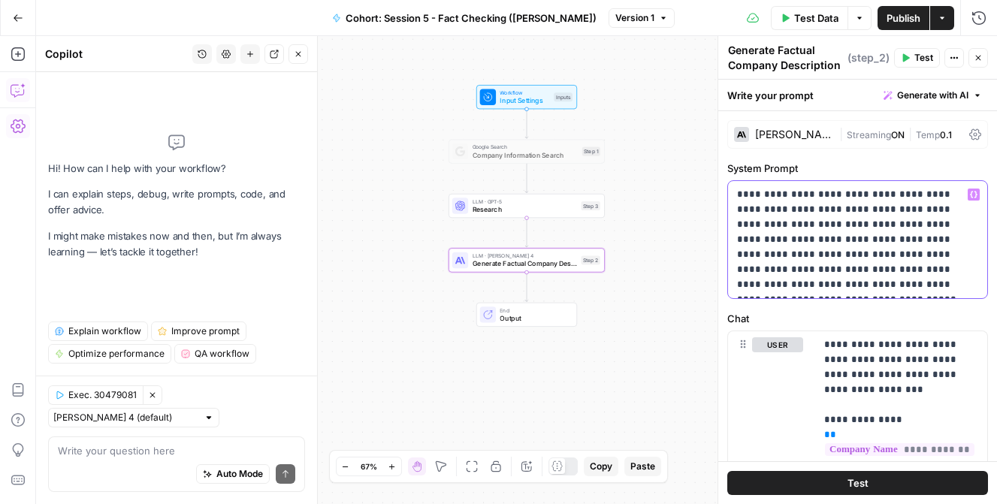
drag, startPoint x: 737, startPoint y: 195, endPoint x: 985, endPoint y: 315, distance: 275.0
click at [0, 0] on form "**********" at bounding box center [0, 0] width 0 height 0
copy p "**********"
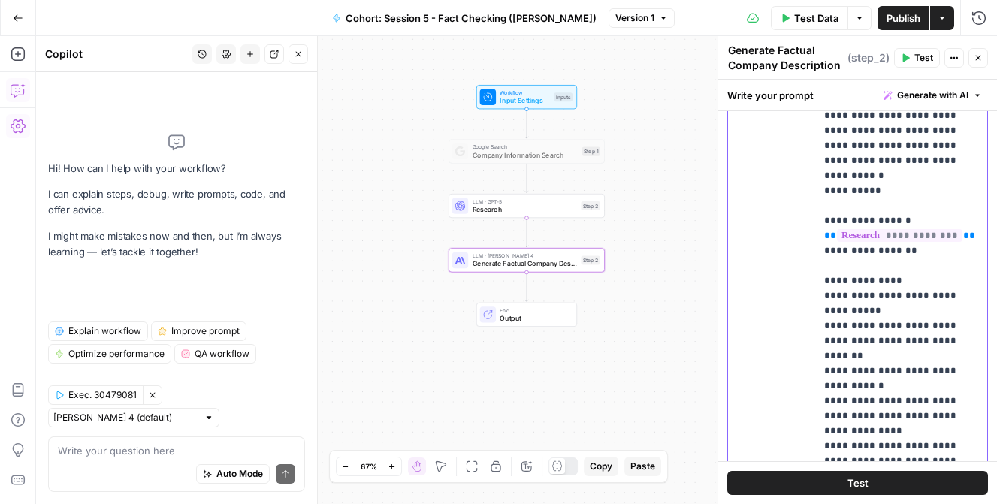
scroll to position [562, 0]
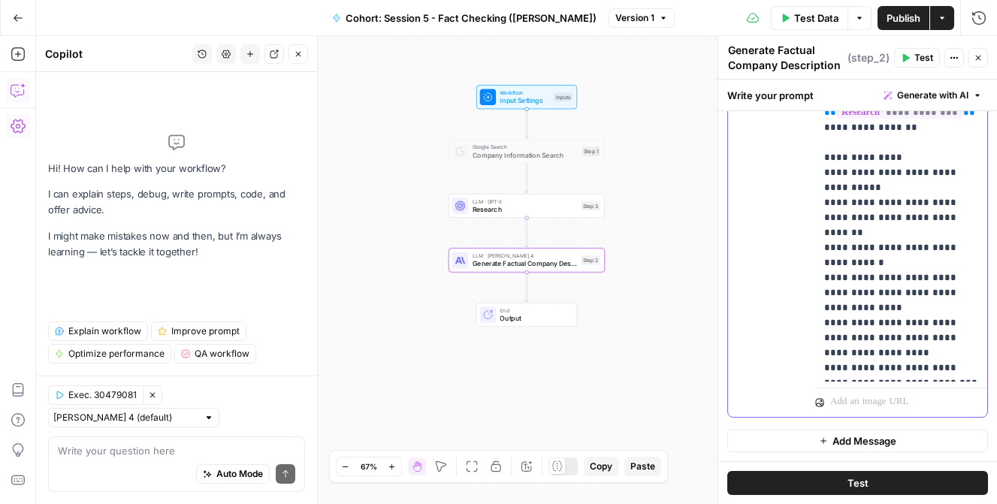
drag, startPoint x: 824, startPoint y: 341, endPoint x: 946, endPoint y: 518, distance: 214.5
click at [946, 483] on html "Kayak New Home Browse Insights Opportunities Your Data Recent Grids Create Meta…" at bounding box center [498, 252] width 997 height 504
copy p "**********"
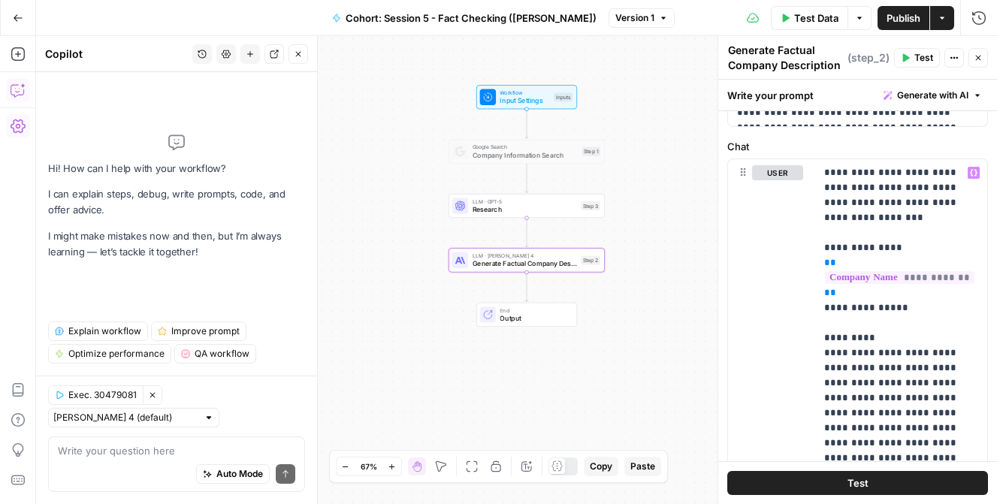
scroll to position [0, 0]
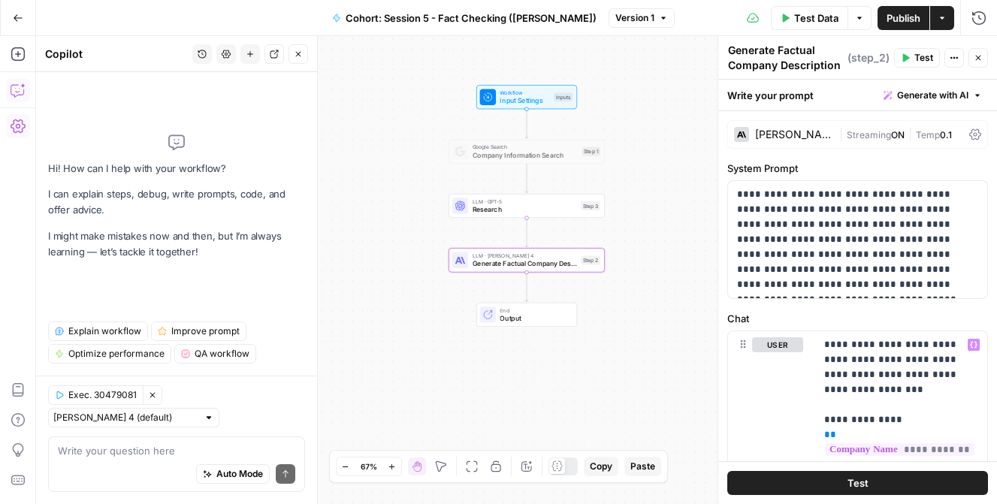
click at [855, 483] on span "Test" at bounding box center [858, 483] width 21 height 15
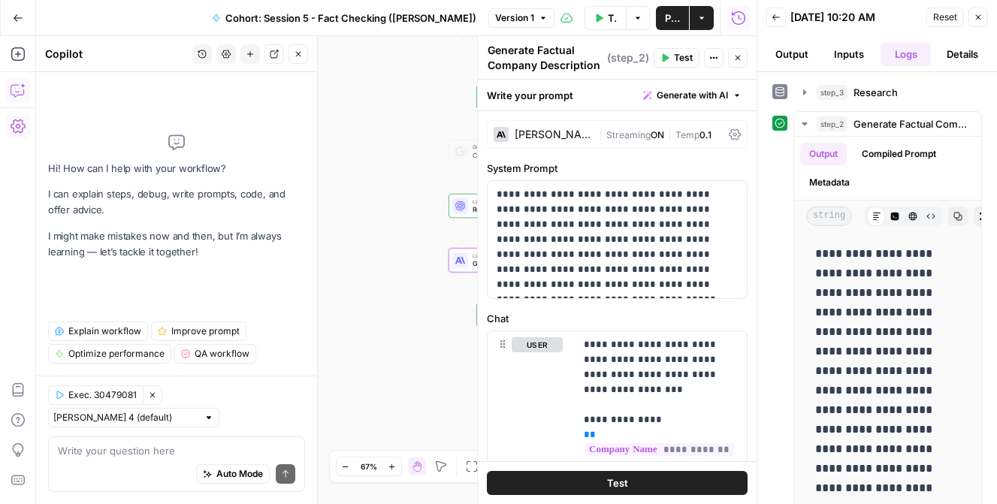
click at [788, 56] on button "Output" at bounding box center [792, 54] width 51 height 24
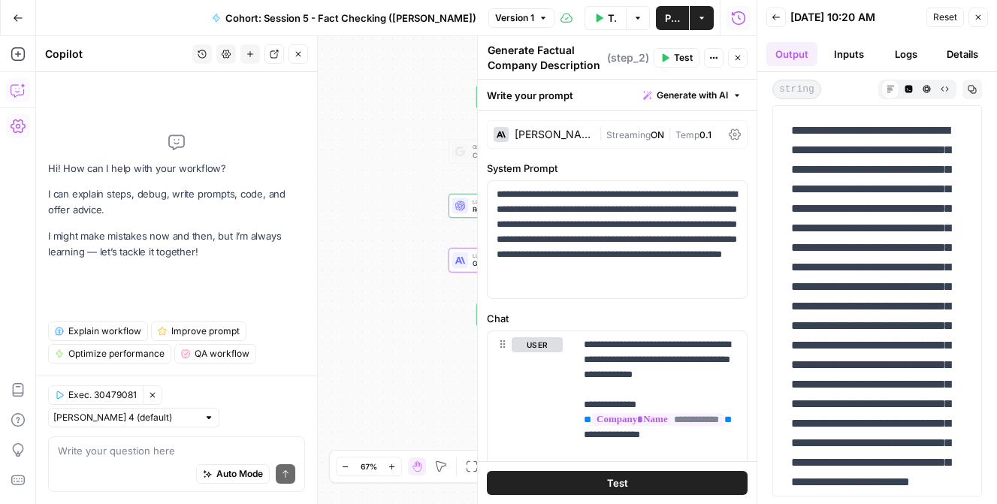
click at [852, 50] on button "Inputs" at bounding box center [849, 54] width 51 height 24
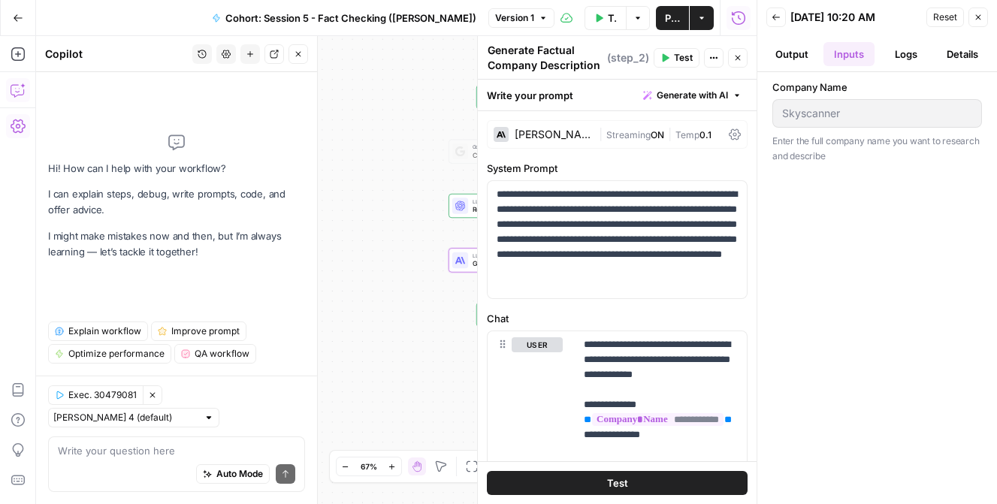
click at [907, 58] on button "Logs" at bounding box center [906, 54] width 51 height 24
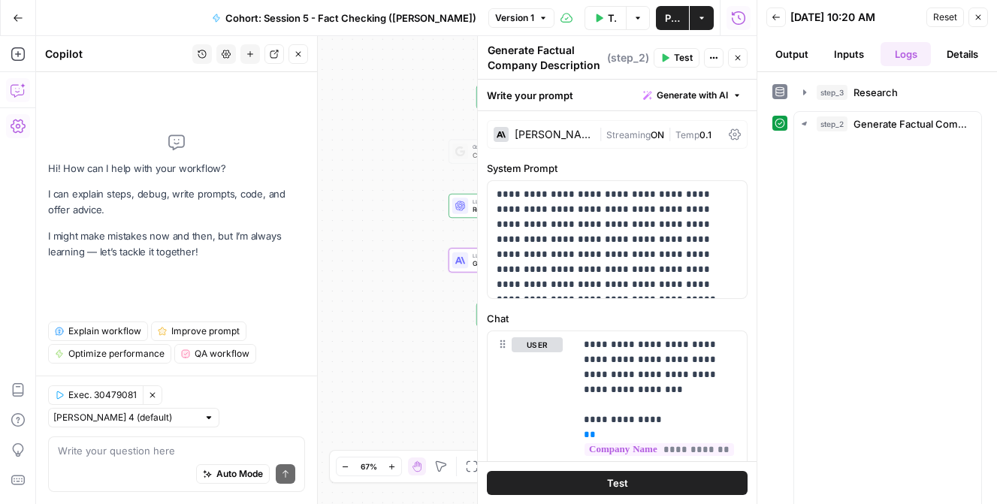
click at [907, 58] on button "Logs" at bounding box center [906, 54] width 51 height 24
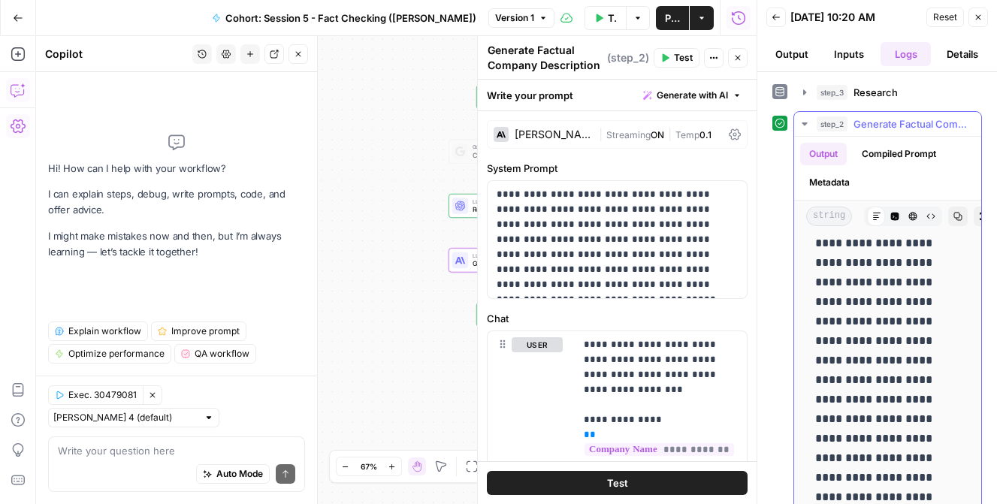
scroll to position [12, 3]
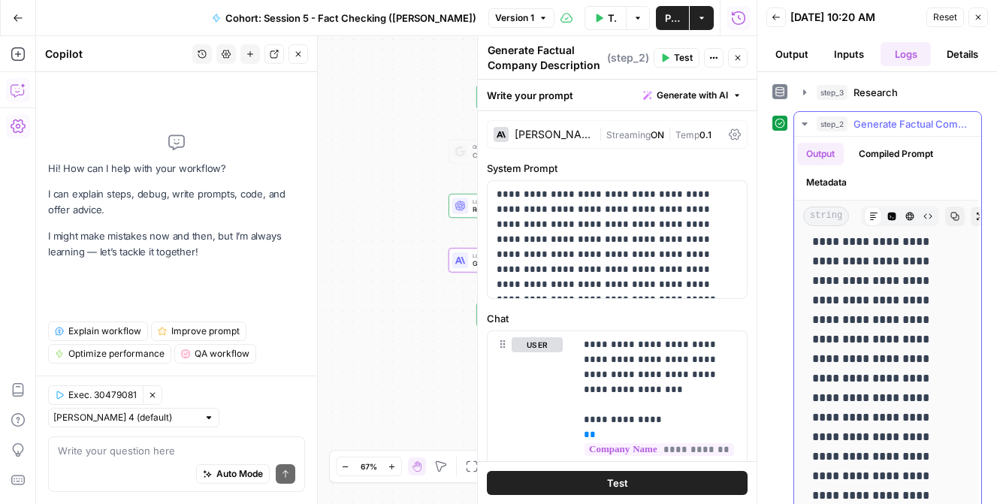
click at [888, 157] on button "Compiled Prompt" at bounding box center [896, 154] width 92 height 23
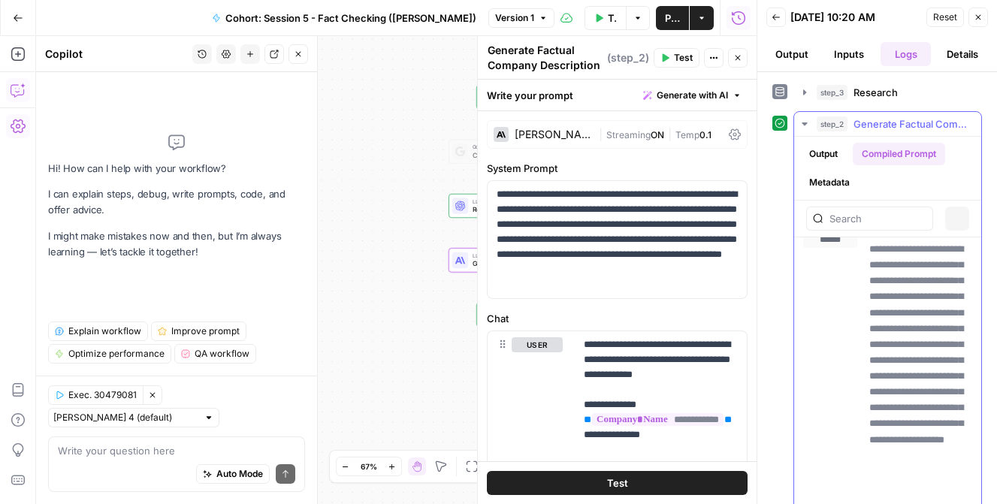
scroll to position [0, 0]
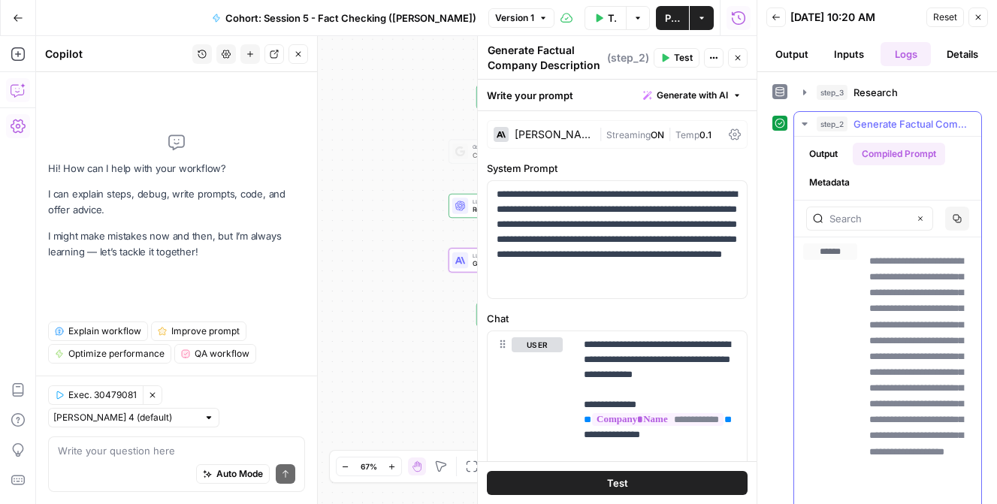
click at [813, 154] on button "Output" at bounding box center [823, 154] width 47 height 23
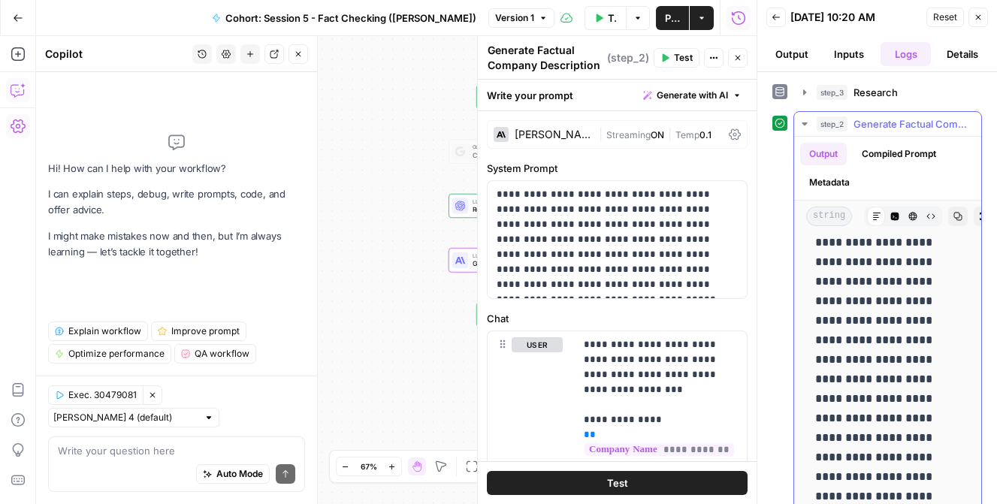
scroll to position [22, 0]
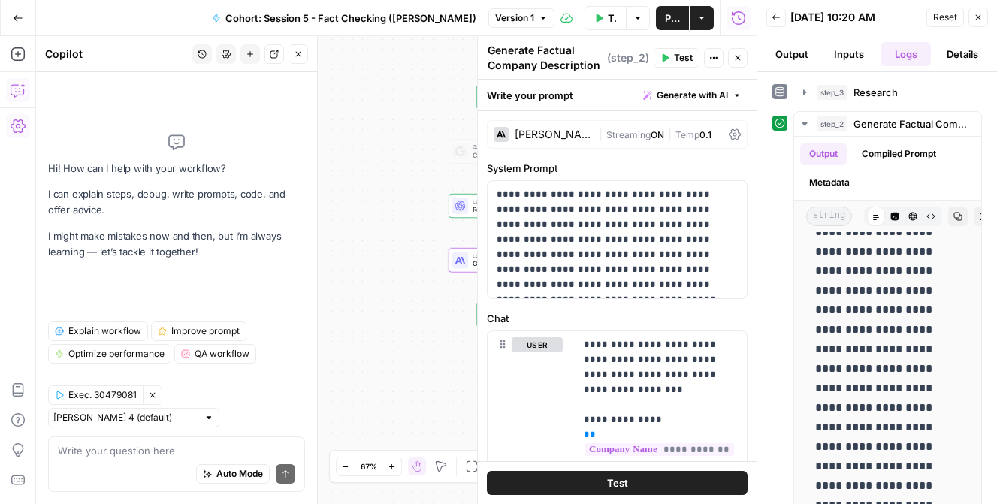
click at [981, 19] on icon "button" at bounding box center [978, 17] width 9 height 9
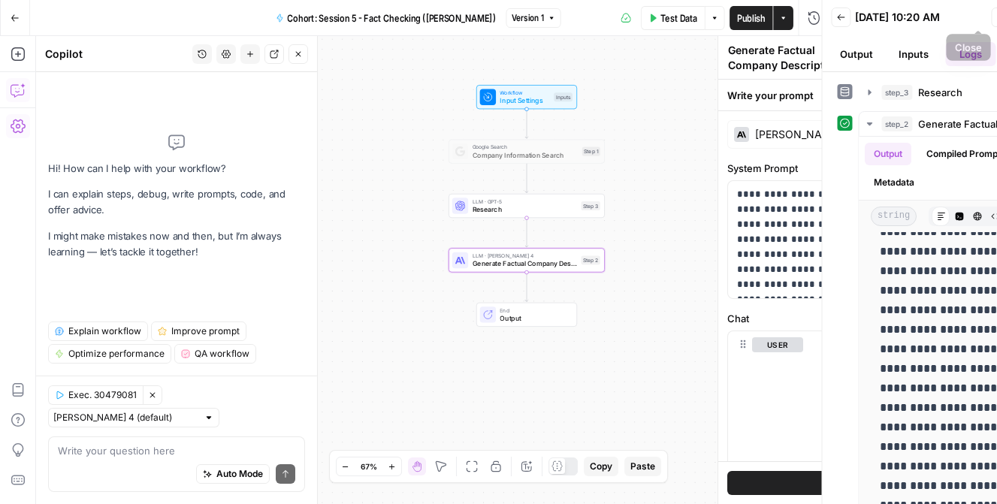
click at [981, 19] on div "Back 10/01/25 at 10:20 AM Reset Close" at bounding box center [942, 17] width 222 height 23
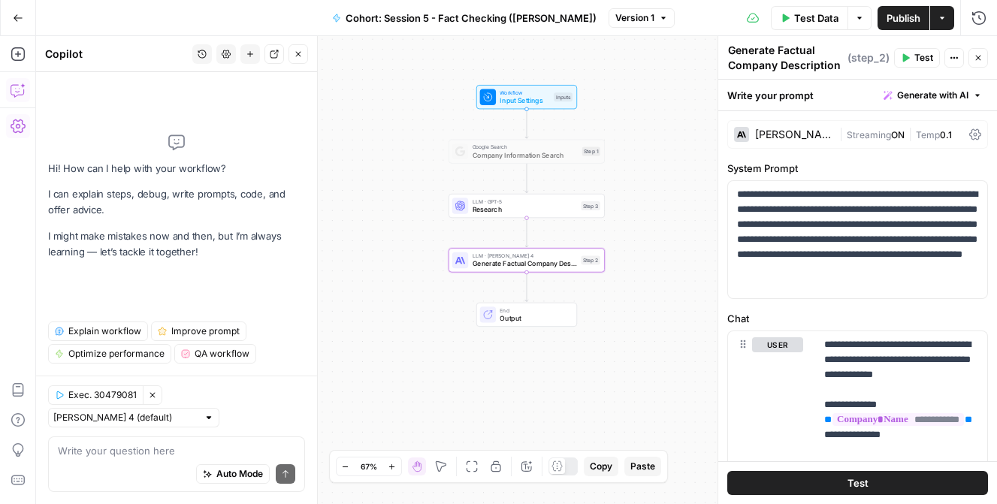
click at [504, 149] on span "Google Search" at bounding box center [526, 147] width 106 height 8
click at [467, 157] on div at bounding box center [460, 152] width 16 height 16
click at [484, 167] on div "Workflow Input Settings Inputs Google Search Company Information Search Step 1 …" at bounding box center [516, 270] width 961 height 468
click at [471, 152] on div "Google Search Company Information Search Step 1 Copy step Delete step Add Note …" at bounding box center [526, 151] width 148 height 17
click at [546, 272] on div "LLM · Claude Sonnet 4 Generate Factual Company Description Step 2 Copy step Del…" at bounding box center [527, 260] width 156 height 24
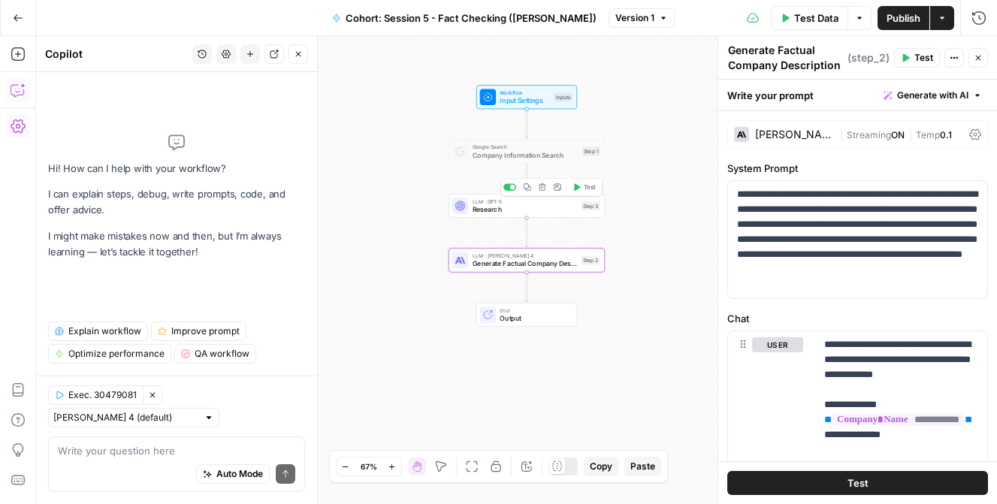
click at [560, 198] on span "LLM · GPT-5" at bounding box center [525, 202] width 104 height 8
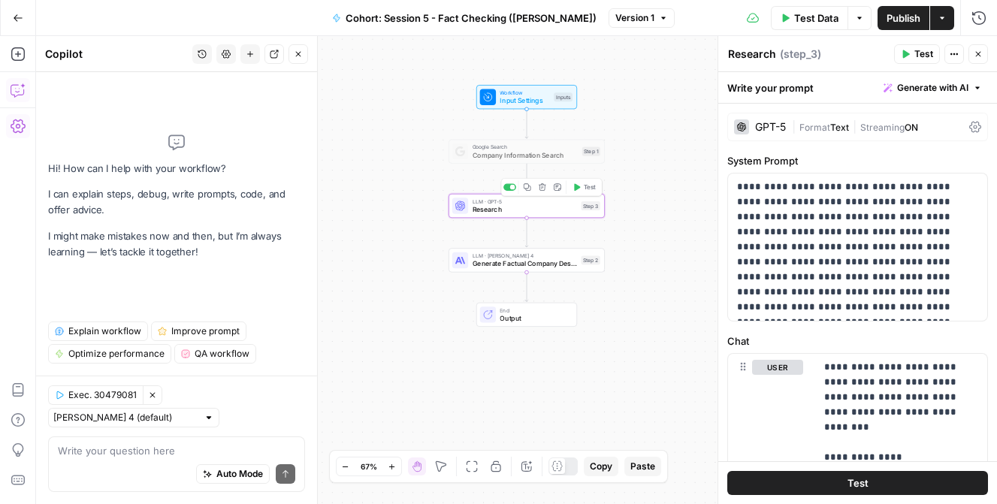
click at [564, 153] on span "Company Information Search" at bounding box center [526, 155] width 106 height 10
click at [534, 102] on span "Input Settings" at bounding box center [525, 100] width 50 height 10
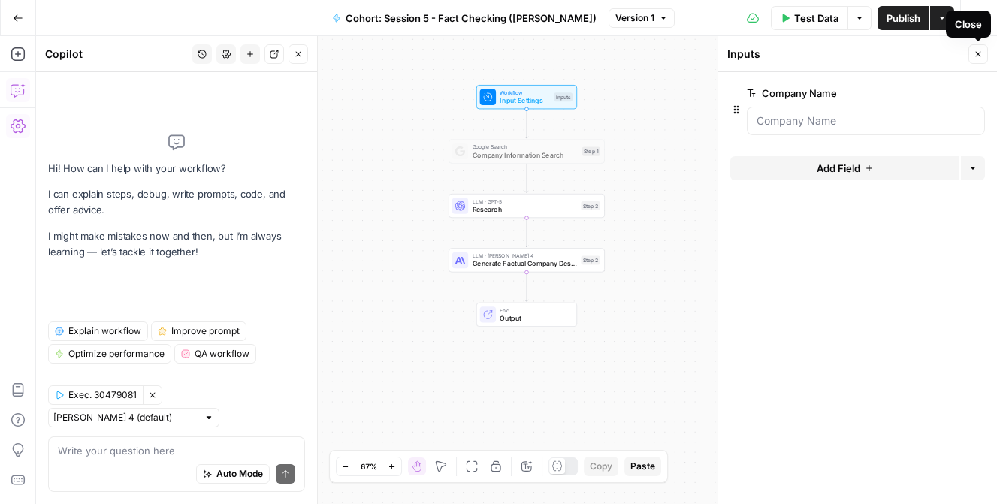
click at [988, 47] on button "Close" at bounding box center [979, 54] width 20 height 20
click at [527, 96] on span "Input Settings" at bounding box center [525, 100] width 50 height 10
click at [543, 263] on span "Generate Factual Company Description" at bounding box center [525, 264] width 104 height 10
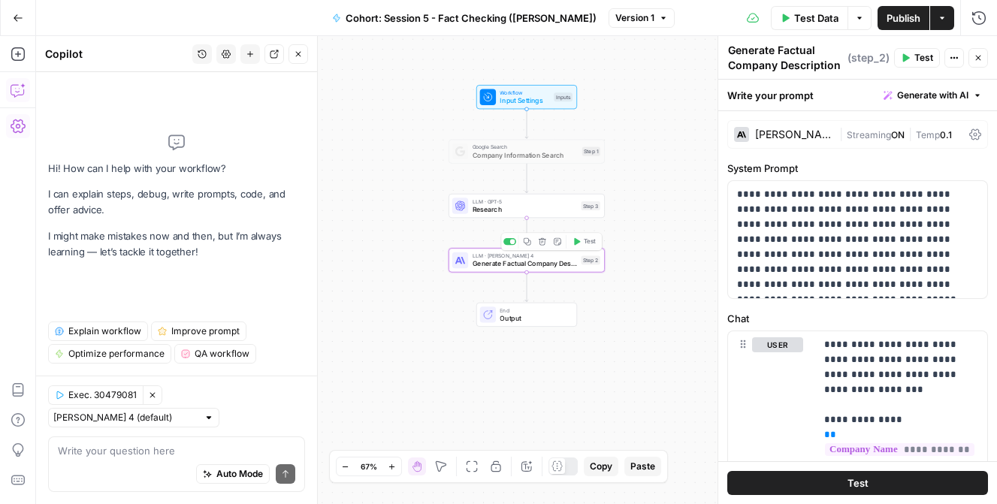
click at [546, 200] on span "LLM · GPT-5" at bounding box center [525, 202] width 104 height 8
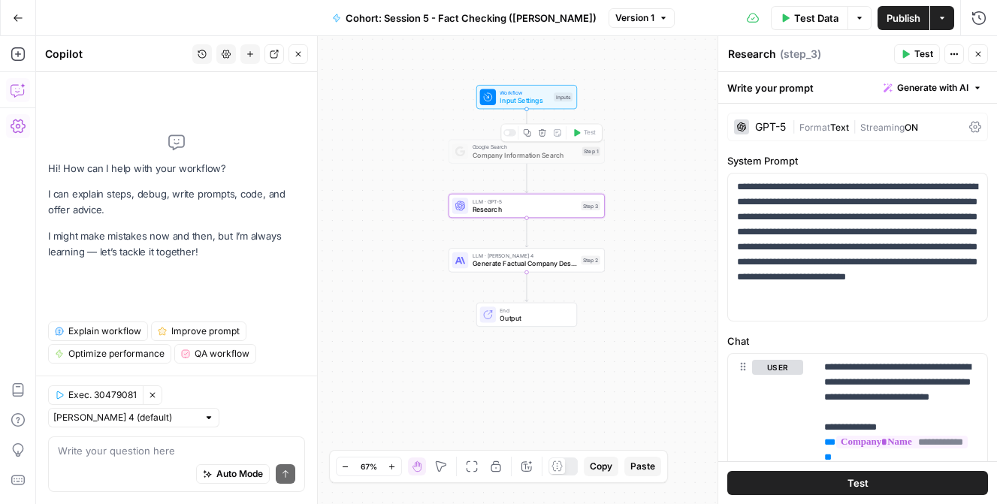
click at [539, 159] on div "Google Search Company Information Search Step 1 Copy step Delete step Add Note …" at bounding box center [527, 152] width 156 height 24
click at [552, 215] on div "LLM · GPT-5 Research Step 3 Copy step Delete step Add Note Test" at bounding box center [527, 206] width 156 height 24
click at [603, 464] on span "Copy" at bounding box center [601, 467] width 23 height 14
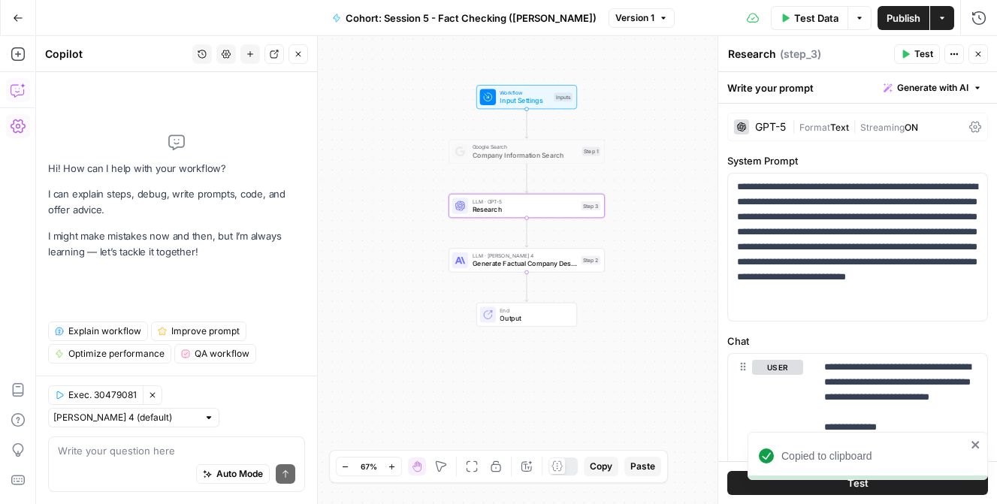
click at [560, 264] on span "Generate Factual Company Description" at bounding box center [525, 264] width 104 height 10
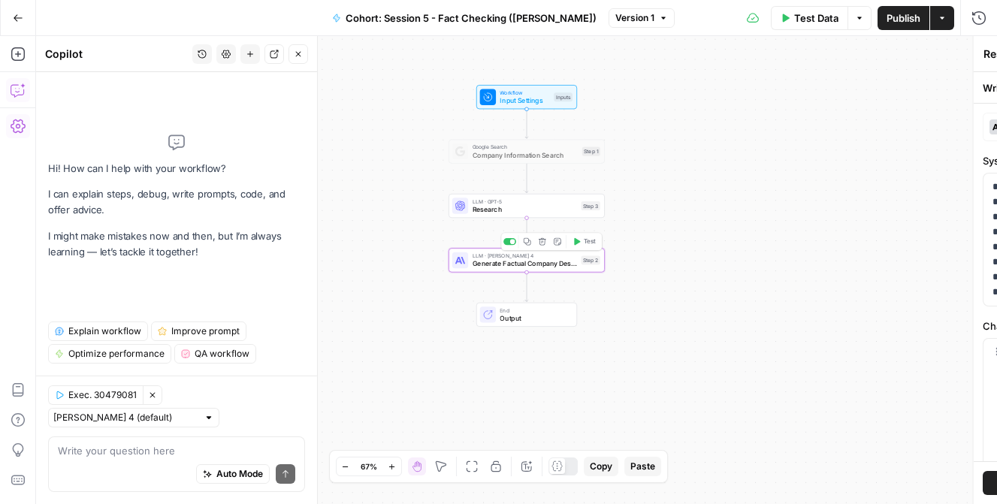
type textarea "Generate Factual Company Description"
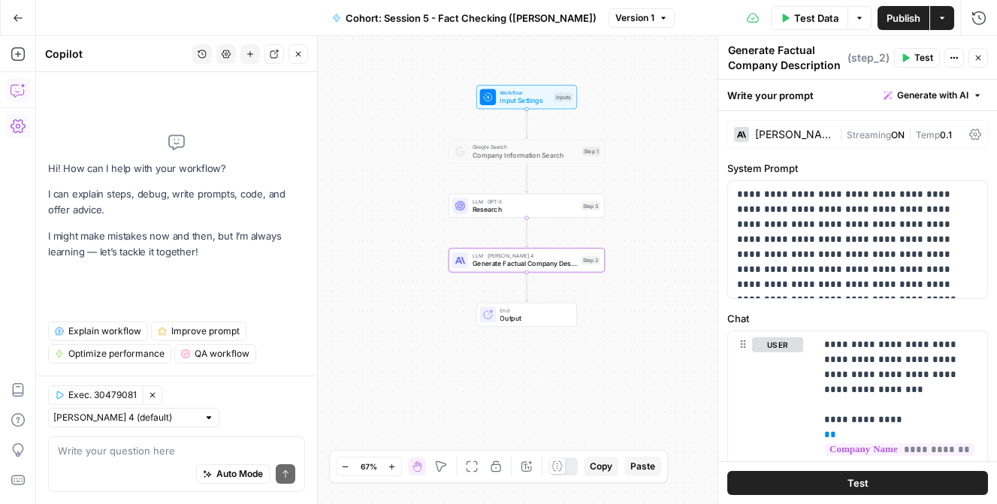
click at [601, 473] on span "Copy" at bounding box center [601, 467] width 23 height 14
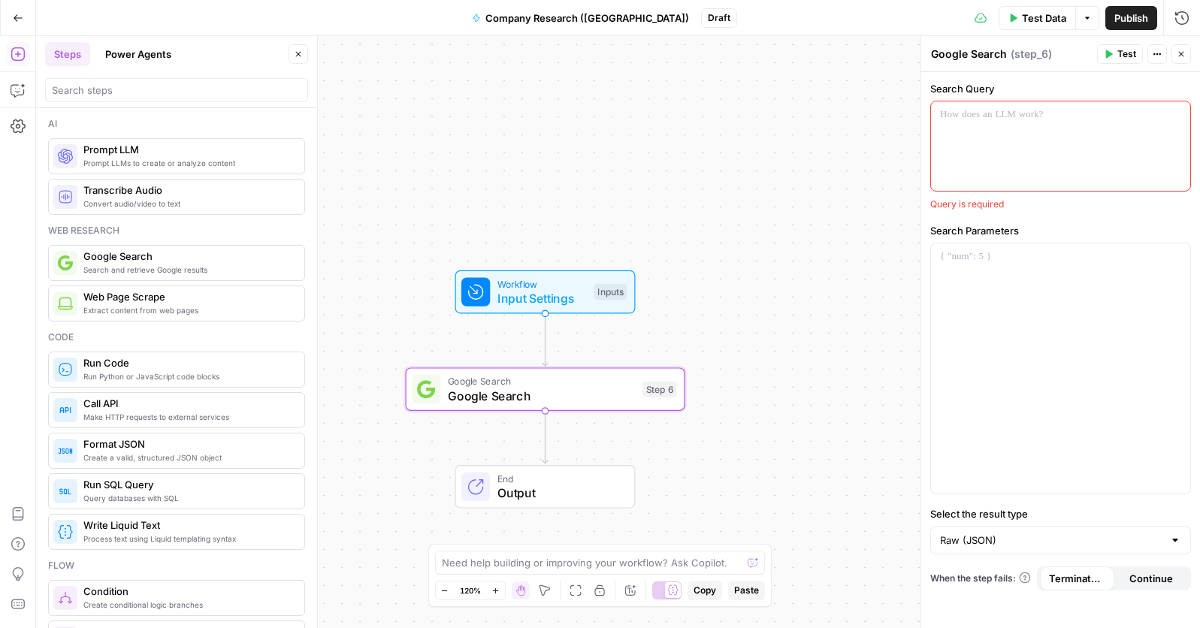
click at [747, 591] on span "Paste" at bounding box center [746, 591] width 25 height 14
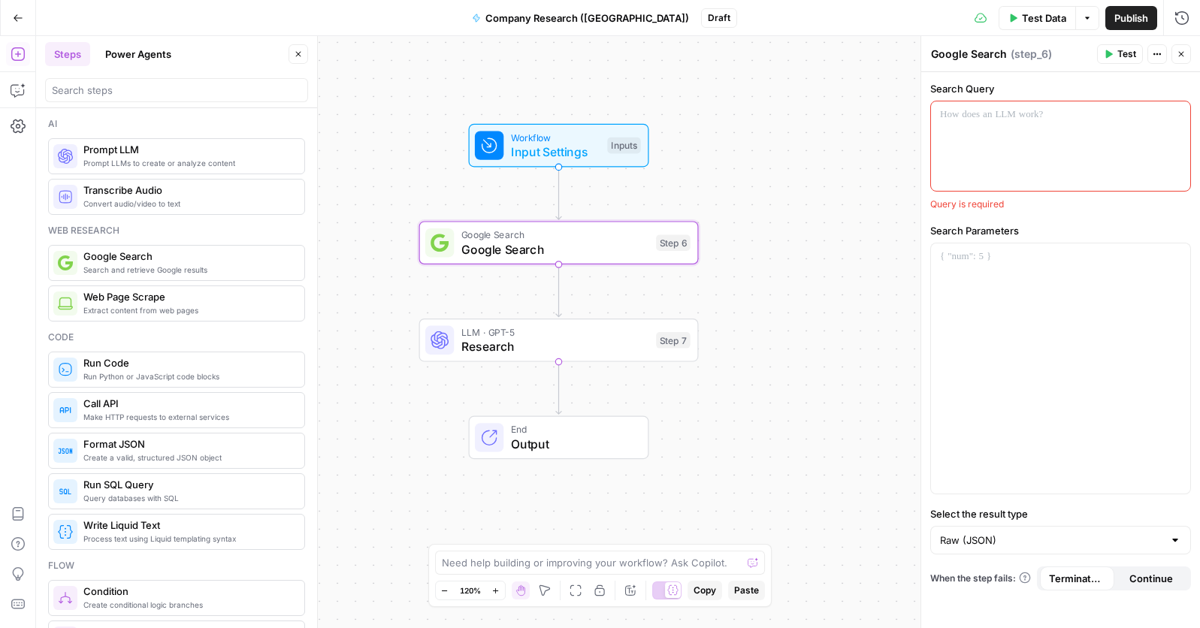
click at [1118, 53] on span "Test" at bounding box center [1127, 54] width 19 height 14
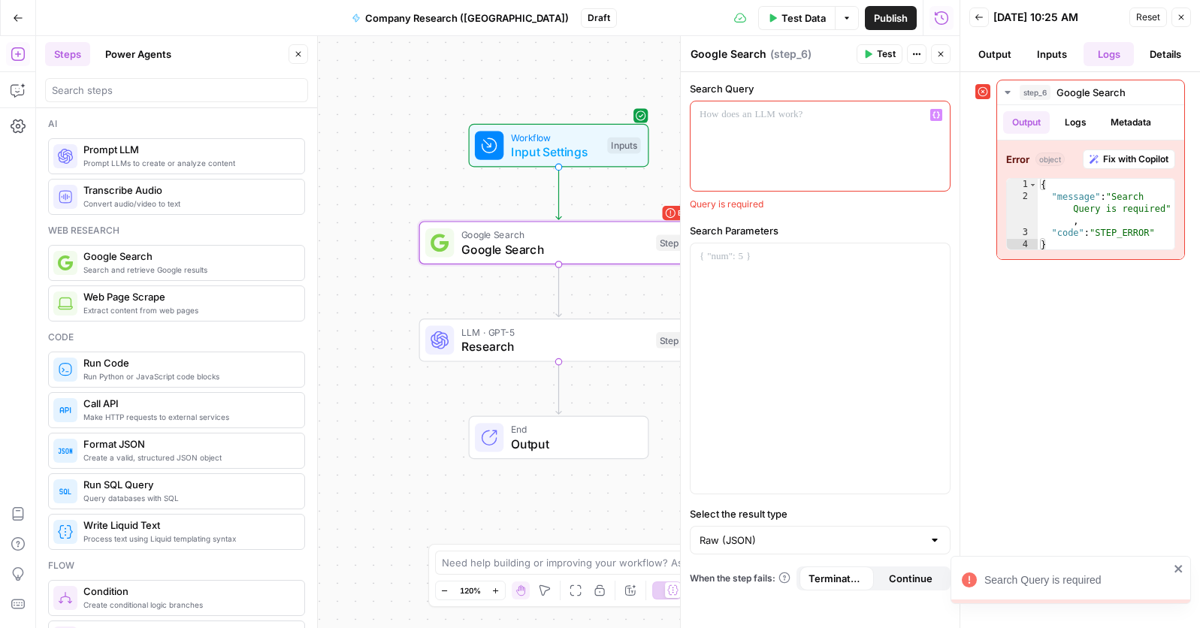
click at [750, 113] on p at bounding box center [820, 114] width 241 height 15
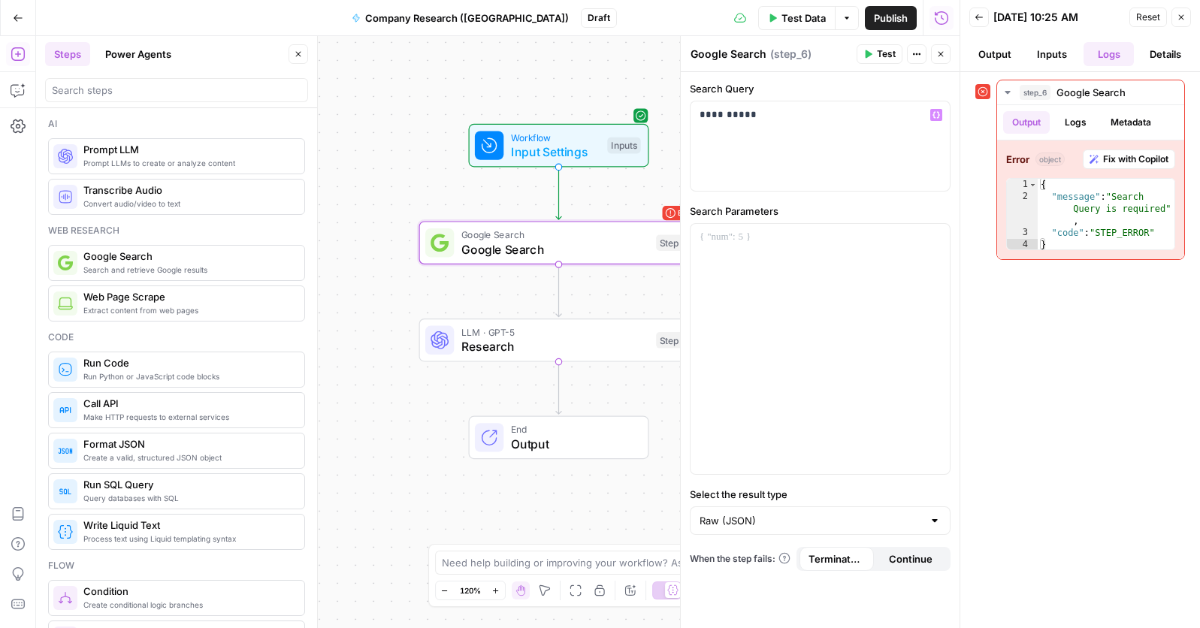
click at [882, 53] on span "Test" at bounding box center [886, 54] width 19 height 14
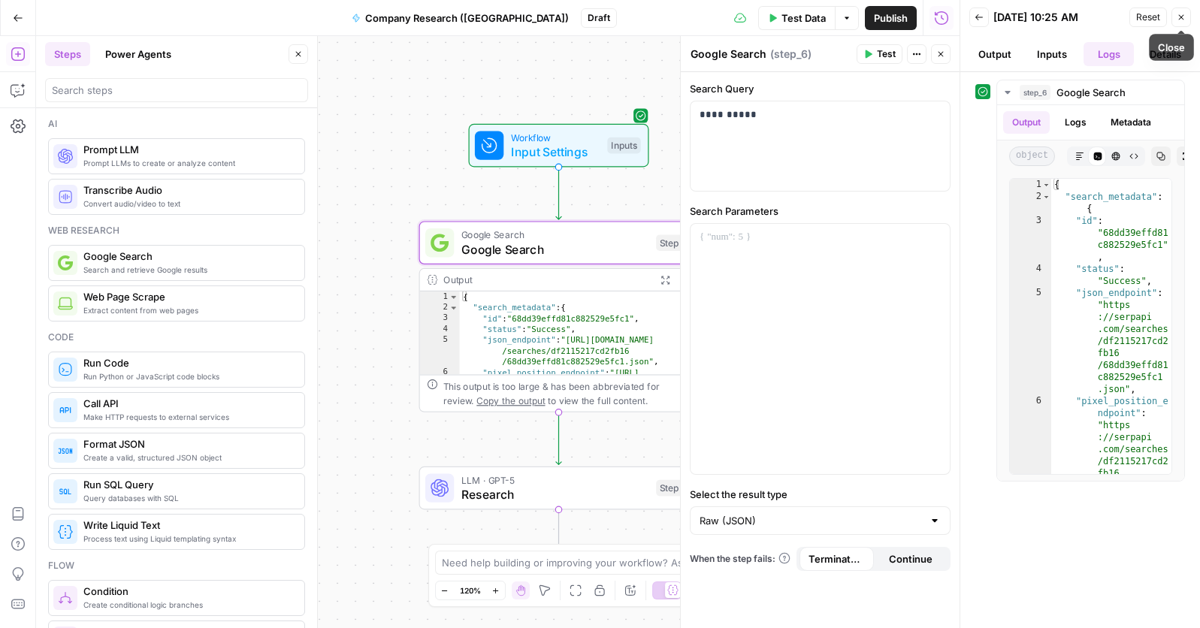
click at [1181, 17] on icon "button" at bounding box center [1181, 17] width 5 height 5
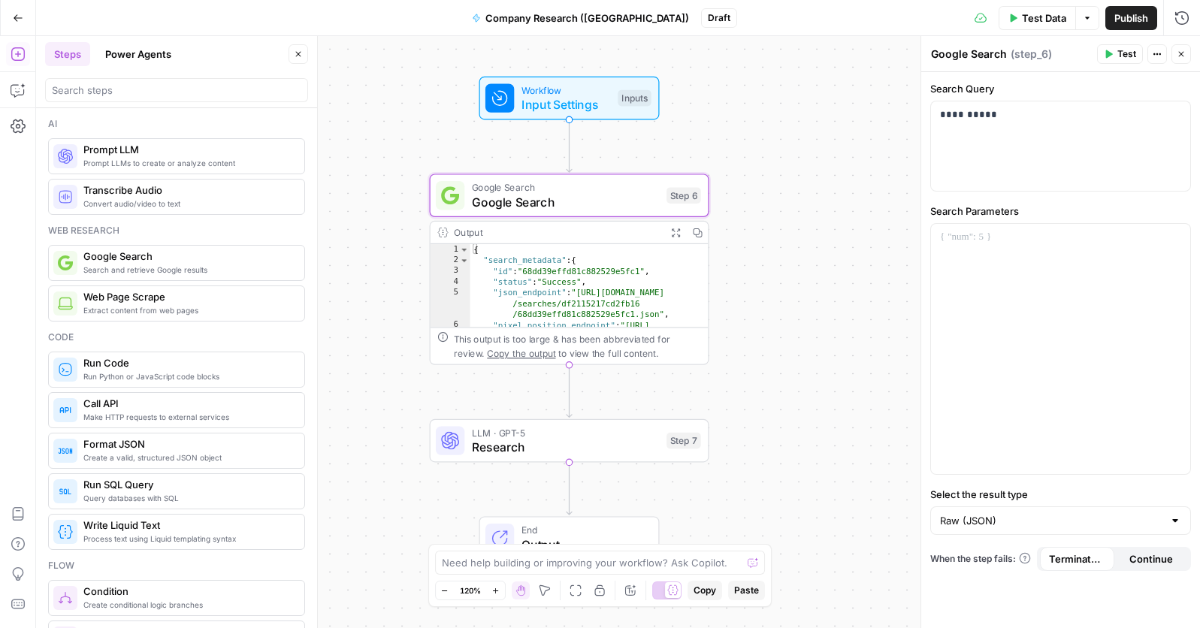
click at [754, 592] on span "Paste" at bounding box center [746, 591] width 25 height 14
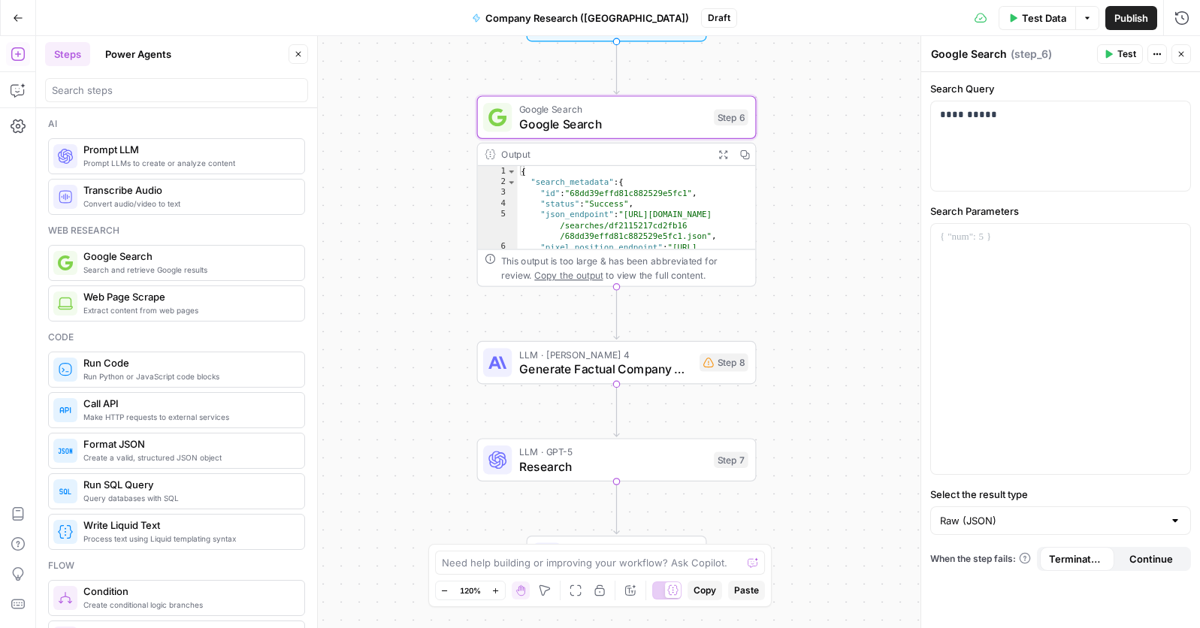
click at [1118, 57] on div "Publish P" at bounding box center [1130, 50] width 67 height 27
click at [1118, 53] on div "Publish P" at bounding box center [1130, 50] width 49 height 15
click at [1034, 26] on button "Test Data" at bounding box center [1037, 18] width 77 height 24
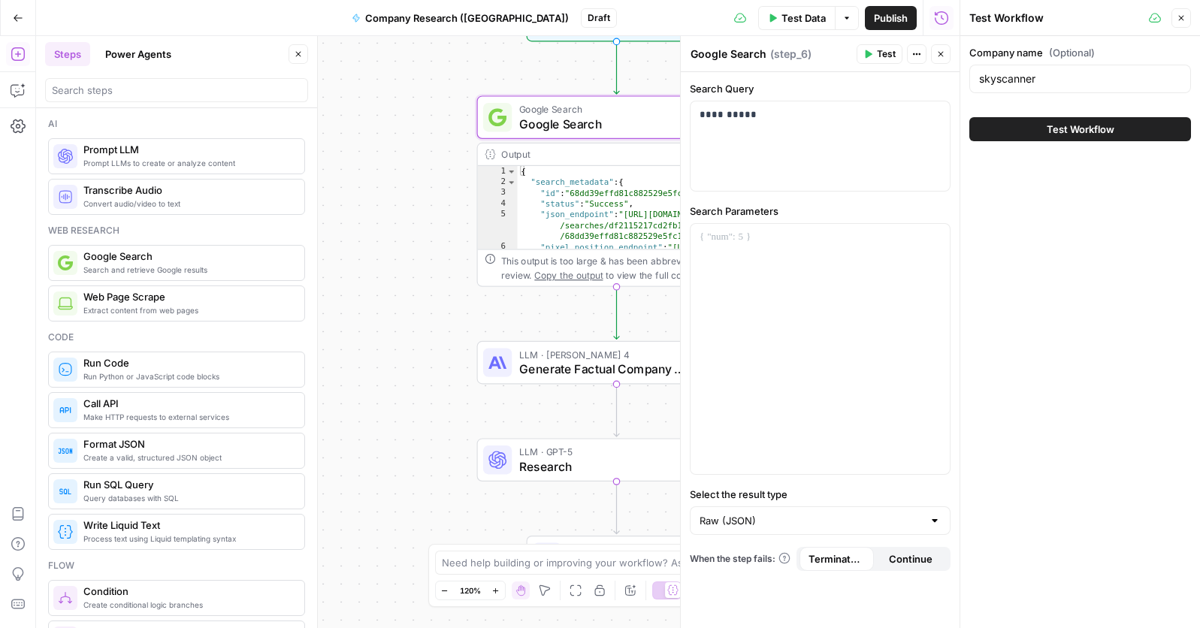
click at [1047, 127] on span "Test Workflow" at bounding box center [1081, 129] width 68 height 15
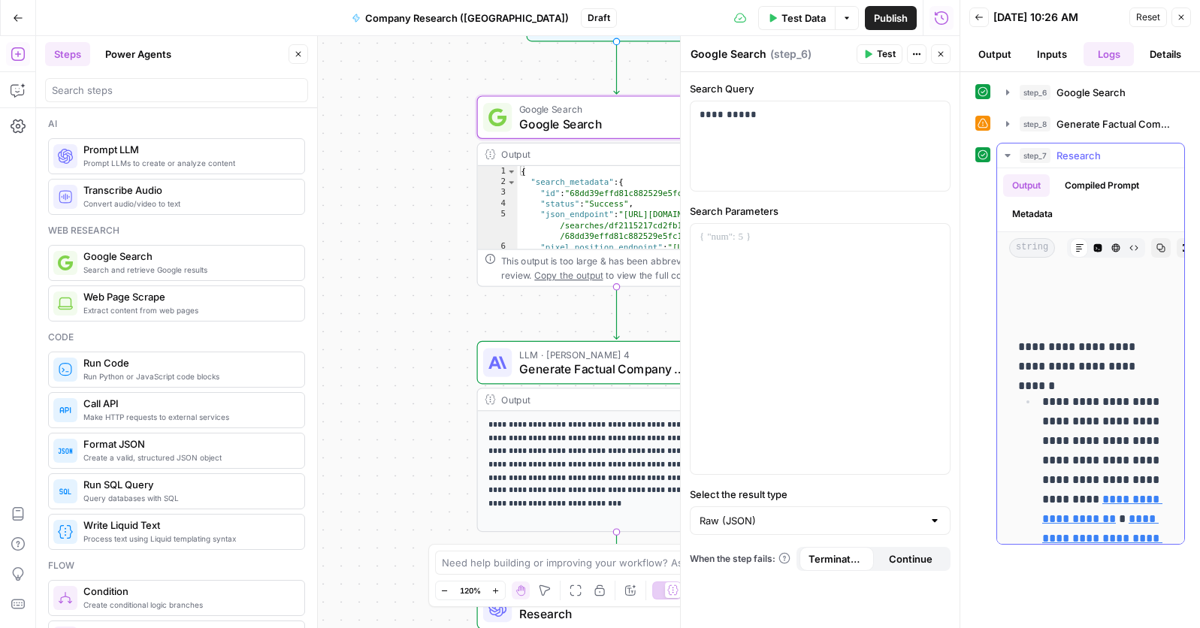
scroll to position [2370, 0]
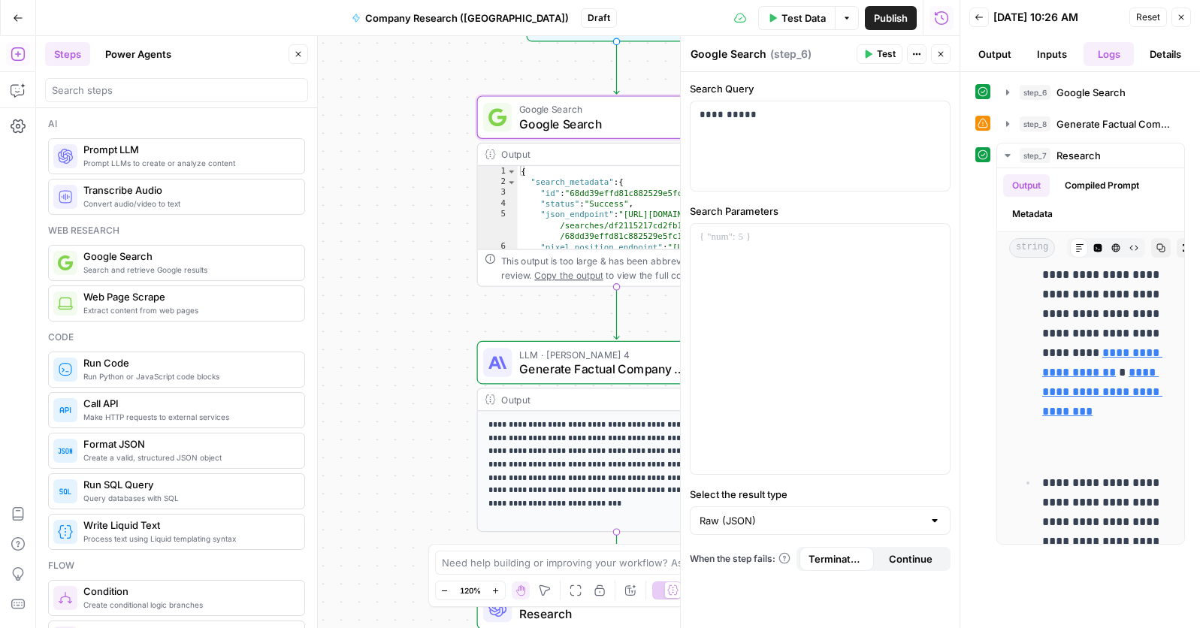
click at [1183, 20] on icon "button" at bounding box center [1181, 17] width 9 height 9
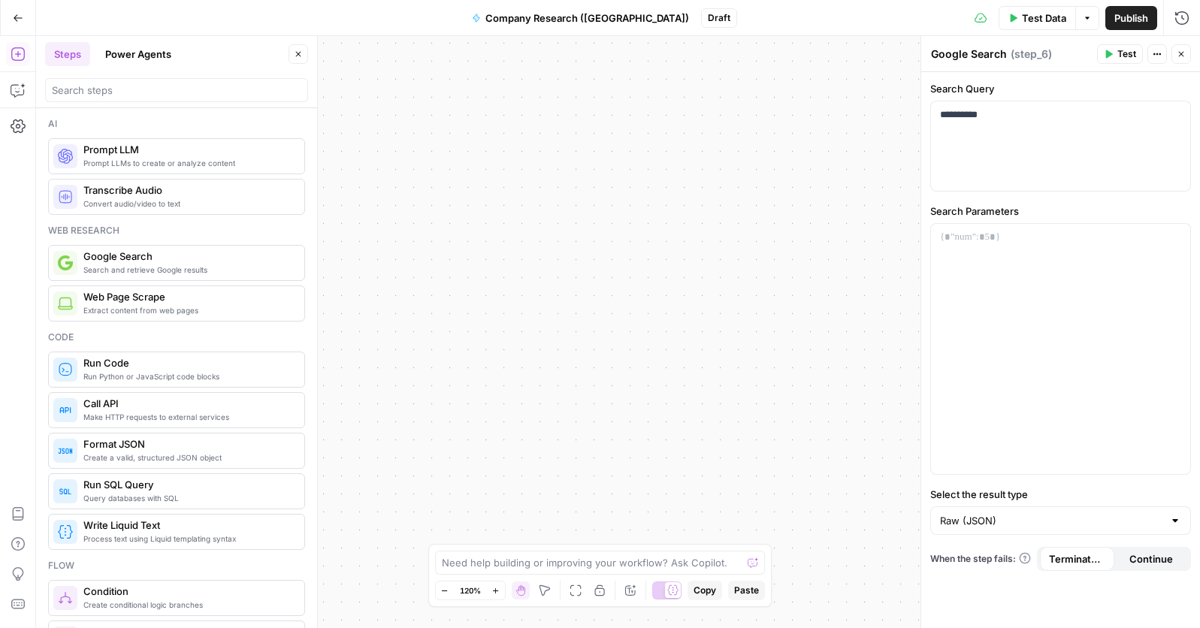
click at [1135, 18] on span "Publish" at bounding box center [1132, 18] width 34 height 15
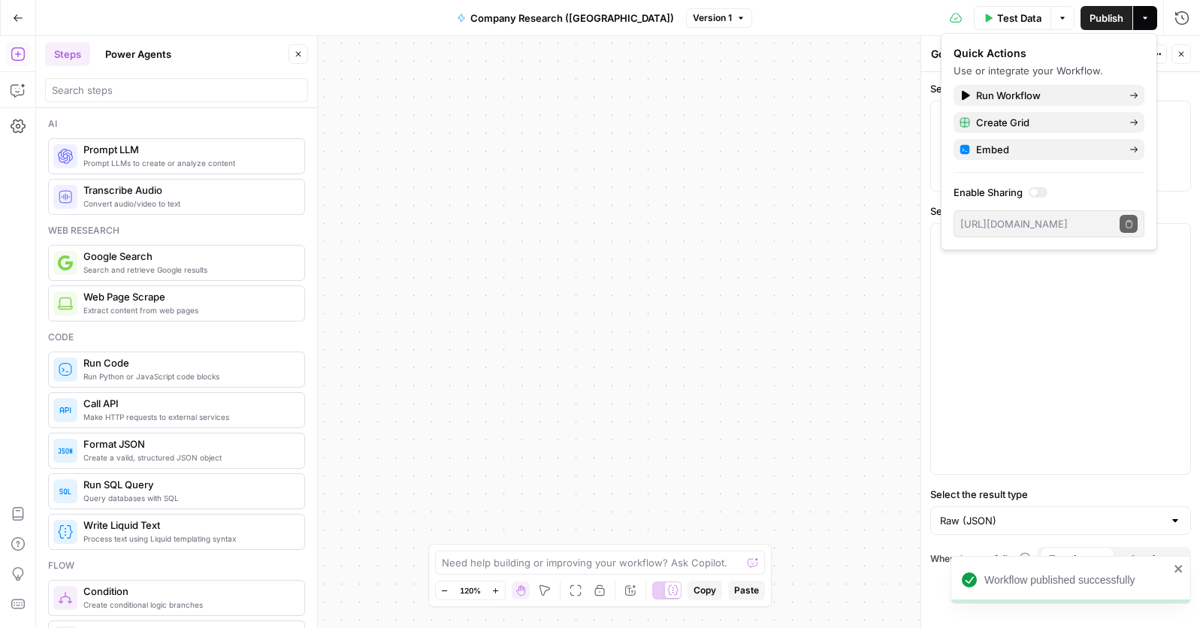
click at [17, 17] on icon "button" at bounding box center [18, 18] width 11 height 11
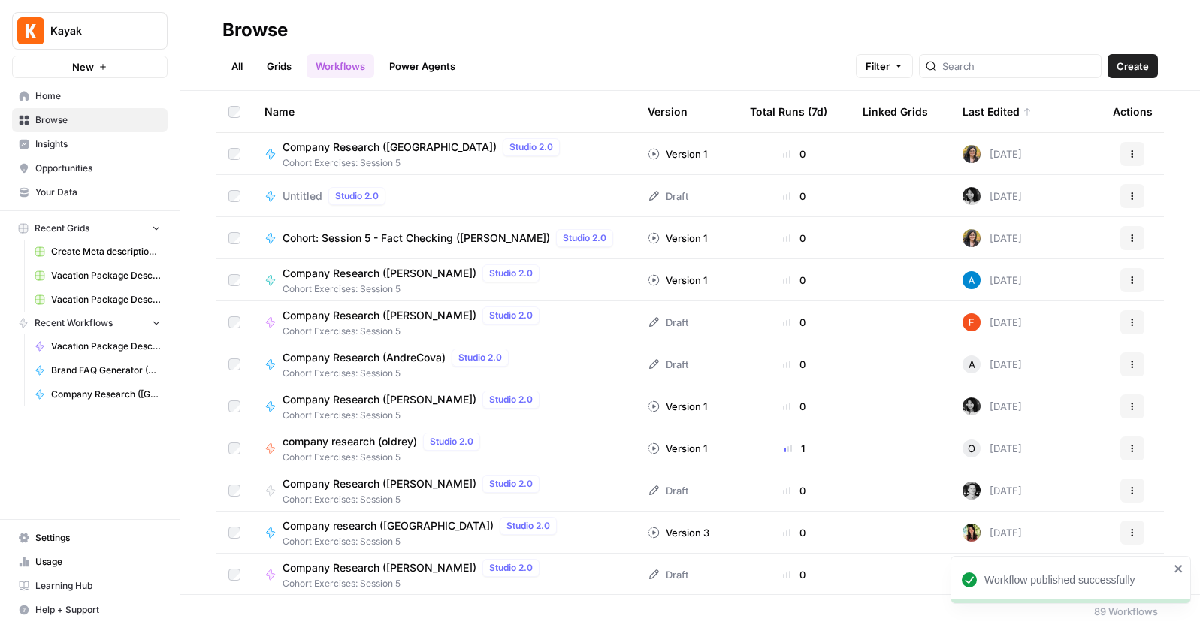
click at [70, 190] on span "Your Data" at bounding box center [98, 193] width 126 height 14
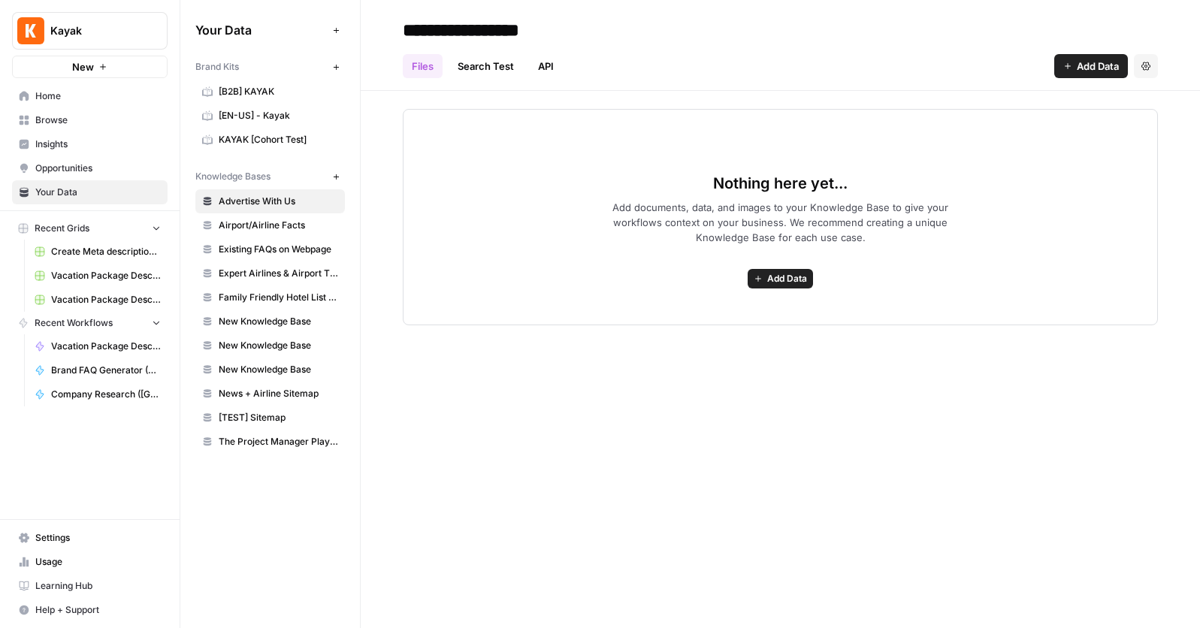
click at [74, 165] on span "Opportunities" at bounding box center [98, 169] width 126 height 14
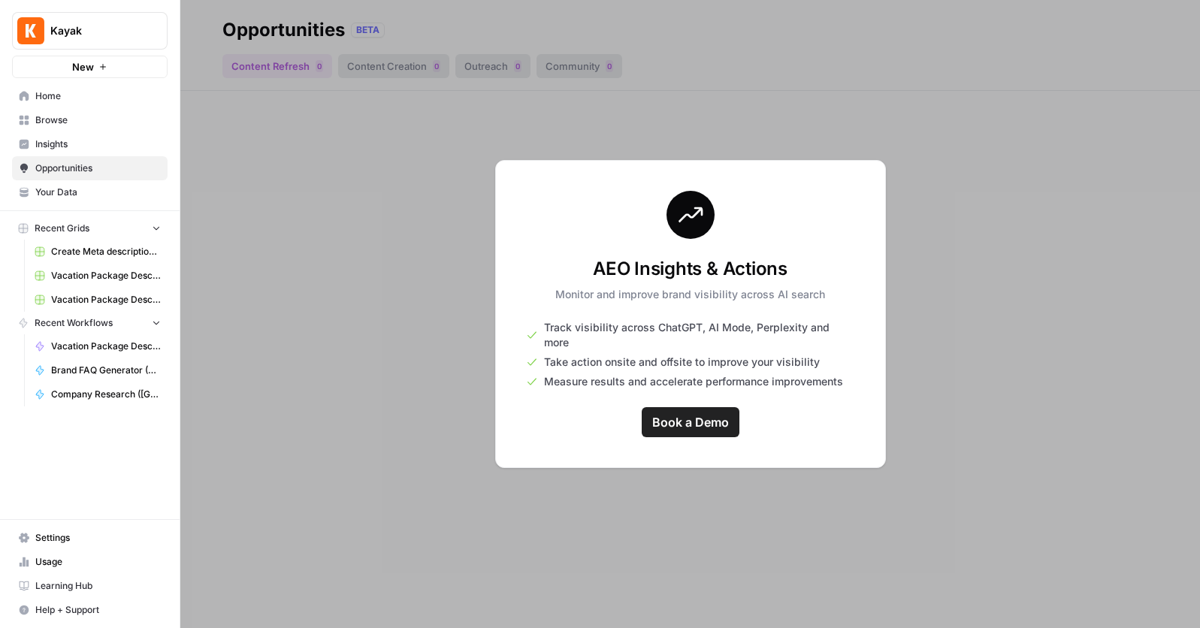
click at [65, 193] on span "Your Data" at bounding box center [98, 193] width 126 height 14
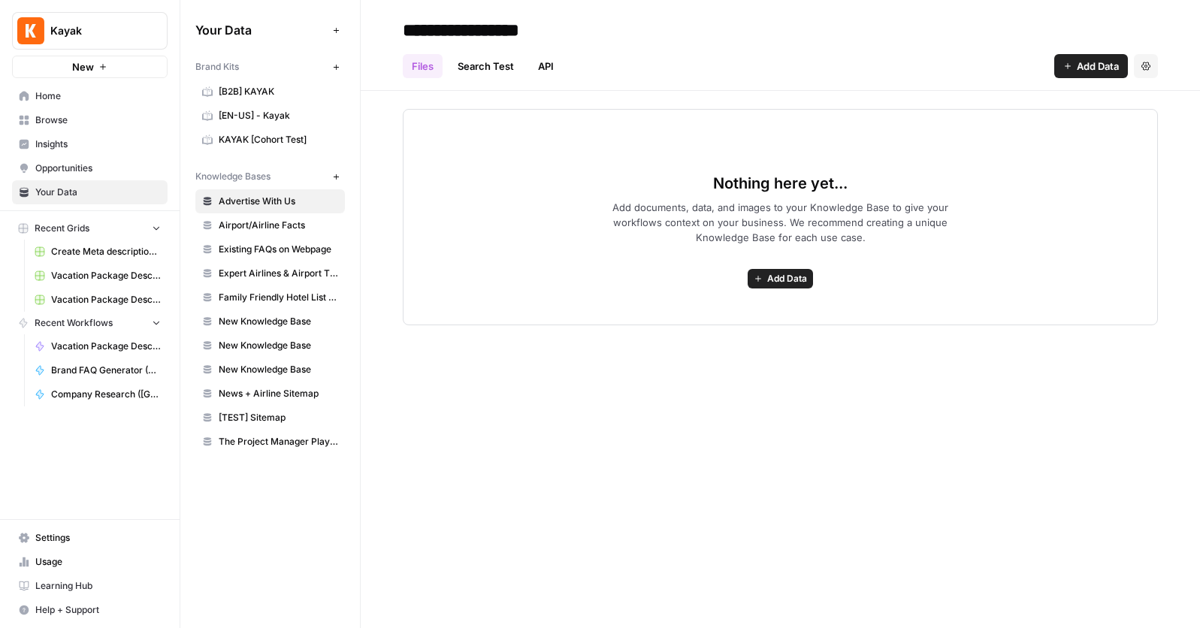
click at [58, 225] on span "Recent Grids" at bounding box center [62, 229] width 55 height 14
click at [60, 223] on span "Recent Grids" at bounding box center [62, 229] width 55 height 14
click at [24, 227] on rect "button" at bounding box center [23, 228] width 9 height 9
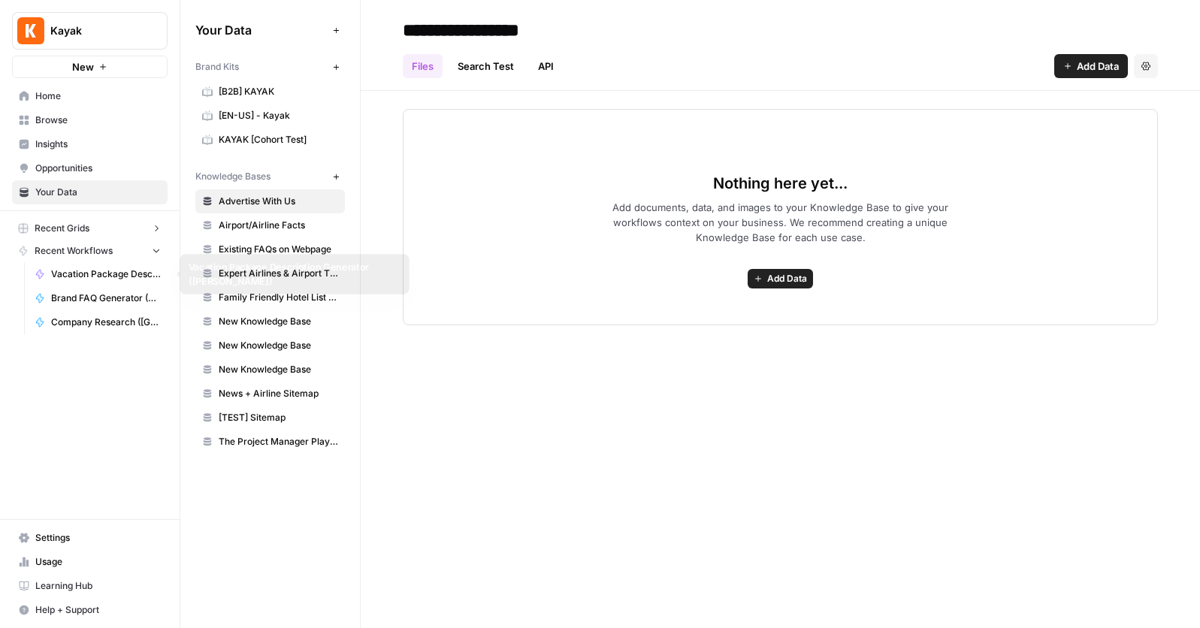
click at [109, 278] on span "Vacation Package Description Generator ([PERSON_NAME])" at bounding box center [106, 275] width 110 height 14
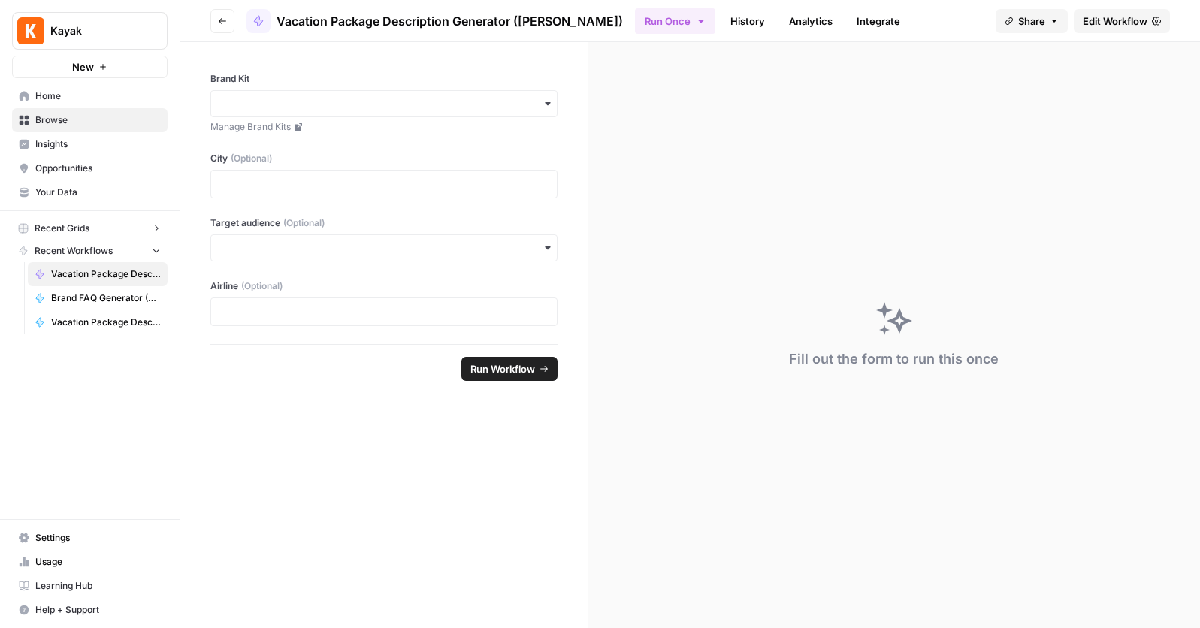
click at [68, 245] on span "Recent Workflows" at bounding box center [74, 251] width 78 height 14
click at [225, 19] on icon "button" at bounding box center [222, 21] width 9 height 9
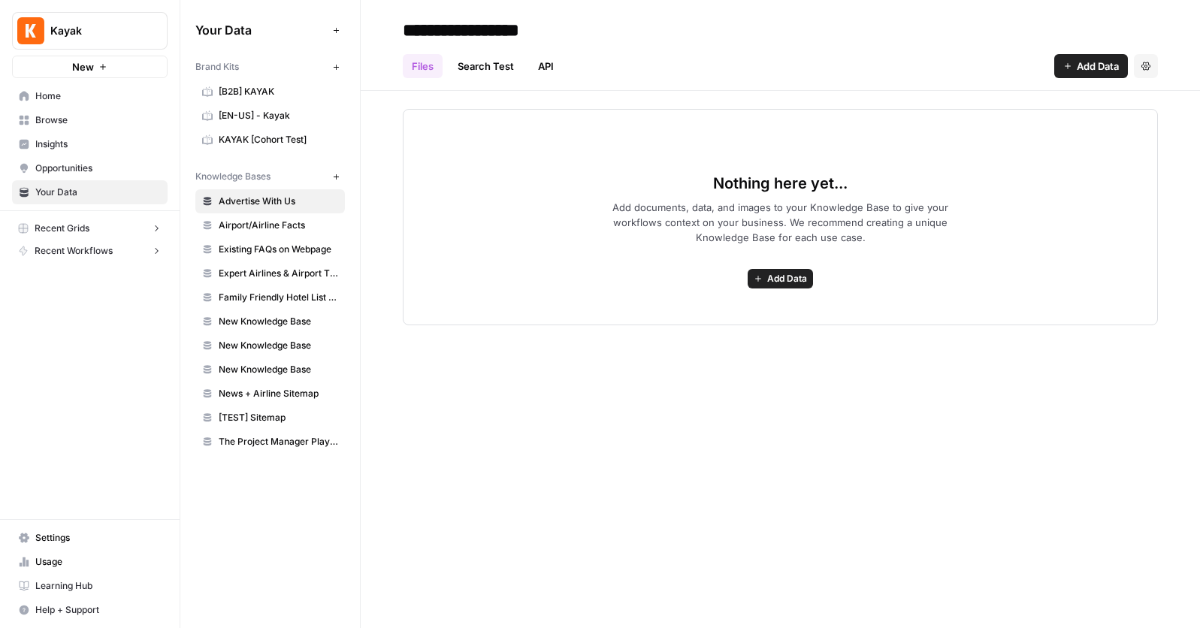
click at [80, 225] on span "Recent Grids" at bounding box center [62, 229] width 55 height 14
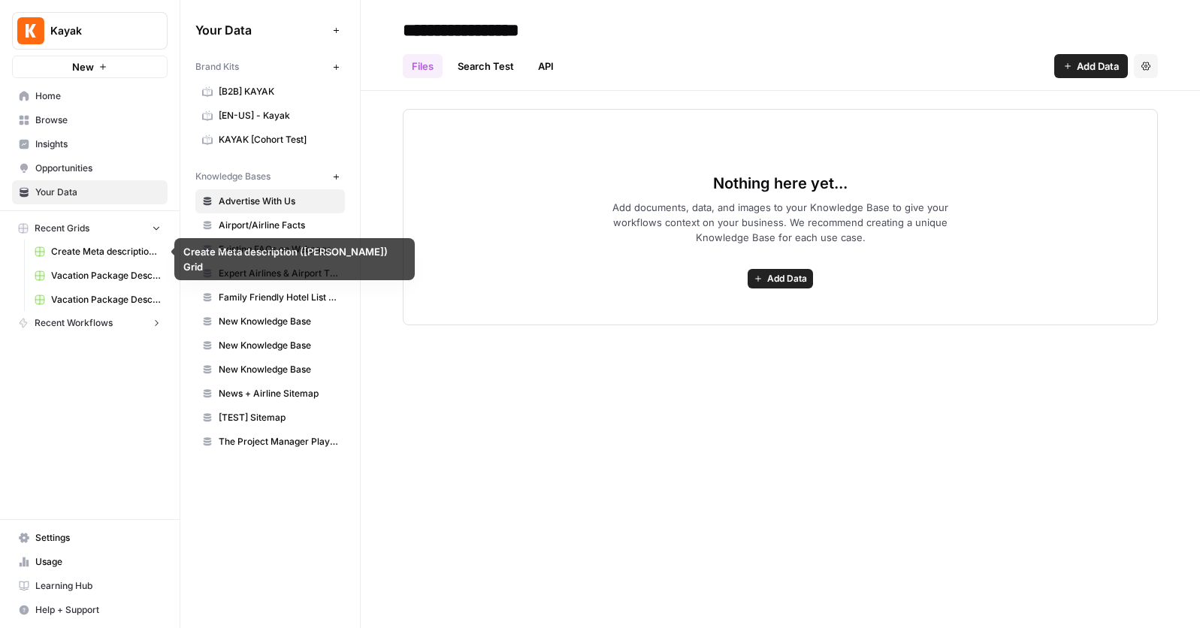
click at [47, 234] on span "Recent Grids" at bounding box center [62, 229] width 55 height 14
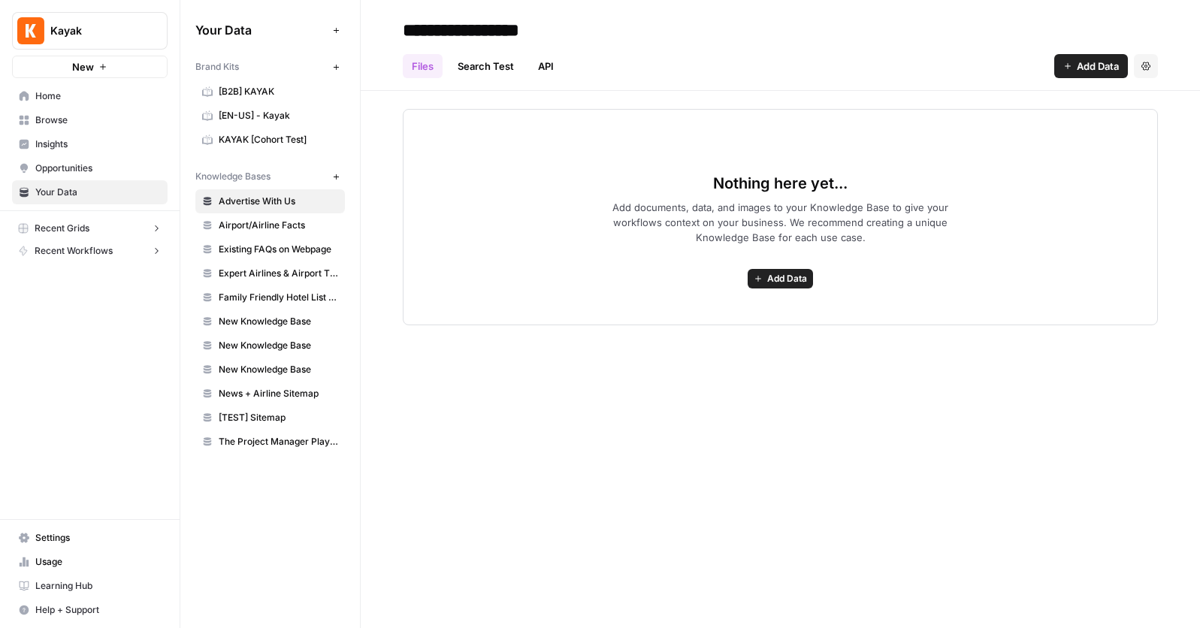
click at [43, 220] on button "Recent Grids" at bounding box center [90, 228] width 156 height 23
click at [47, 324] on span "Recent Workflows" at bounding box center [74, 323] width 78 height 14
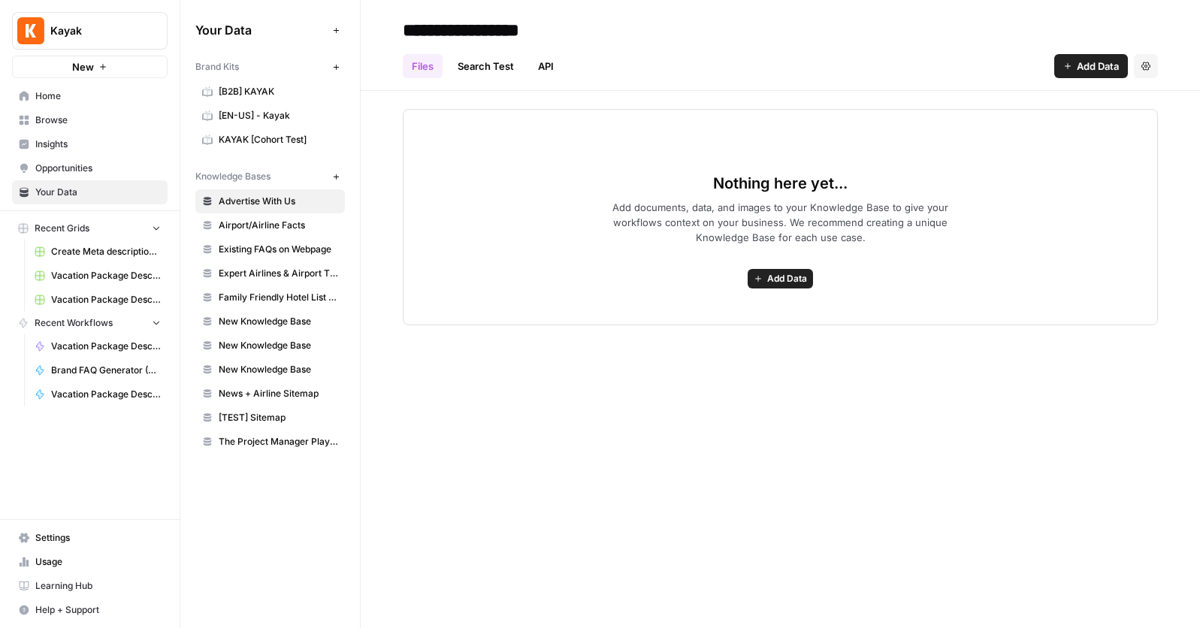
click at [85, 331] on button "Recent Workflows" at bounding box center [90, 323] width 156 height 23
click at [44, 89] on span "Home" at bounding box center [98, 96] width 126 height 14
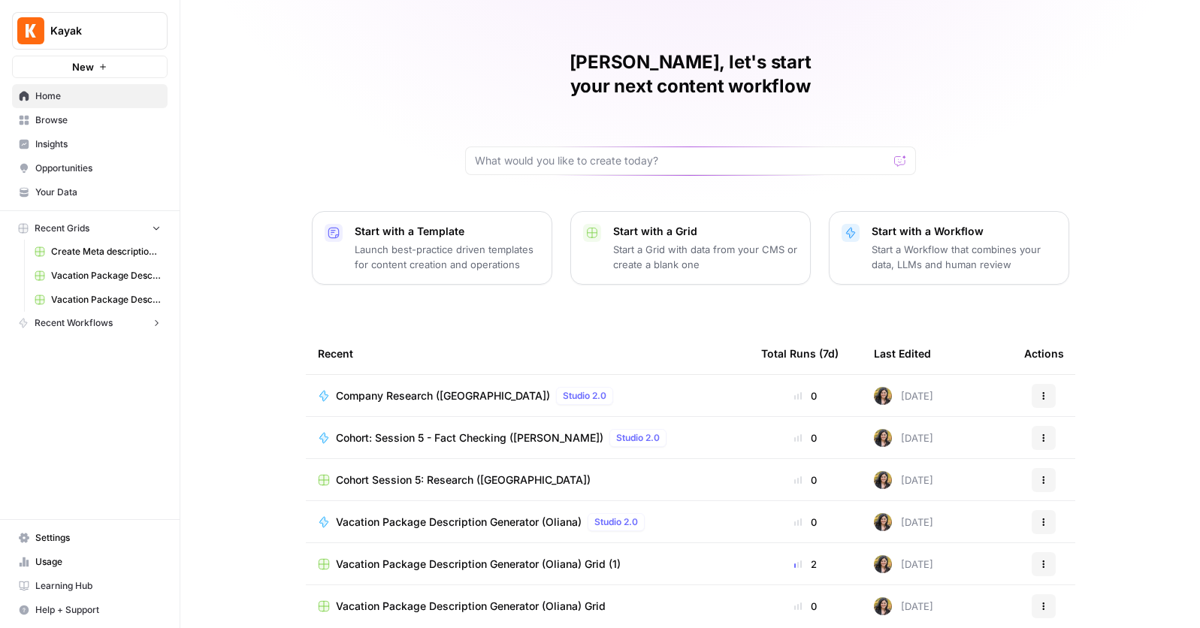
scroll to position [63, 0]
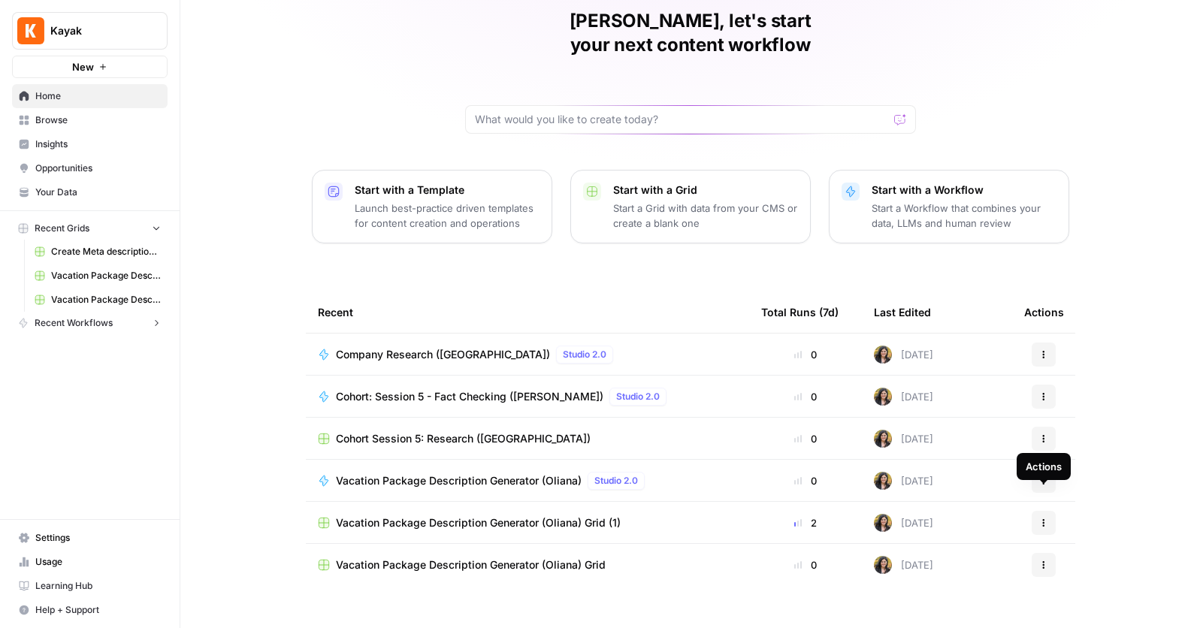
click at [1045, 519] on icon "button" at bounding box center [1043, 523] width 9 height 9
click at [542, 516] on span "Vacation Package Description Generator (Oliana) Grid (1)" at bounding box center [478, 523] width 285 height 15
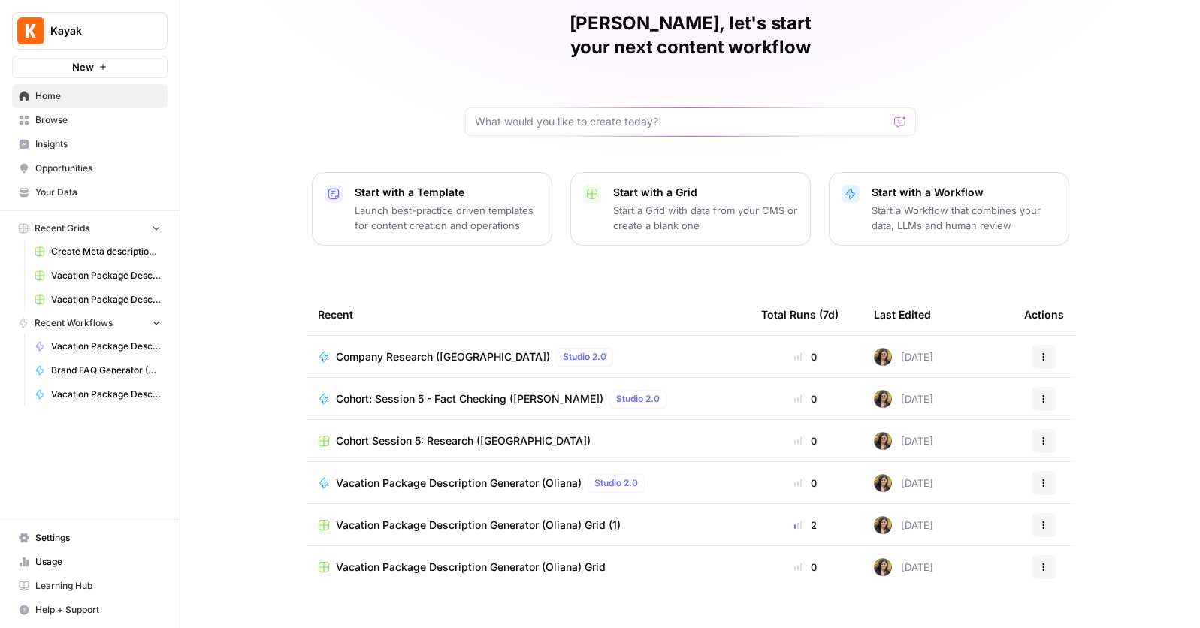
scroll to position [63, 0]
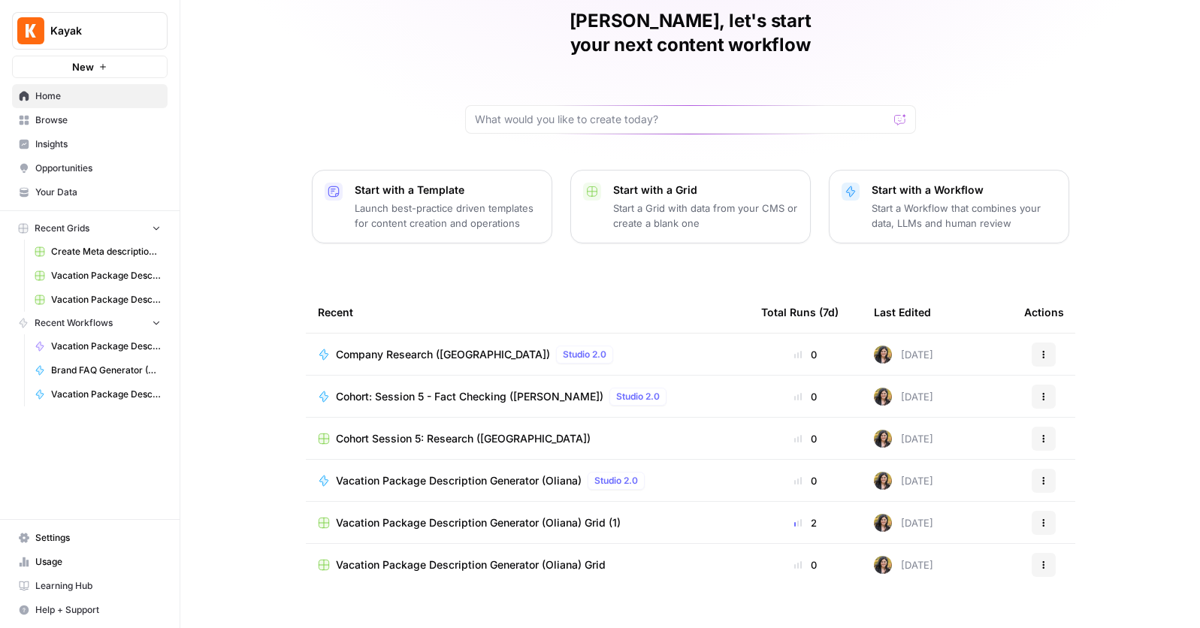
click at [1043, 561] on icon "button" at bounding box center [1043, 565] width 9 height 9
click at [1079, 605] on span "Delete" at bounding box center [1121, 610] width 120 height 15
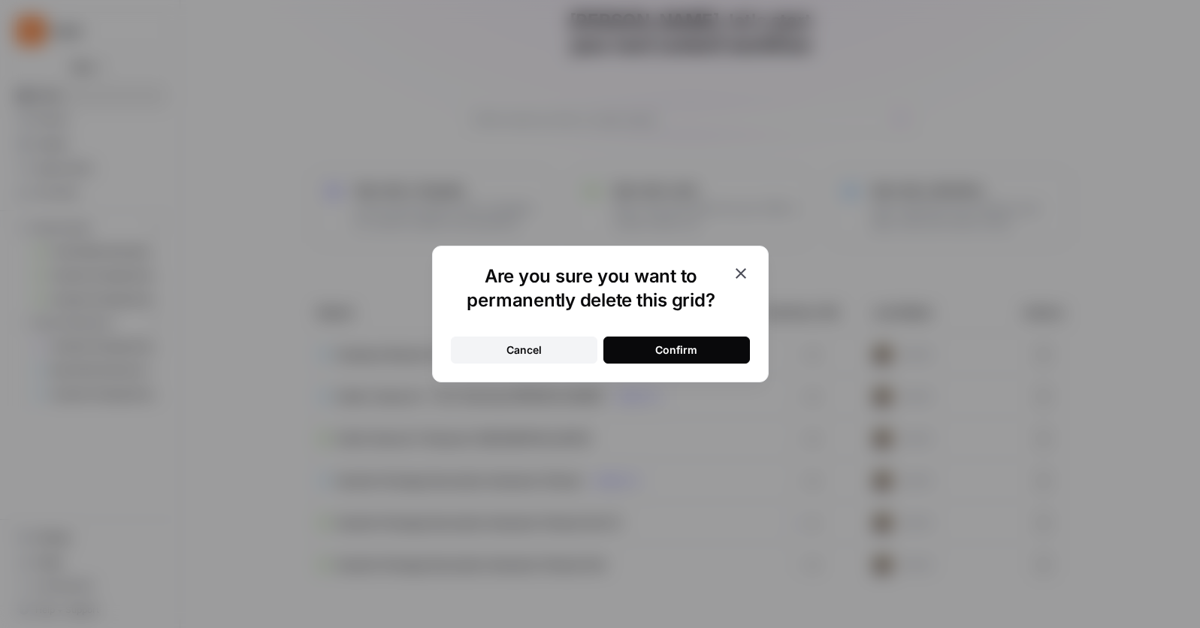
click at [679, 352] on div "Confirm" at bounding box center [676, 350] width 42 height 15
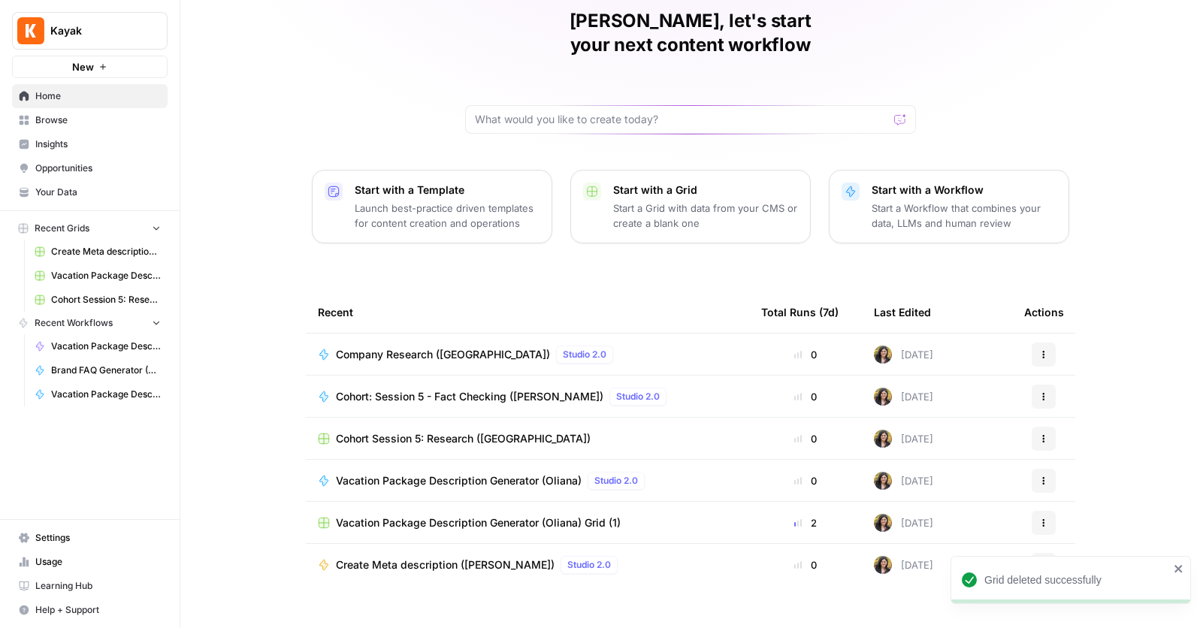
click at [417, 558] on span "Create Meta description (Oliana)" at bounding box center [445, 565] width 219 height 15
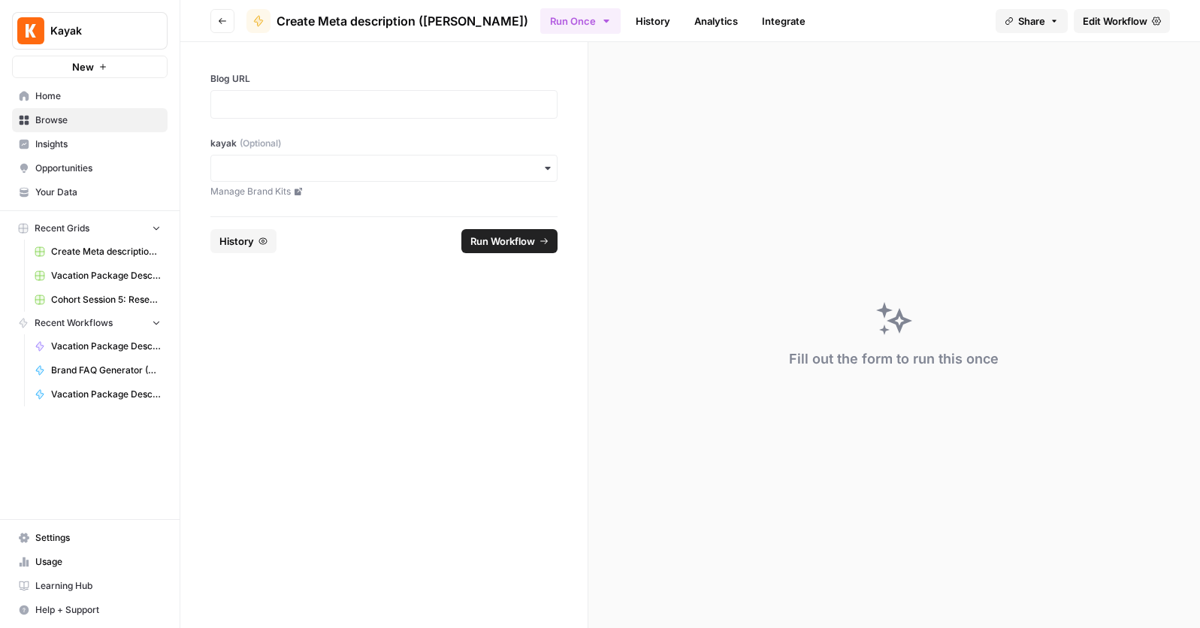
click at [513, 242] on span "Run Workflow" at bounding box center [502, 241] width 65 height 15
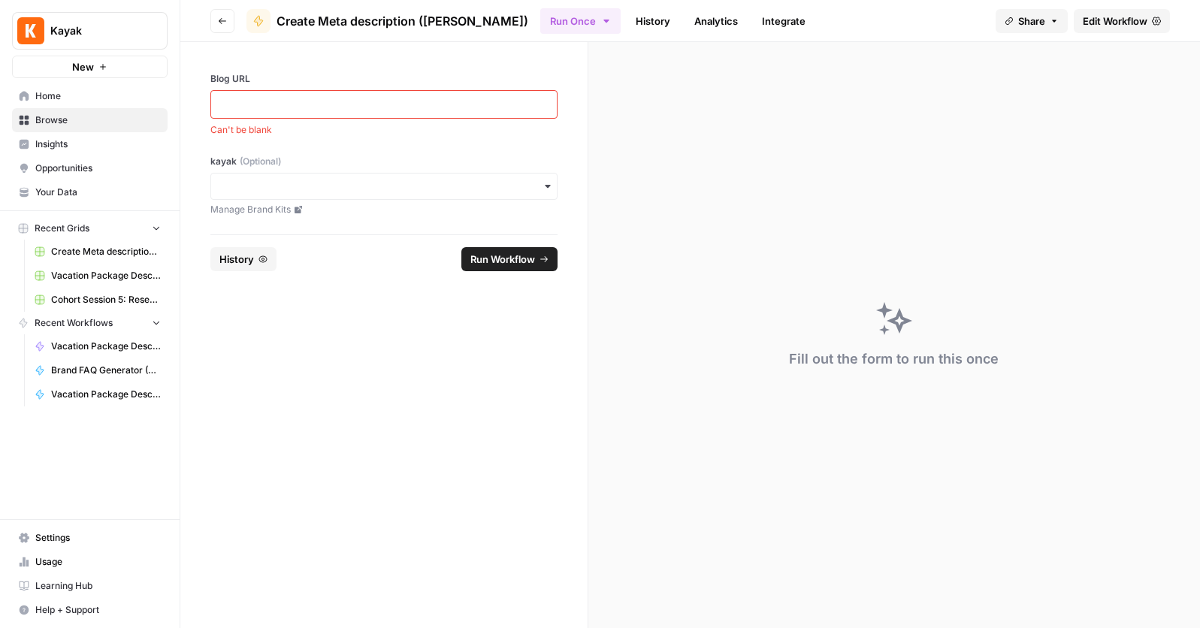
click at [51, 97] on span "Home" at bounding box center [98, 96] width 126 height 14
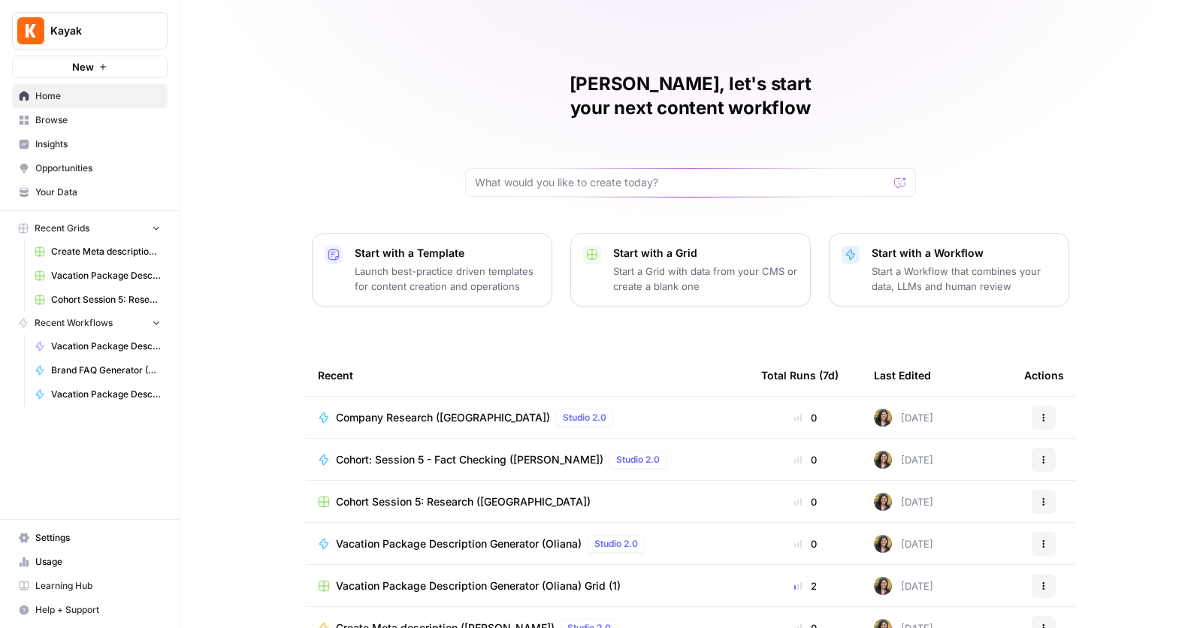
scroll to position [63, 0]
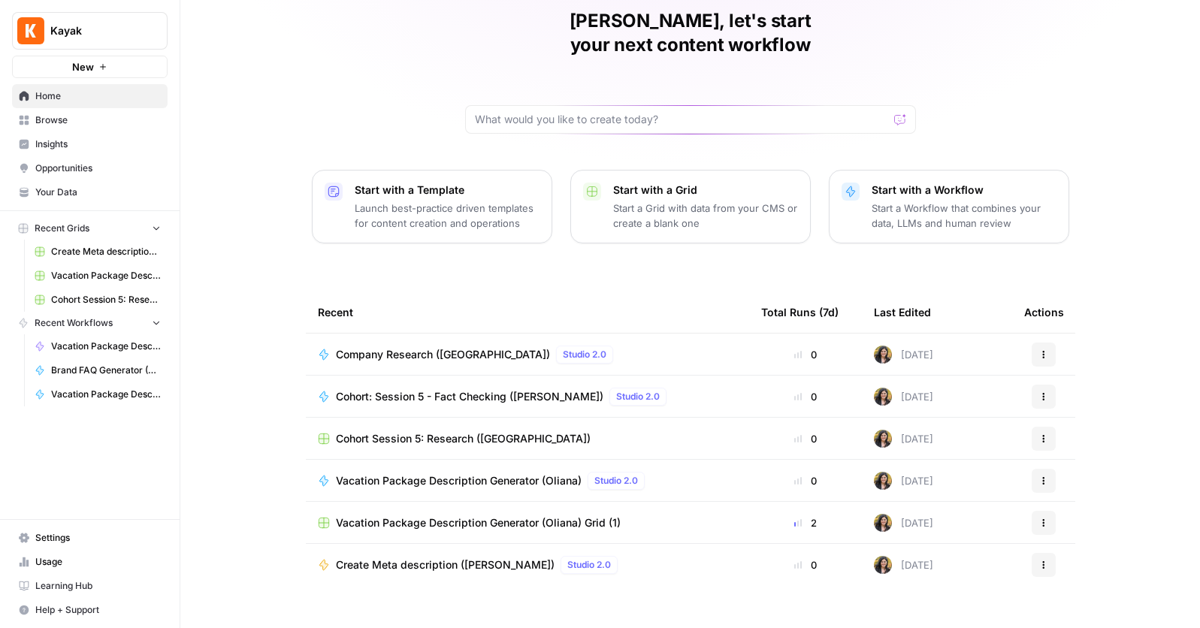
click at [507, 473] on span "Vacation Package Description Generator (Oliana)" at bounding box center [459, 480] width 246 height 15
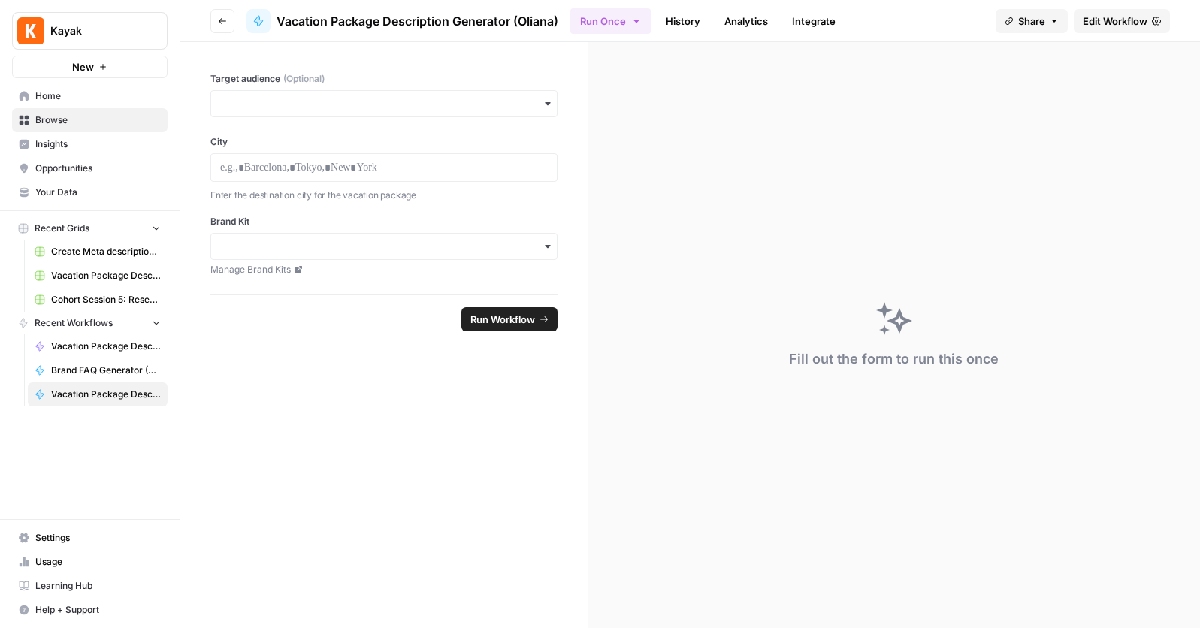
click at [515, 321] on span "Run Workflow" at bounding box center [502, 319] width 65 height 15
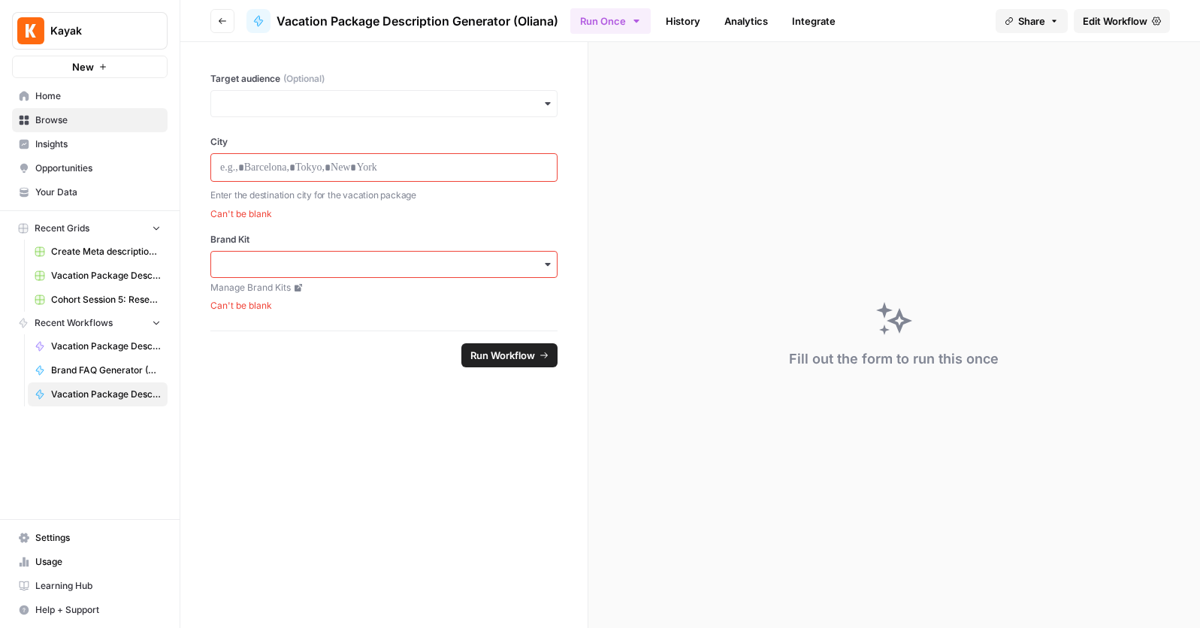
click at [49, 92] on span "Home" at bounding box center [98, 96] width 126 height 14
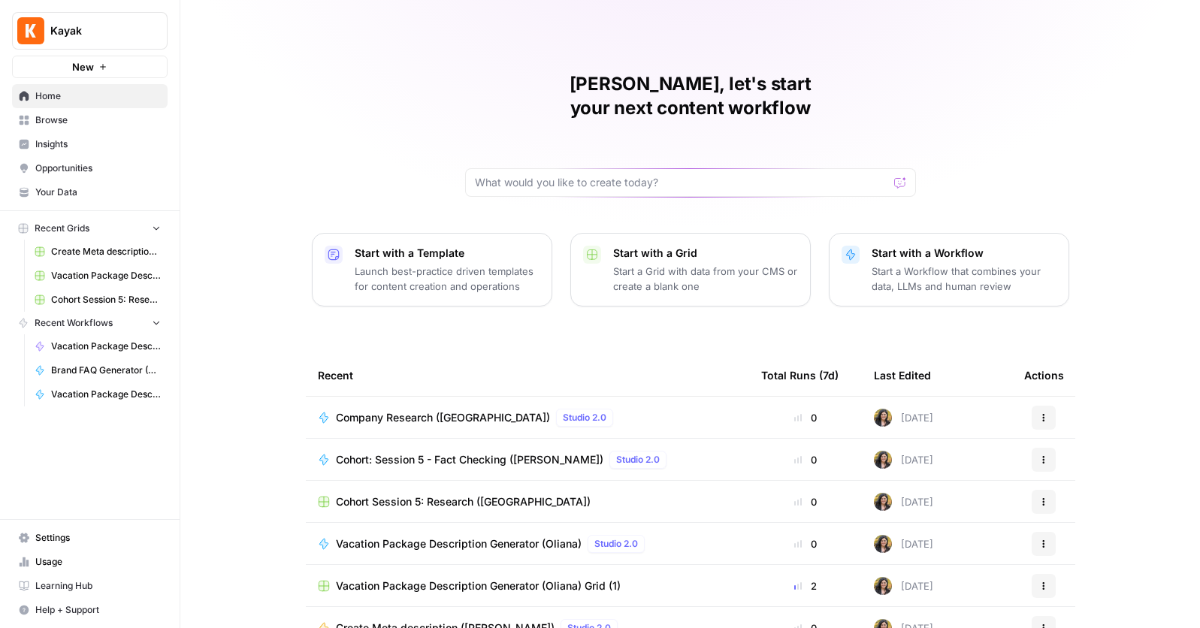
click at [420, 410] on span "Company Research ([GEOGRAPHIC_DATA])" at bounding box center [443, 417] width 214 height 15
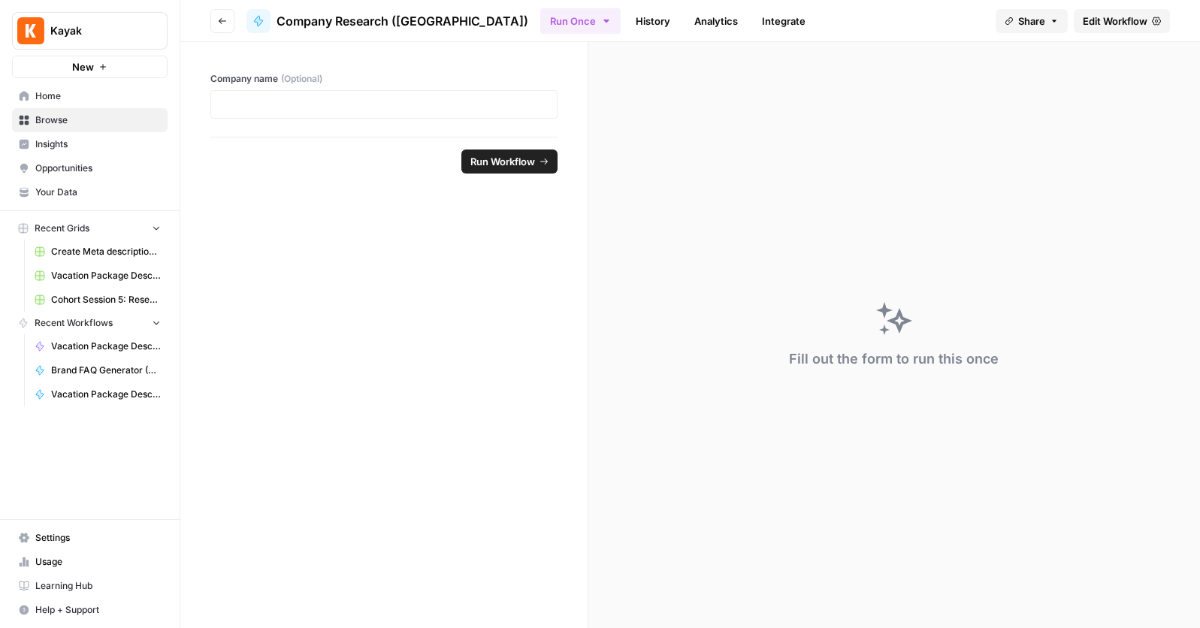
click at [500, 166] on span "Run Workflow" at bounding box center [502, 161] width 65 height 15
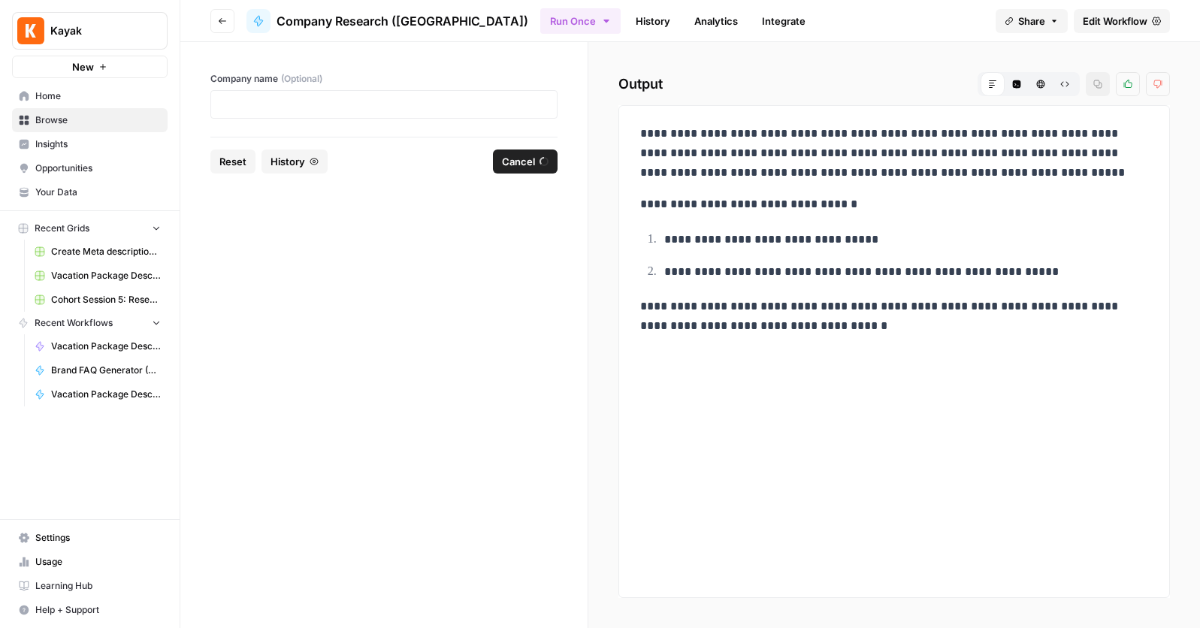
click at [42, 93] on span "Home" at bounding box center [98, 96] width 126 height 14
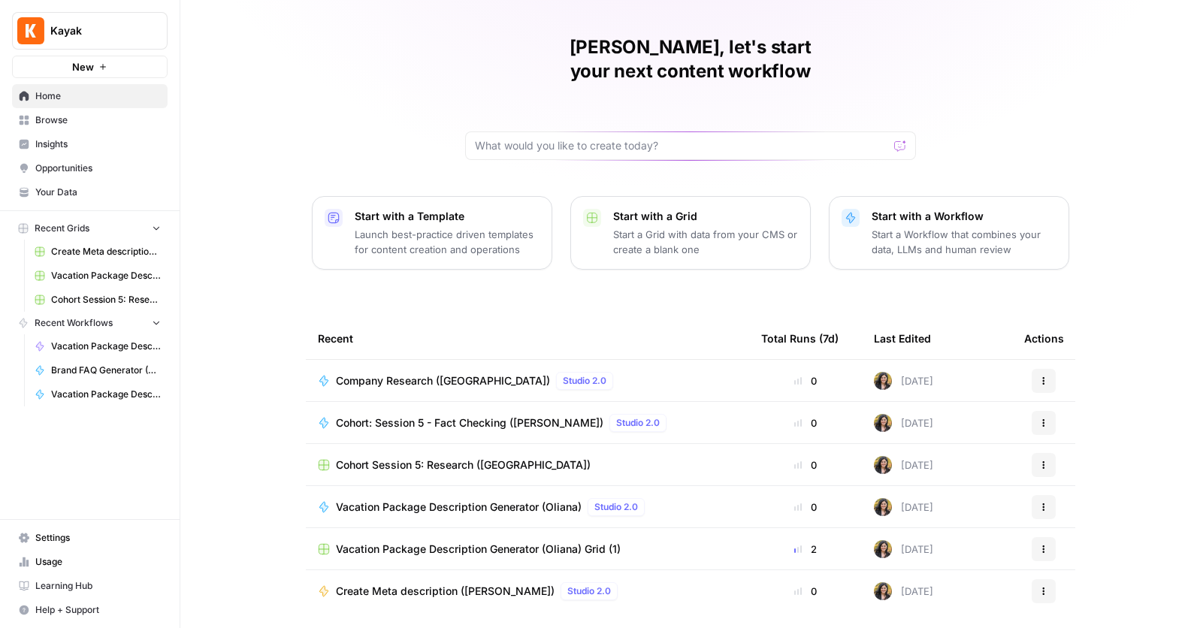
scroll to position [63, 0]
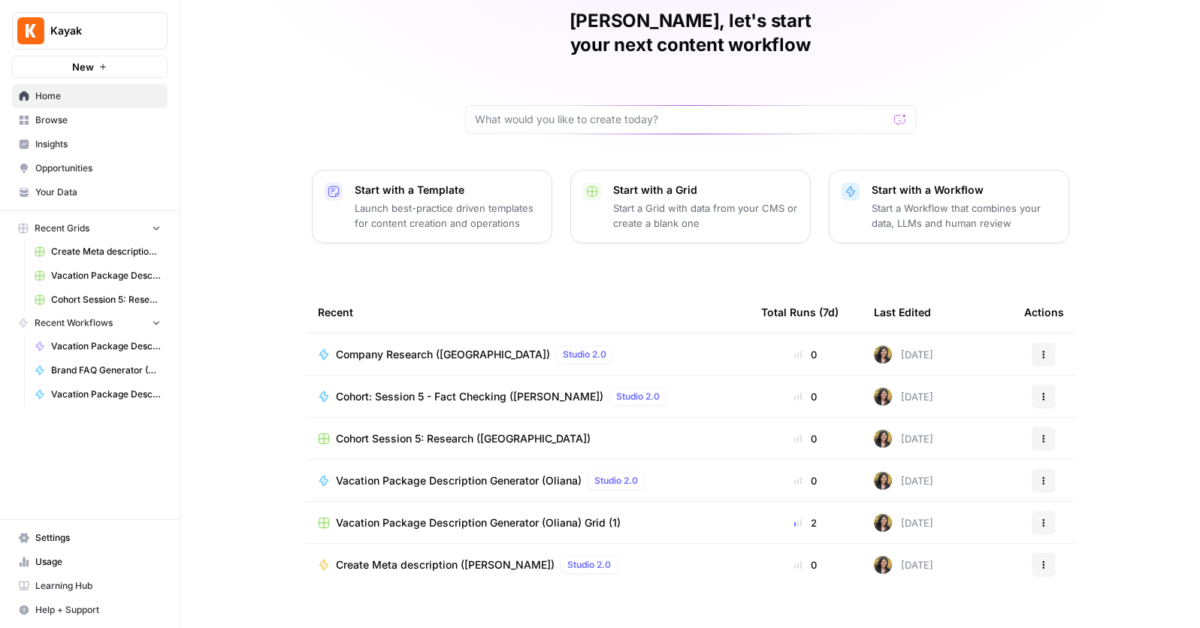
click at [95, 66] on button "New" at bounding box center [90, 67] width 156 height 23
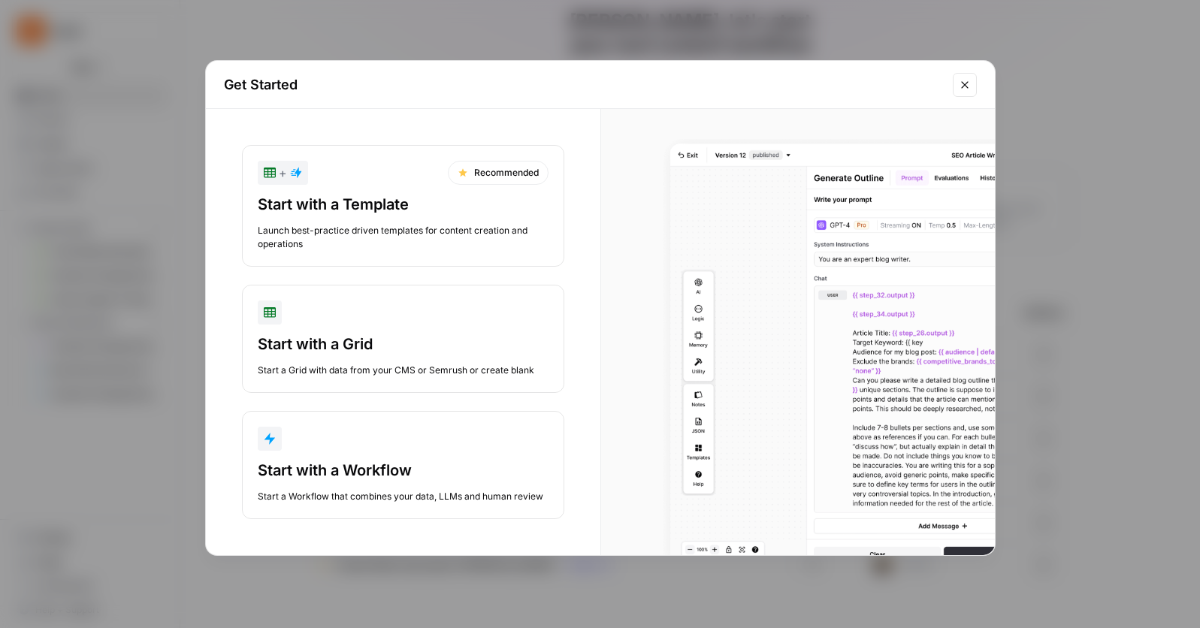
click at [294, 467] on div "Start with a Workflow" at bounding box center [403, 470] width 291 height 21
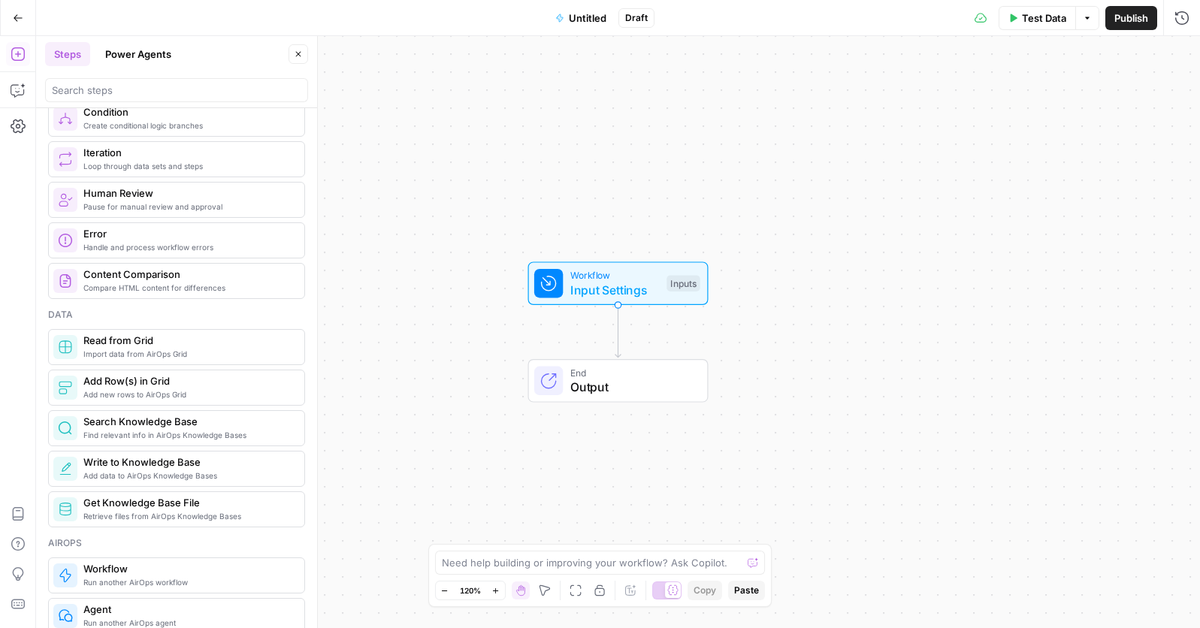
scroll to position [483, 0]
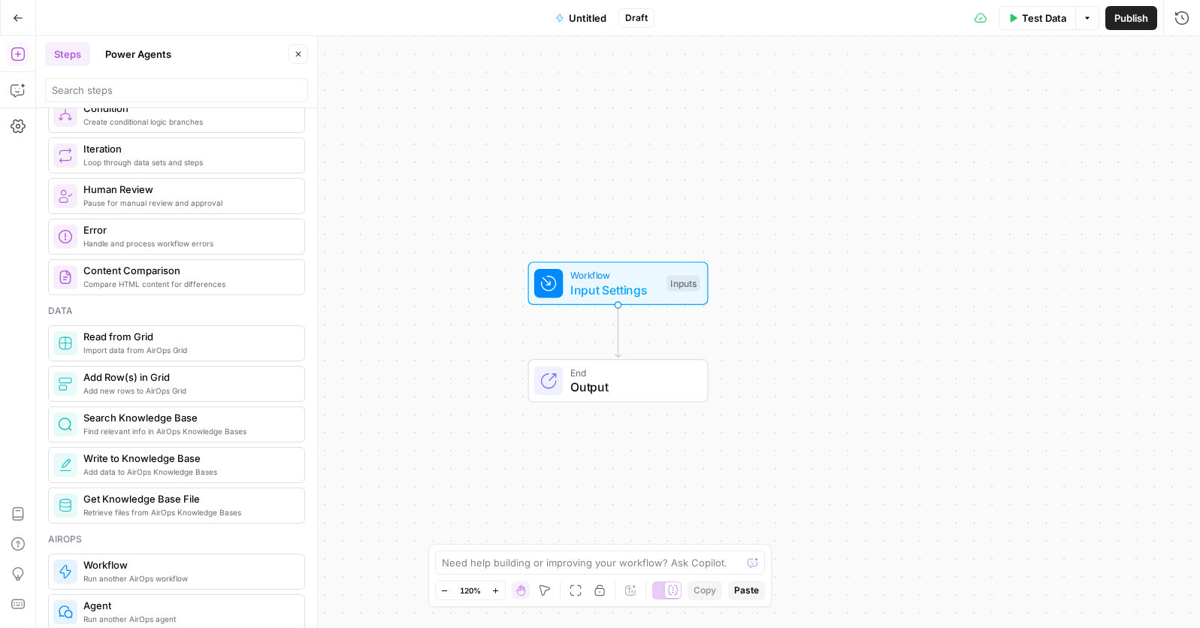
click at [123, 279] on span "Compare HTML content for differences" at bounding box center [187, 284] width 209 height 12
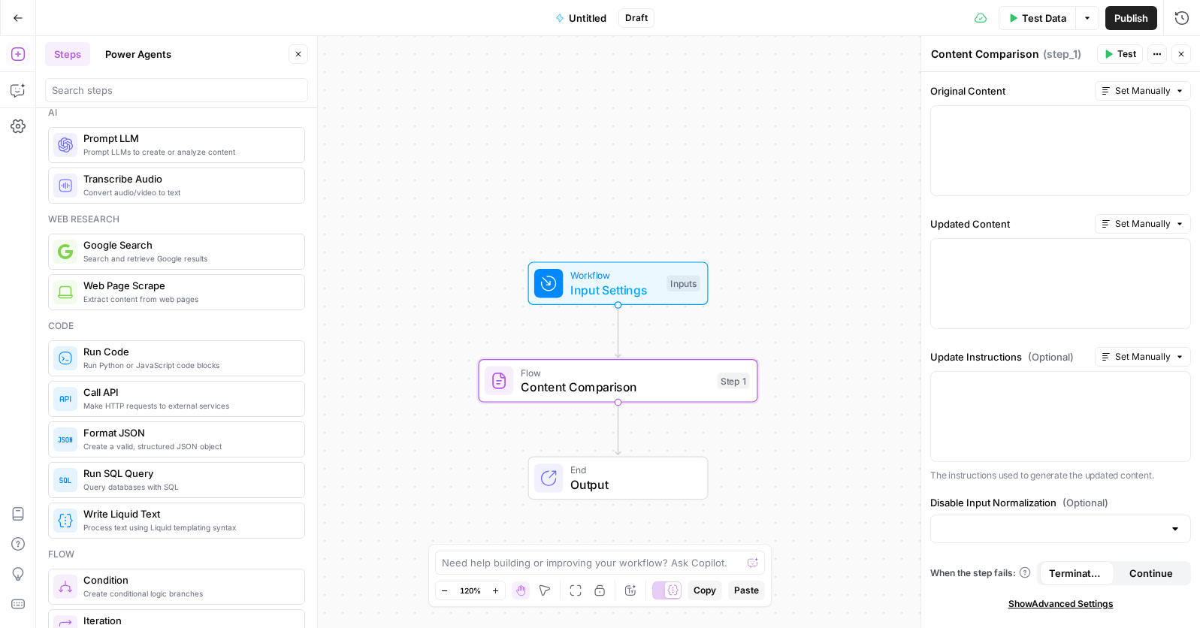
scroll to position [0, 0]
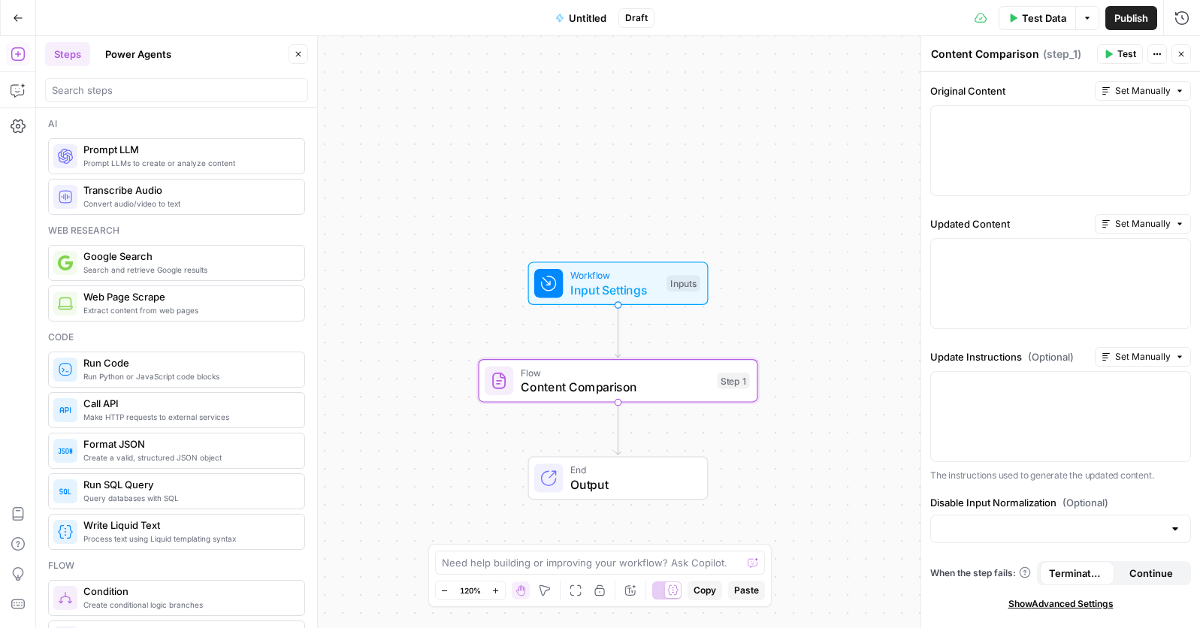
click at [120, 268] on span "Search and retrieve Google results" at bounding box center [187, 270] width 209 height 12
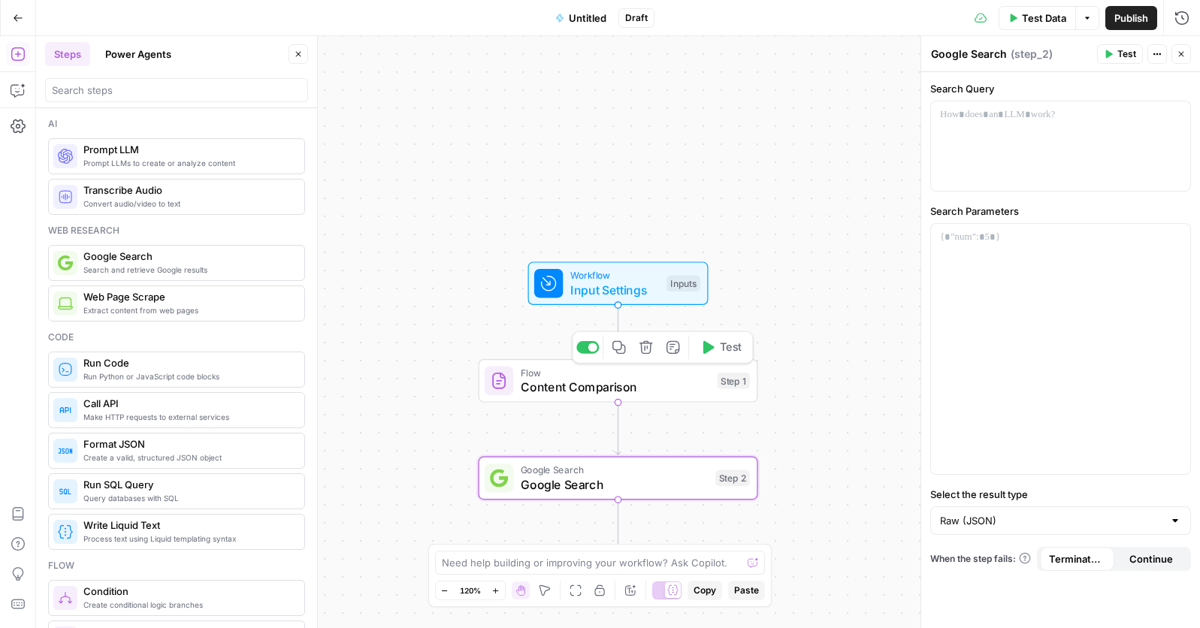
click at [644, 346] on icon "button" at bounding box center [646, 347] width 13 height 13
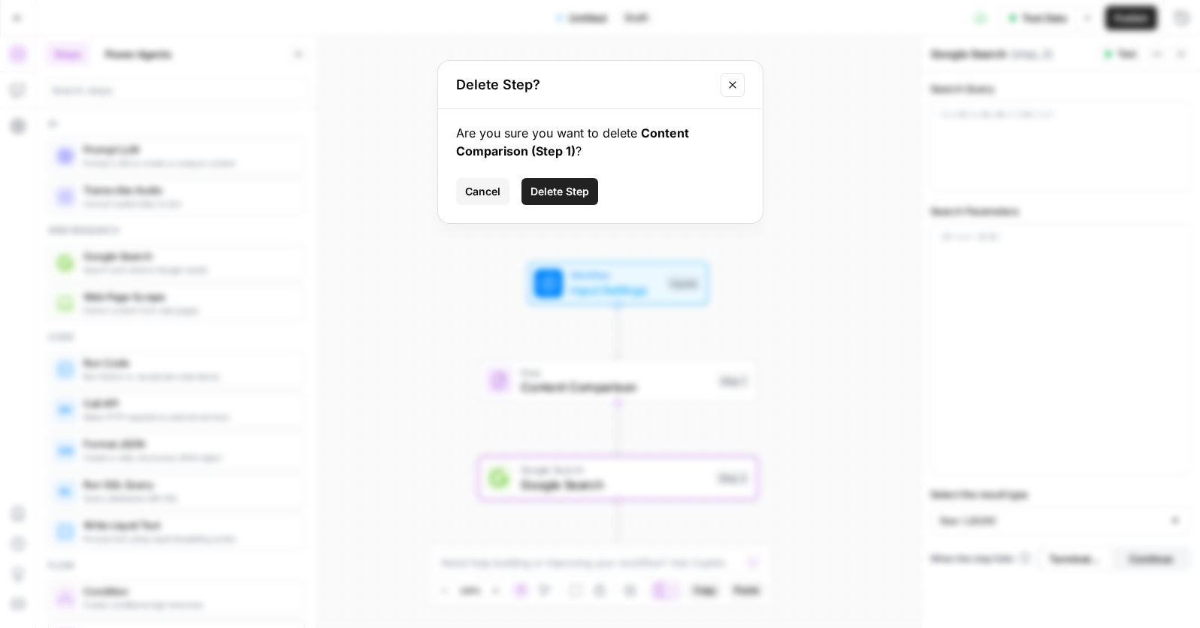
click at [563, 189] on span "Delete Step" at bounding box center [560, 191] width 59 height 15
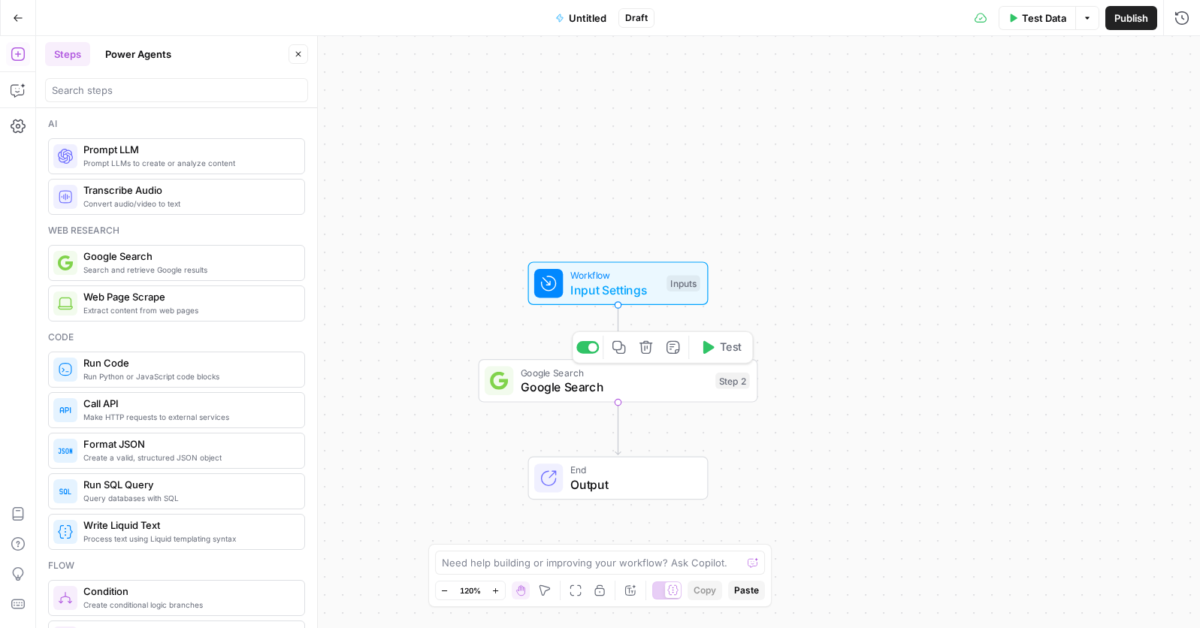
click at [575, 385] on span "Google Search" at bounding box center [615, 387] width 188 height 18
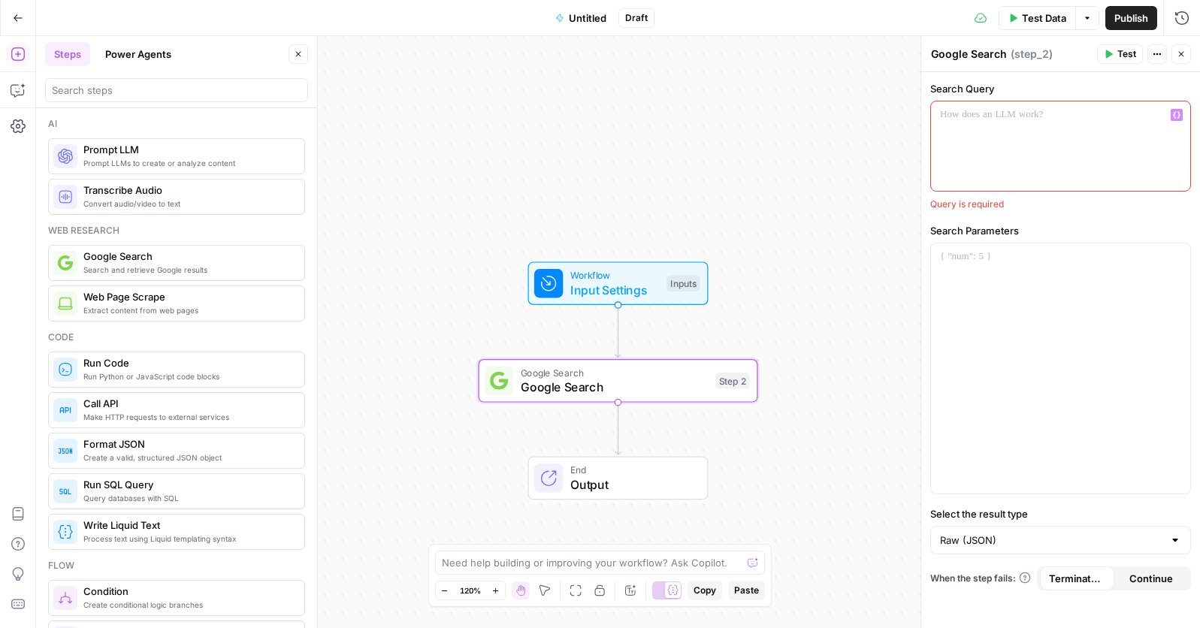
click at [973, 112] on p at bounding box center [1060, 114] width 241 height 15
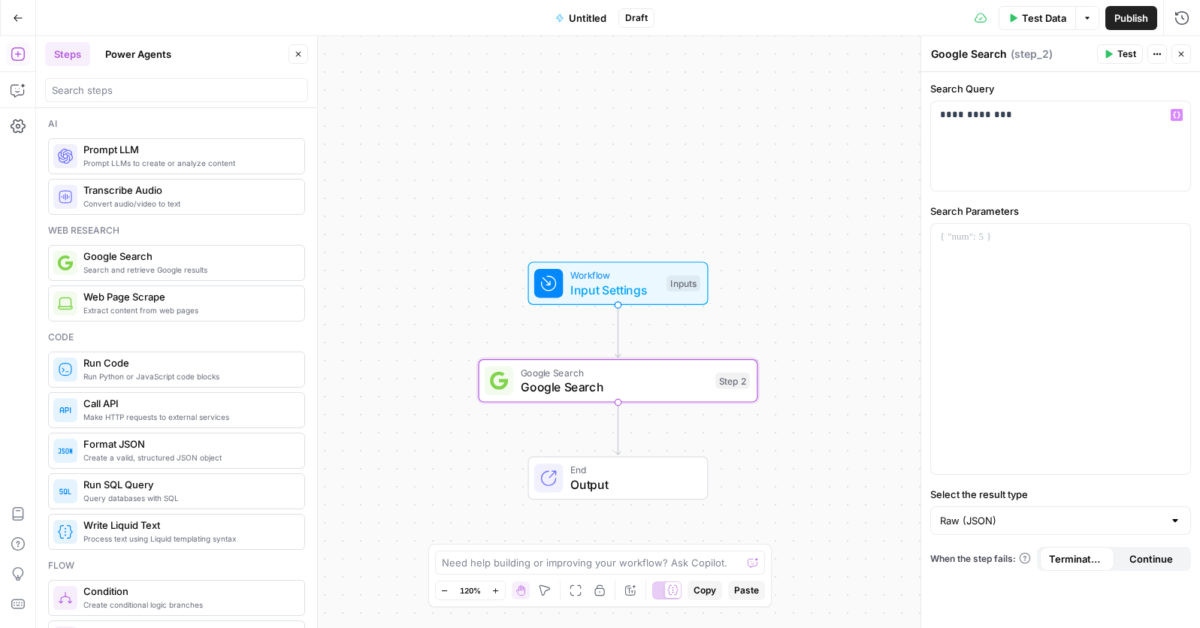
click at [766, 435] on div "Workflow Input Settings Inputs Google Search Google Search Step 2 End Output" at bounding box center [618, 332] width 1164 height 592
click at [150, 157] on span "Prompt LLMs to create or analyze content" at bounding box center [187, 163] width 209 height 12
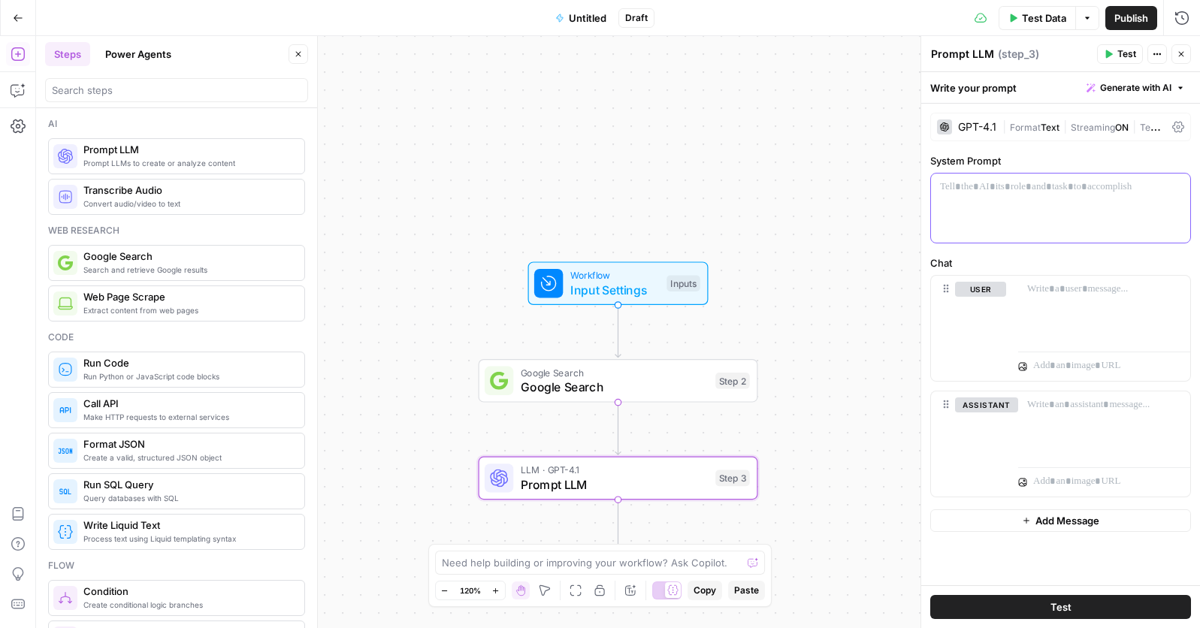
click at [947, 197] on div at bounding box center [1060, 208] width 259 height 69
click at [1036, 203] on p "**********" at bounding box center [1060, 195] width 241 height 30
click at [1095, 202] on p "**********" at bounding box center [1060, 195] width 241 height 30
click at [1106, 205] on p "**********" at bounding box center [1060, 195] width 241 height 30
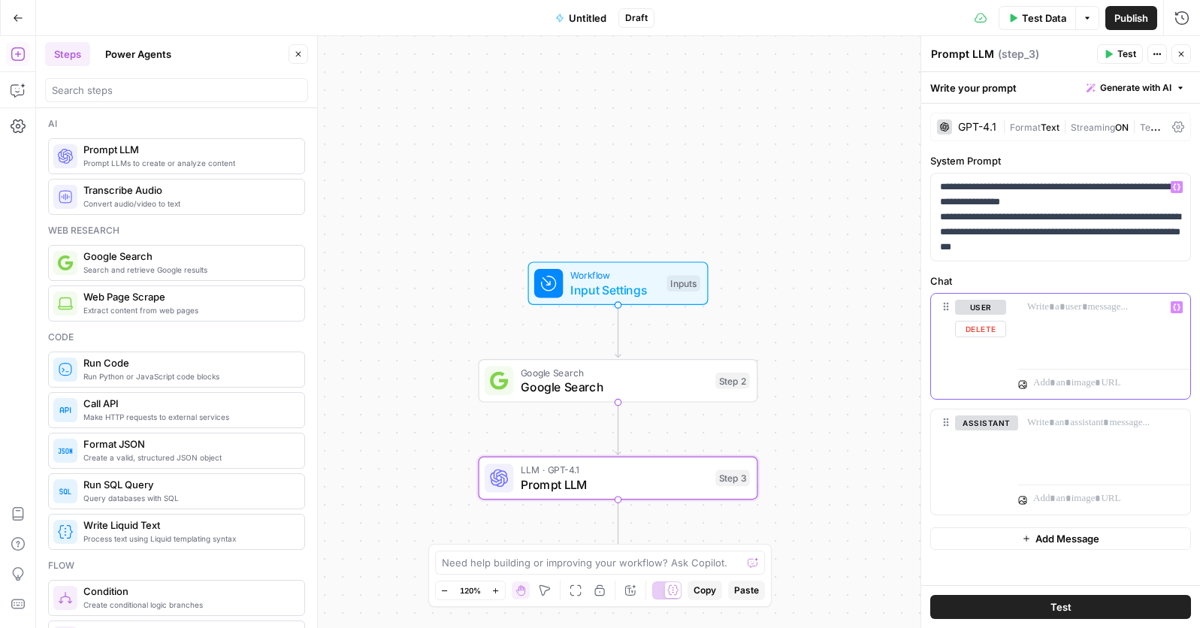
click at [1068, 324] on div at bounding box center [1104, 328] width 172 height 69
click at [1065, 428] on p at bounding box center [1104, 423] width 154 height 15
click at [1066, 609] on span "Test" at bounding box center [1061, 607] width 21 height 15
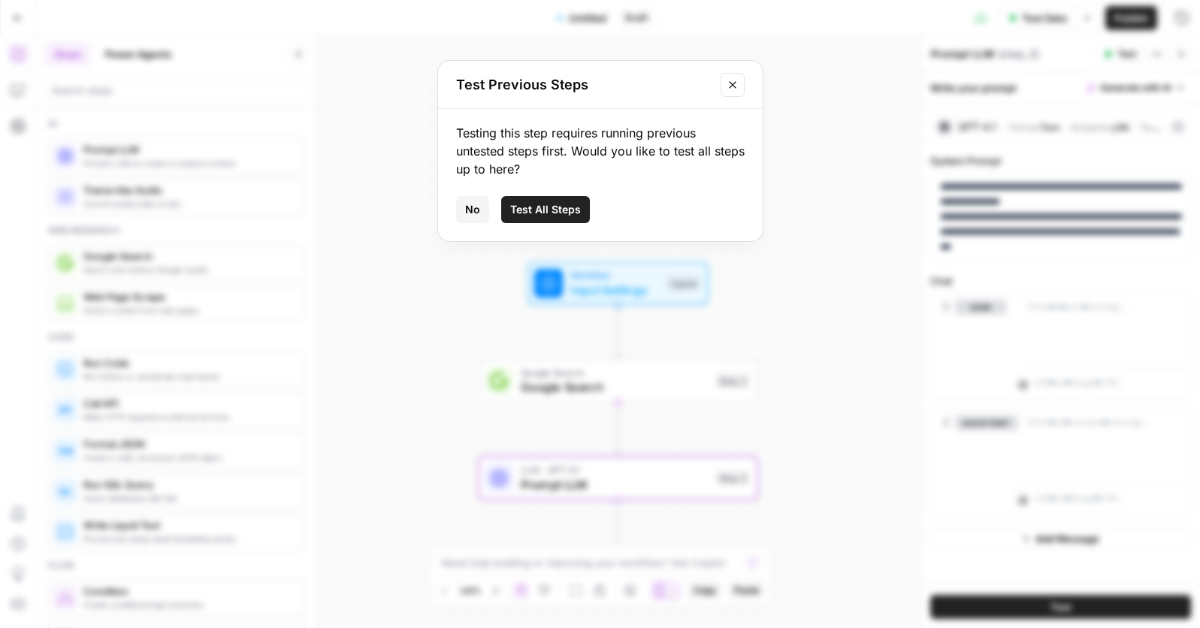
click at [555, 208] on span "Test All Steps" at bounding box center [545, 209] width 71 height 15
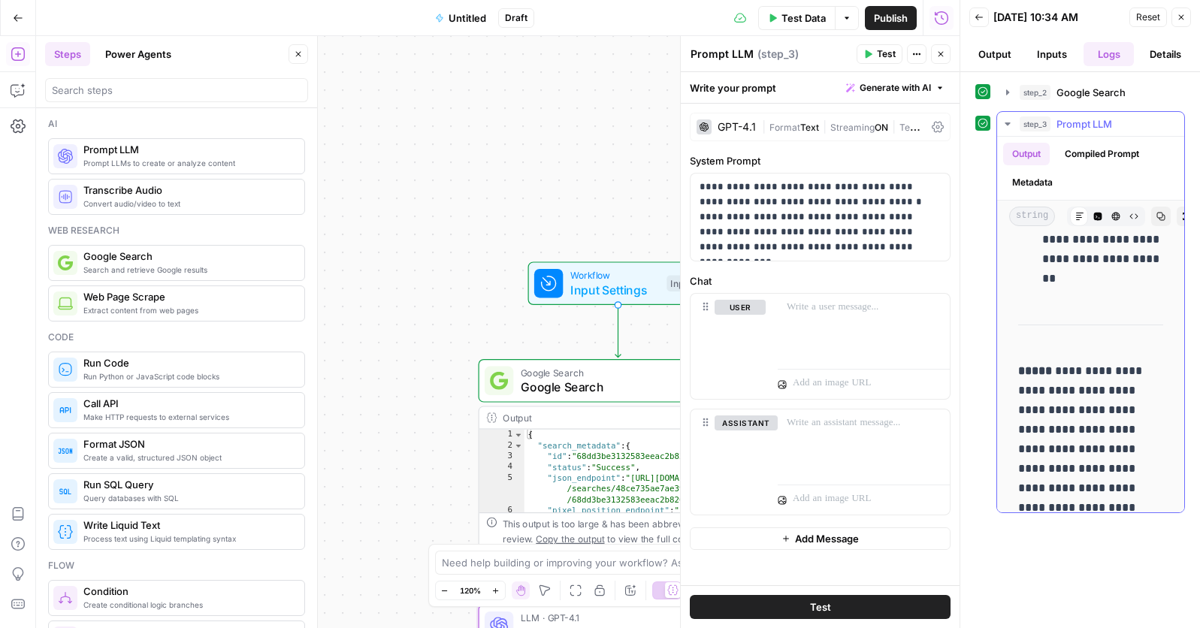
scroll to position [2753, 0]
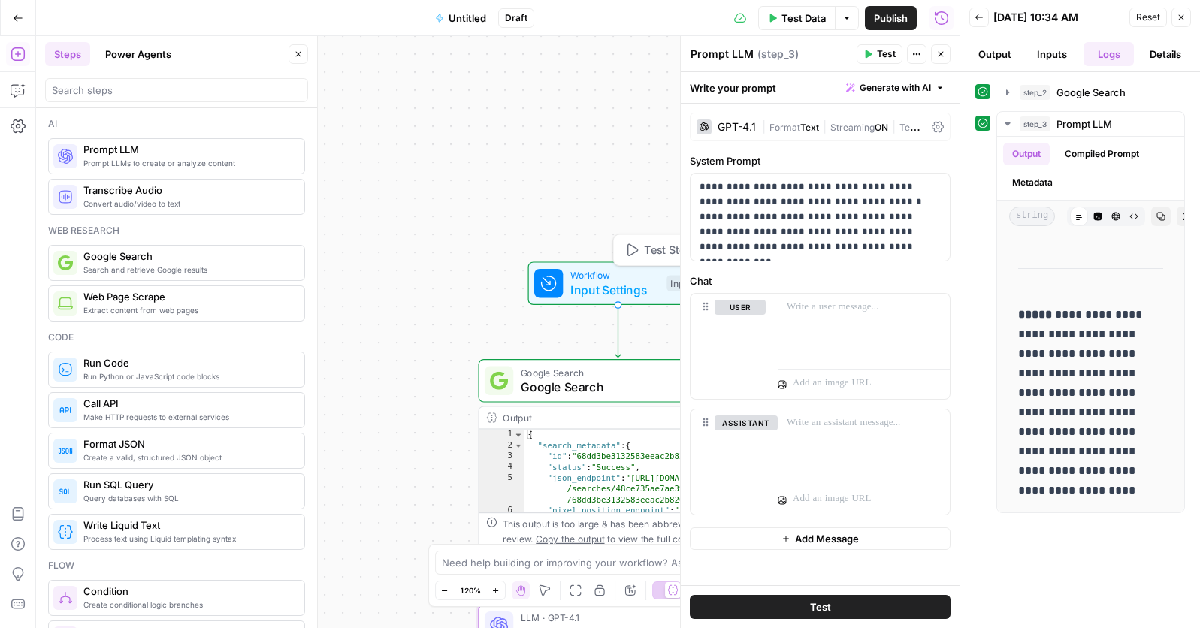
click at [576, 275] on span "Workflow" at bounding box center [614, 275] width 89 height 14
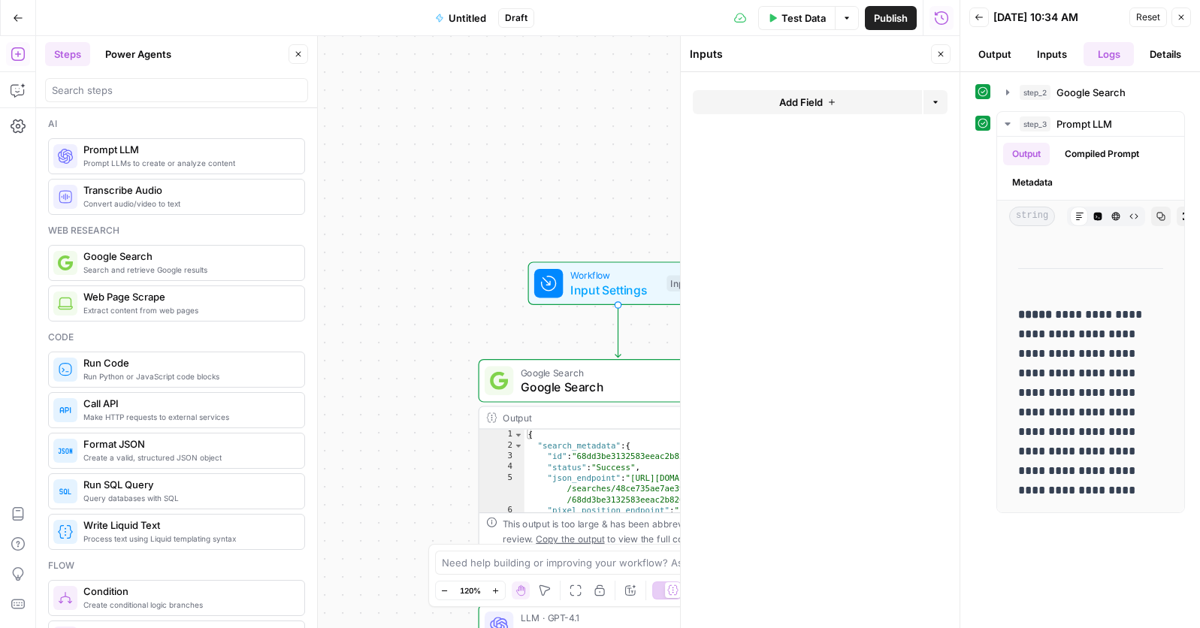
click at [489, 17] on button "Untitled" at bounding box center [460, 18] width 69 height 24
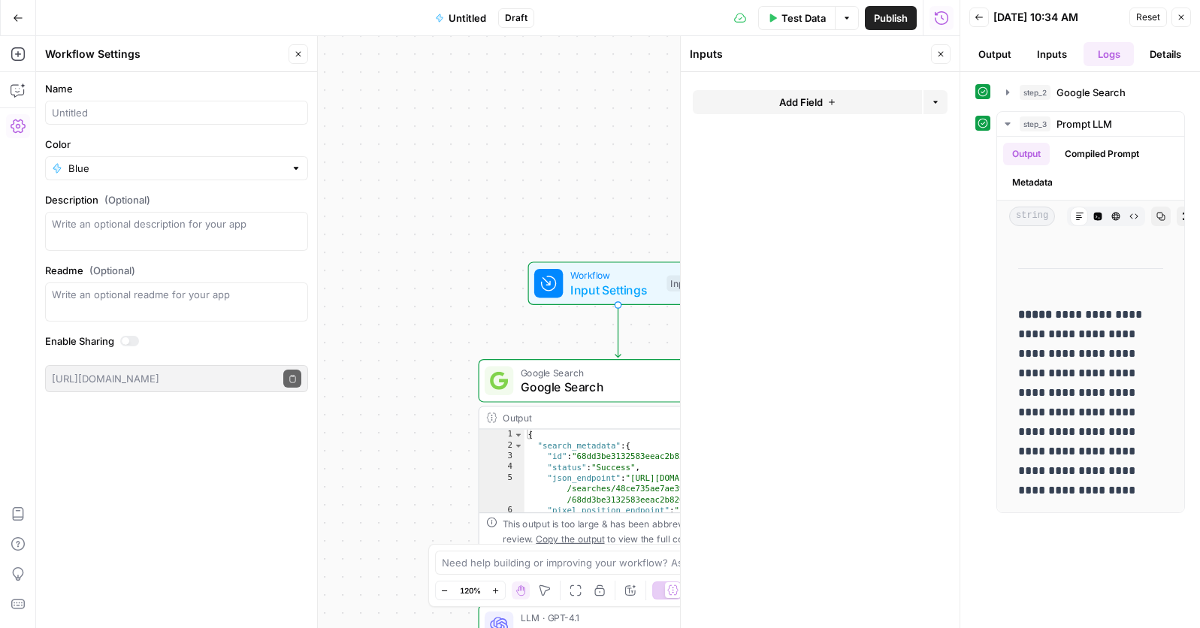
click at [462, 14] on span "Untitled" at bounding box center [468, 18] width 38 height 15
click at [125, 113] on input "Name" at bounding box center [177, 112] width 250 height 15
type input "Google SERP Results for search term "cheap flights""
click at [120, 179] on div "Blue" at bounding box center [176, 168] width 263 height 24
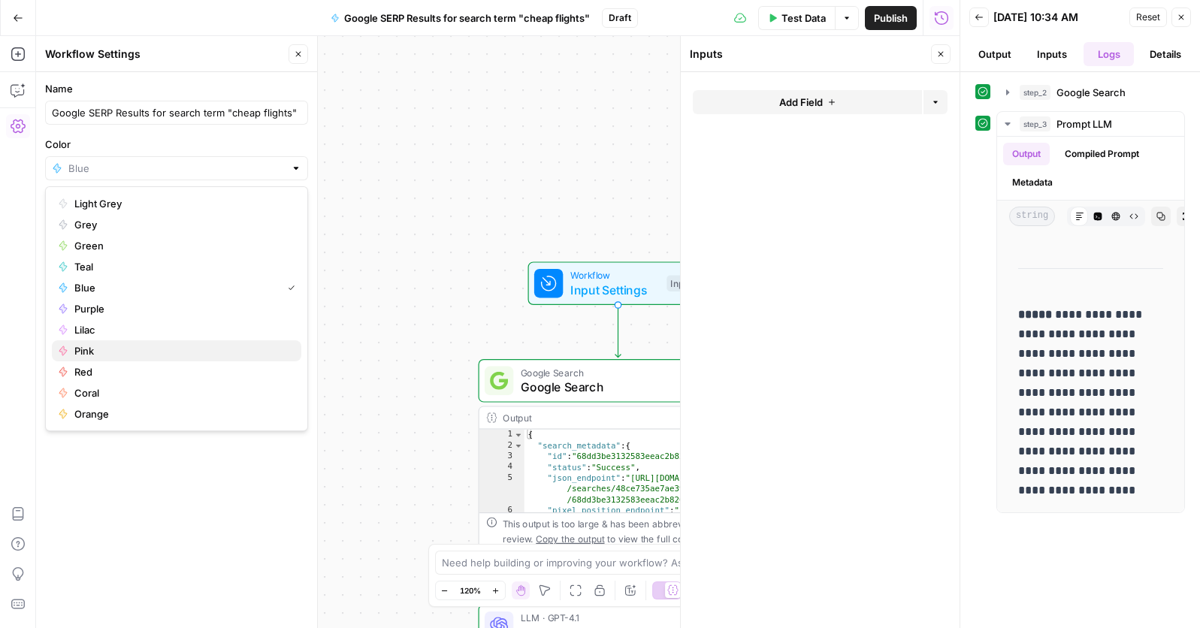
click at [99, 355] on span "Pink" at bounding box center [181, 350] width 215 height 15
type input "Pink"
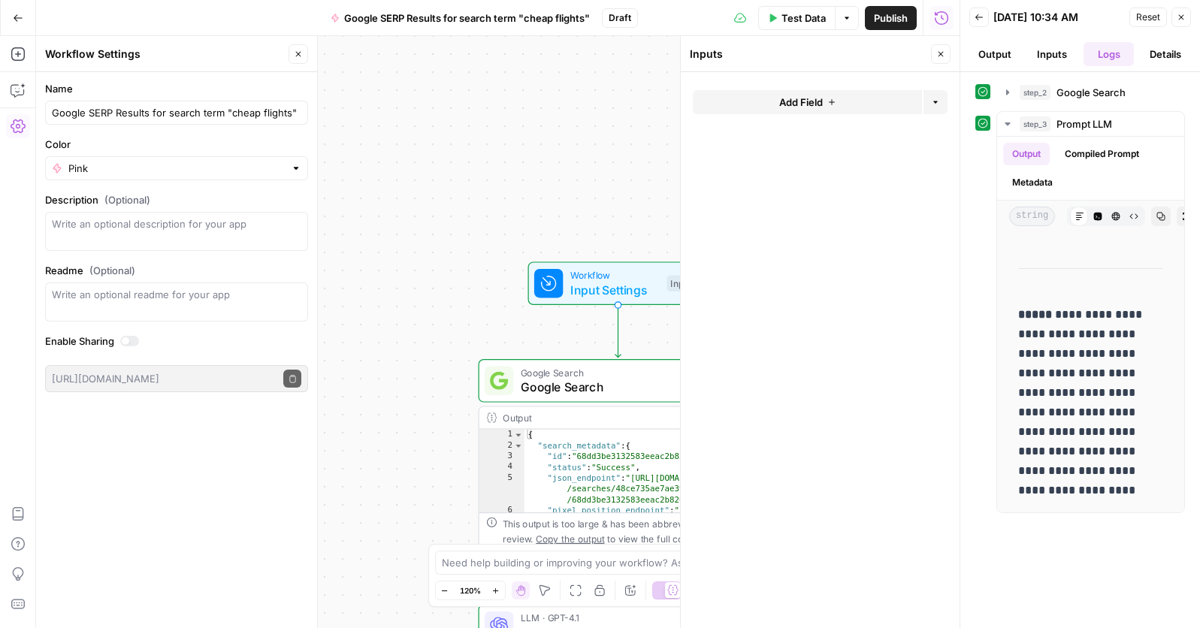
click at [377, 163] on div "**********" at bounding box center [498, 332] width 924 height 592
click at [79, 230] on textarea "Description (Optional)" at bounding box center [177, 231] width 250 height 30
type textarea "This is a simple test workflow to see what we can scrape Google SERP"
click at [162, 449] on div "Name Google SERP Results for search term "cheap flights" Color Pink Description…" at bounding box center [176, 350] width 281 height 556
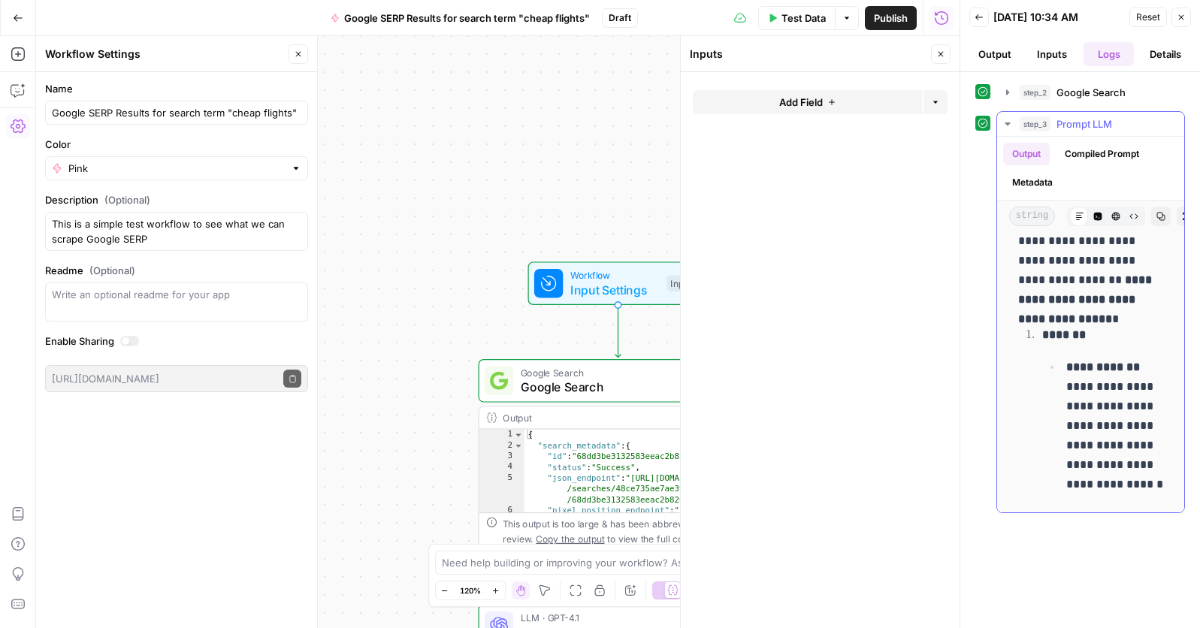
scroll to position [0, 0]
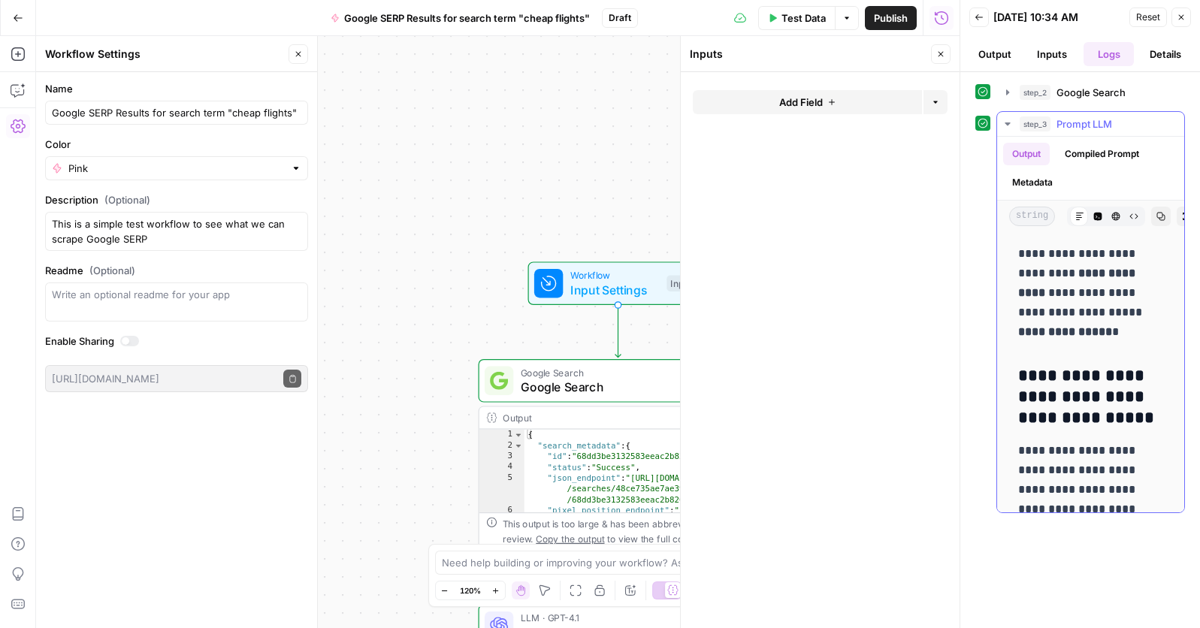
click at [1087, 129] on span "Prompt LLM" at bounding box center [1085, 123] width 56 height 15
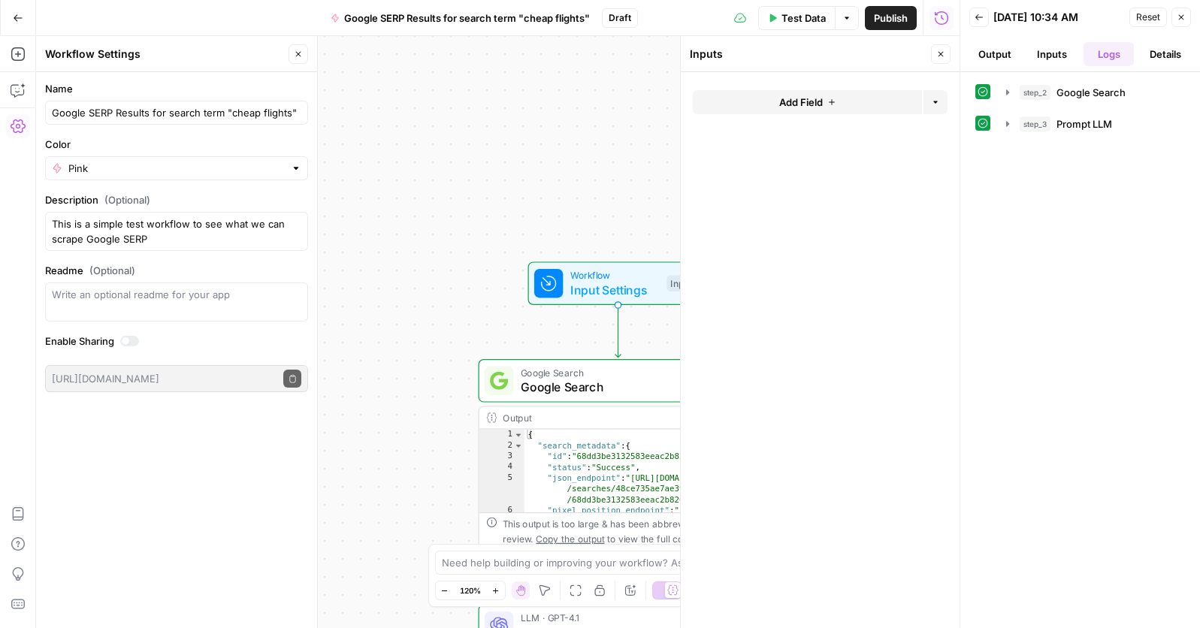
click at [997, 48] on button "Output" at bounding box center [995, 54] width 51 height 24
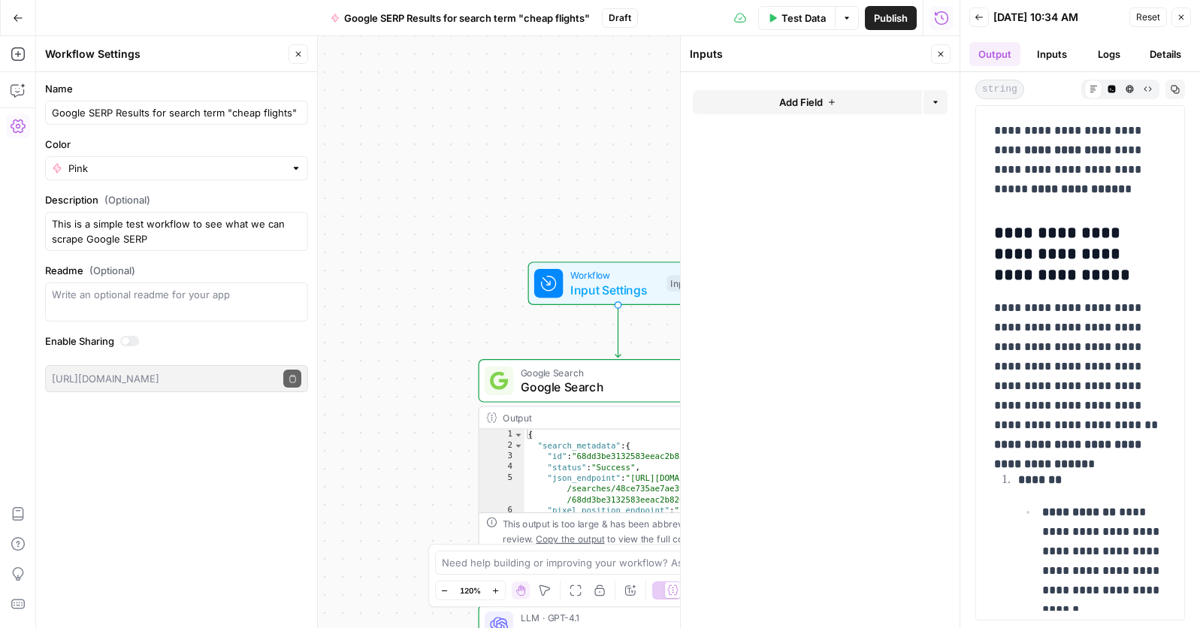
click at [1059, 54] on button "Inputs" at bounding box center [1052, 54] width 51 height 24
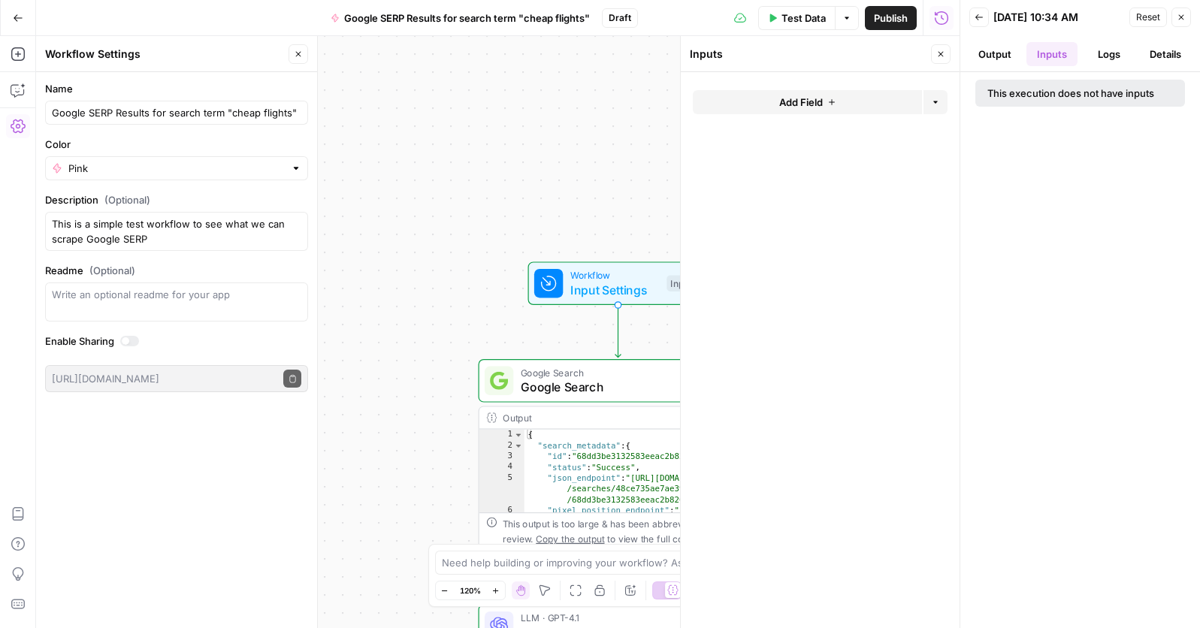
click at [1178, 52] on button "Details" at bounding box center [1165, 54] width 51 height 24
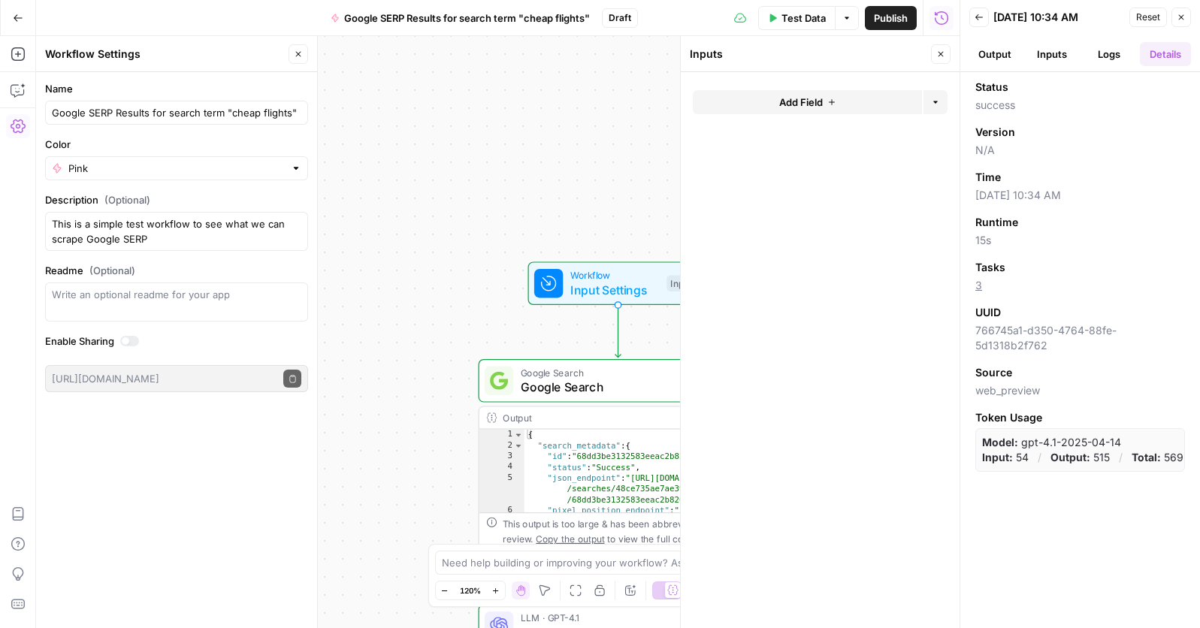
click at [1049, 57] on button "Inputs" at bounding box center [1052, 54] width 51 height 24
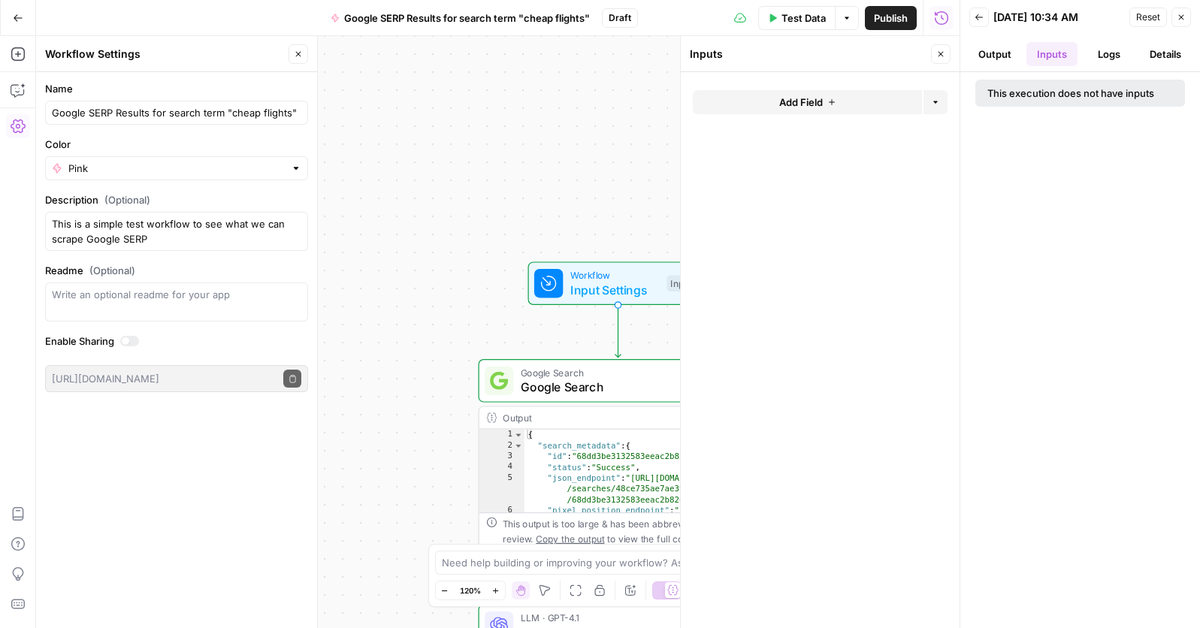
click at [1109, 56] on button "Logs" at bounding box center [1109, 54] width 51 height 24
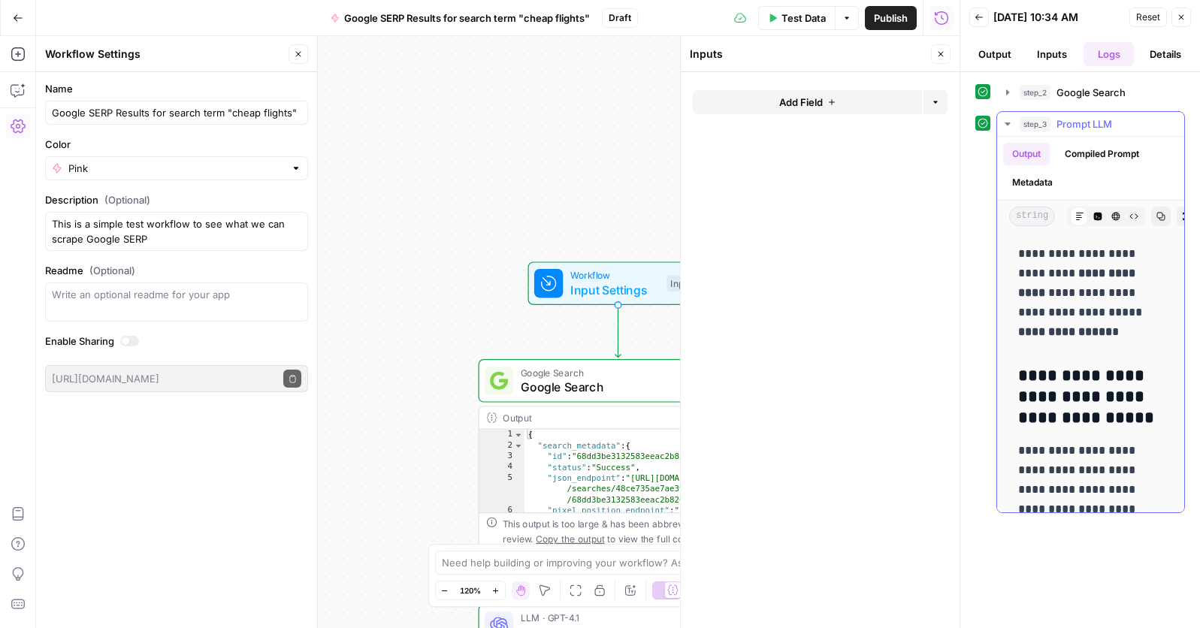
scroll to position [0, 12]
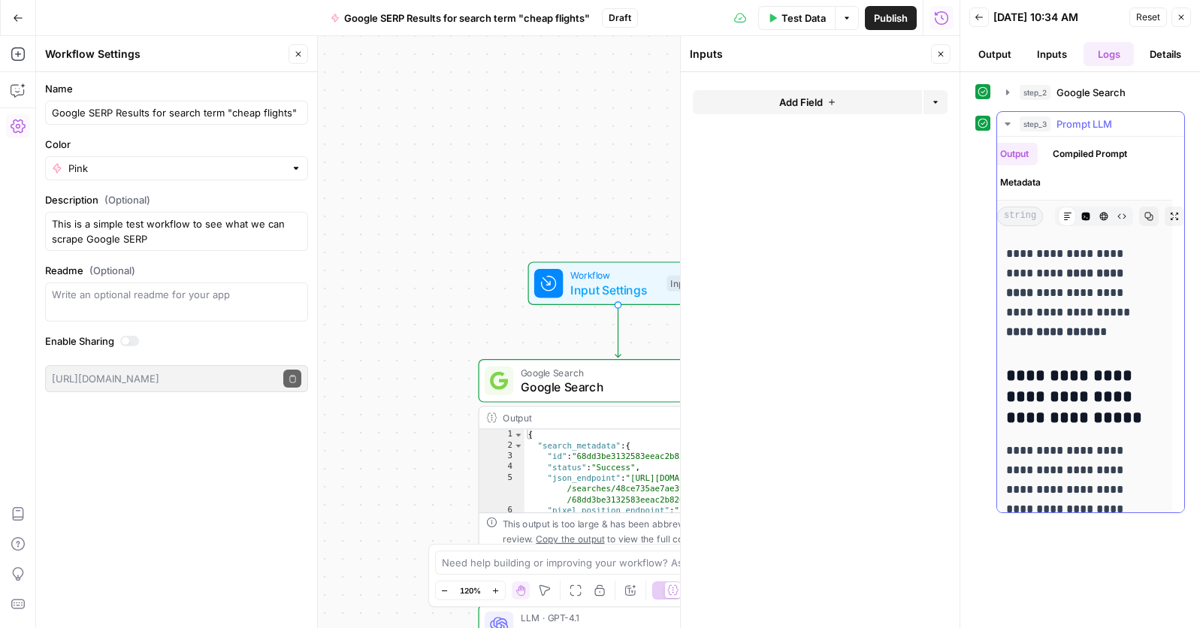
click at [1103, 216] on icon "button" at bounding box center [1104, 216] width 9 height 9
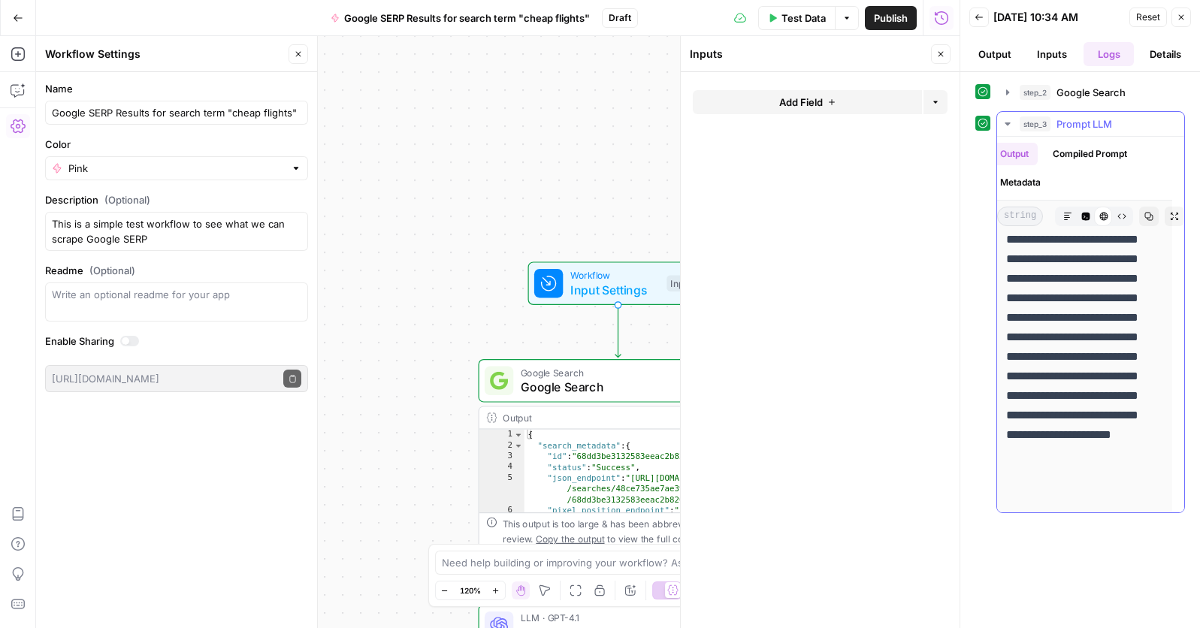
scroll to position [1349, 12]
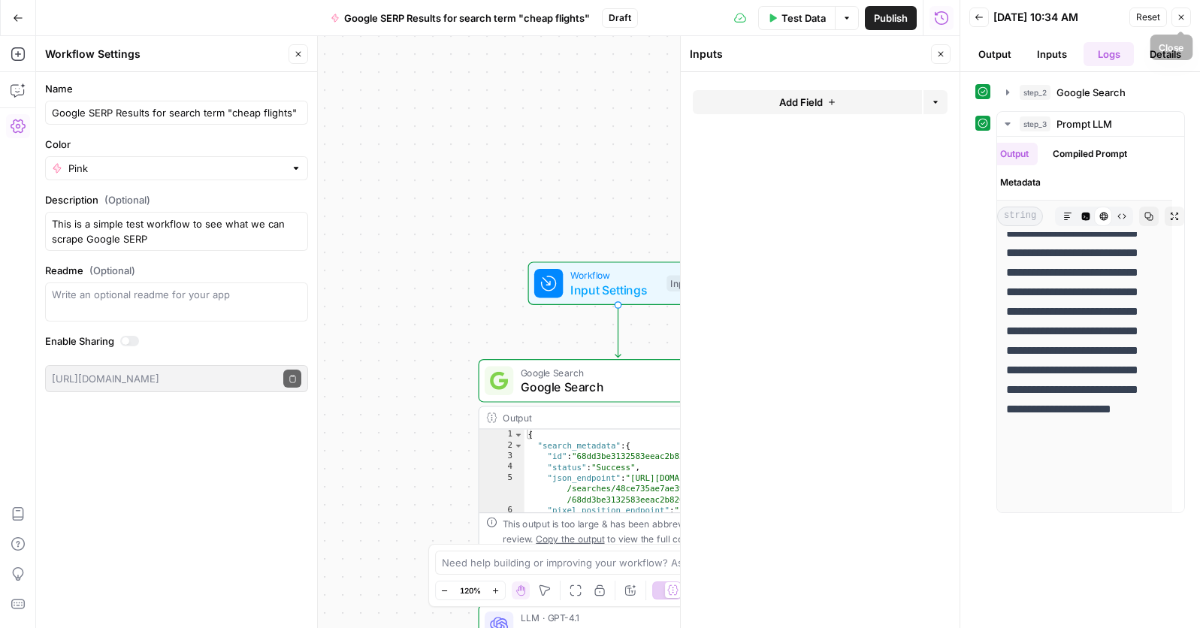
click at [1190, 14] on button "Close" at bounding box center [1182, 18] width 20 height 20
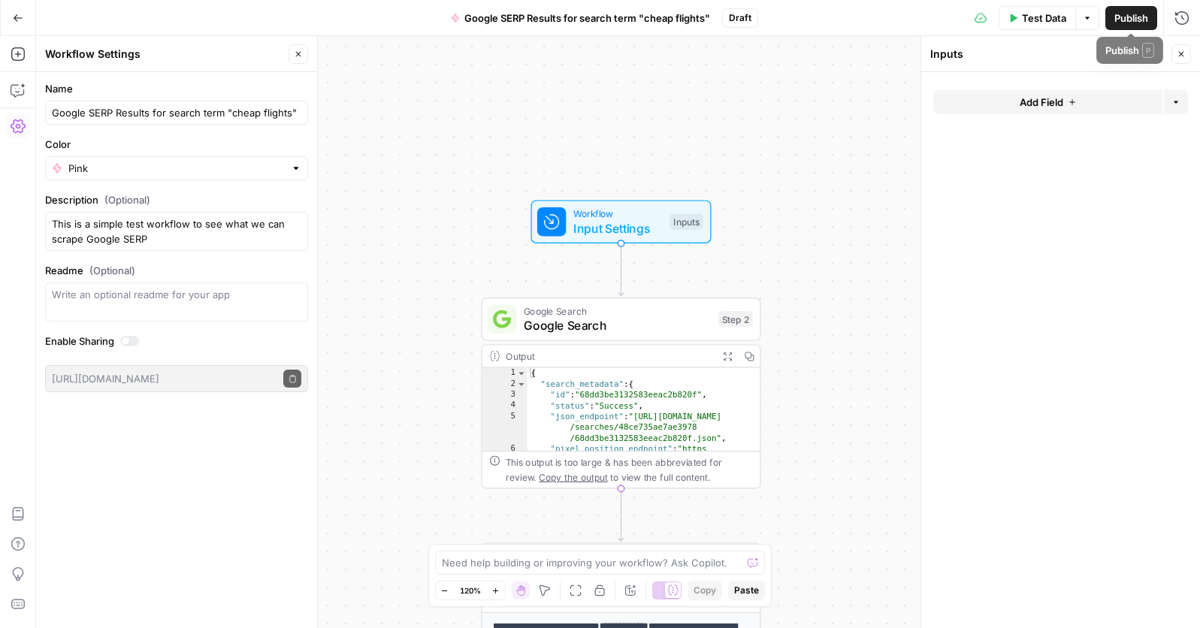
click at [1133, 13] on span "Publish" at bounding box center [1132, 18] width 34 height 15
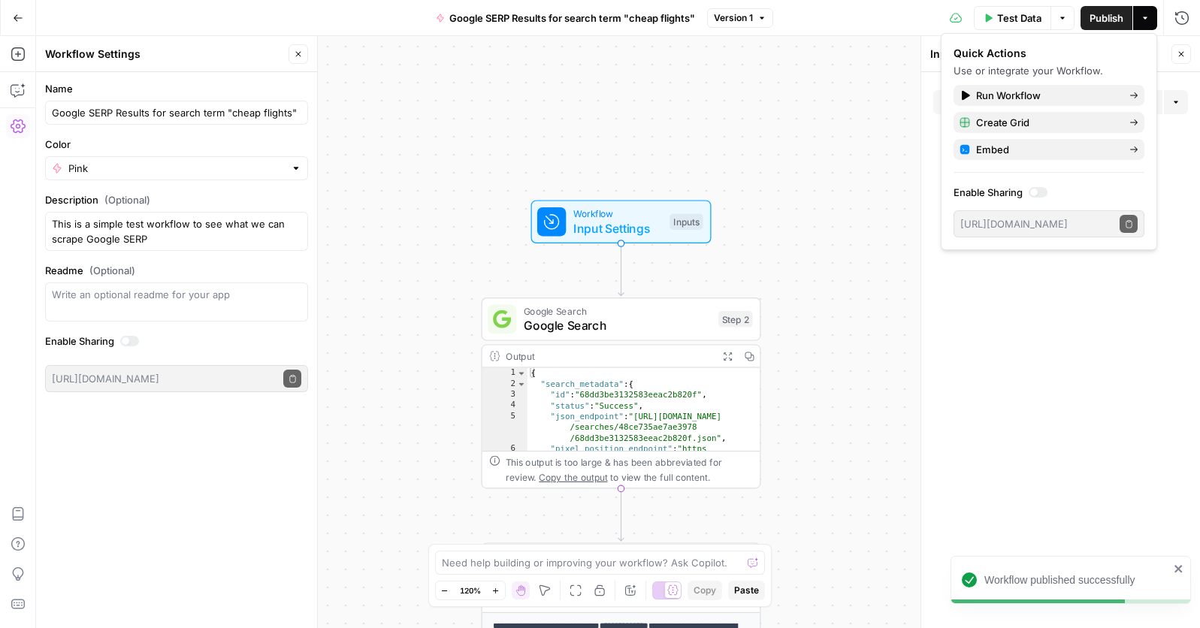
click at [23, 17] on span "Go Back" at bounding box center [23, 17] width 1 height 1
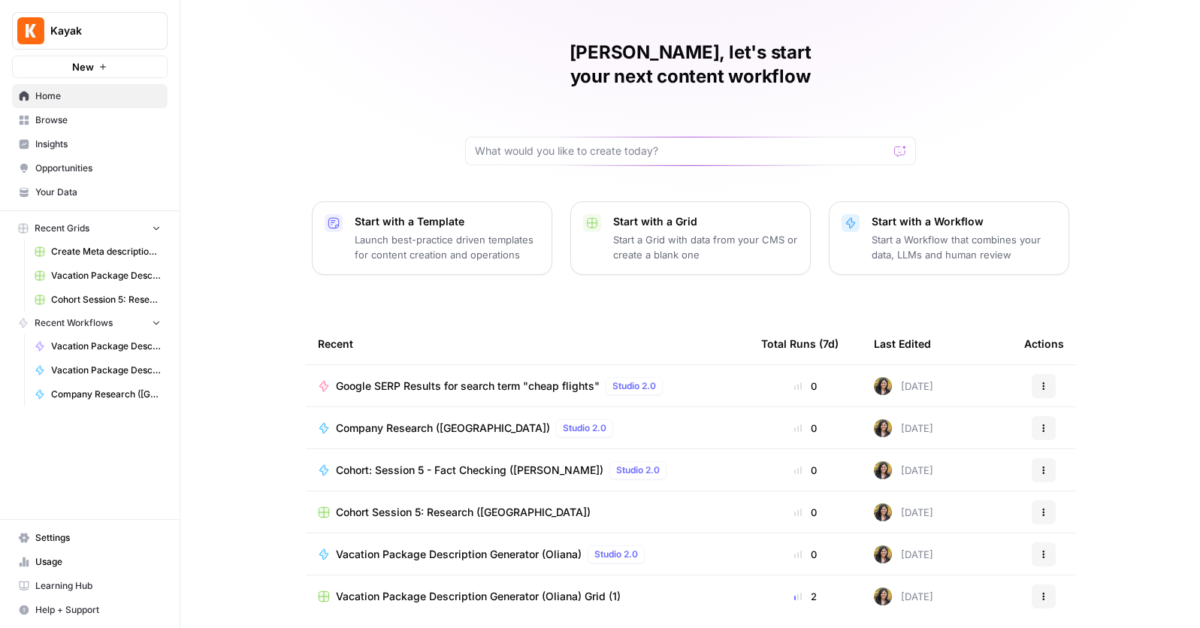
scroll to position [63, 0]
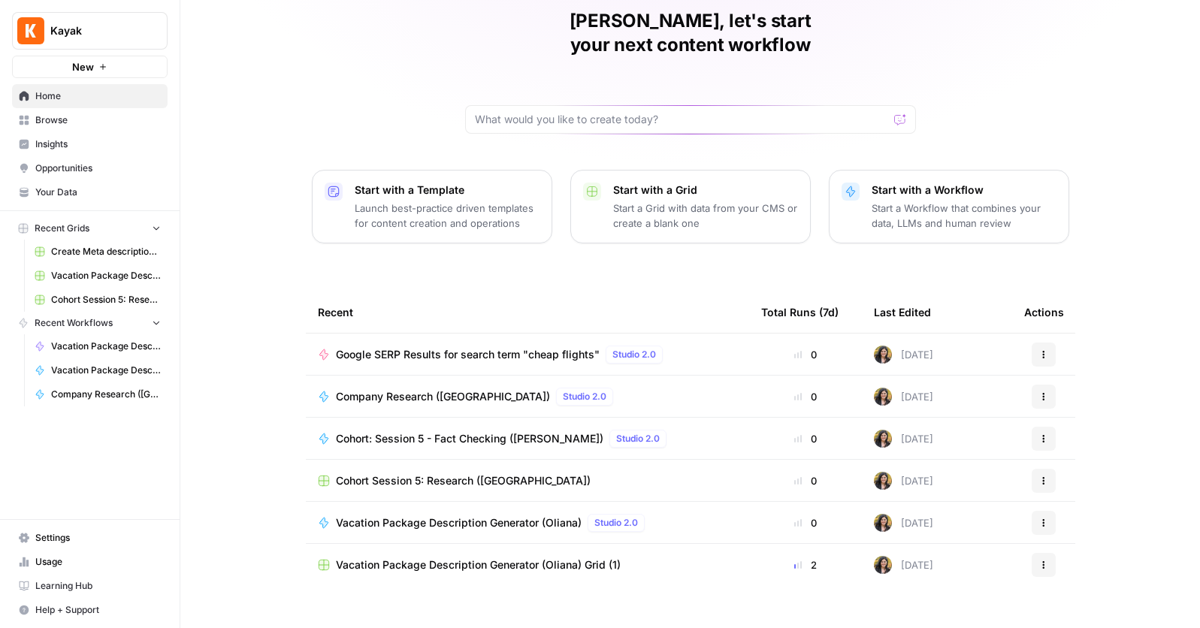
click at [537, 347] on span "Google SERP Results for search term "cheap flights"" at bounding box center [468, 354] width 264 height 15
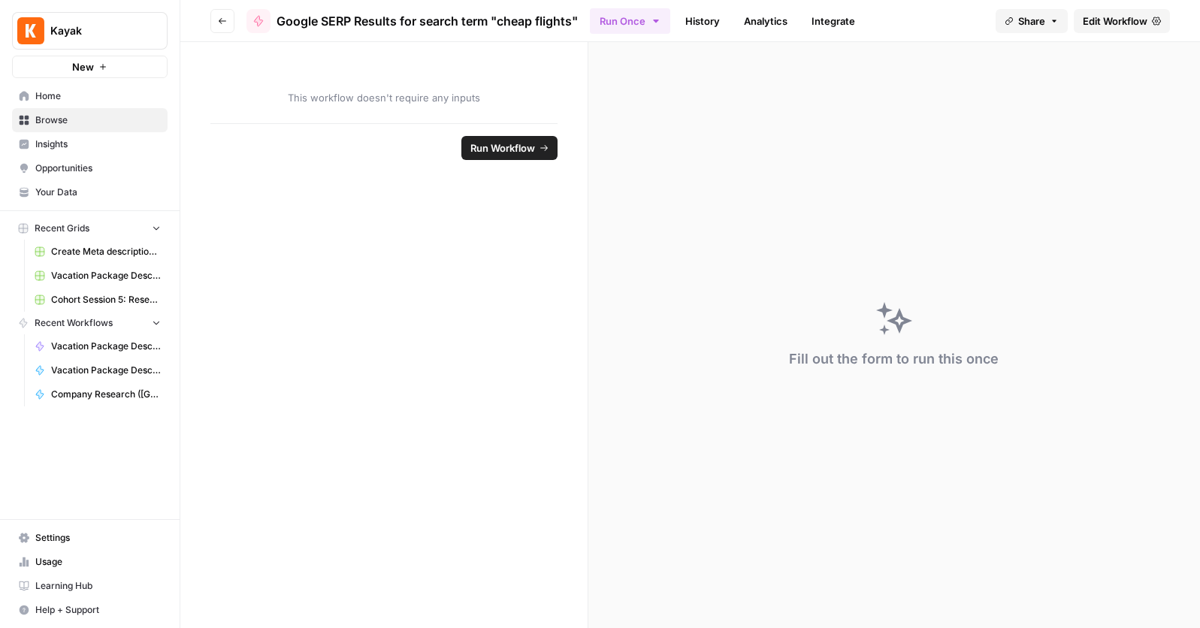
click at [710, 21] on link "History" at bounding box center [702, 21] width 53 height 24
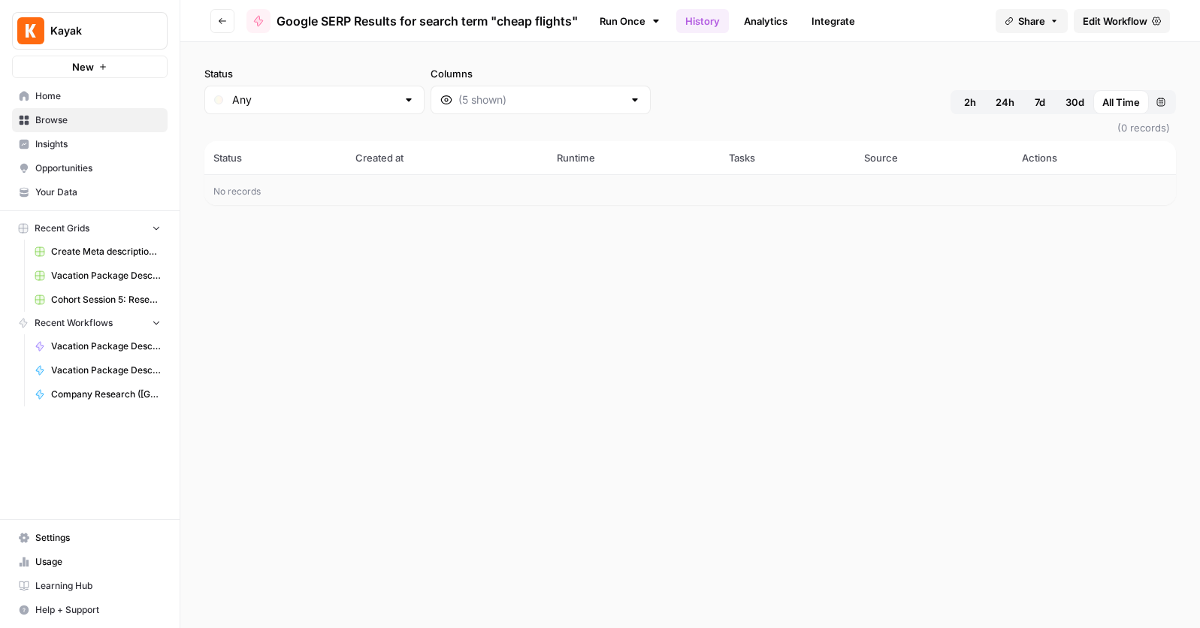
click at [1115, 19] on span "Edit Workflow" at bounding box center [1115, 21] width 65 height 15
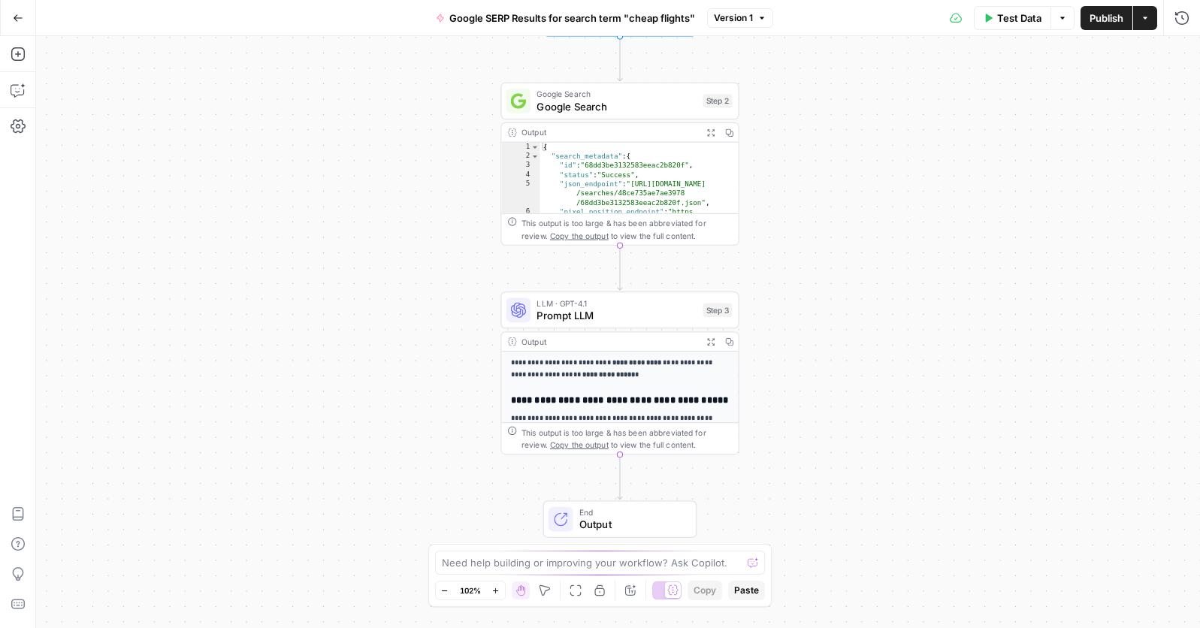
click at [641, 368] on p "**********" at bounding box center [620, 369] width 219 height 23
click at [640, 318] on span "Prompt LLM" at bounding box center [617, 315] width 160 height 15
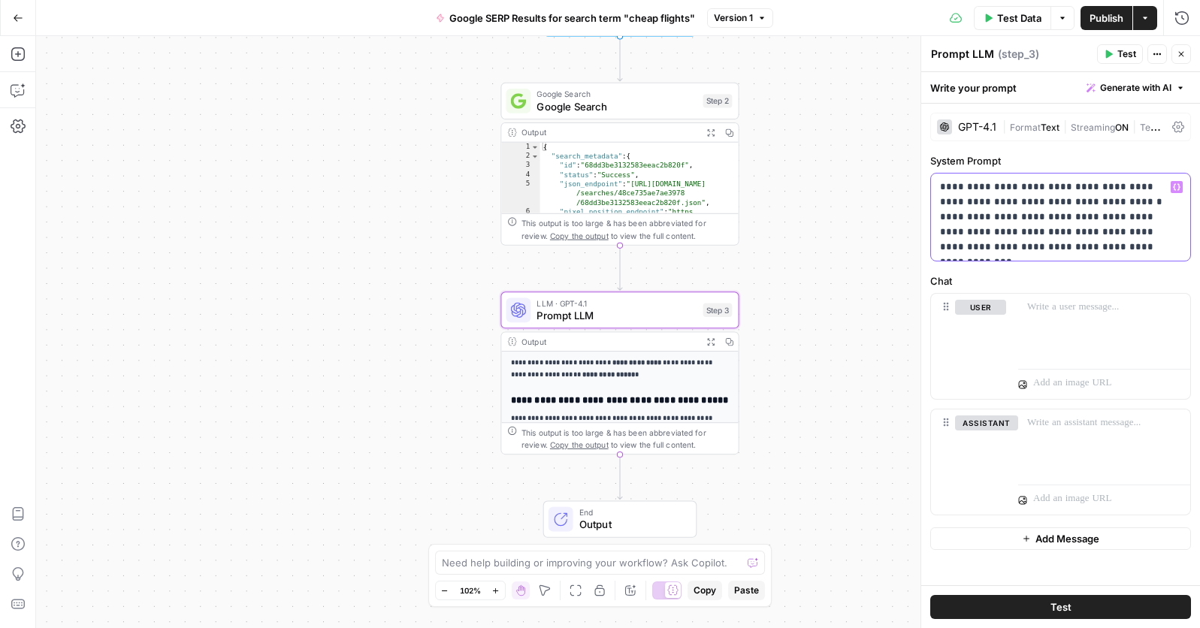
click at [1106, 250] on p "**********" at bounding box center [1060, 217] width 241 height 75
click at [1063, 421] on p at bounding box center [1104, 423] width 154 height 15
click at [1179, 419] on icon "button" at bounding box center [1177, 423] width 8 height 8
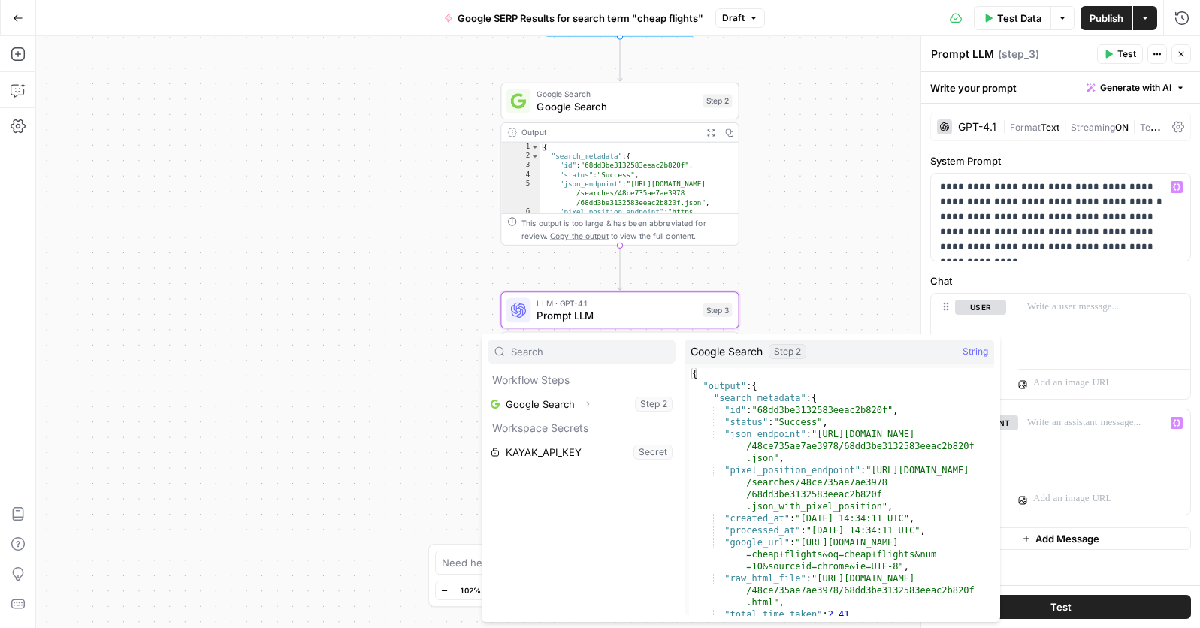
click at [797, 235] on div "**********" at bounding box center [618, 332] width 1164 height 592
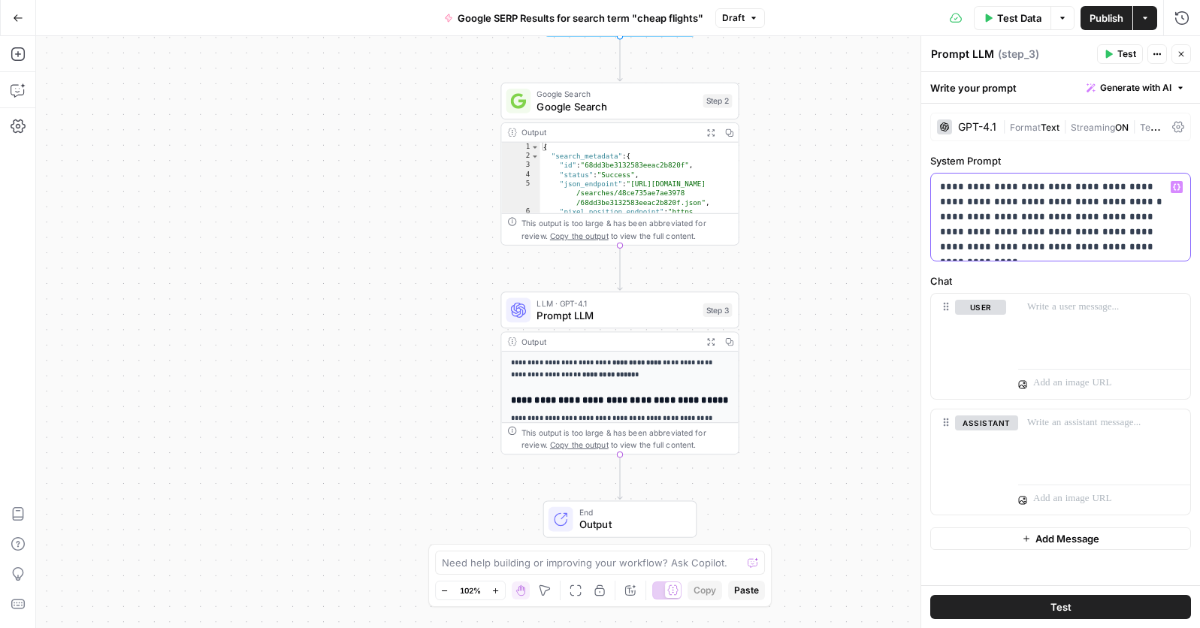
click at [1112, 250] on p "**********" at bounding box center [1060, 217] width 241 height 75
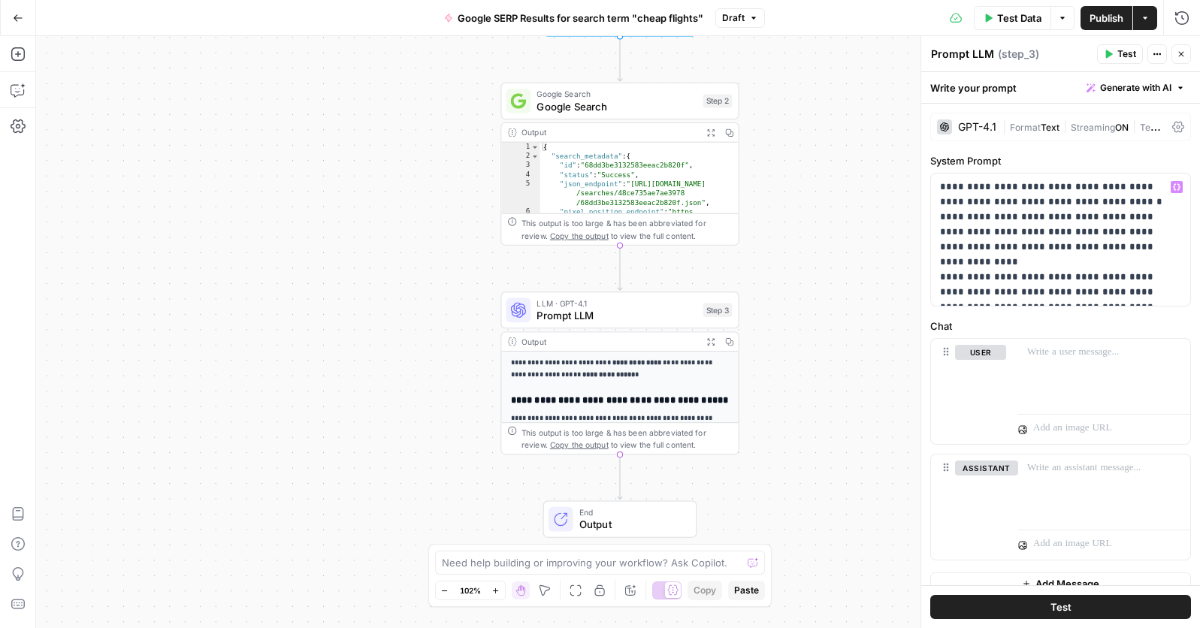
click at [1074, 604] on button "Test" at bounding box center [1060, 607] width 261 height 24
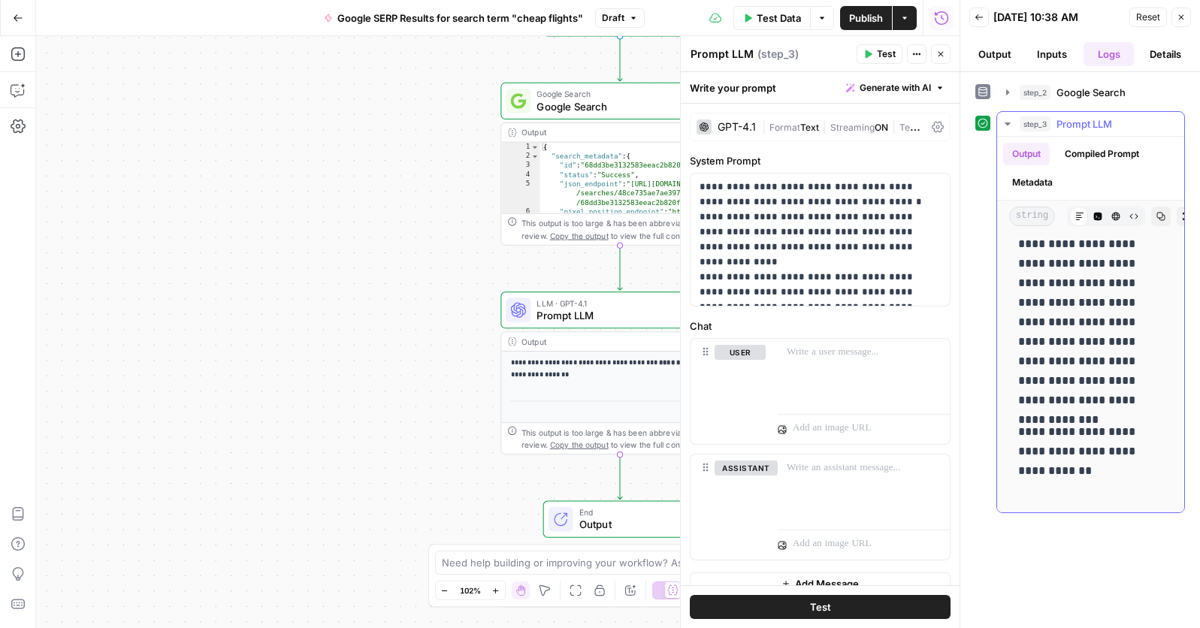
scroll to position [4575, 0]
click at [826, 467] on p at bounding box center [864, 468] width 154 height 15
click at [858, 604] on button "Test" at bounding box center [820, 607] width 261 height 24
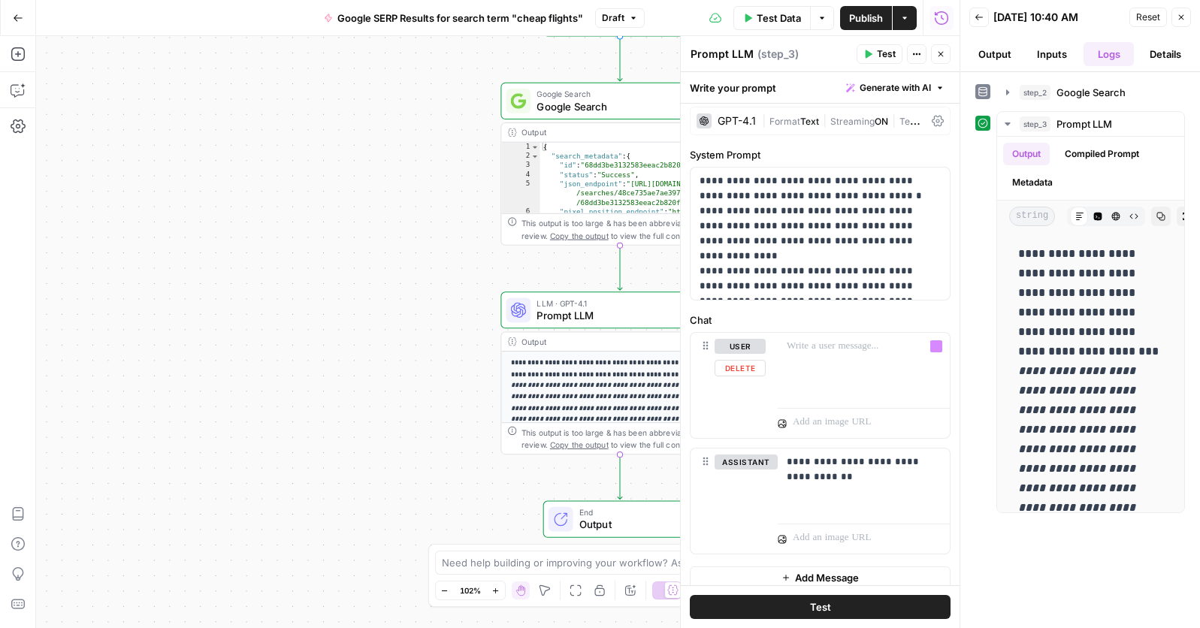
scroll to position [19, 0]
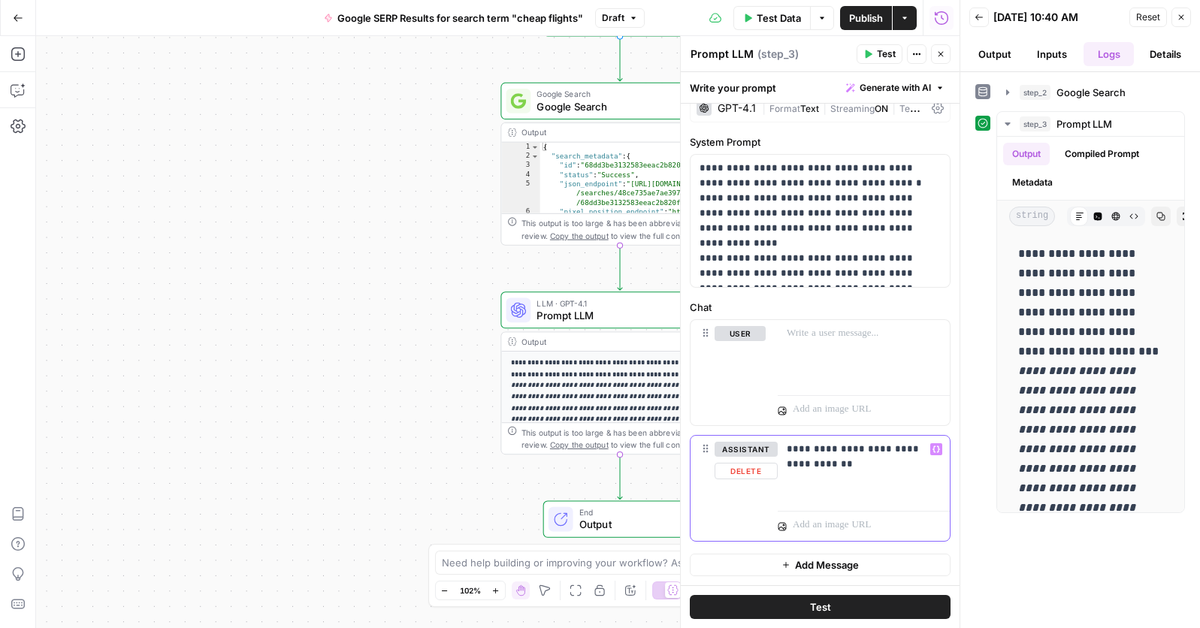
click at [827, 465] on p "**********" at bounding box center [864, 457] width 154 height 30
click at [855, 607] on button "Test" at bounding box center [820, 607] width 261 height 24
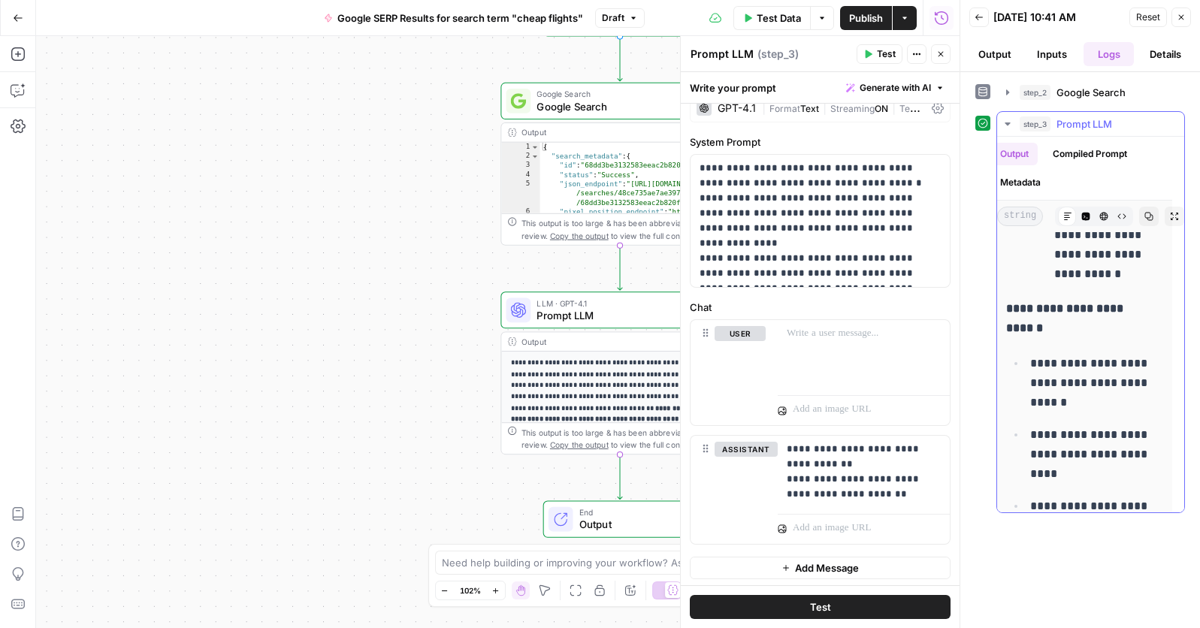
scroll to position [2470, 12]
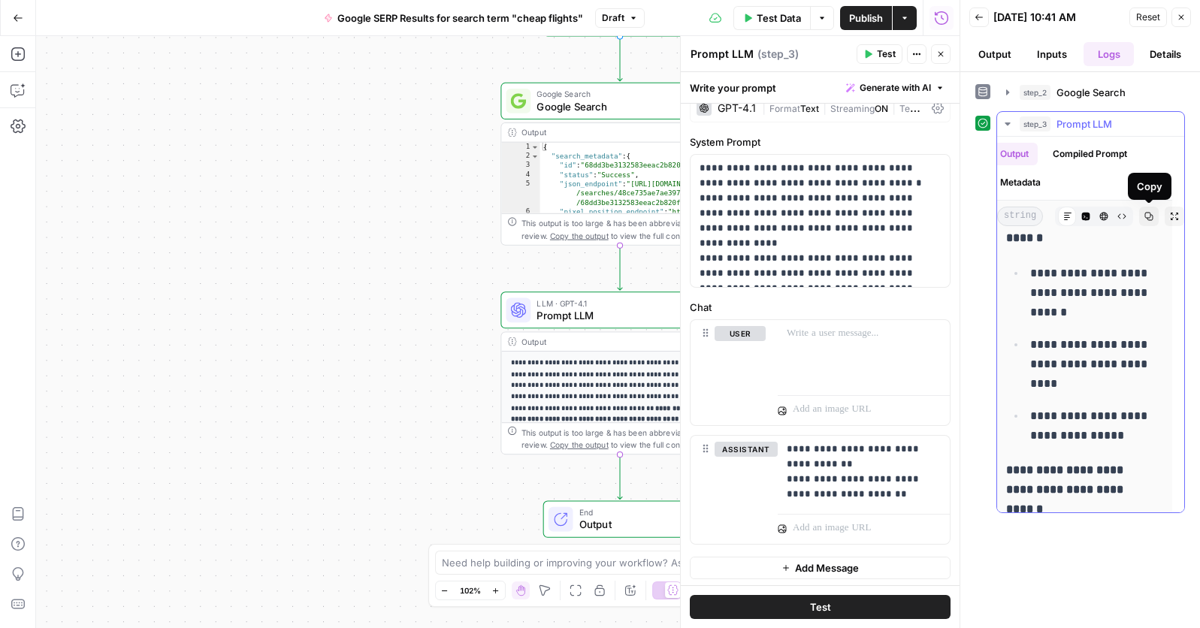
click at [1151, 210] on button "Copy" at bounding box center [1149, 217] width 20 height 20
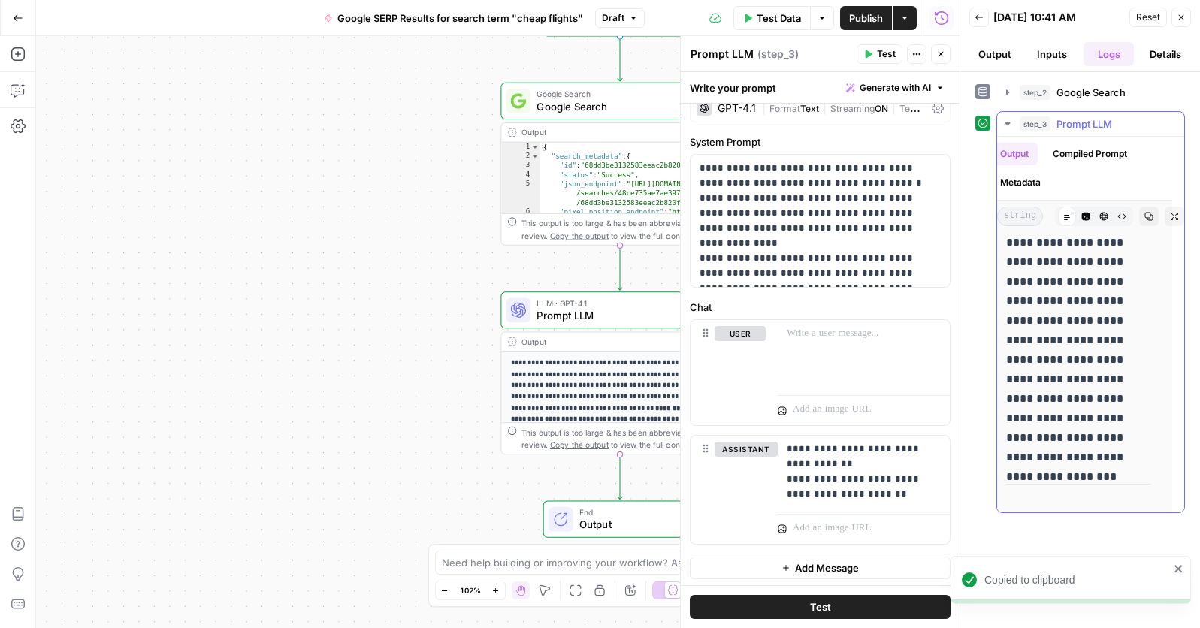
scroll to position [4062, 12]
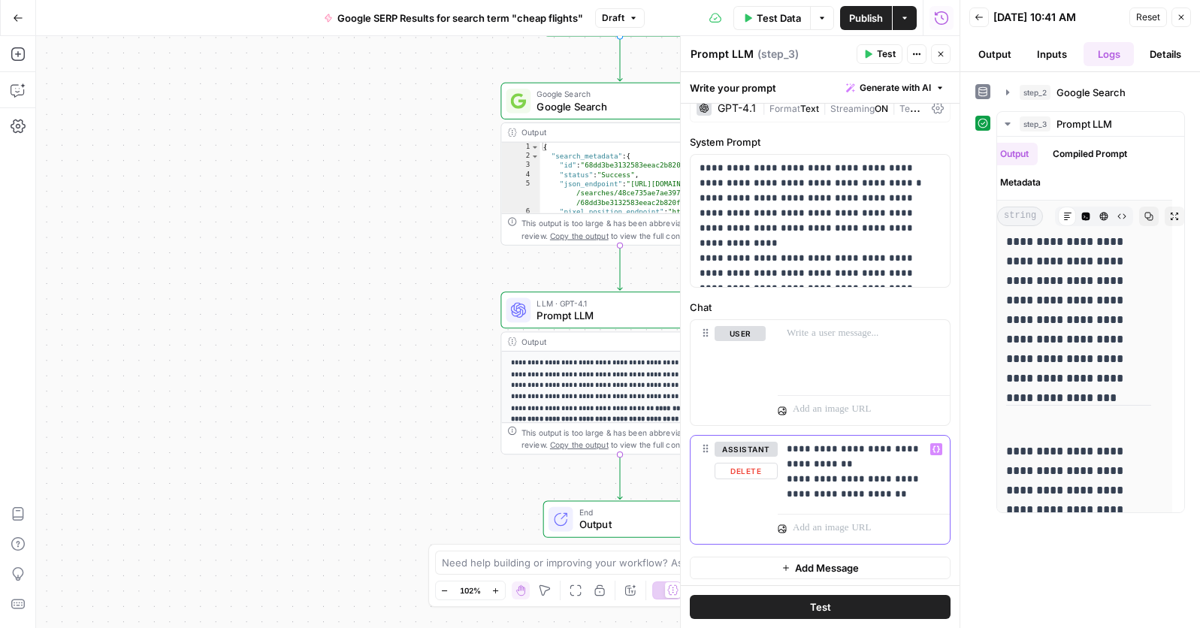
click at [927, 496] on p "**********" at bounding box center [864, 472] width 154 height 60
click at [818, 328] on p at bounding box center [864, 333] width 154 height 15
click at [923, 499] on p "**********" at bounding box center [864, 472] width 154 height 60
click at [881, 607] on button "Test" at bounding box center [820, 607] width 261 height 24
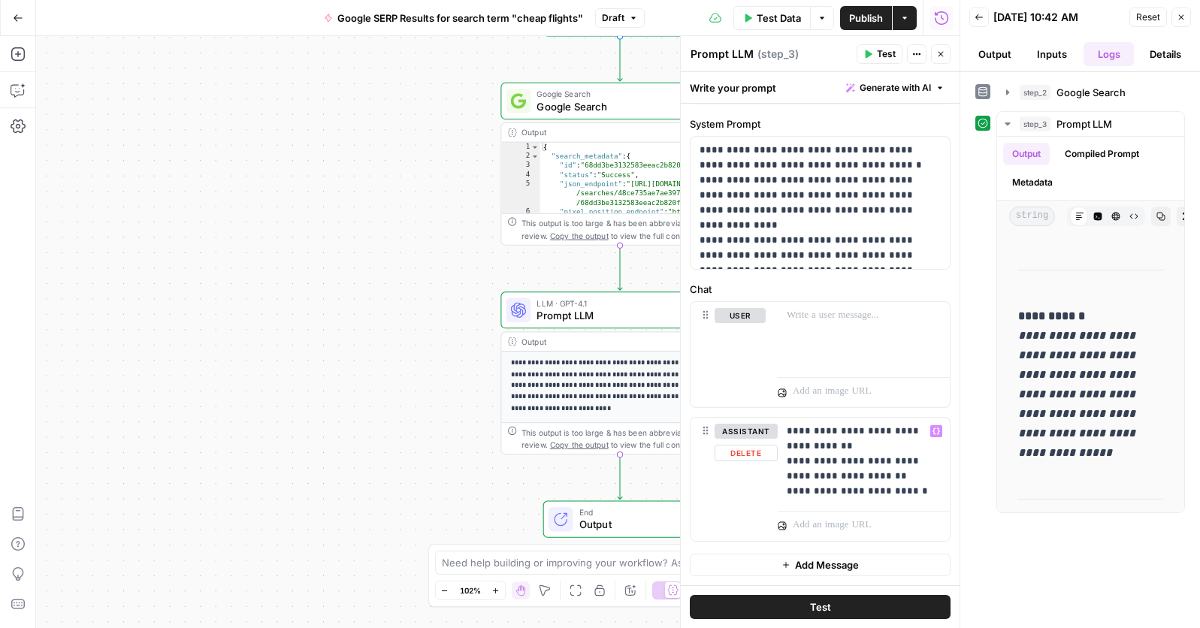
scroll to position [0, 0]
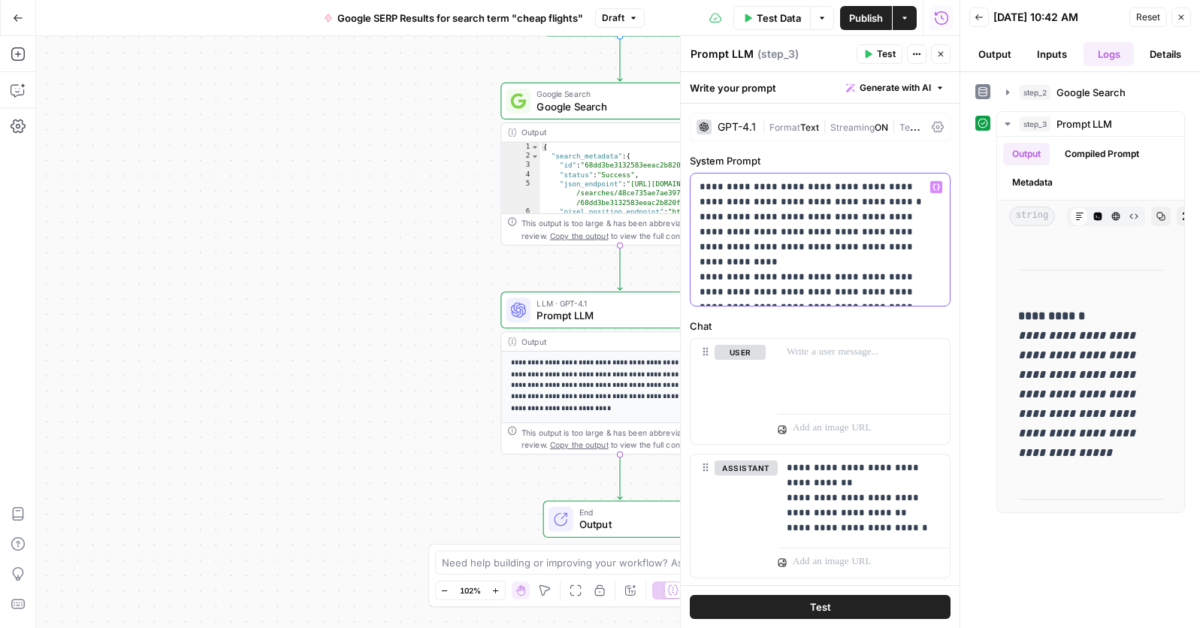
drag, startPoint x: 925, startPoint y: 295, endPoint x: 721, endPoint y: 278, distance: 205.2
click at [721, 277] on p "**********" at bounding box center [820, 240] width 241 height 120
click at [879, 607] on button "Test" at bounding box center [820, 607] width 261 height 24
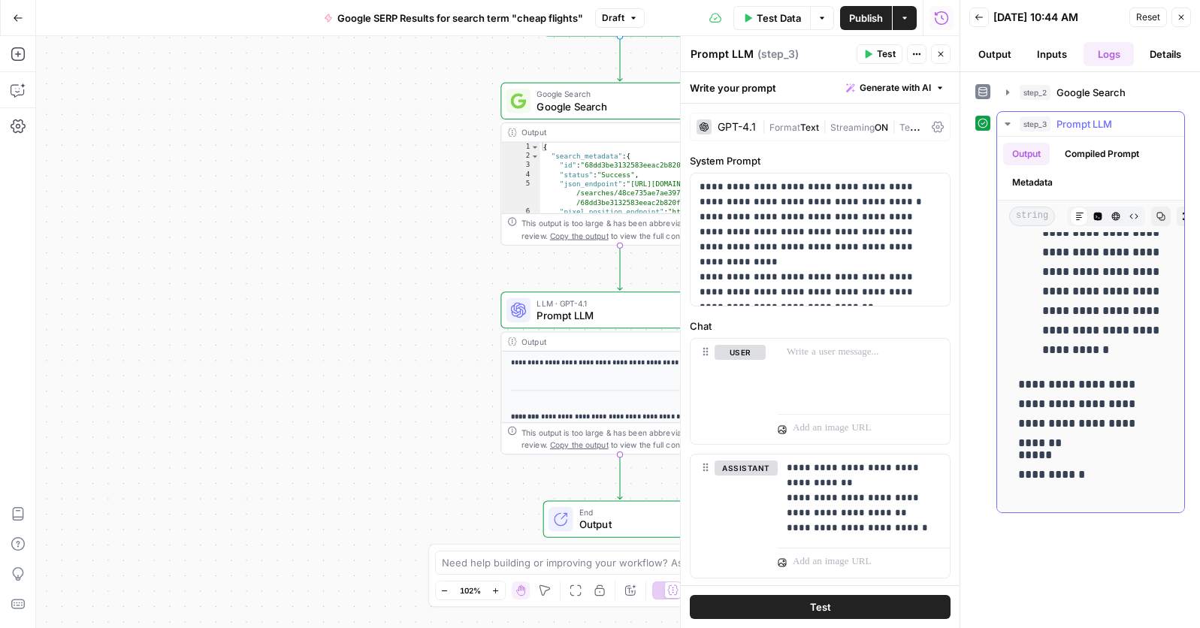
scroll to position [1184, 0]
click at [752, 296] on p "**********" at bounding box center [820, 240] width 241 height 120
click at [867, 251] on p "**********" at bounding box center [820, 240] width 241 height 120
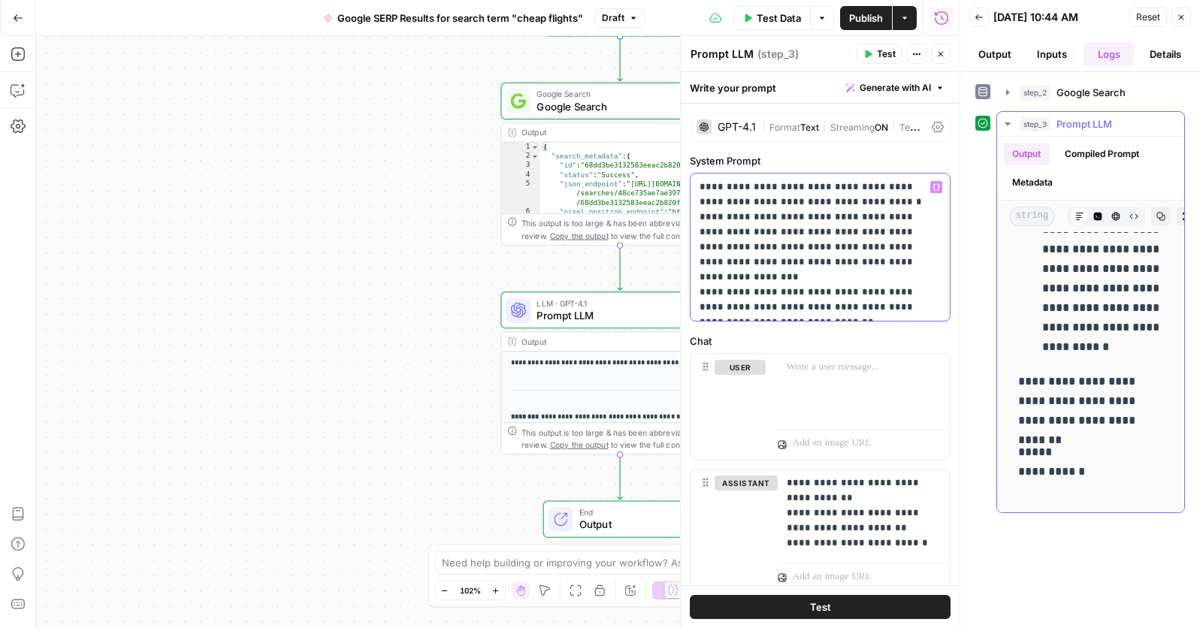
scroll to position [1192, 0]
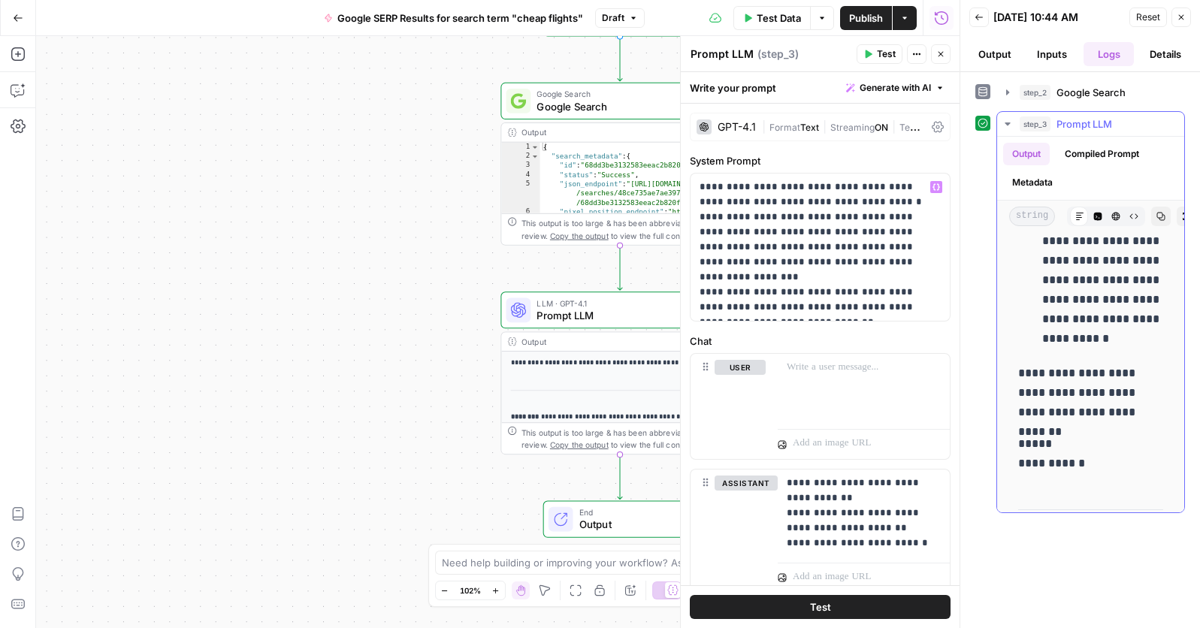
click at [1121, 151] on button "Compiled Prompt" at bounding box center [1102, 154] width 92 height 23
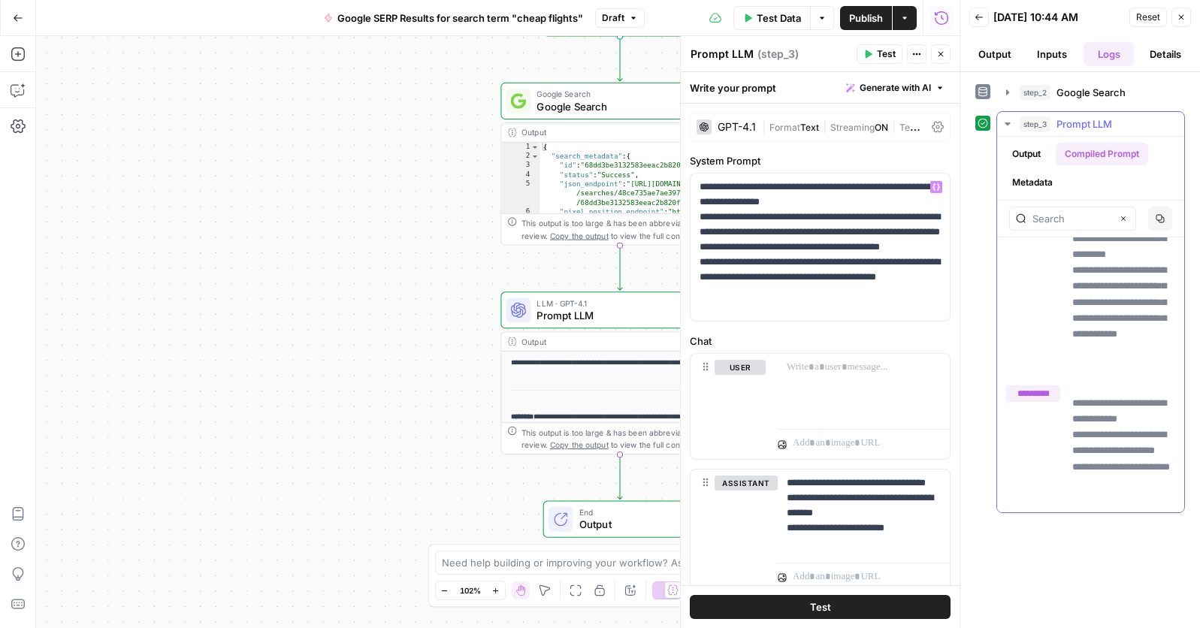
scroll to position [0, 0]
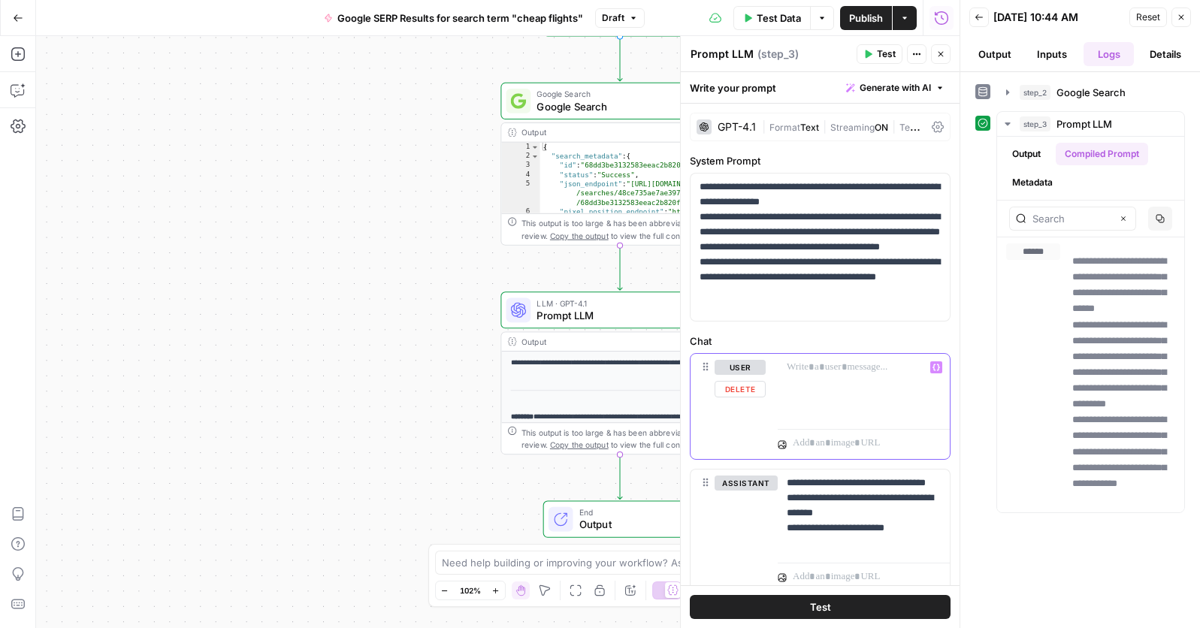
click at [938, 375] on div at bounding box center [864, 388] width 172 height 69
click at [856, 604] on button "Test" at bounding box center [820, 607] width 261 height 24
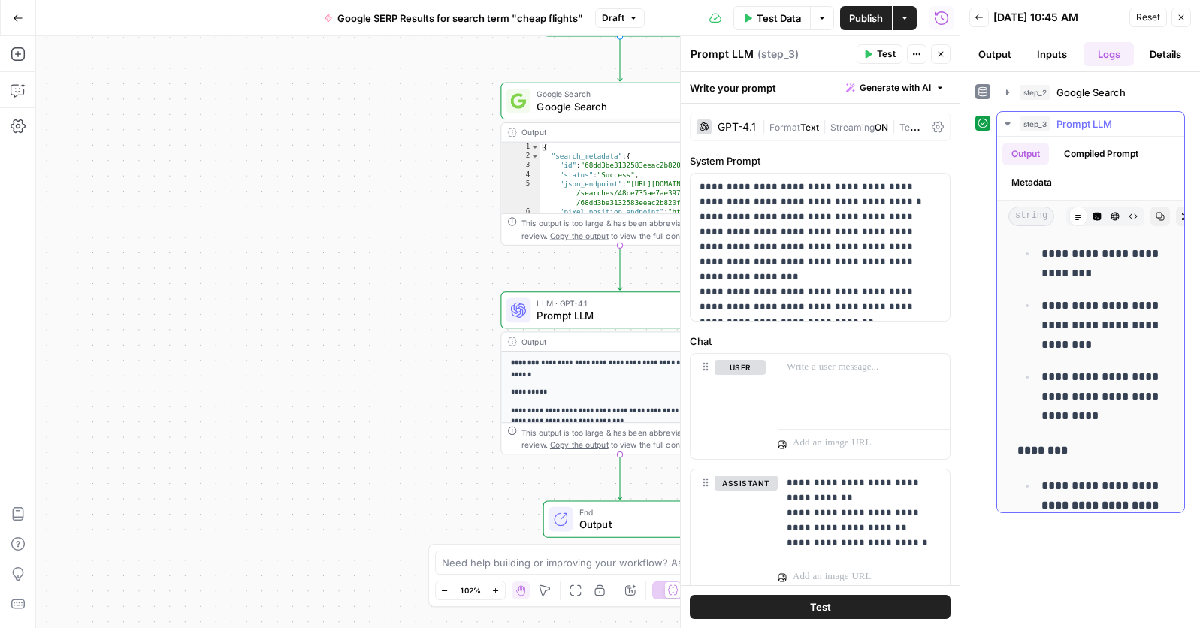
scroll to position [879, 1]
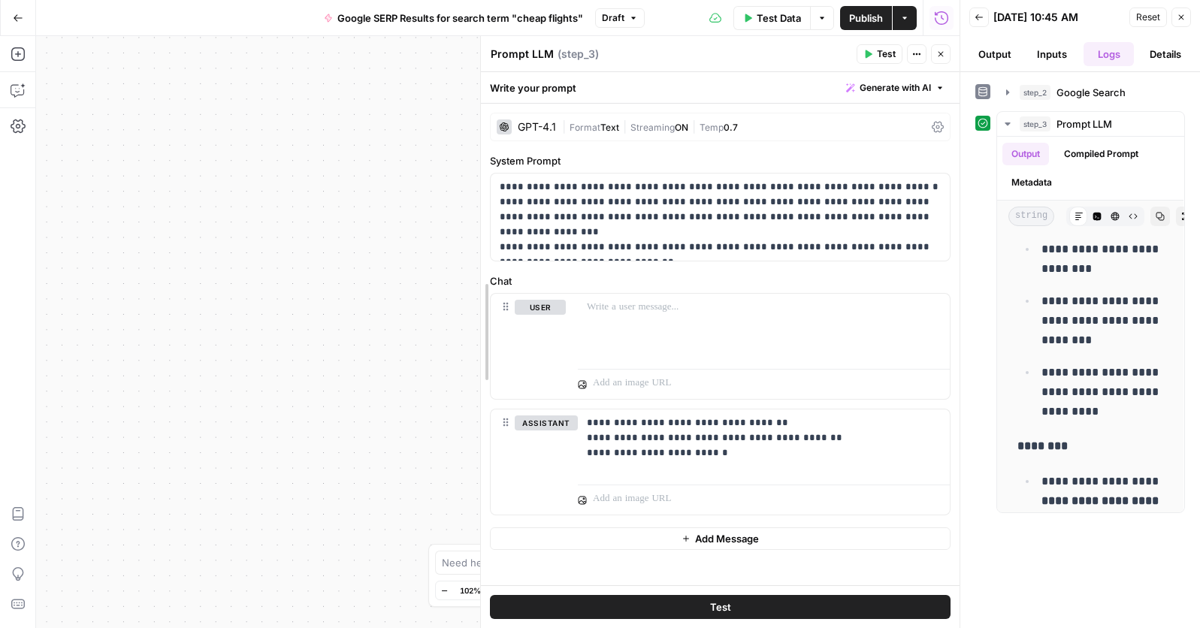
drag, startPoint x: 682, startPoint y: 263, endPoint x: 482, endPoint y: 268, distance: 200.0
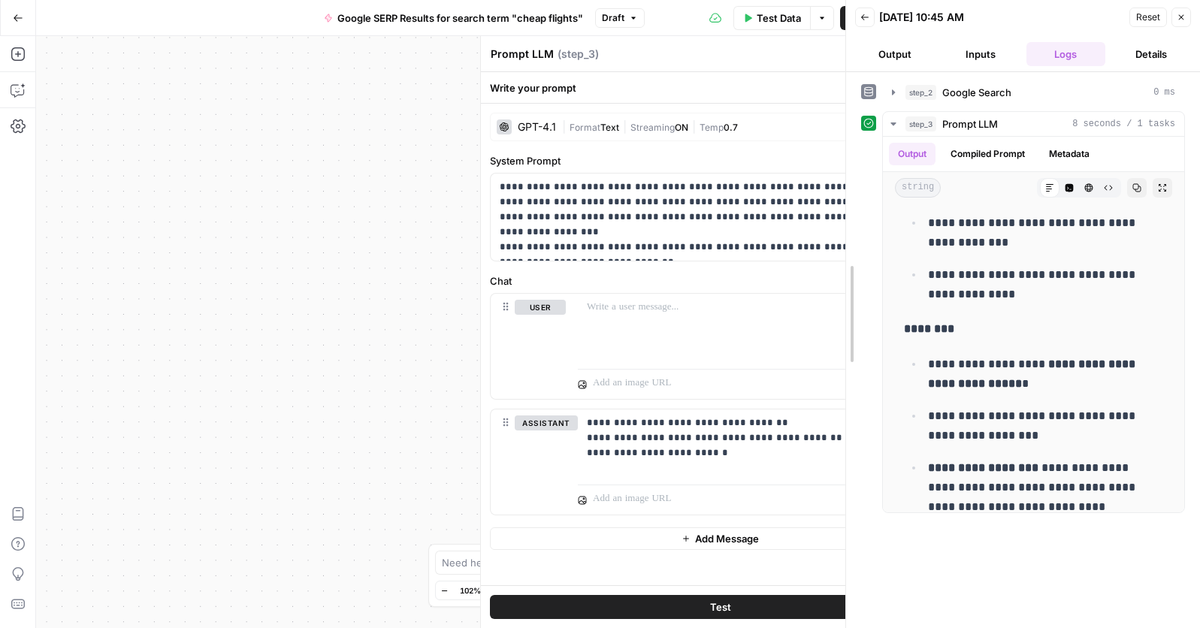
scroll to position [519, 0]
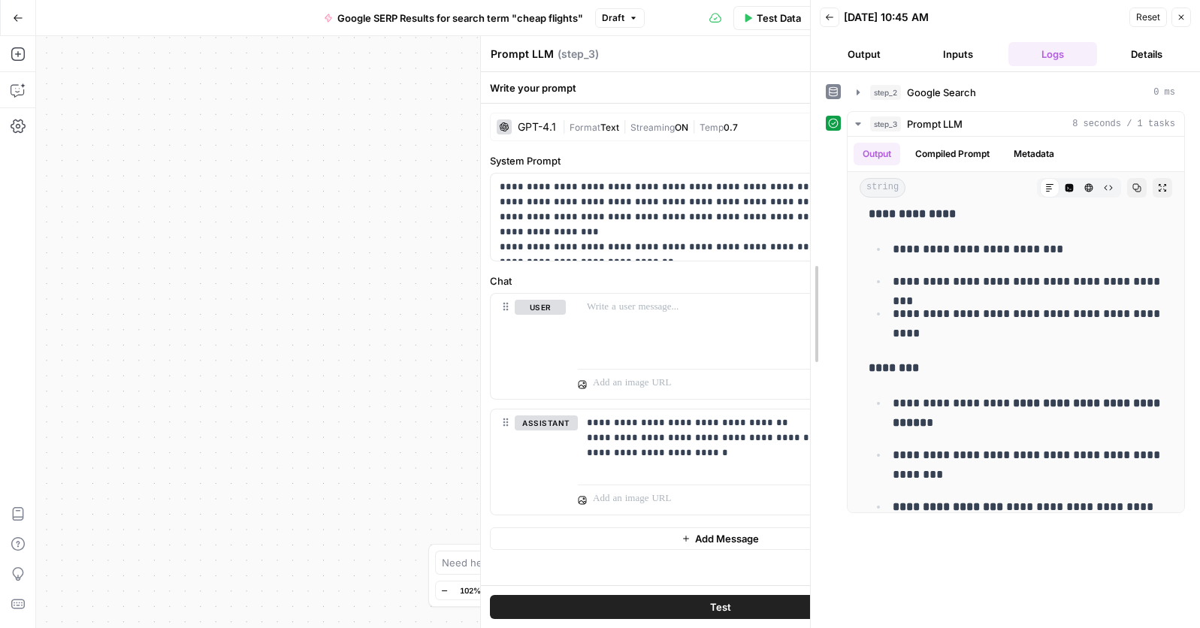
drag, startPoint x: 961, startPoint y: 207, endPoint x: 810, endPoint y: 245, distance: 154.9
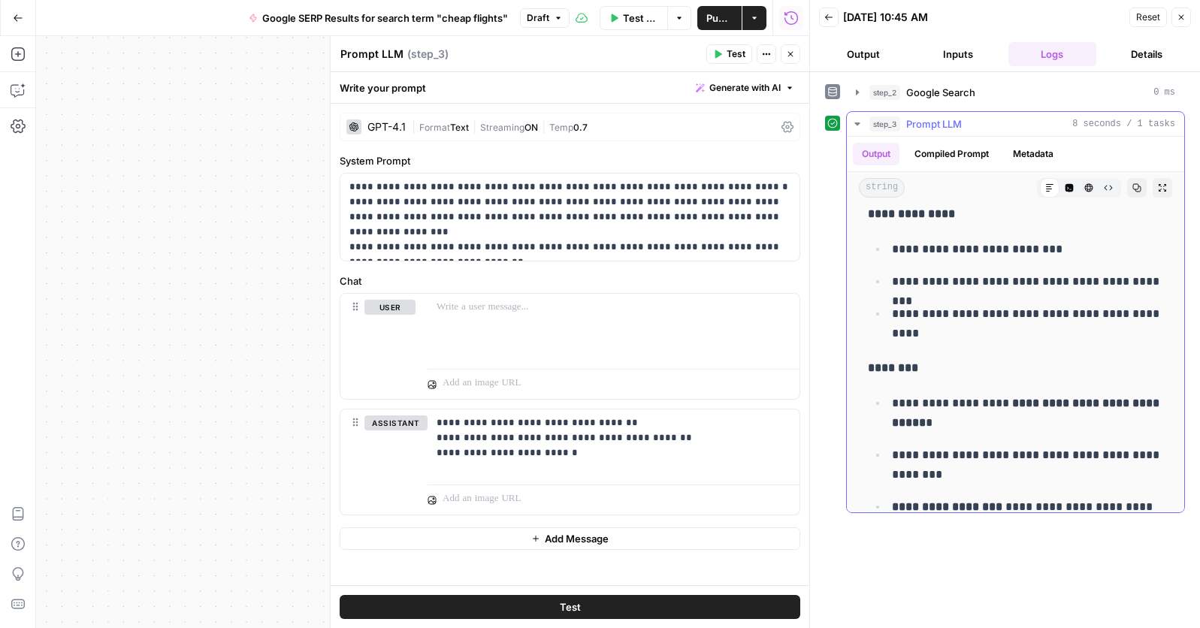
click at [1164, 186] on icon "button" at bounding box center [1163, 188] width 8 height 8
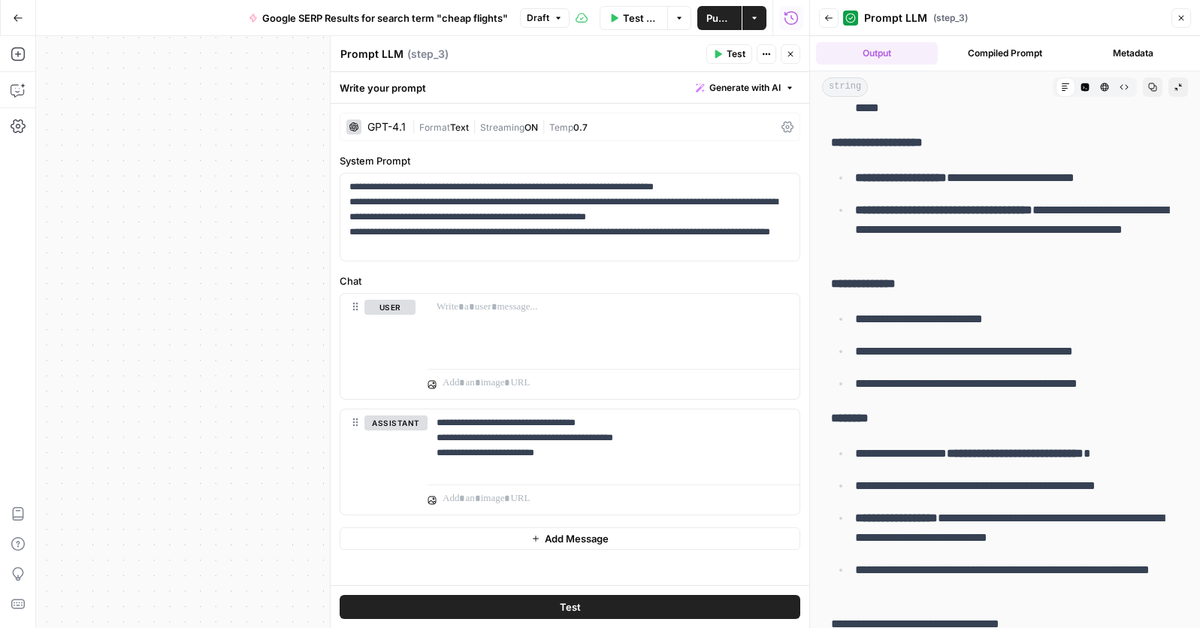
scroll to position [274, 0]
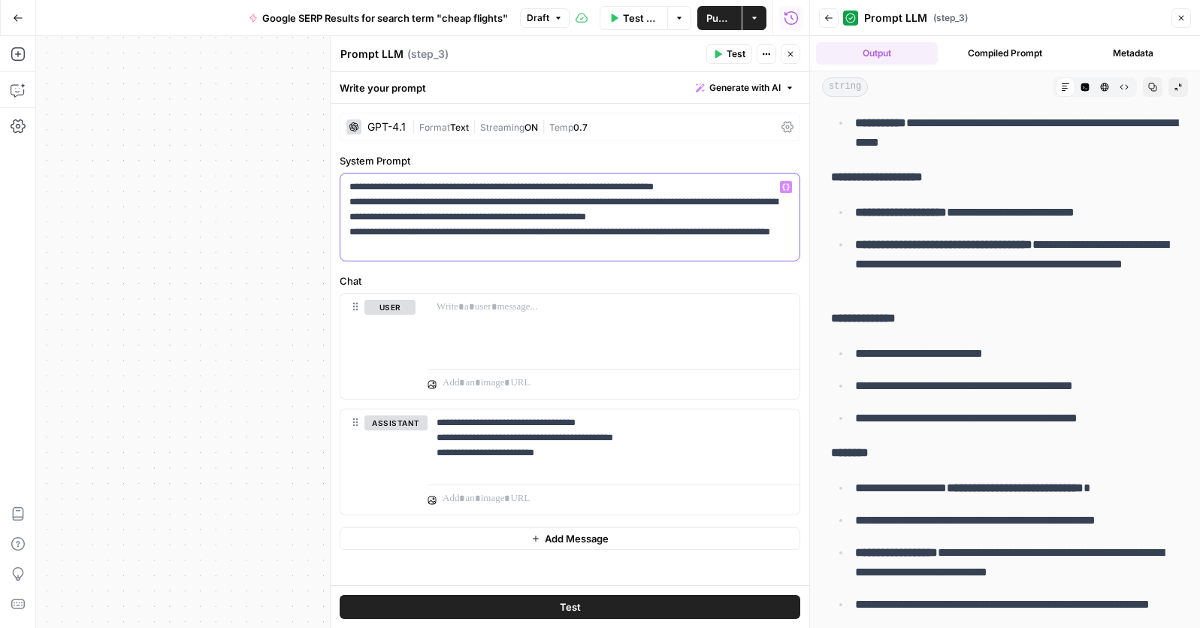
click at [458, 245] on p "**********" at bounding box center [569, 217] width 441 height 75
click at [464, 312] on p at bounding box center [614, 307] width 354 height 15
click at [623, 607] on button "Test" at bounding box center [570, 607] width 461 height 24
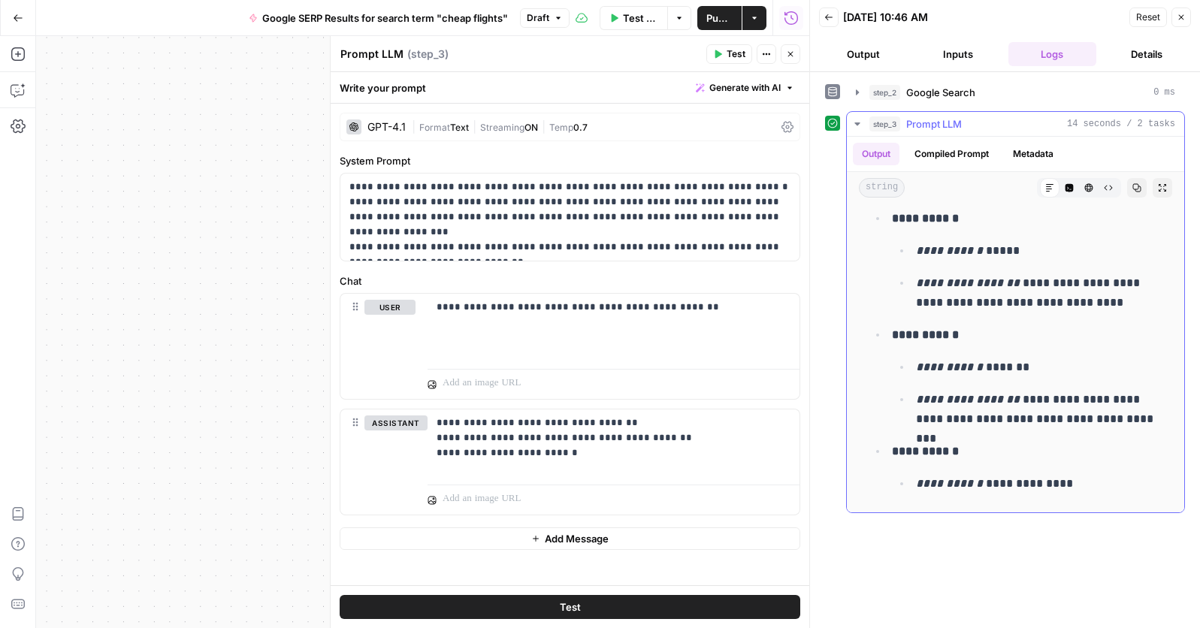
scroll to position [419, 0]
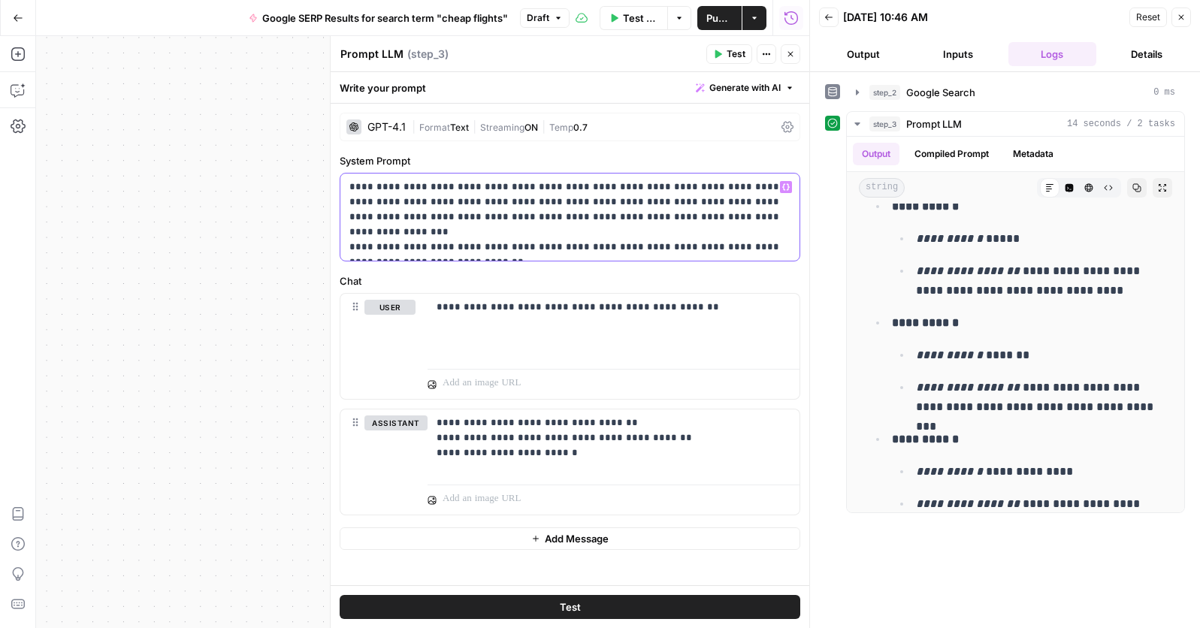
click at [561, 234] on p "**********" at bounding box center [569, 217] width 441 height 75
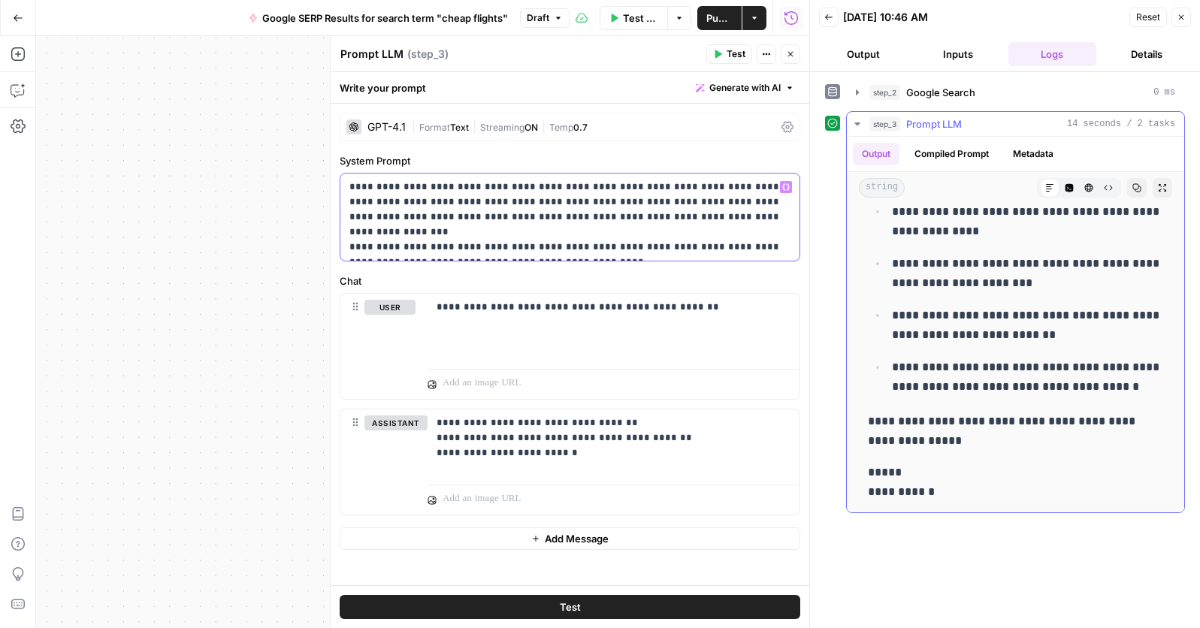
scroll to position [1169, 0]
click at [645, 610] on button "Test" at bounding box center [570, 607] width 461 height 24
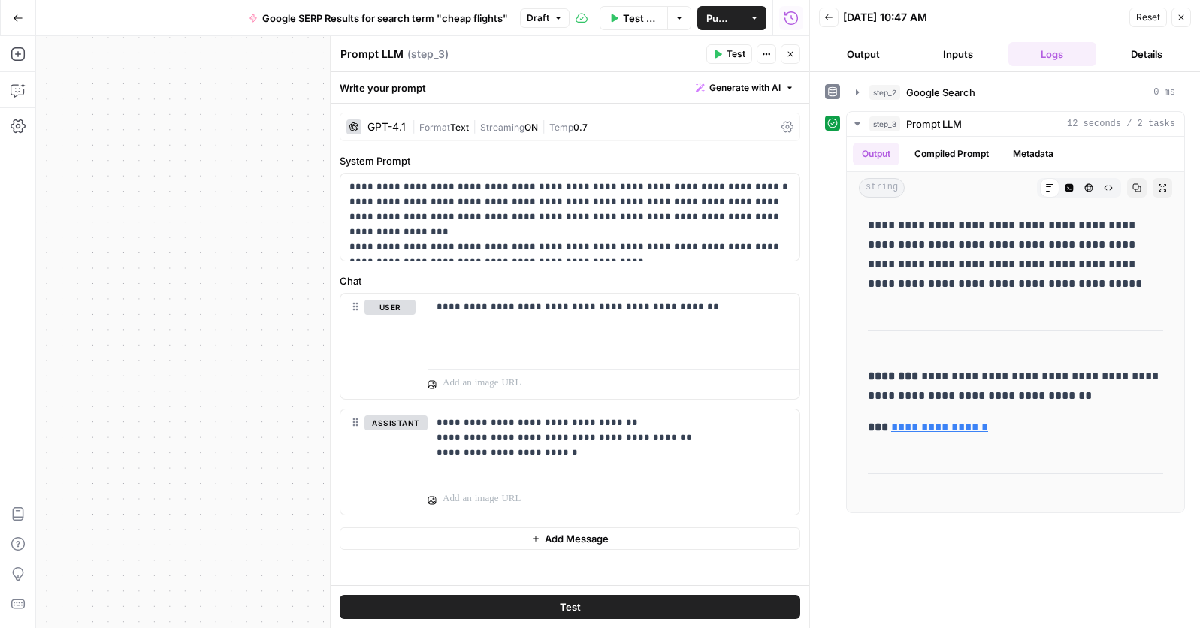
click at [723, 18] on span "Publish" at bounding box center [719, 18] width 26 height 15
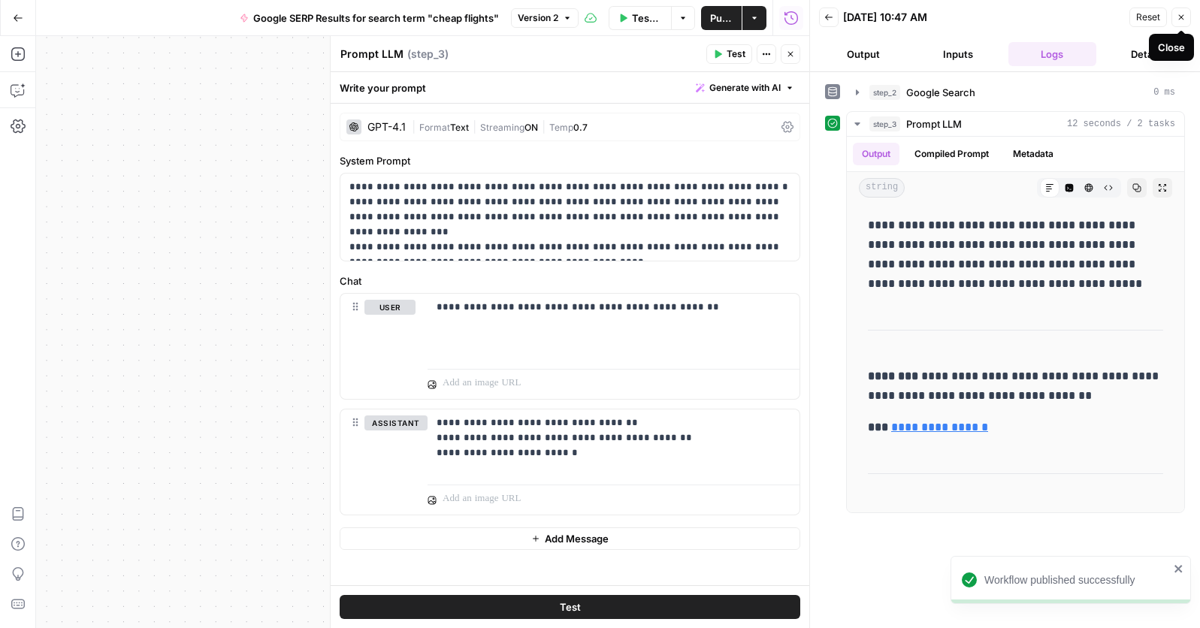
click at [1180, 20] on icon "button" at bounding box center [1181, 17] width 9 height 9
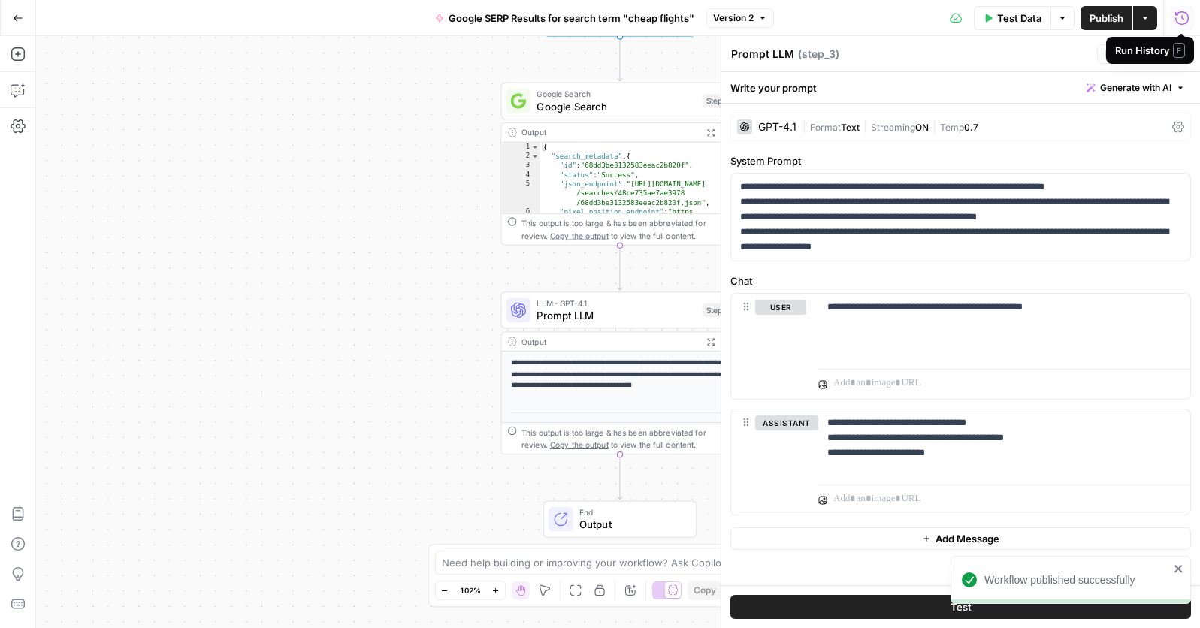
click at [20, 11] on button "Go Back" at bounding box center [18, 18] width 27 height 27
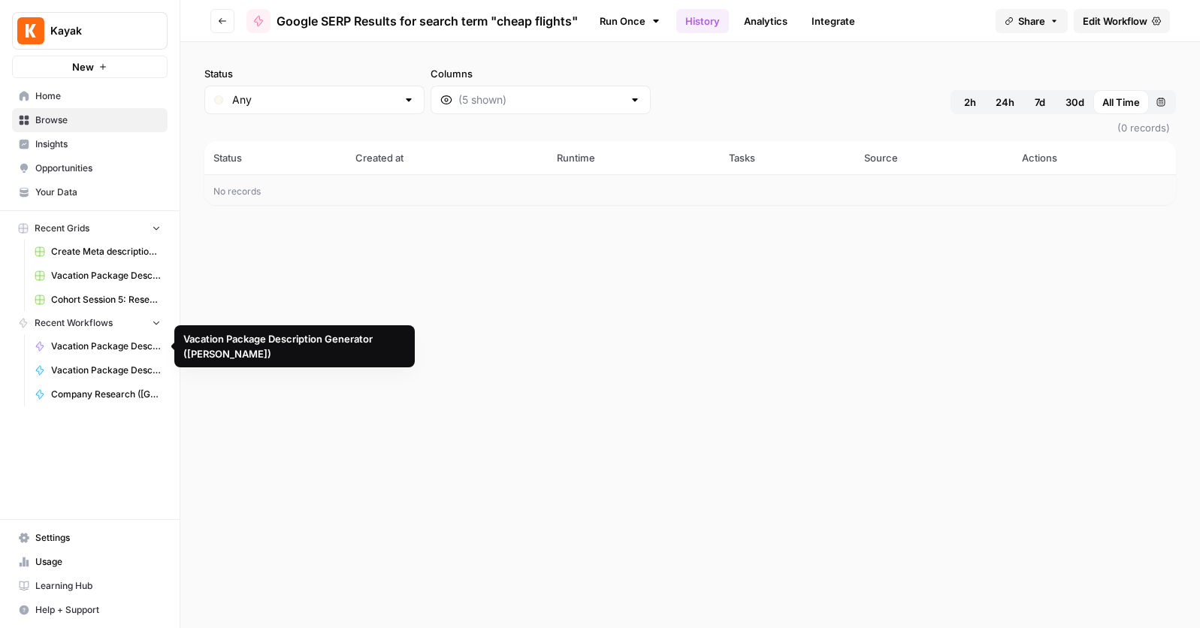
click at [73, 325] on span "Recent Workflows" at bounding box center [74, 323] width 78 height 14
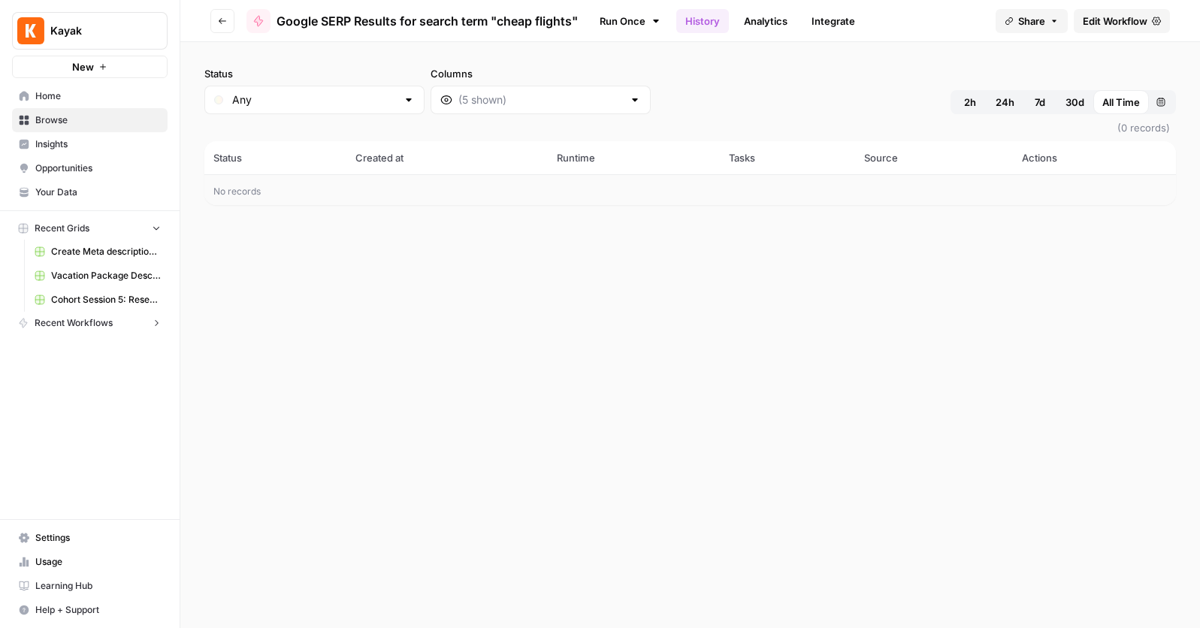
click at [105, 325] on span "Recent Workflows" at bounding box center [74, 323] width 78 height 14
click at [86, 346] on span "Vacation Package Description Generator ([PERSON_NAME])" at bounding box center [106, 347] width 110 height 14
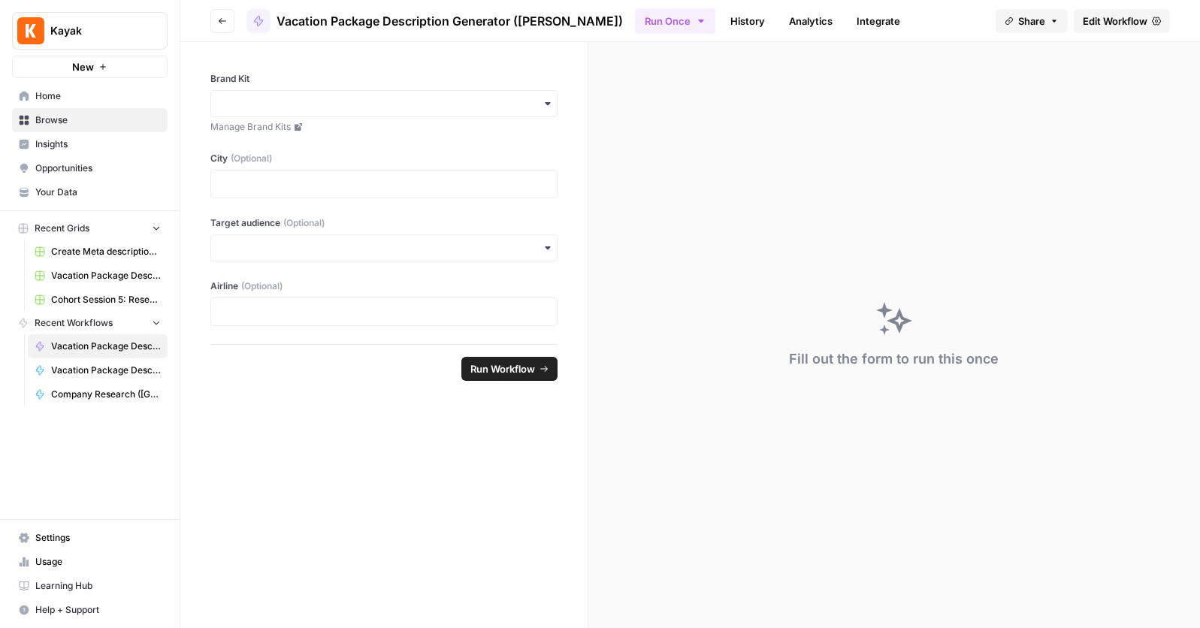
click at [19, 222] on div "Recent Grids" at bounding box center [53, 229] width 71 height 14
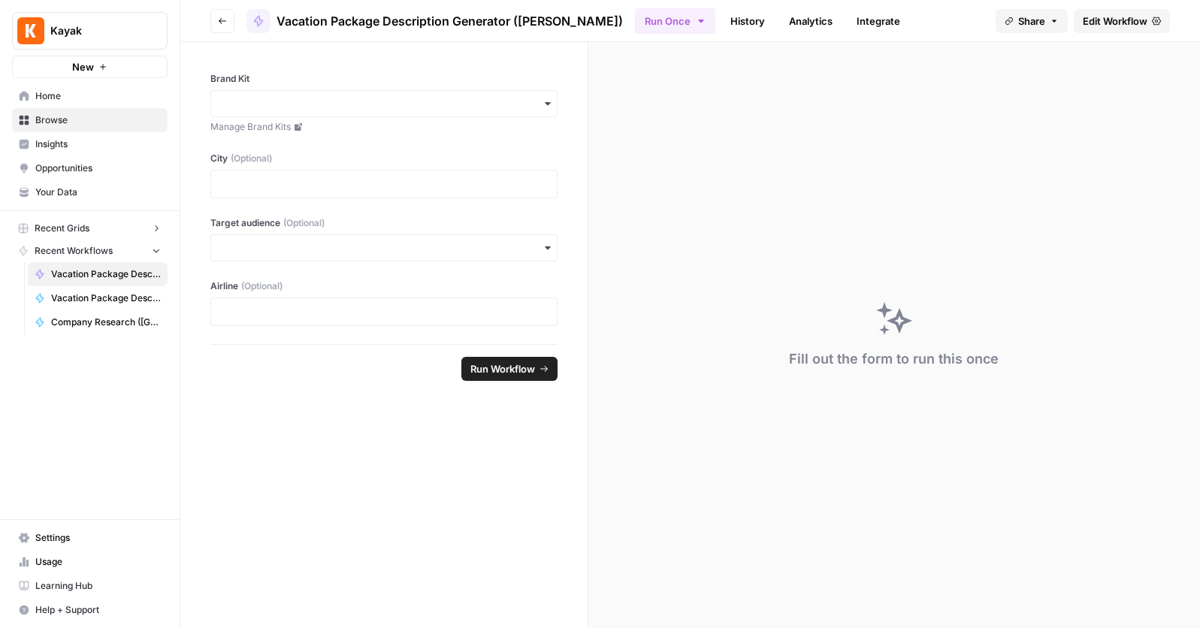
click at [50, 83] on nav "Home Browse Insights Opportunities Your Data" at bounding box center [90, 144] width 180 height 132
click at [44, 95] on span "Home" at bounding box center [98, 96] width 126 height 14
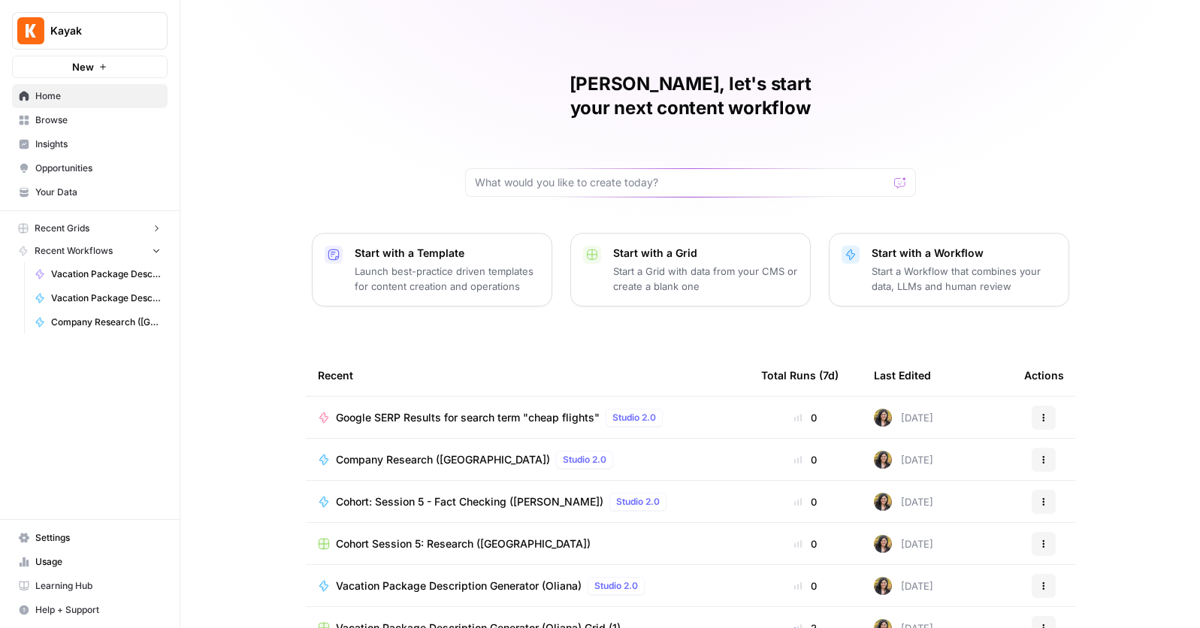
click at [57, 191] on span "Your Data" at bounding box center [98, 193] width 126 height 14
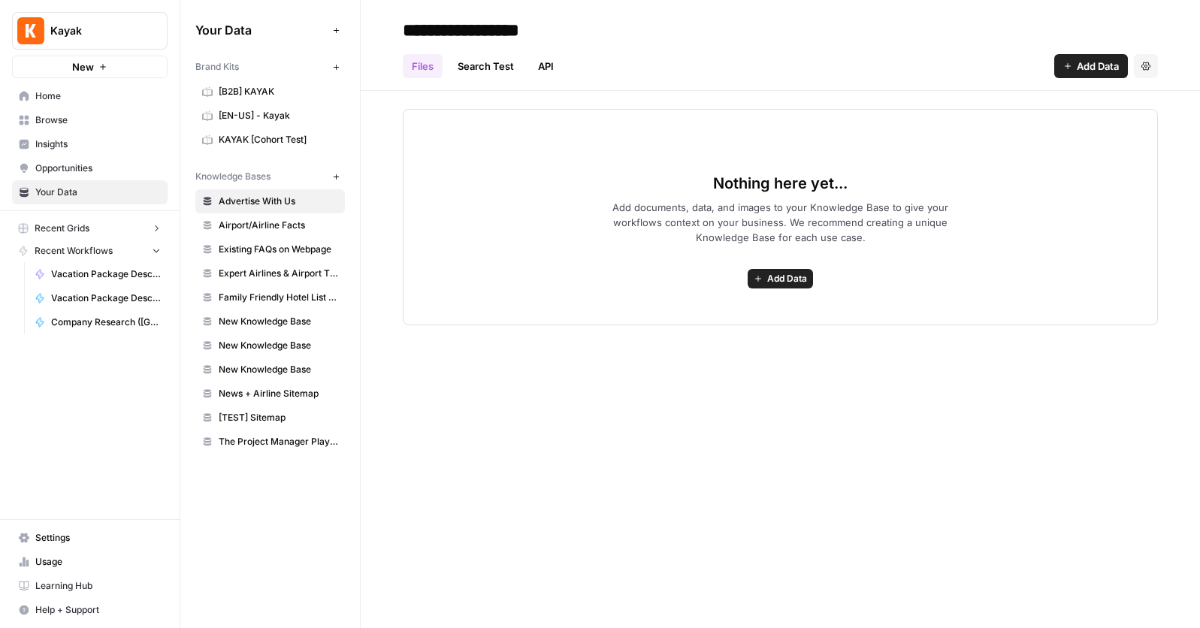
click at [88, 328] on span "Company Research ([GEOGRAPHIC_DATA])" at bounding box center [106, 323] width 110 height 14
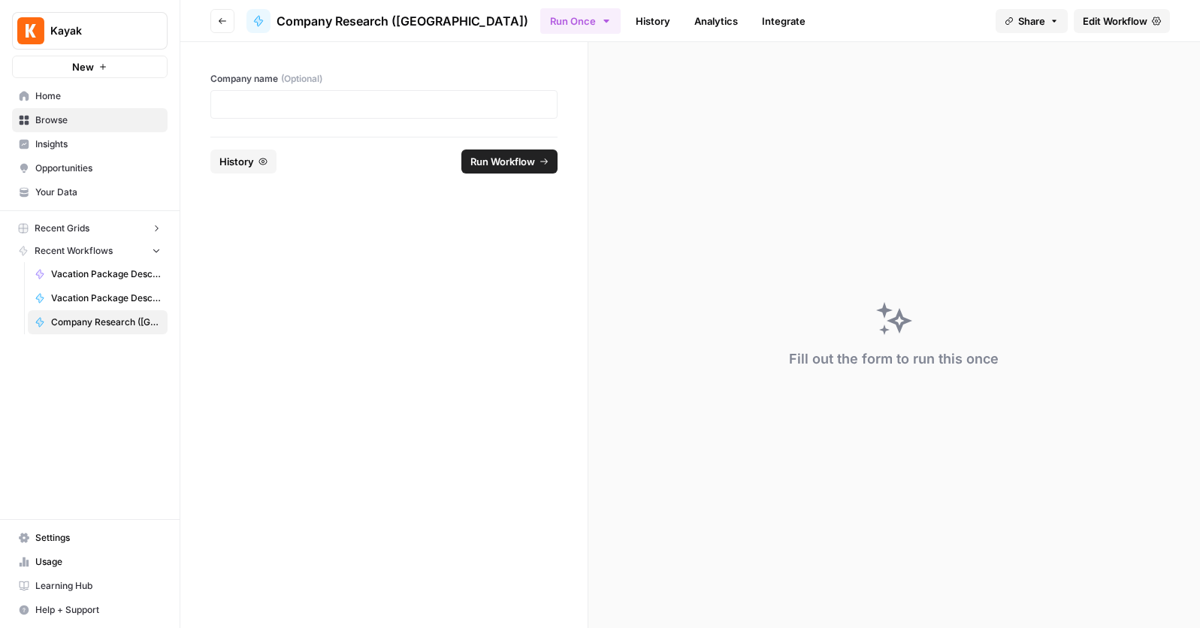
click at [627, 29] on link "History" at bounding box center [653, 21] width 53 height 24
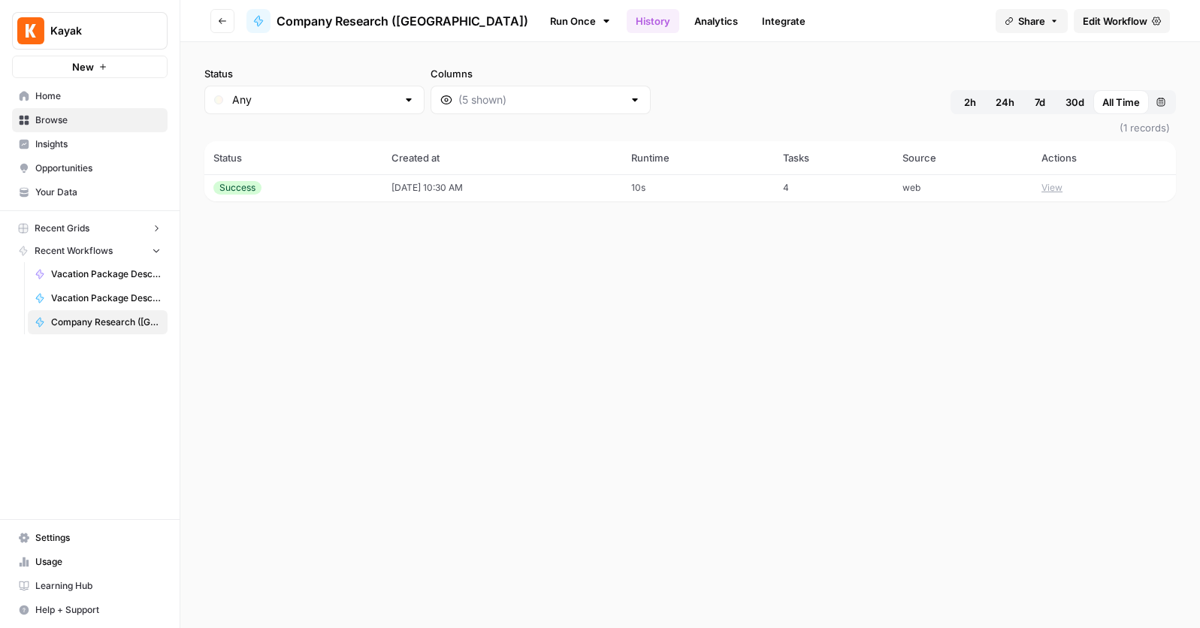
click at [685, 21] on link "Analytics" at bounding box center [716, 21] width 62 height 24
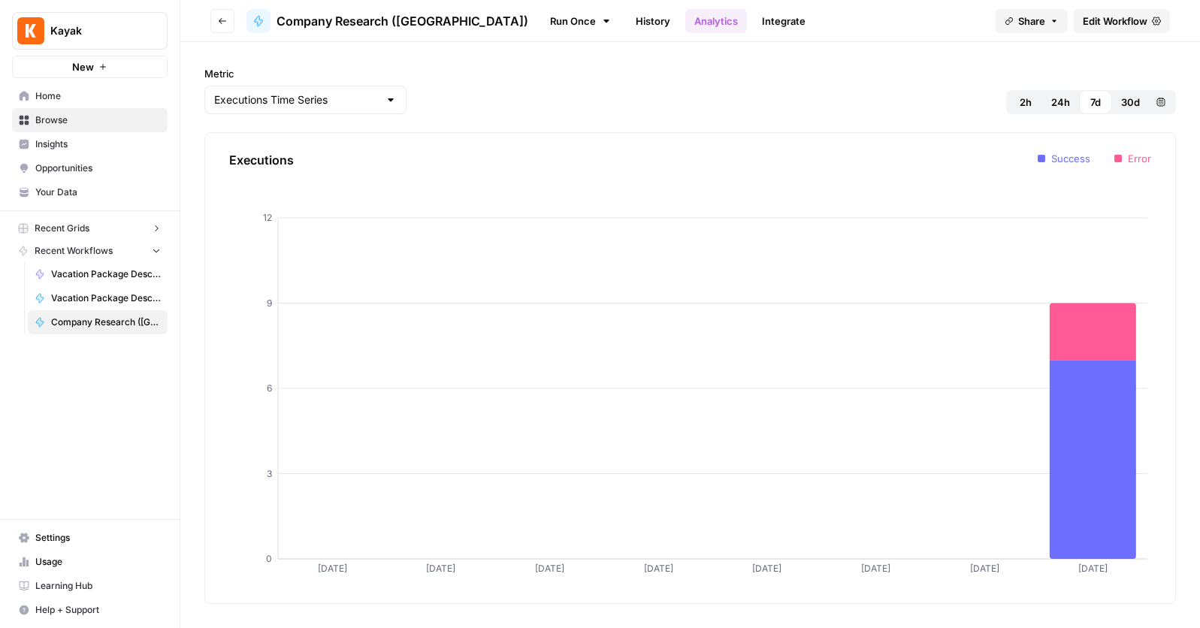
click at [753, 21] on link "Integrate" at bounding box center [784, 21] width 62 height 24
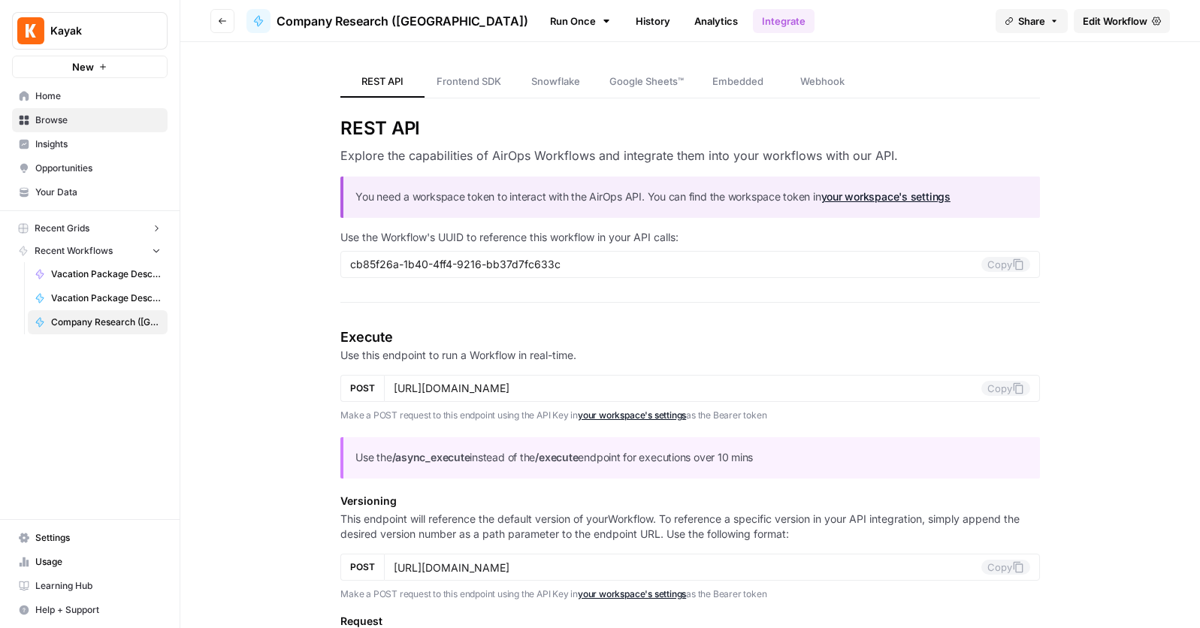
click at [65, 248] on span "Recent Workflows" at bounding box center [74, 251] width 78 height 14
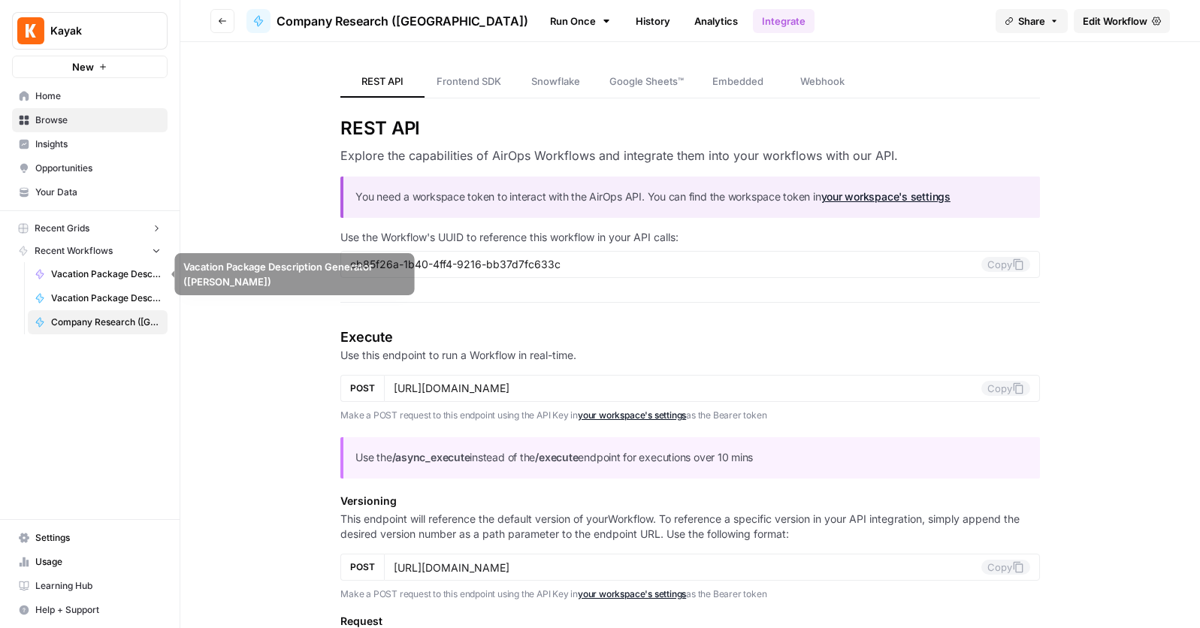
click at [50, 277] on link "Vacation Package Description Generator ([PERSON_NAME])" at bounding box center [98, 274] width 140 height 24
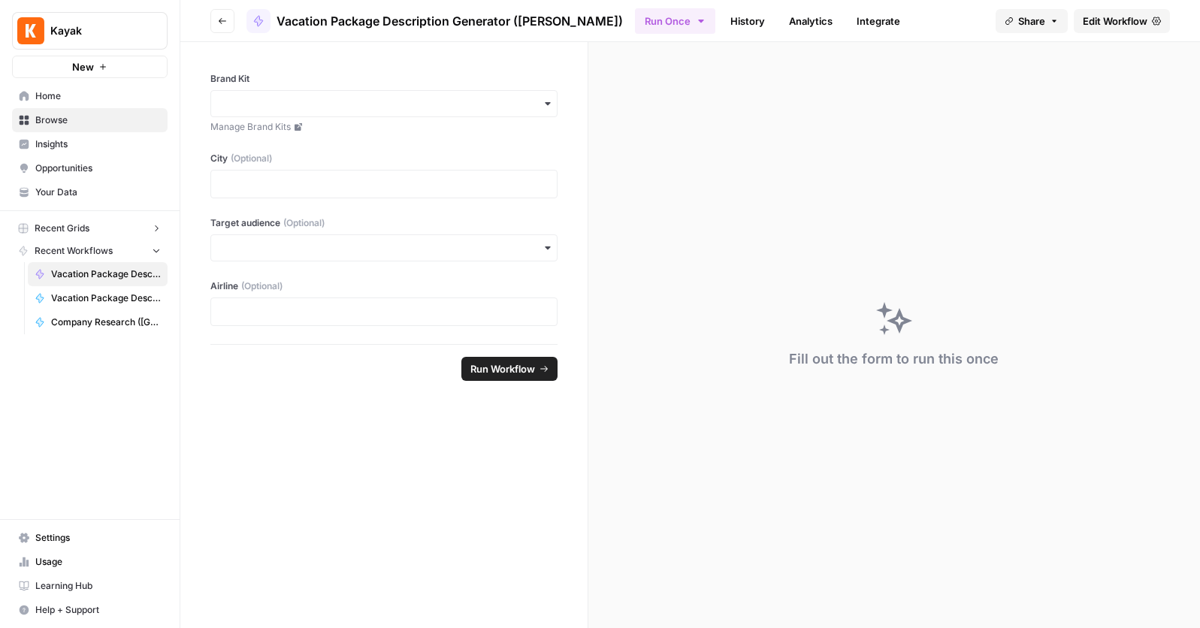
click at [24, 247] on icon "button" at bounding box center [24, 251] width 8 height 9
click at [47, 95] on span "Home" at bounding box center [98, 96] width 126 height 14
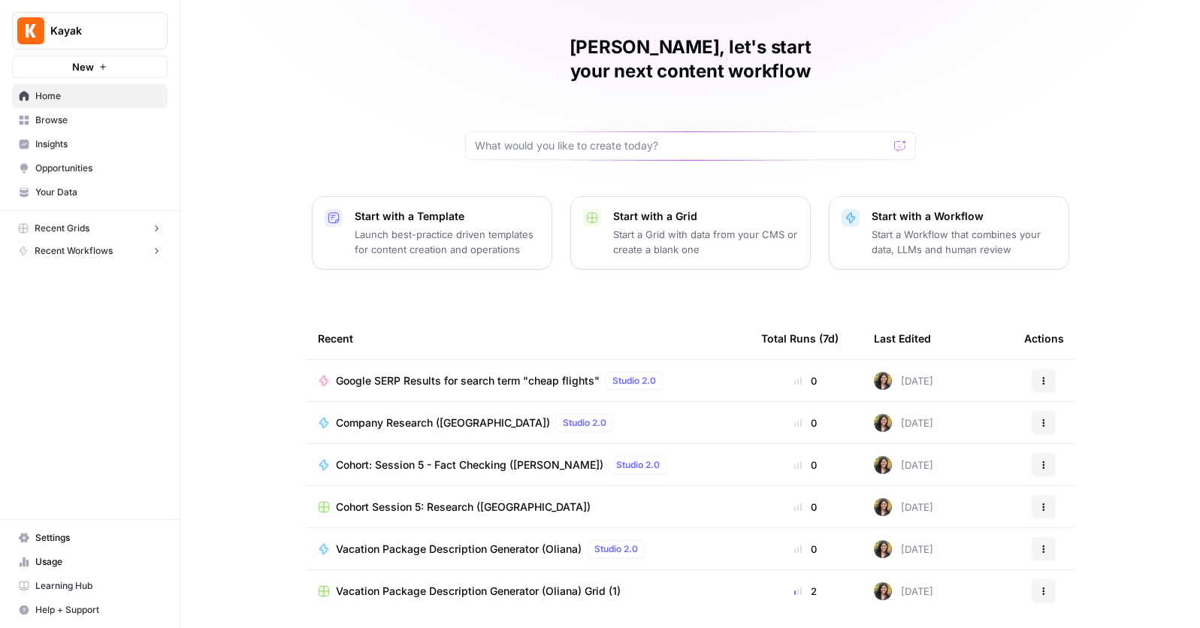
scroll to position [63, 0]
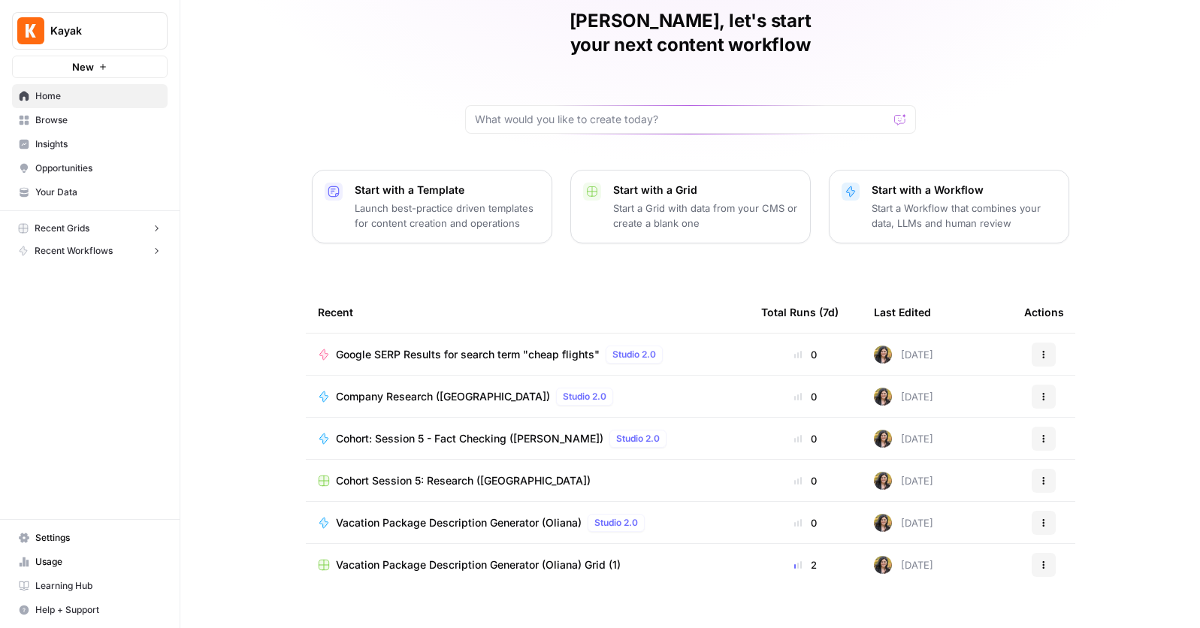
click at [422, 473] on span "Cohort Session 5: Research ([GEOGRAPHIC_DATA])" at bounding box center [463, 480] width 255 height 15
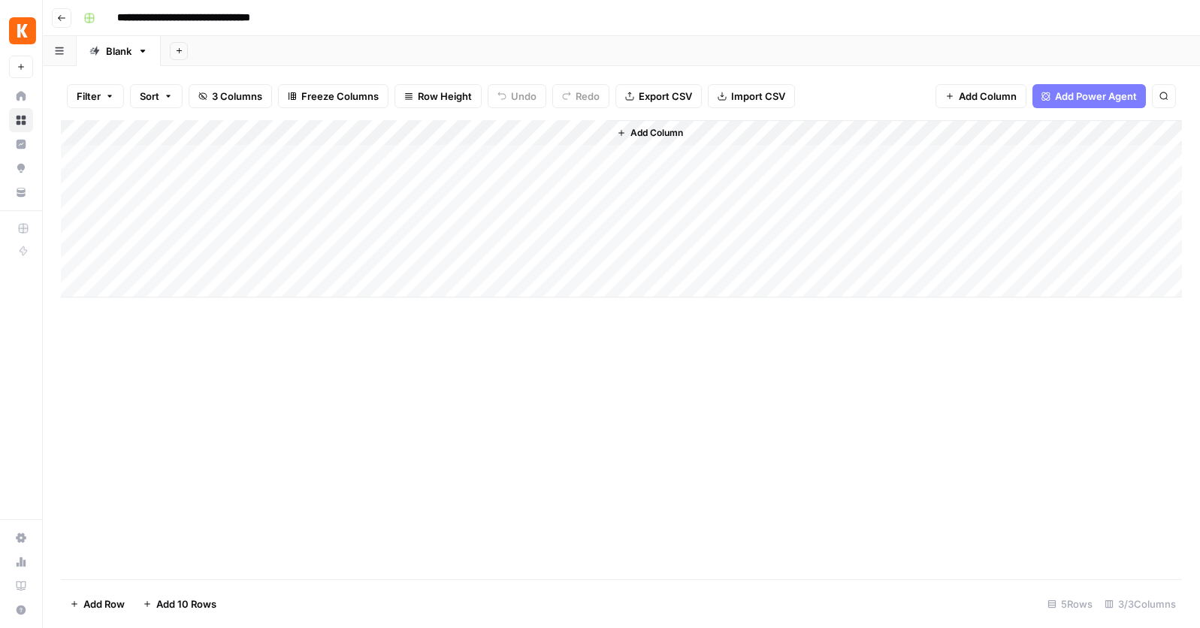
click at [594, 132] on div "Add Column" at bounding box center [621, 208] width 1121 height 177
click at [276, 153] on div "Add Column" at bounding box center [621, 208] width 1121 height 177
click at [229, 161] on div "Add Column" at bounding box center [621, 208] width 1121 height 177
click at [386, 160] on div "Add Column" at bounding box center [621, 208] width 1121 height 177
click at [458, 153] on div "Add Column" at bounding box center [621, 208] width 1121 height 177
